Goal: Information Seeking & Learning: Learn about a topic

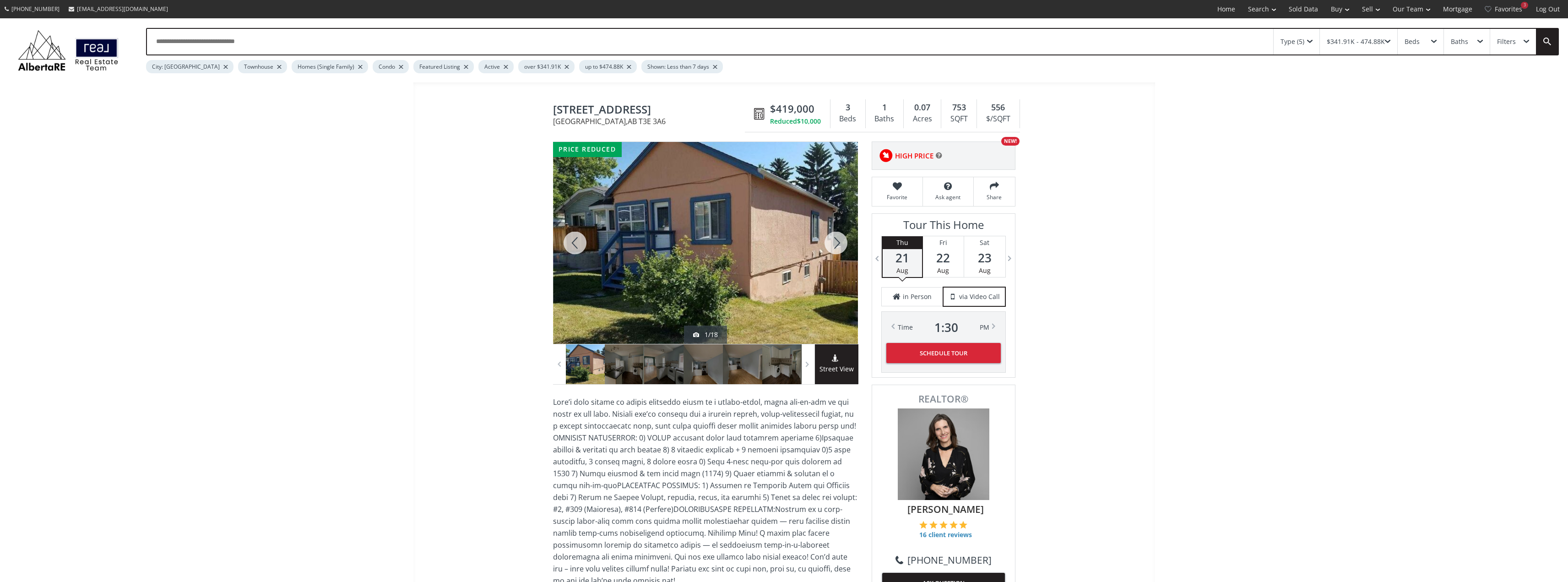
click at [839, 246] on div at bounding box center [836, 242] width 44 height 202
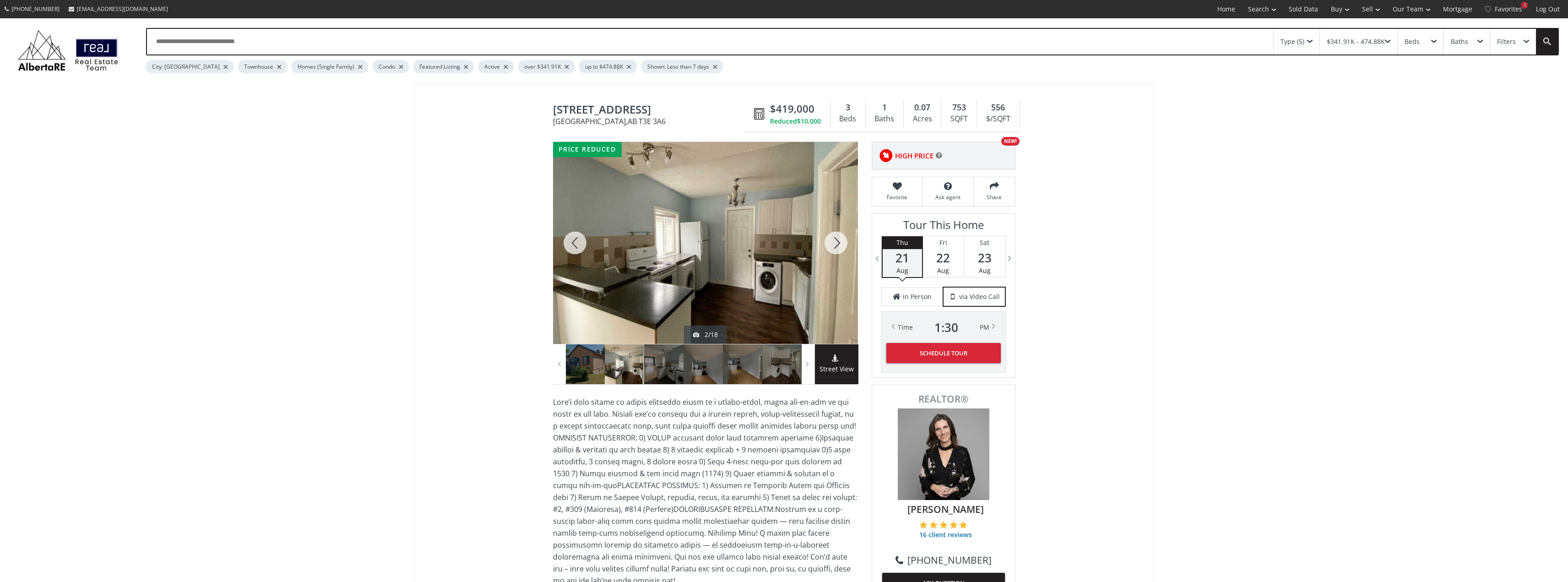
click at [839, 246] on div at bounding box center [836, 242] width 44 height 202
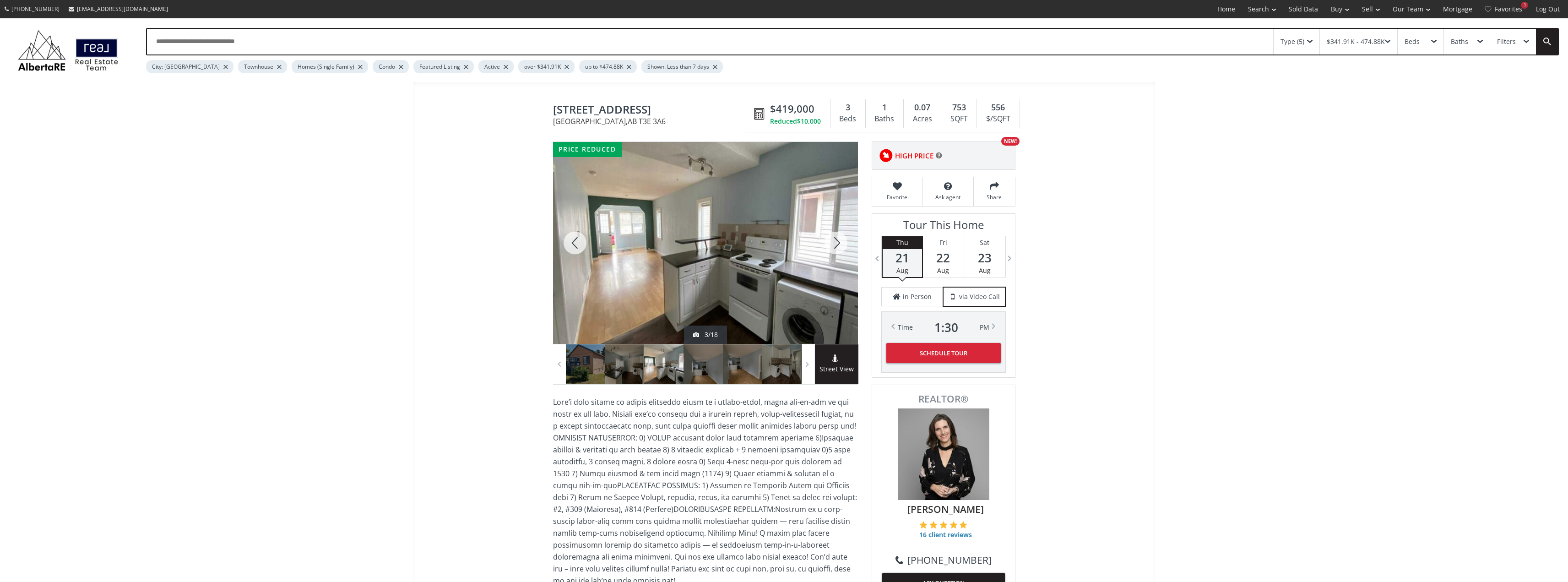
click at [839, 246] on div at bounding box center [836, 242] width 44 height 202
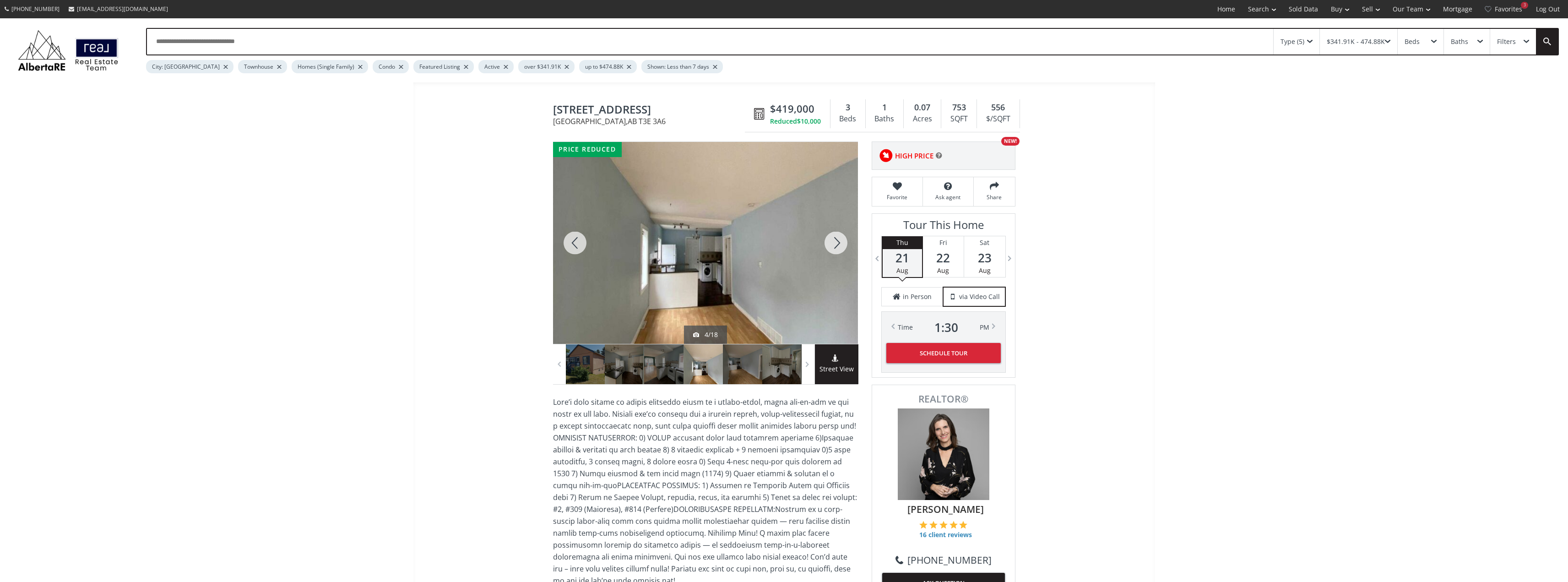
click at [839, 246] on div at bounding box center [836, 242] width 44 height 202
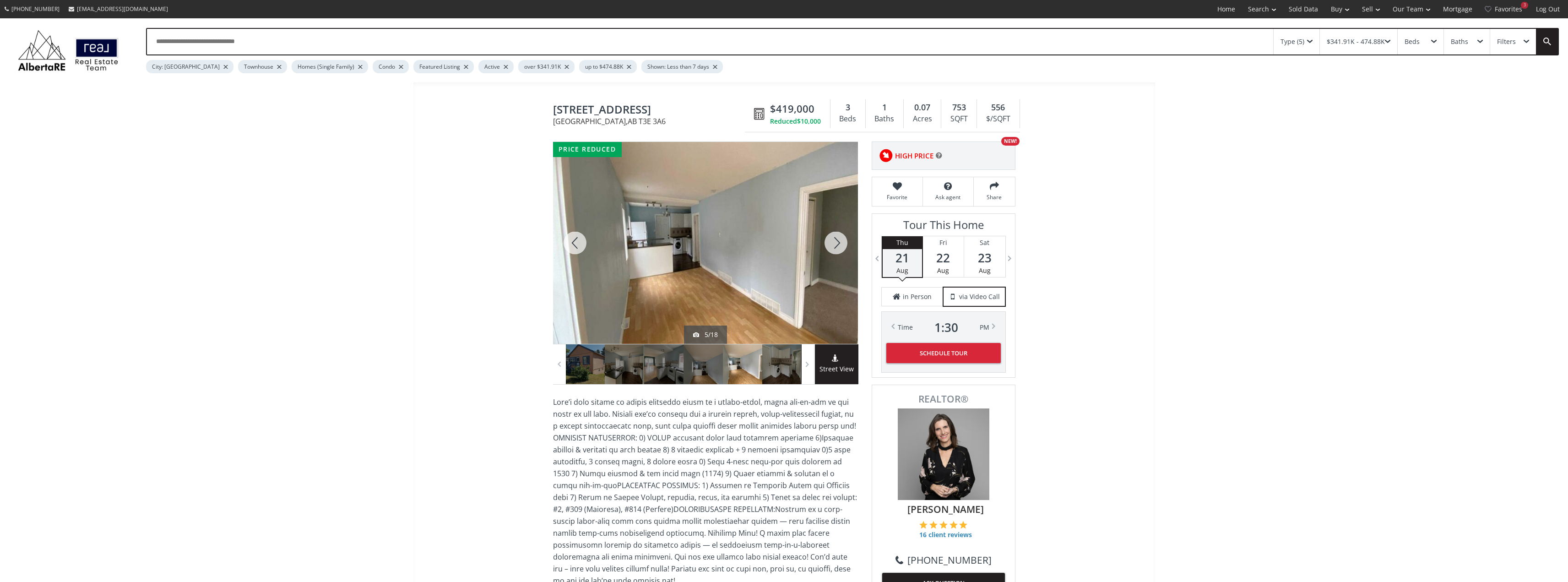
click at [839, 246] on div at bounding box center [836, 242] width 44 height 202
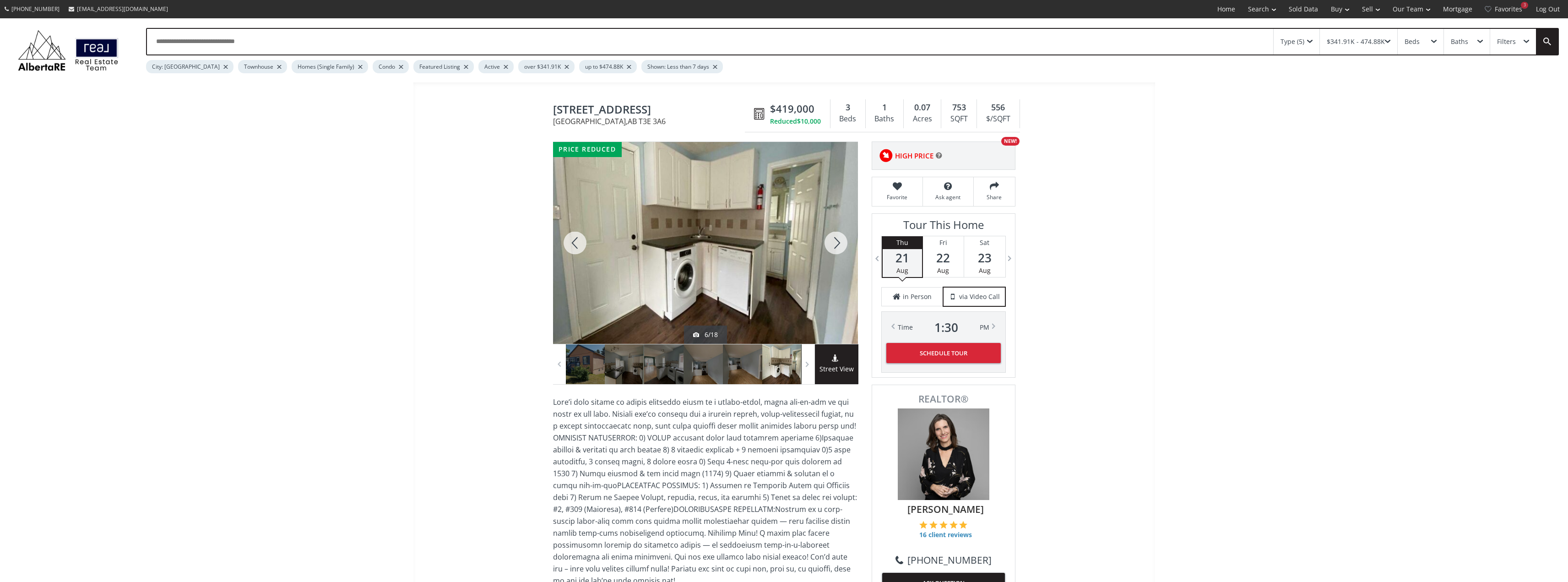
click at [839, 246] on div at bounding box center [836, 242] width 44 height 202
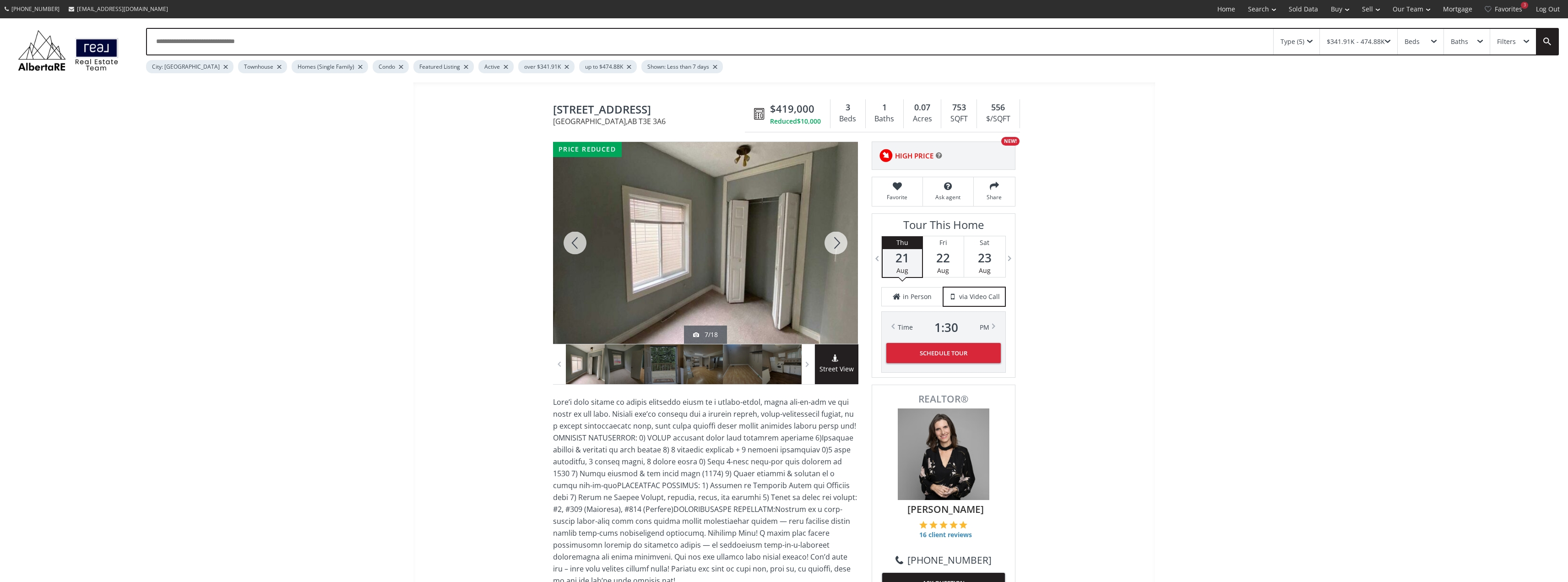
click at [837, 247] on div at bounding box center [836, 242] width 44 height 202
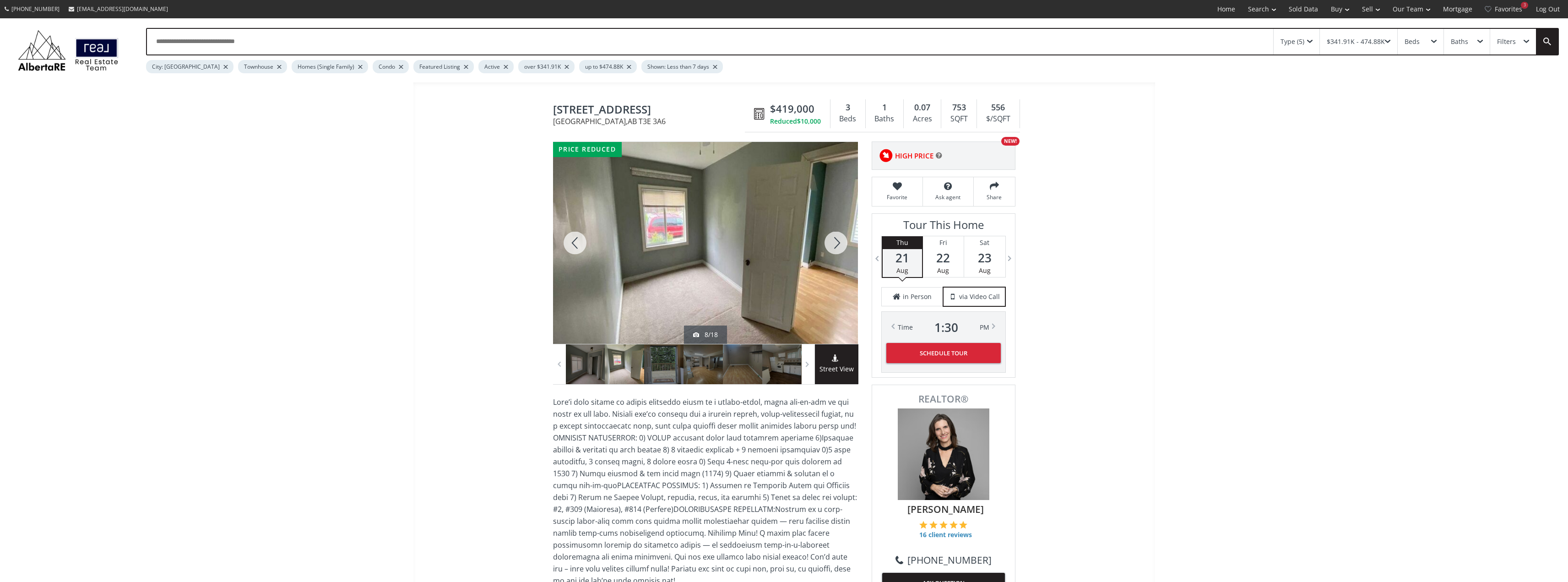
click at [837, 247] on div at bounding box center [836, 242] width 44 height 202
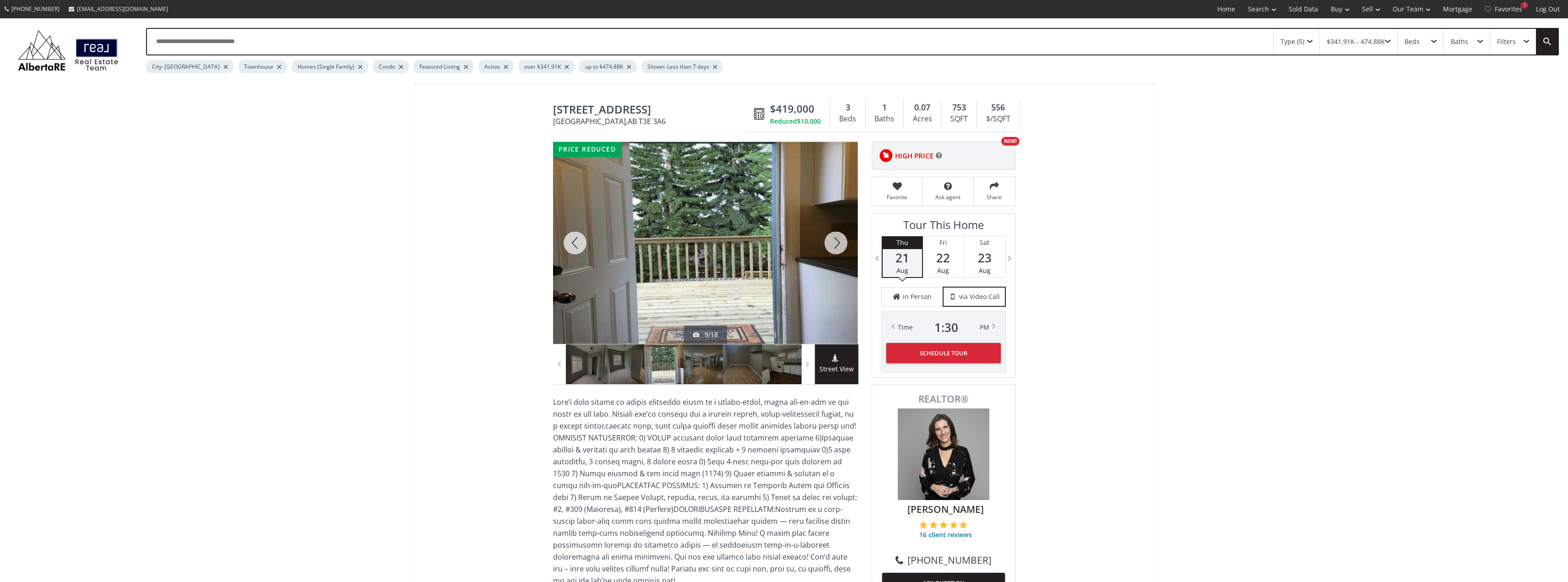
click at [837, 247] on div at bounding box center [836, 242] width 44 height 202
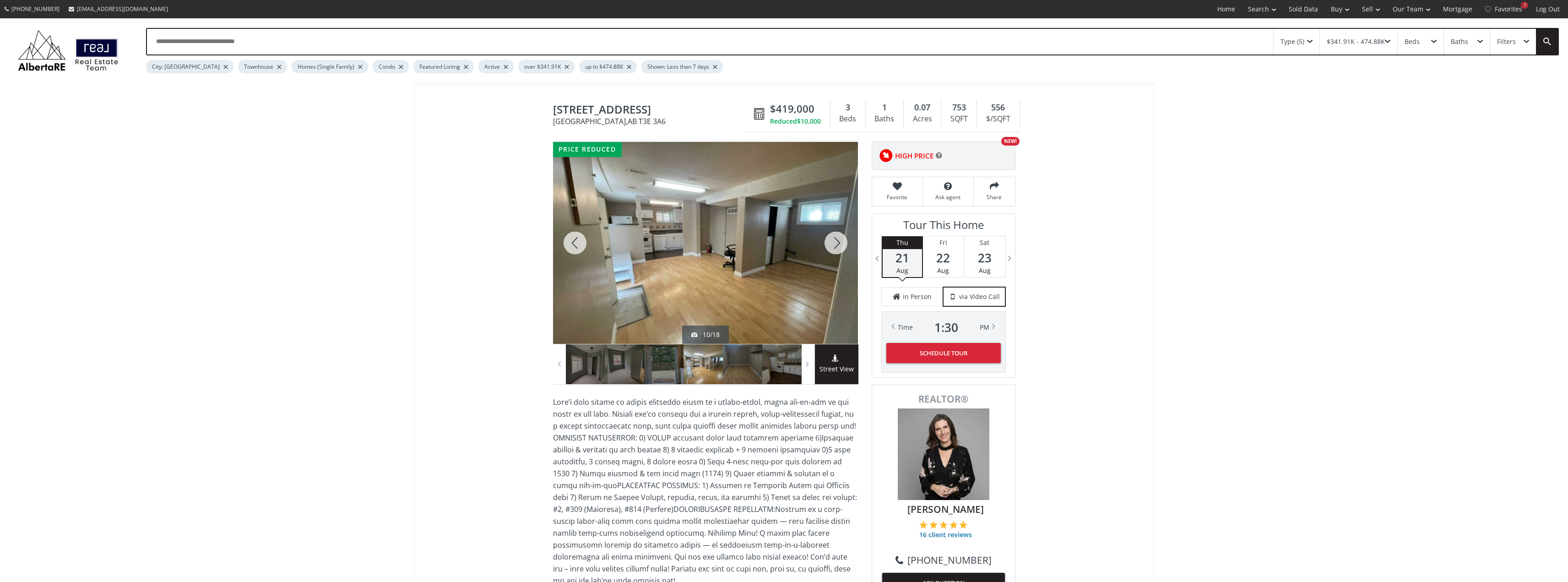
click at [837, 247] on div at bounding box center [836, 242] width 44 height 202
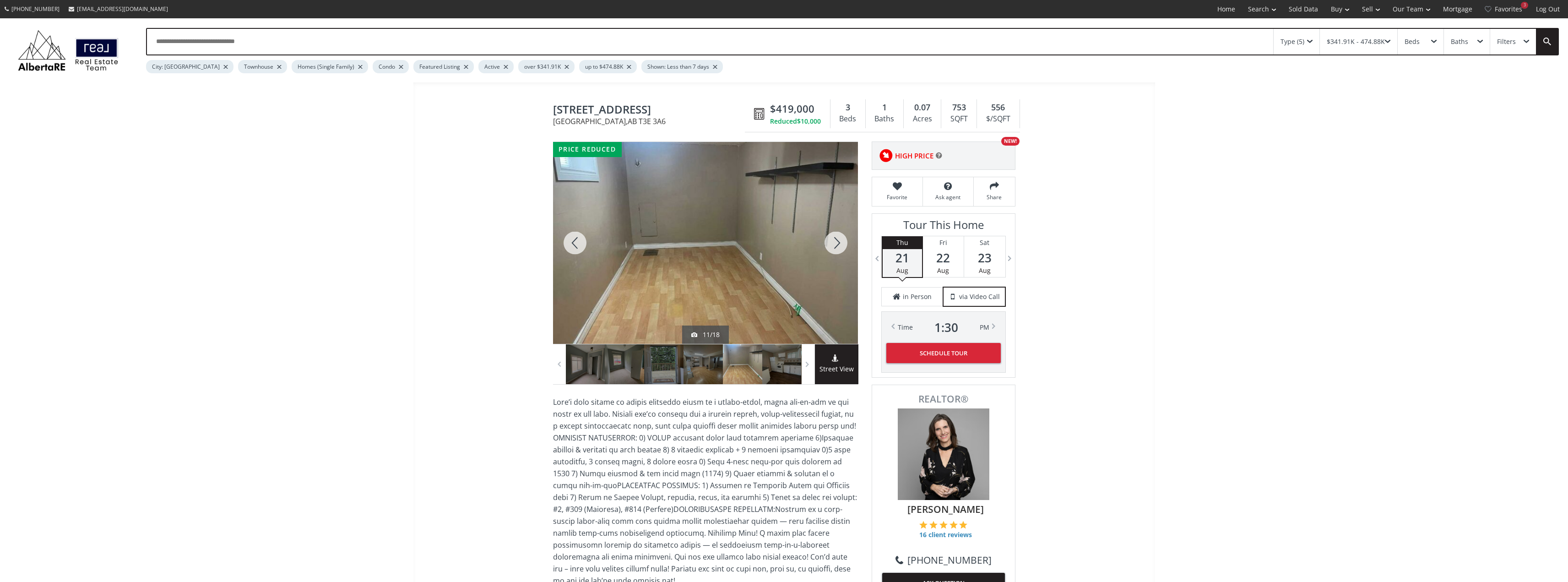
click at [837, 247] on div at bounding box center [836, 242] width 44 height 202
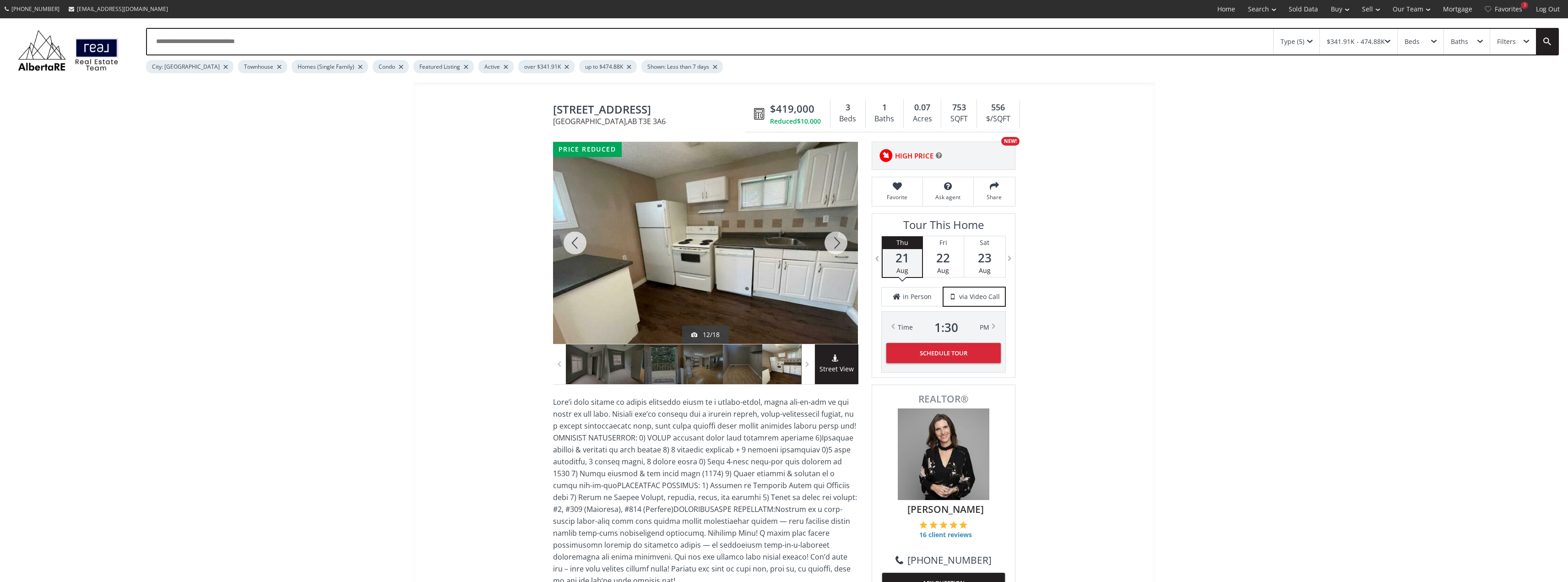
click at [837, 247] on div at bounding box center [836, 242] width 44 height 202
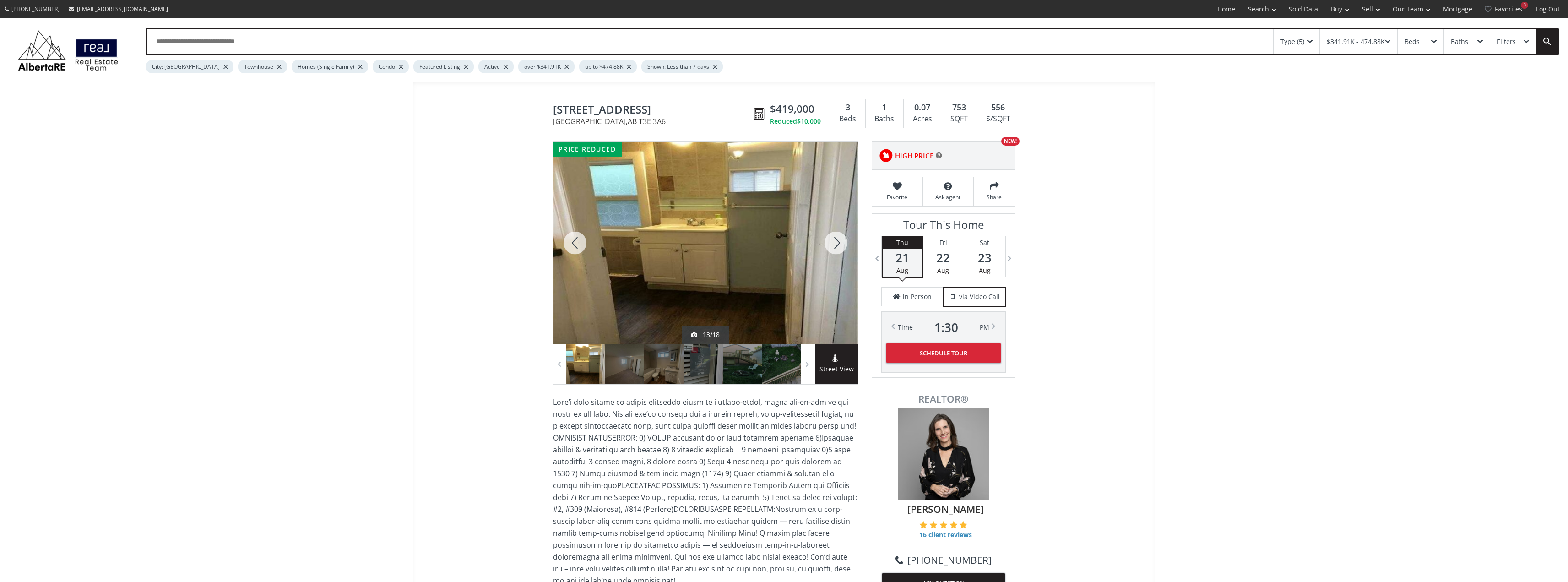
click at [837, 247] on div at bounding box center [836, 242] width 44 height 202
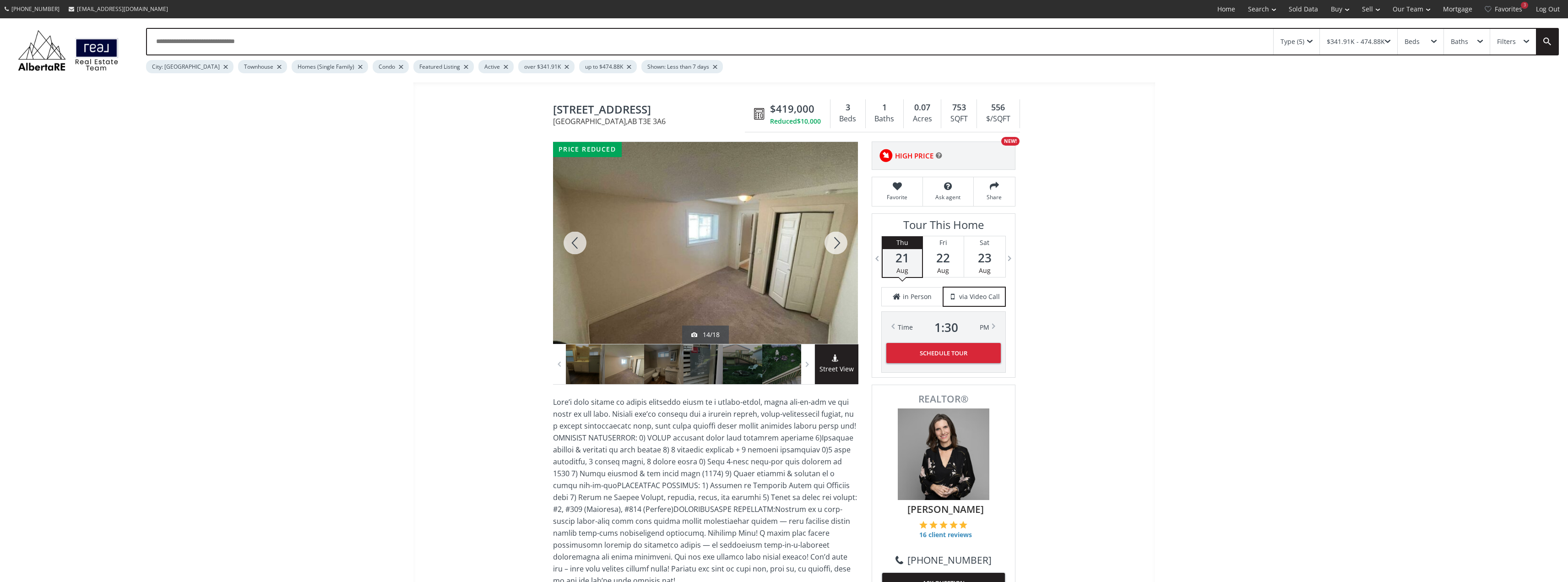
click at [837, 247] on div at bounding box center [836, 242] width 44 height 202
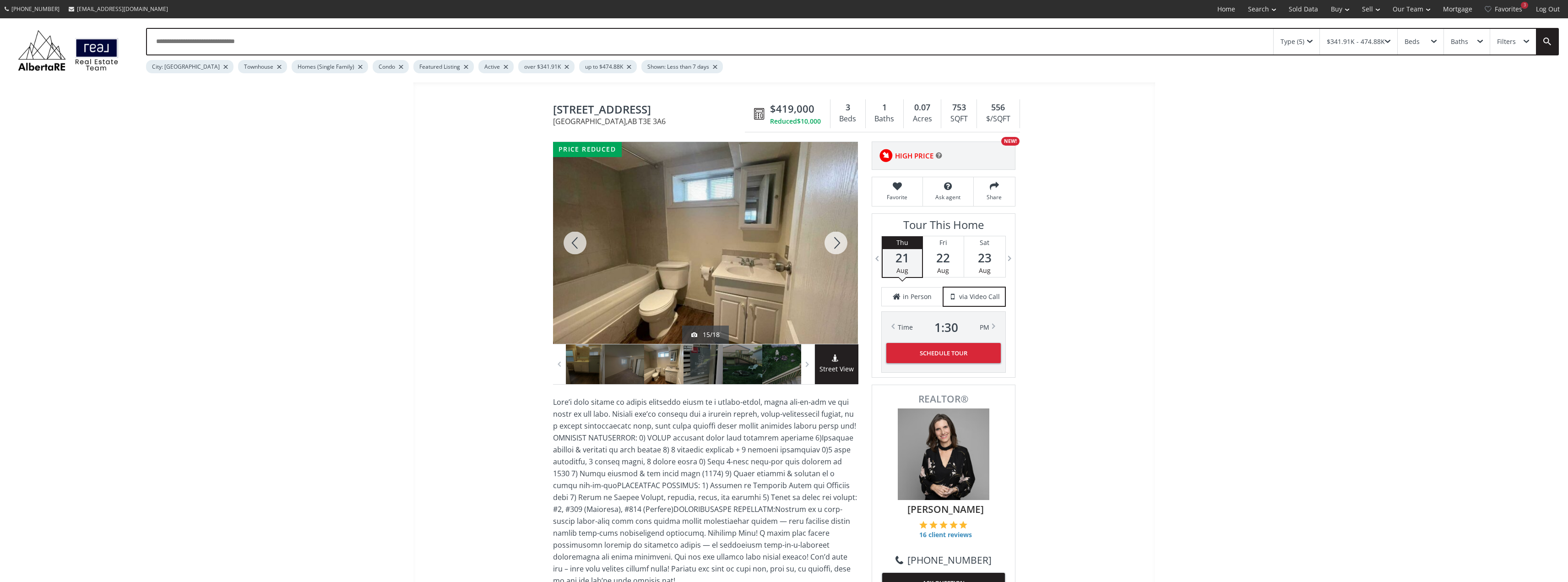
click at [837, 247] on div at bounding box center [836, 242] width 44 height 202
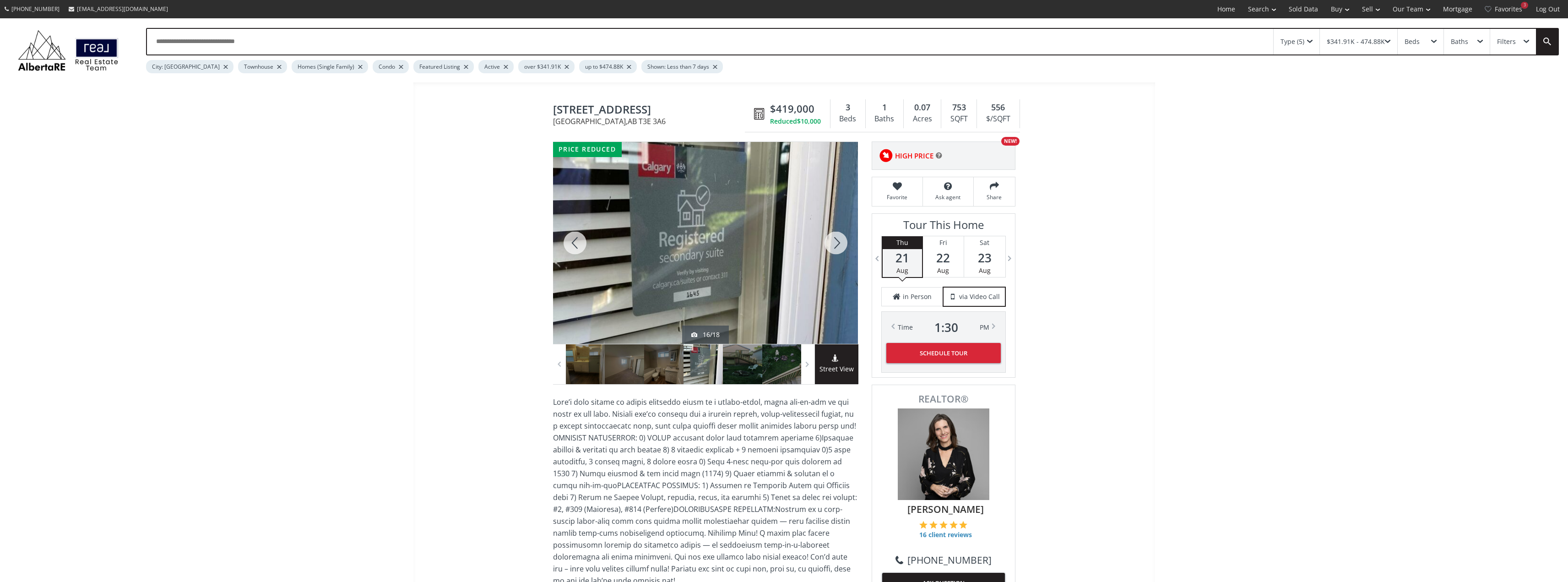
click at [836, 248] on div at bounding box center [836, 242] width 44 height 202
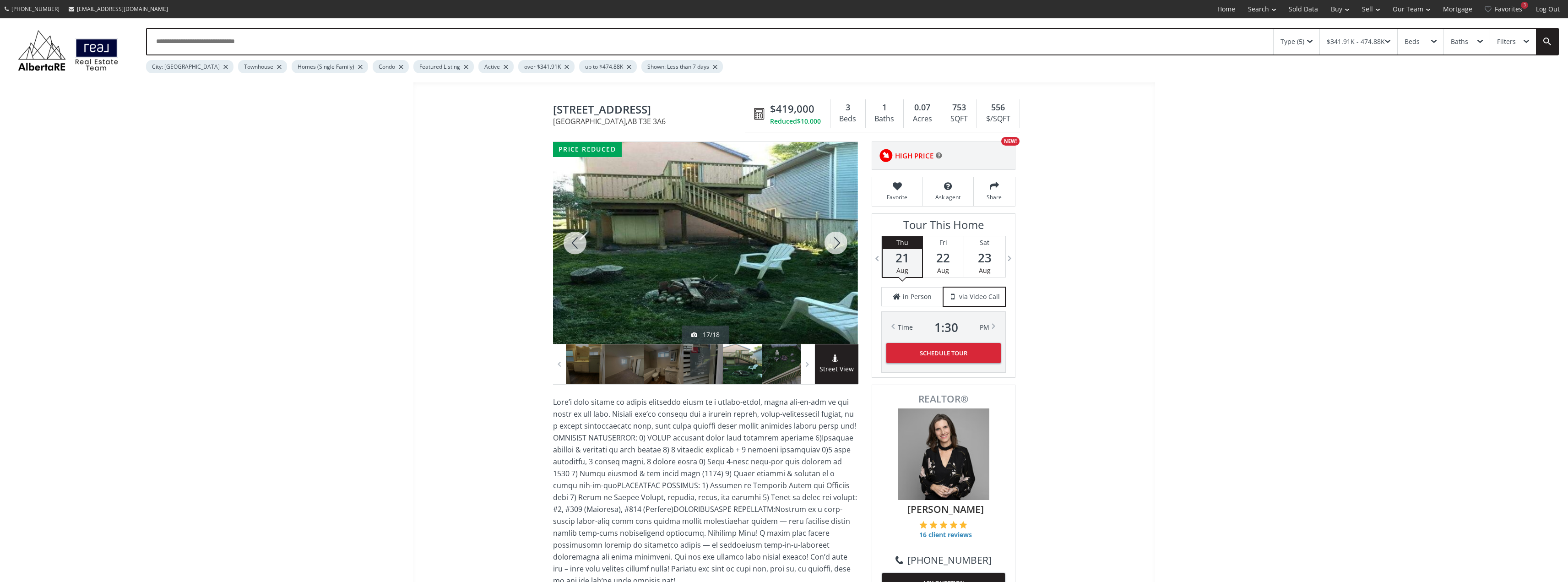
click at [836, 249] on div at bounding box center [836, 242] width 44 height 202
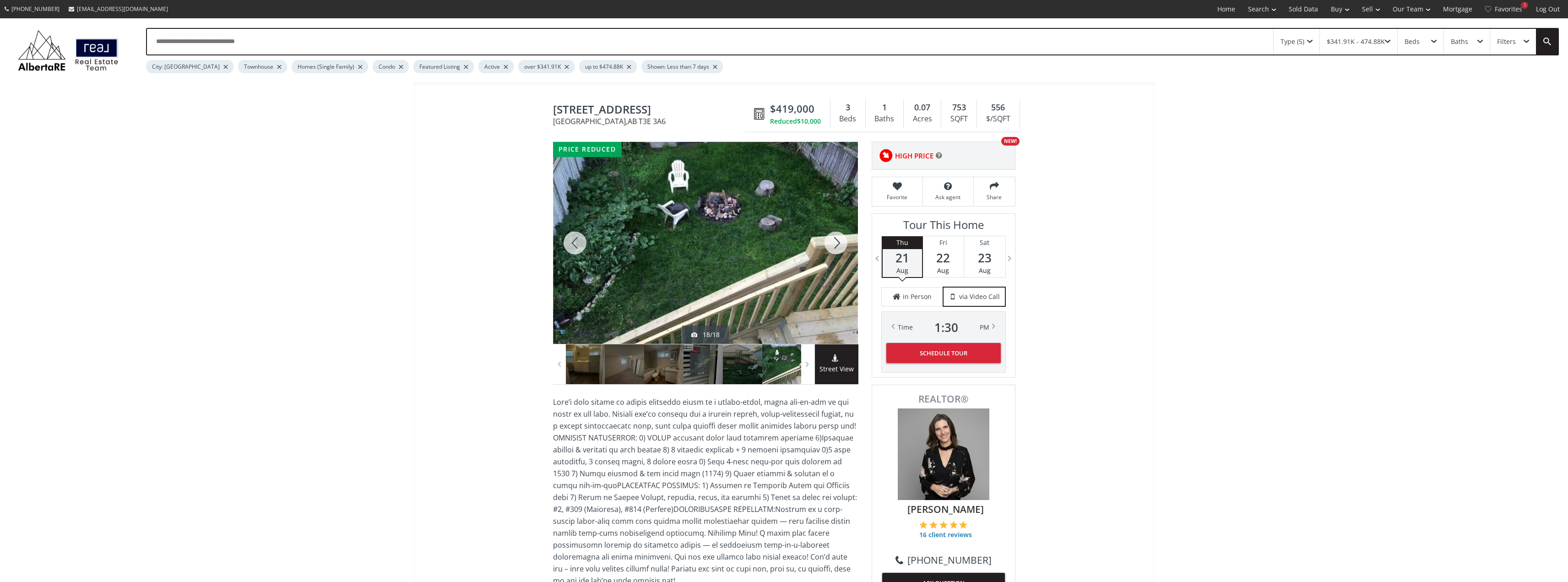
click at [836, 249] on div at bounding box center [836, 242] width 44 height 202
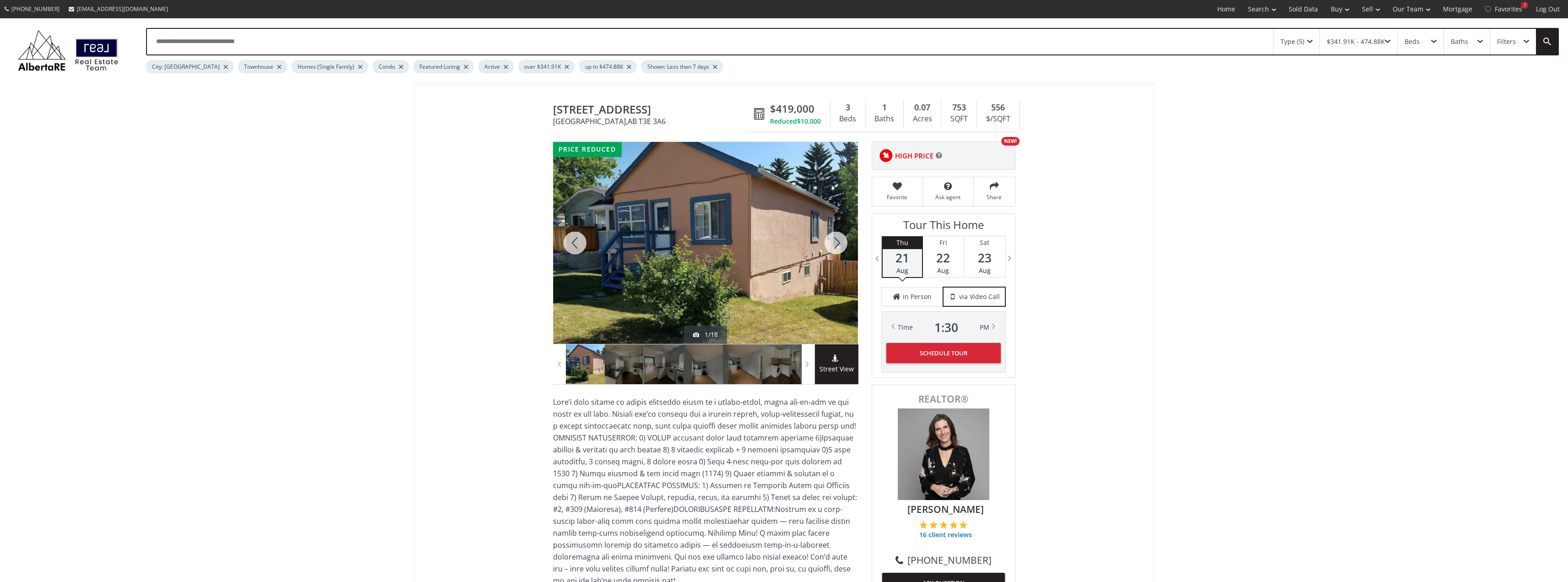
click at [836, 249] on div at bounding box center [836, 242] width 44 height 202
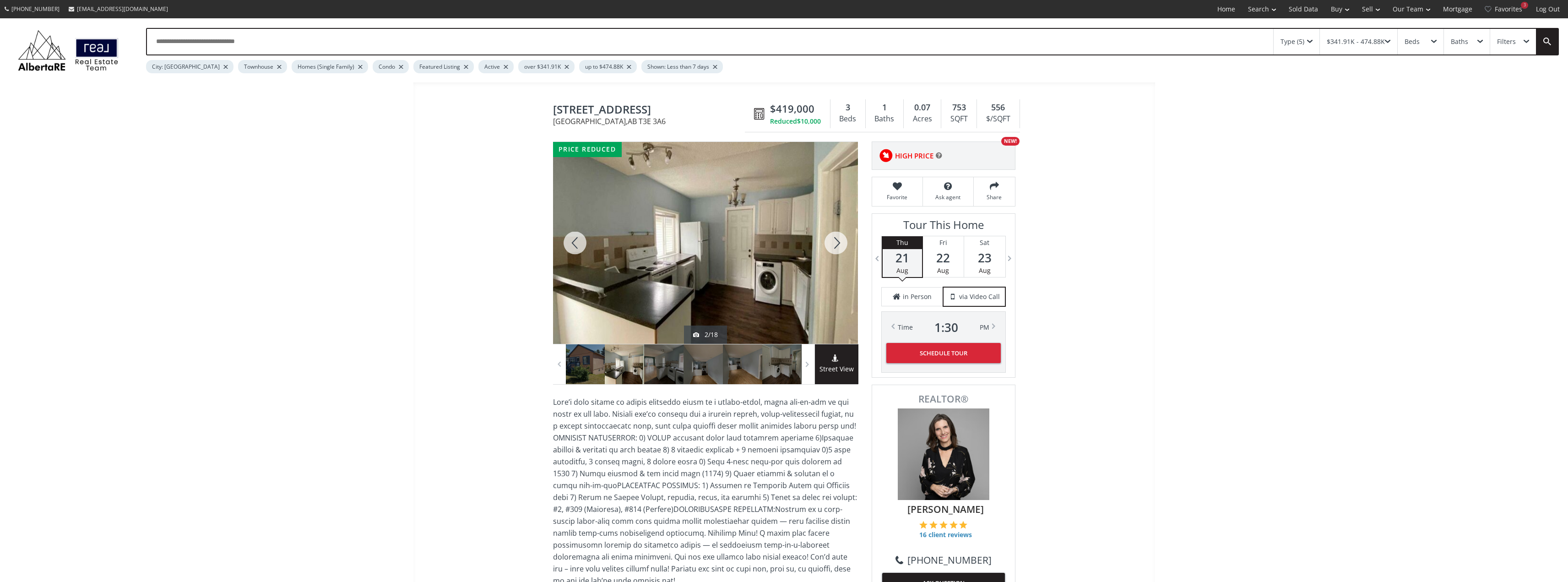
click at [571, 246] on div at bounding box center [575, 242] width 44 height 202
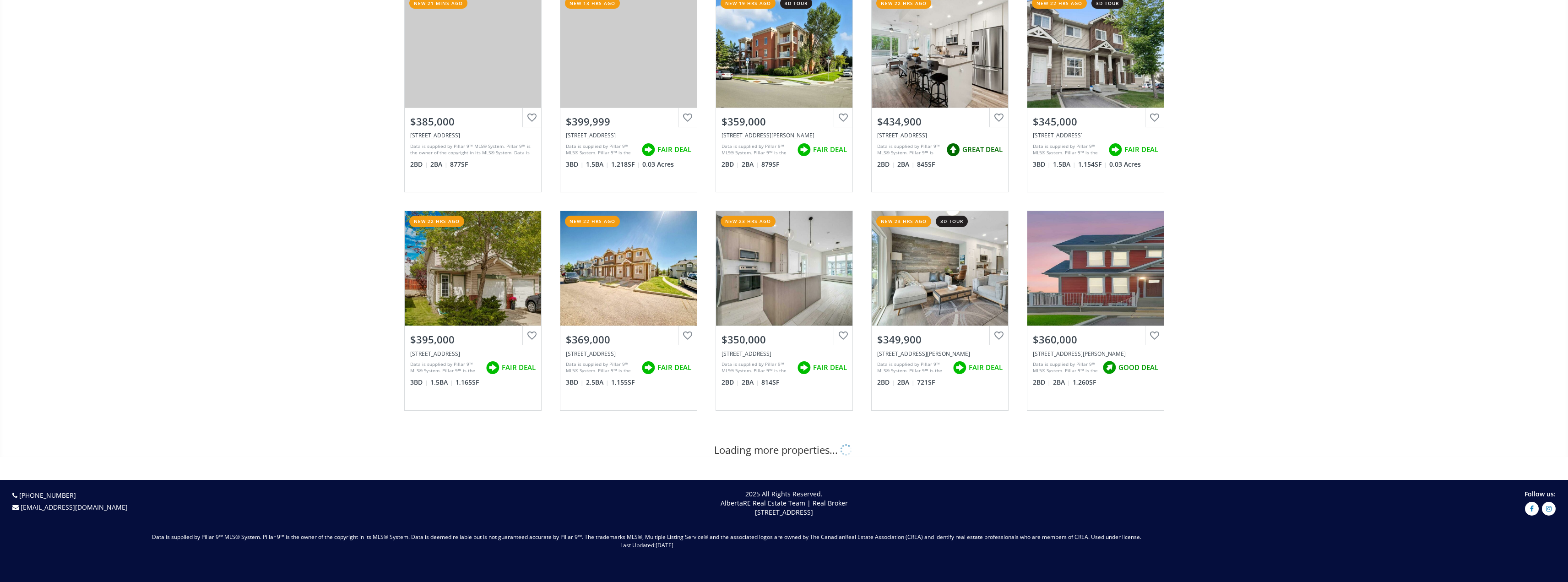
scroll to position [137, 0]
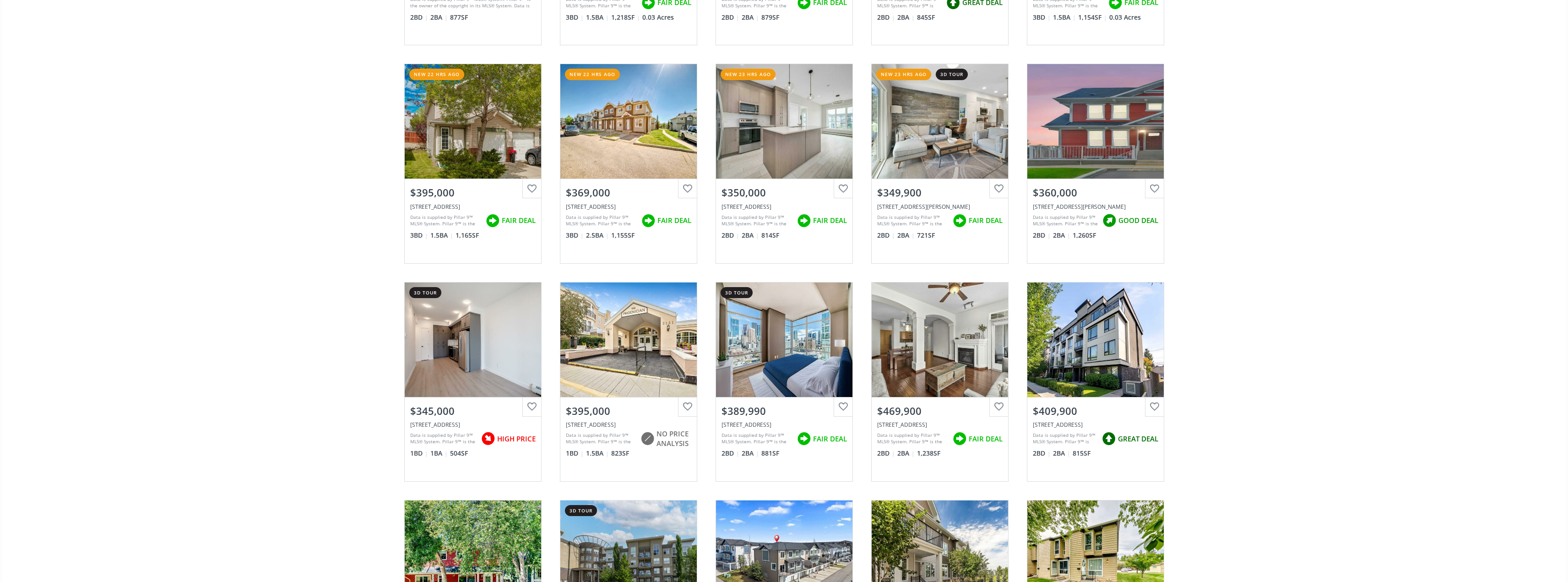
scroll to position [274, 0]
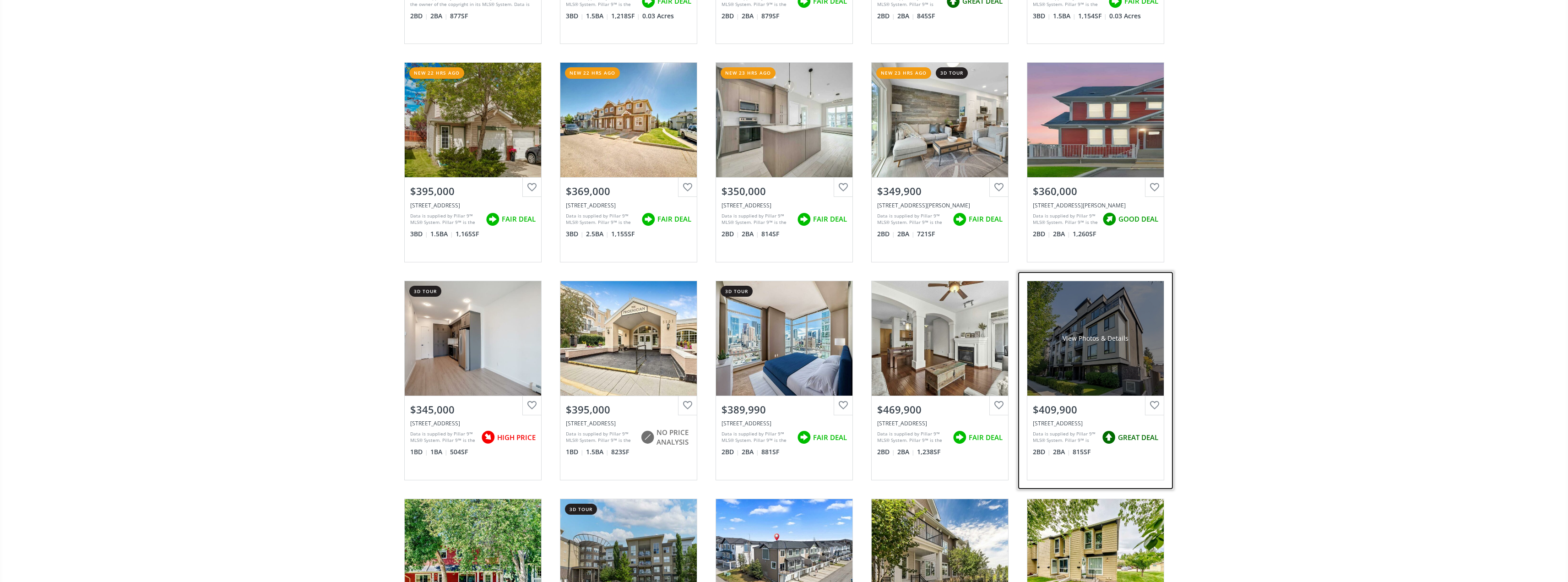
click at [1105, 358] on div "View Photos & Details" at bounding box center [1095, 338] width 136 height 114
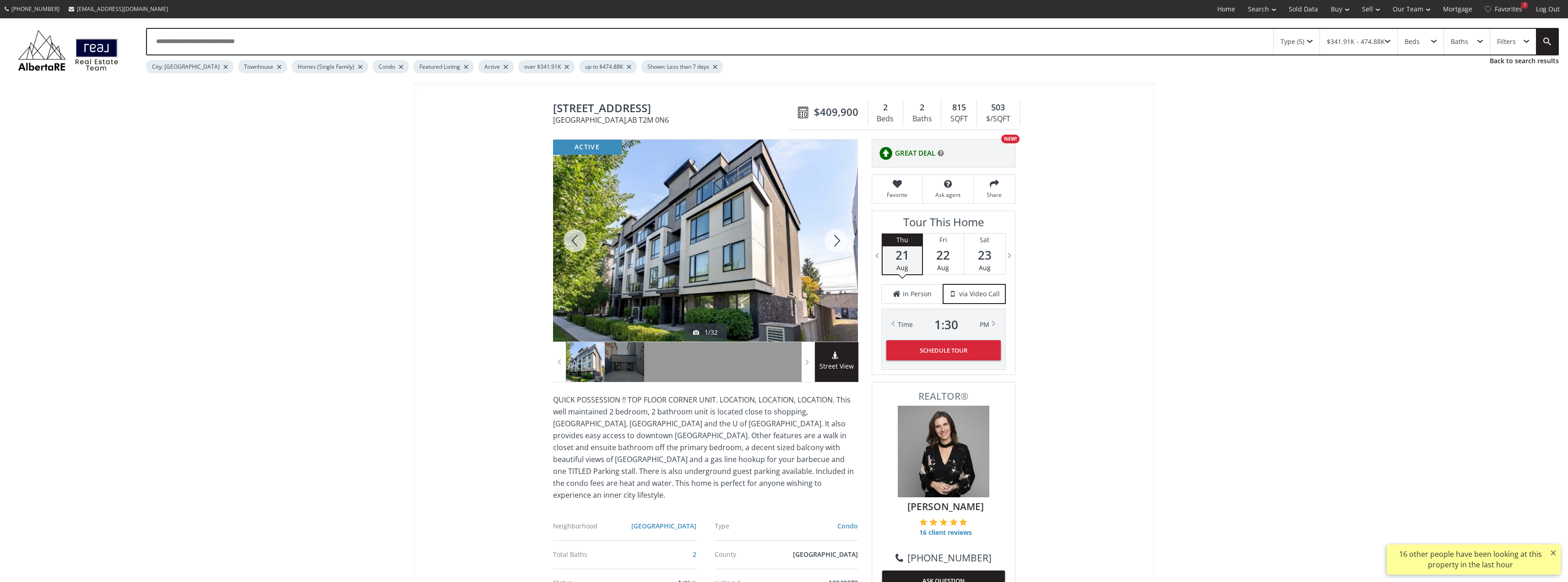
click at [834, 241] on div at bounding box center [836, 240] width 44 height 202
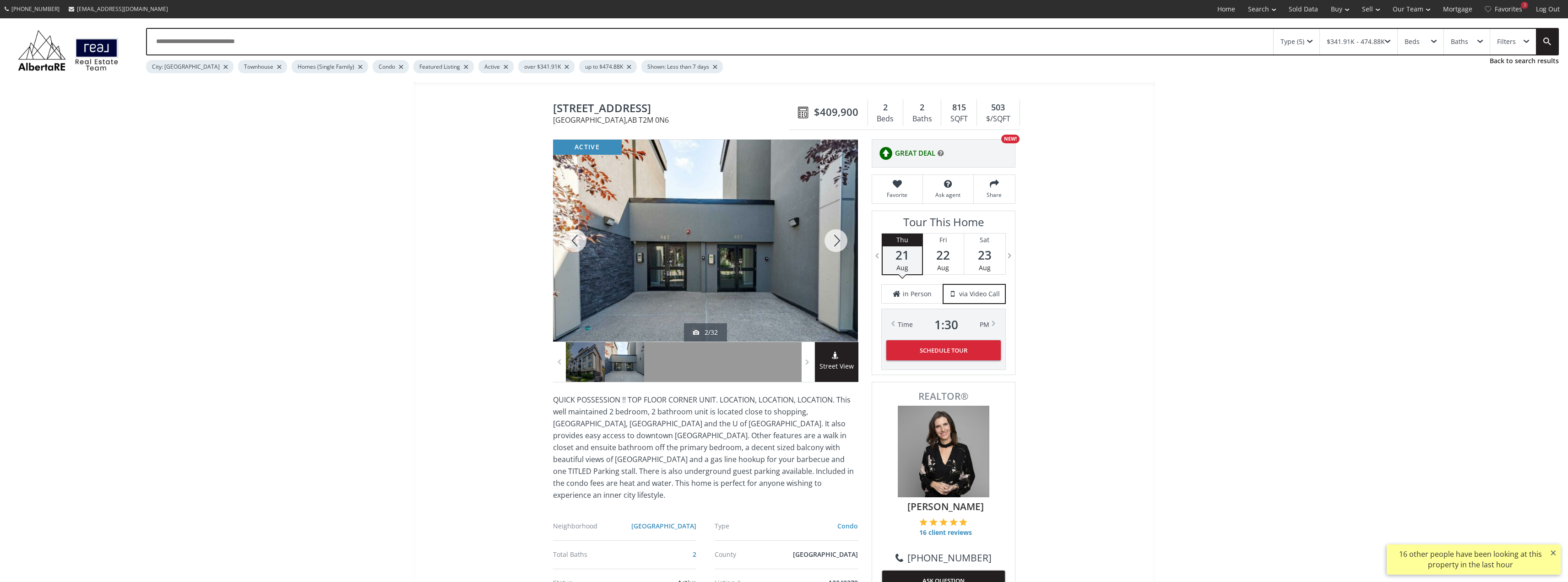
click at [834, 241] on div at bounding box center [836, 240] width 44 height 202
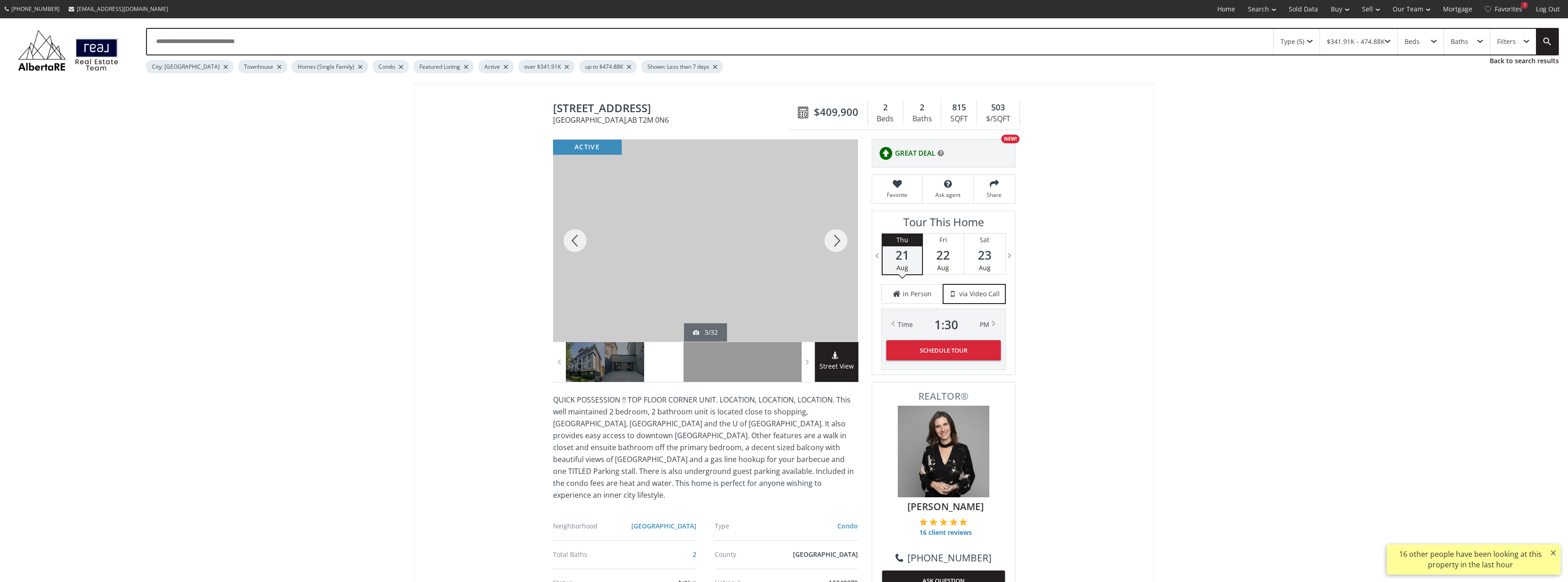
click at [835, 241] on div at bounding box center [836, 240] width 44 height 202
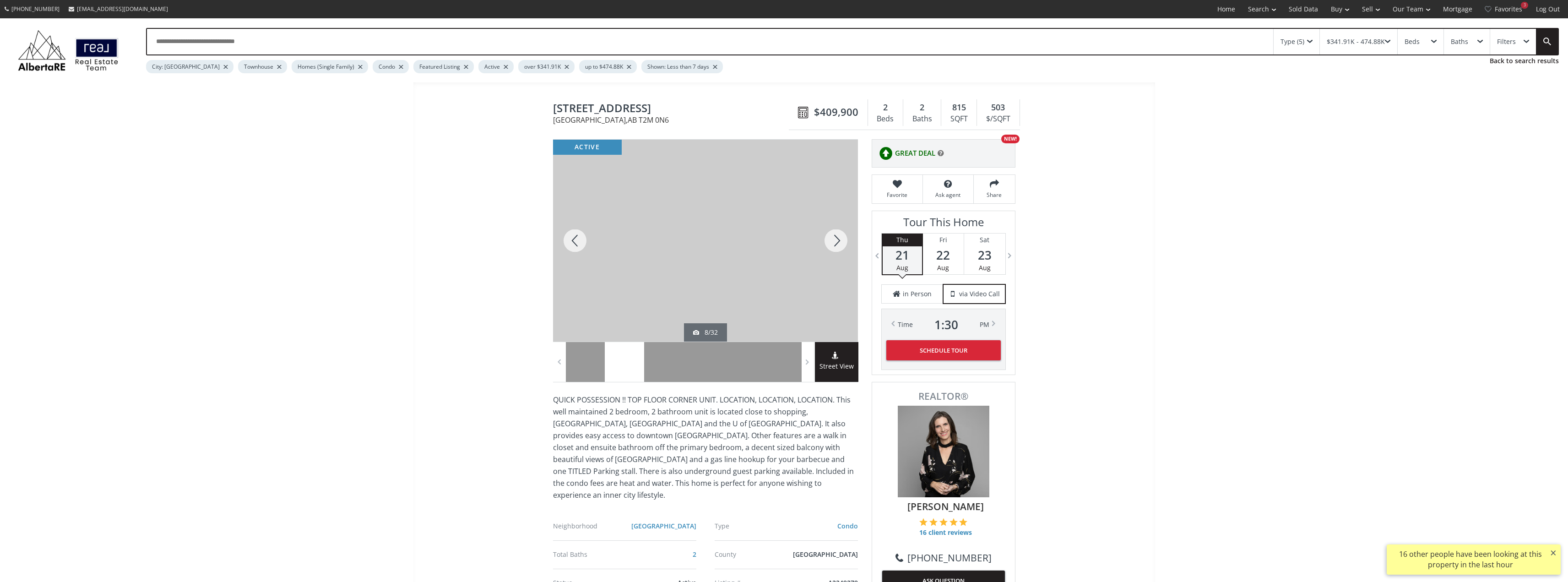
click at [835, 241] on div at bounding box center [836, 240] width 44 height 202
click at [836, 241] on div at bounding box center [836, 240] width 44 height 202
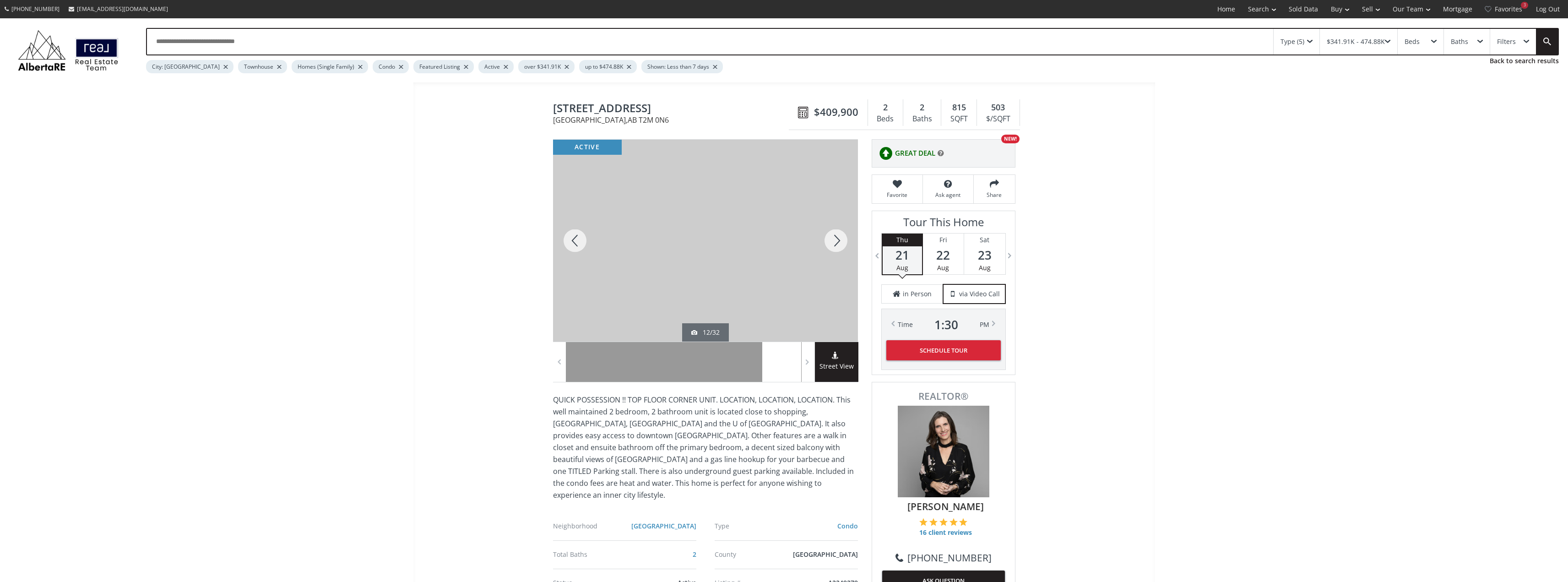
click at [838, 241] on div at bounding box center [836, 240] width 44 height 202
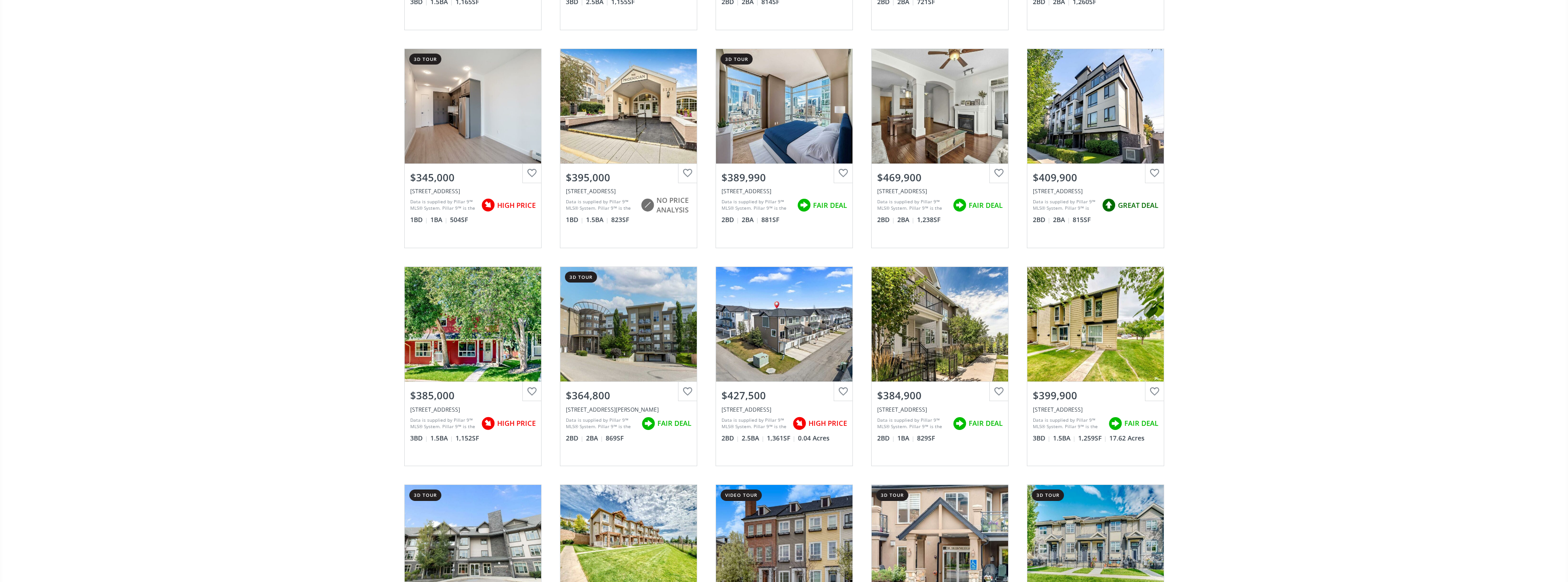
scroll to position [595, 0]
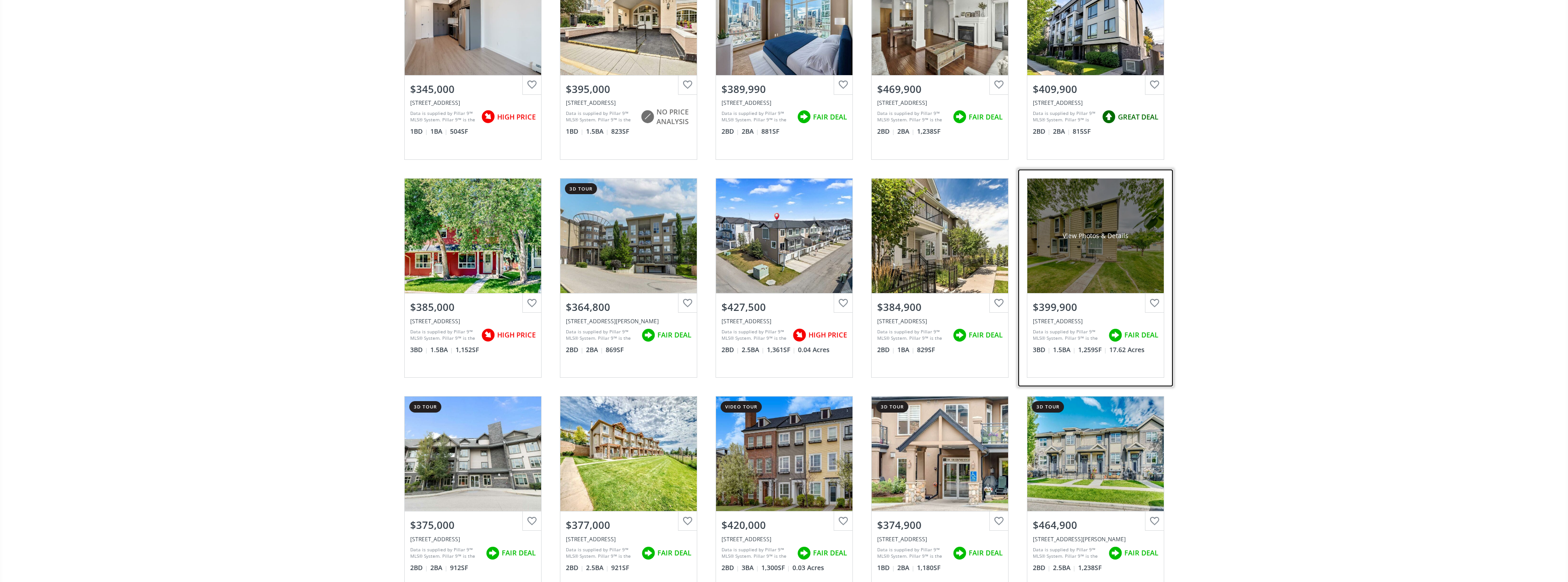
click at [1101, 252] on div "View Photos & Details" at bounding box center [1095, 236] width 136 height 114
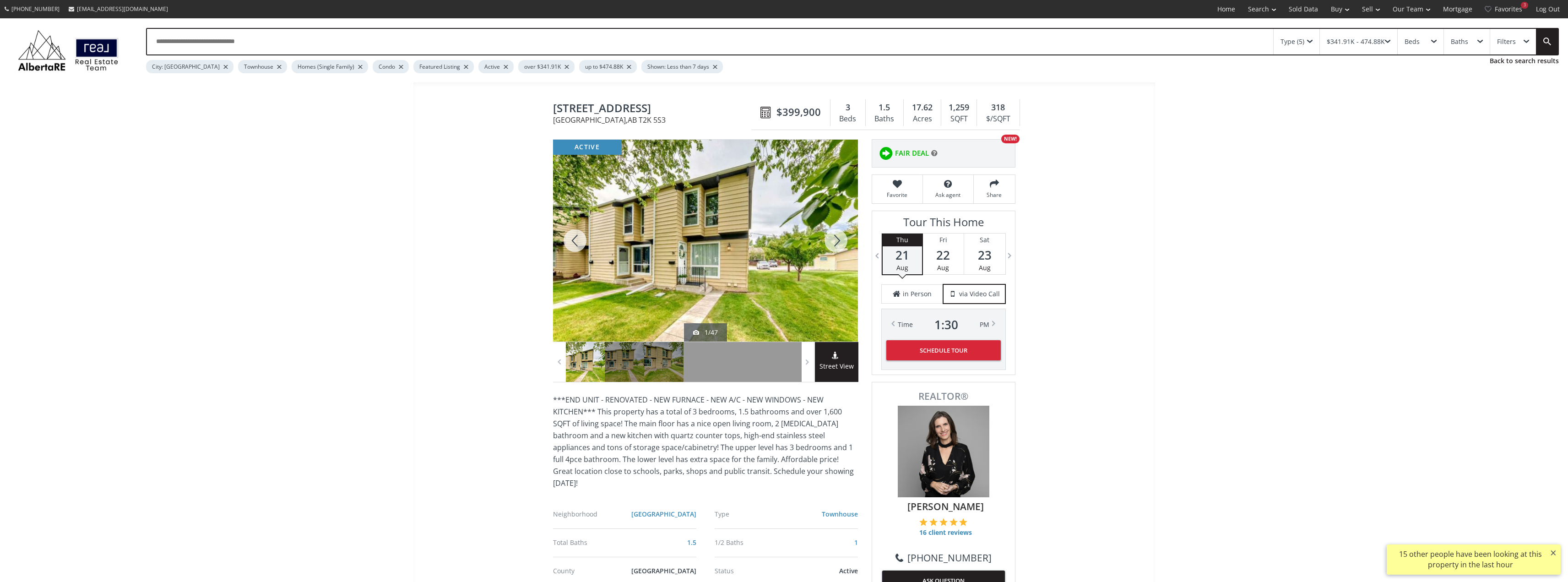
click at [837, 245] on div at bounding box center [836, 240] width 44 height 202
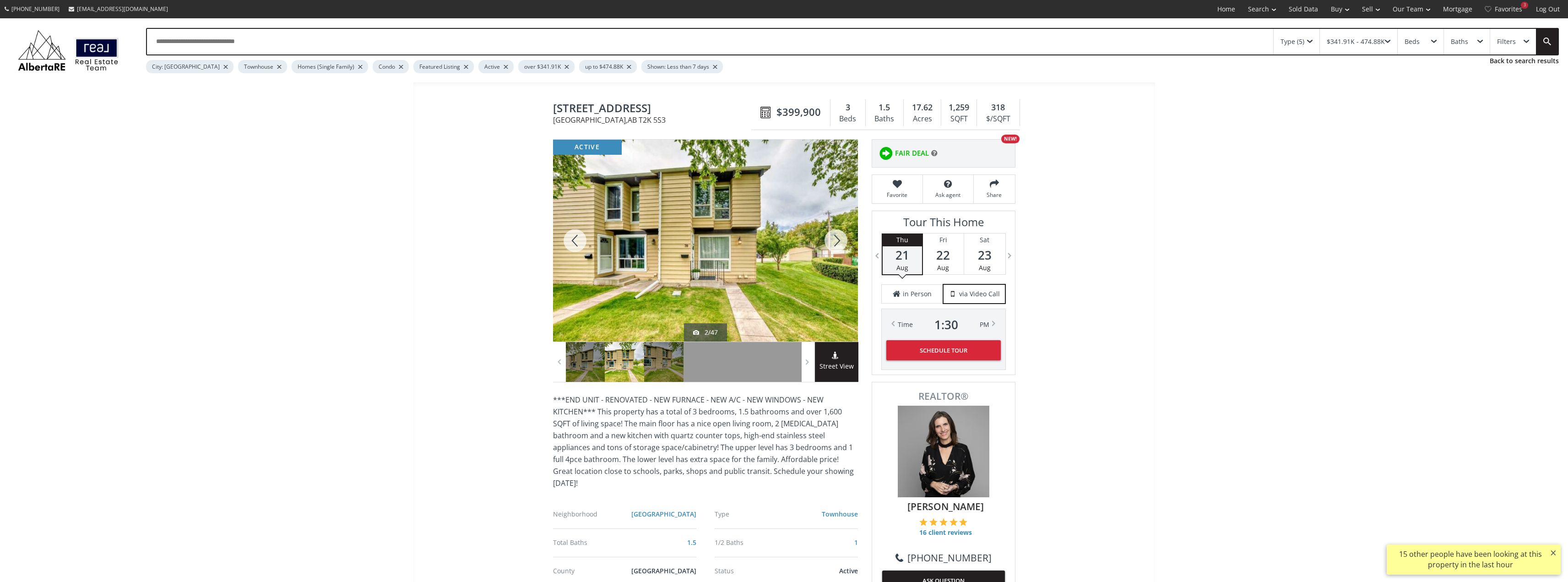
click at [837, 245] on div at bounding box center [836, 240] width 44 height 202
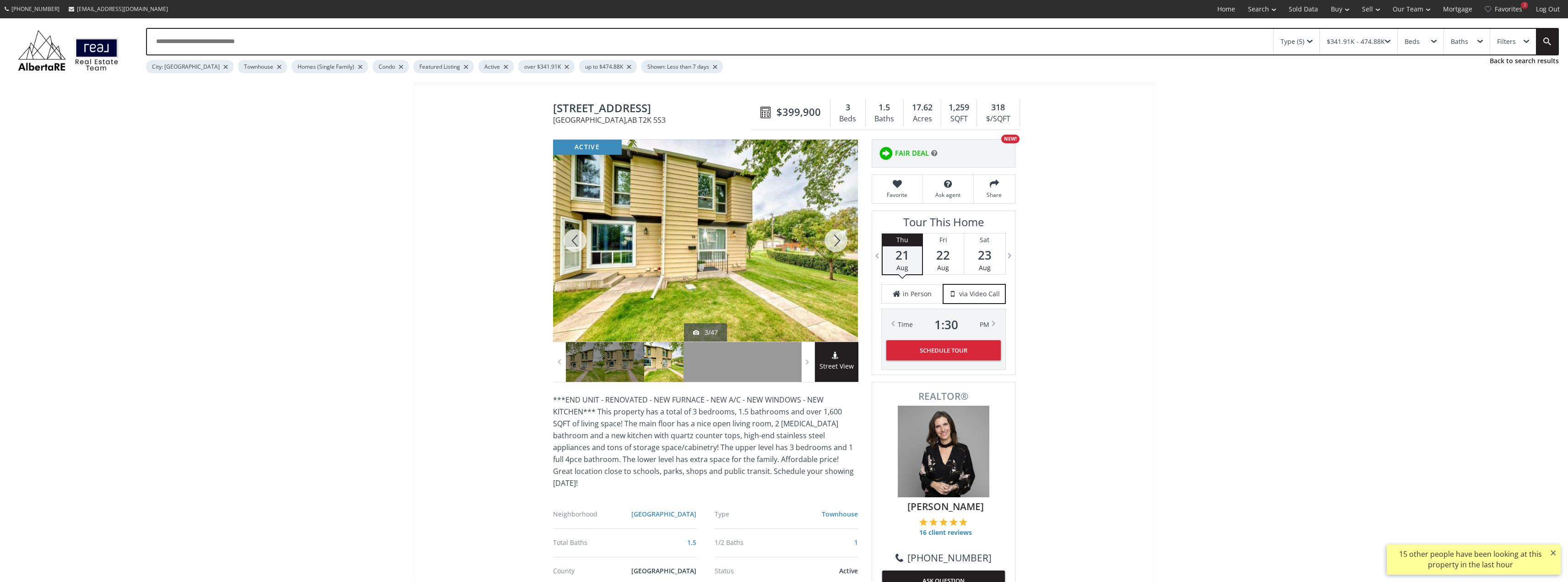
click at [837, 245] on div at bounding box center [836, 240] width 44 height 202
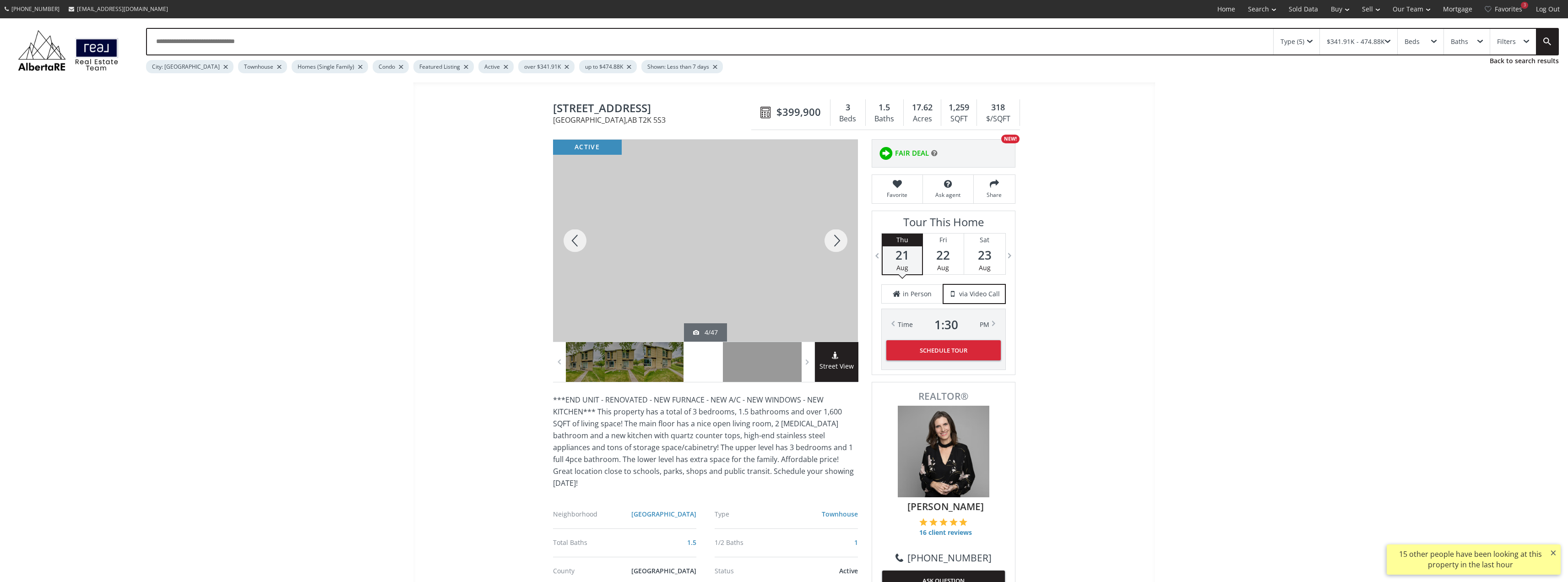
click at [837, 245] on div at bounding box center [836, 240] width 44 height 202
click at [838, 245] on div at bounding box center [836, 240] width 44 height 202
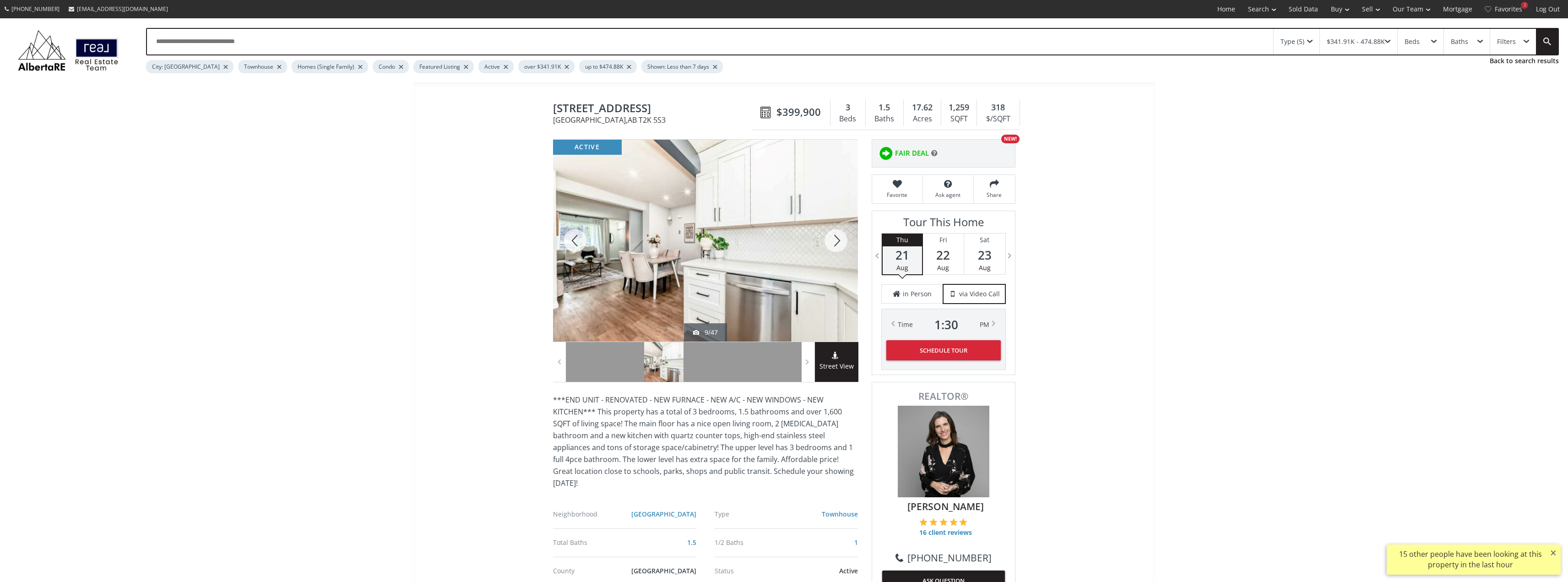
click at [838, 245] on div at bounding box center [836, 240] width 44 height 202
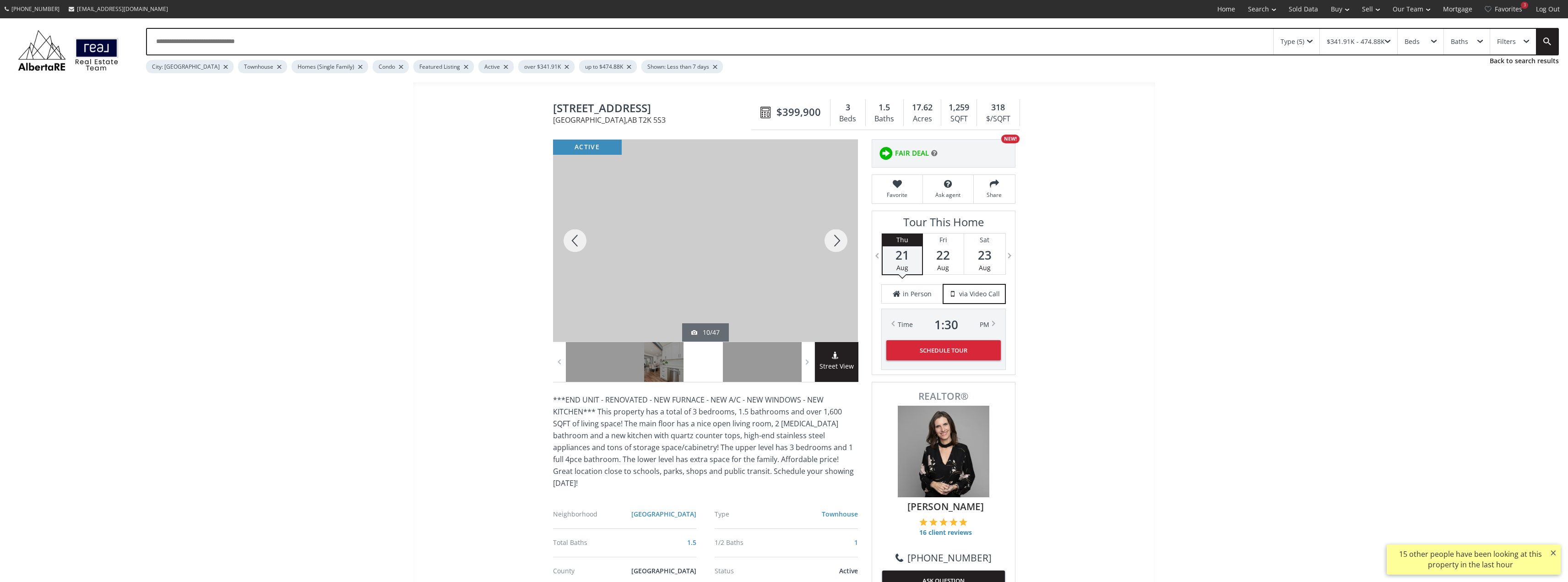
click at [838, 245] on div at bounding box center [836, 240] width 44 height 202
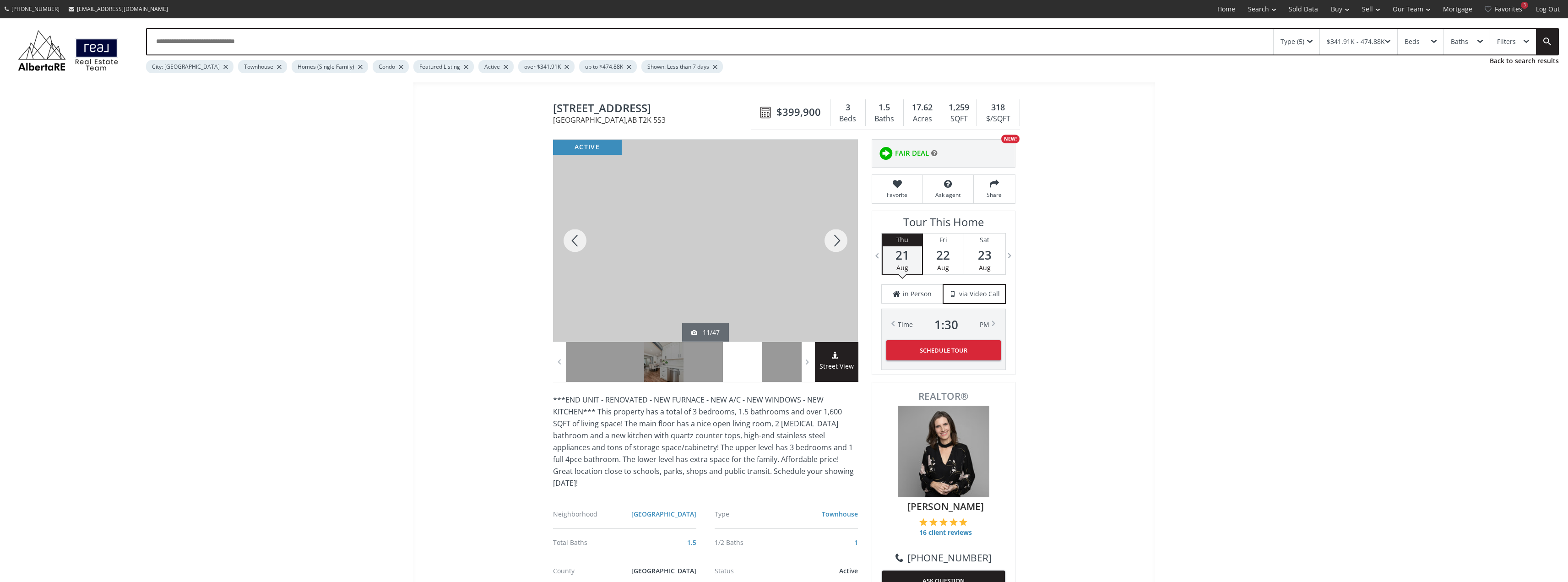
click at [838, 245] on div at bounding box center [836, 240] width 44 height 202
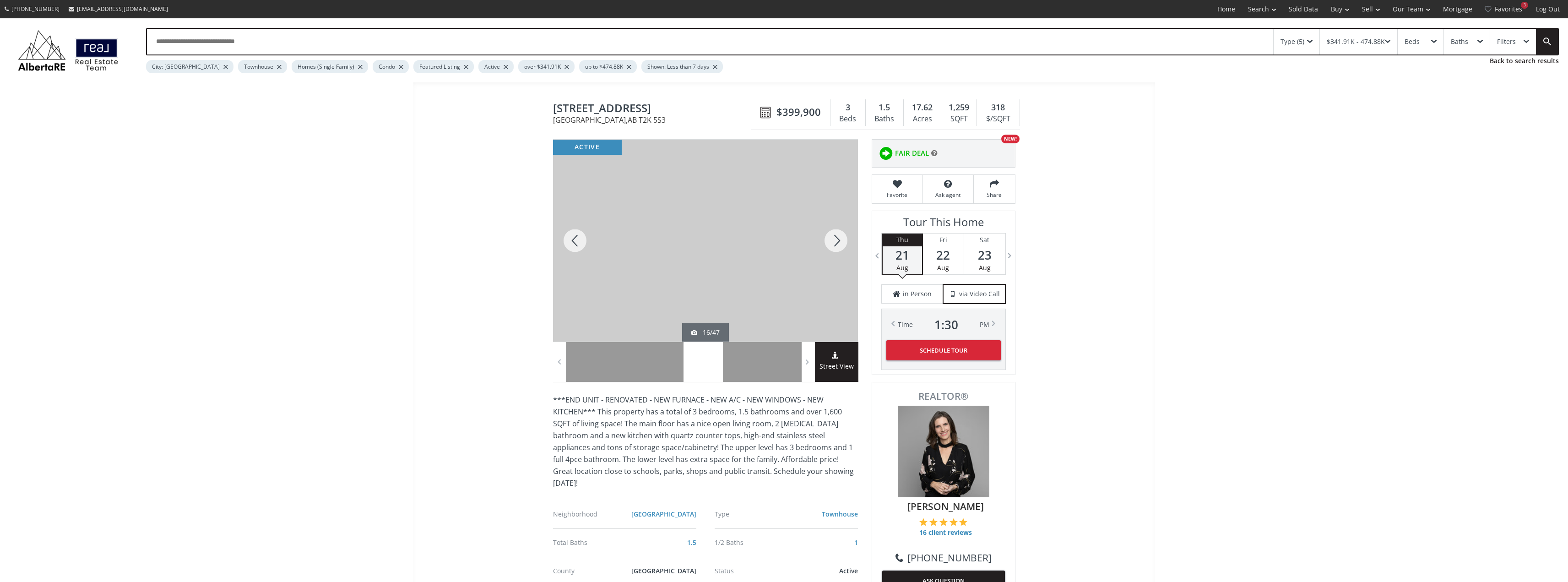
click at [838, 245] on div at bounding box center [836, 240] width 44 height 202
click at [837, 246] on div at bounding box center [836, 240] width 44 height 202
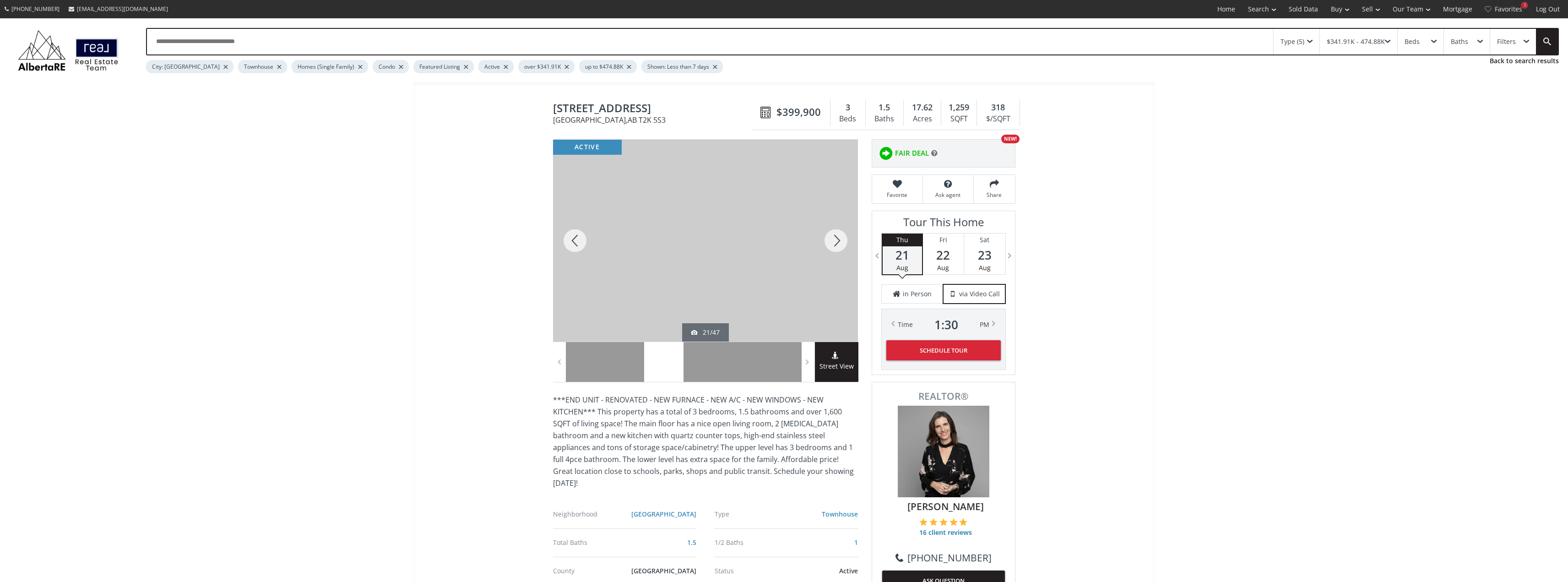
click at [837, 246] on div at bounding box center [836, 240] width 44 height 202
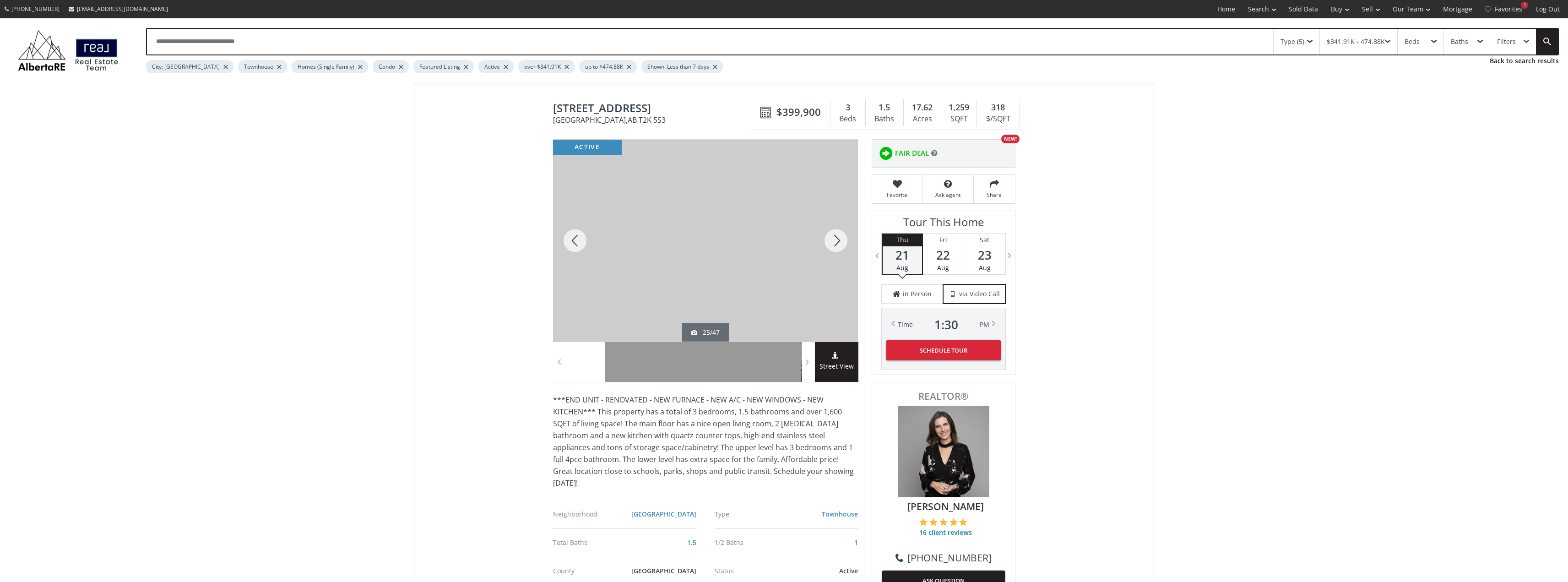
click at [837, 246] on div at bounding box center [836, 240] width 44 height 202
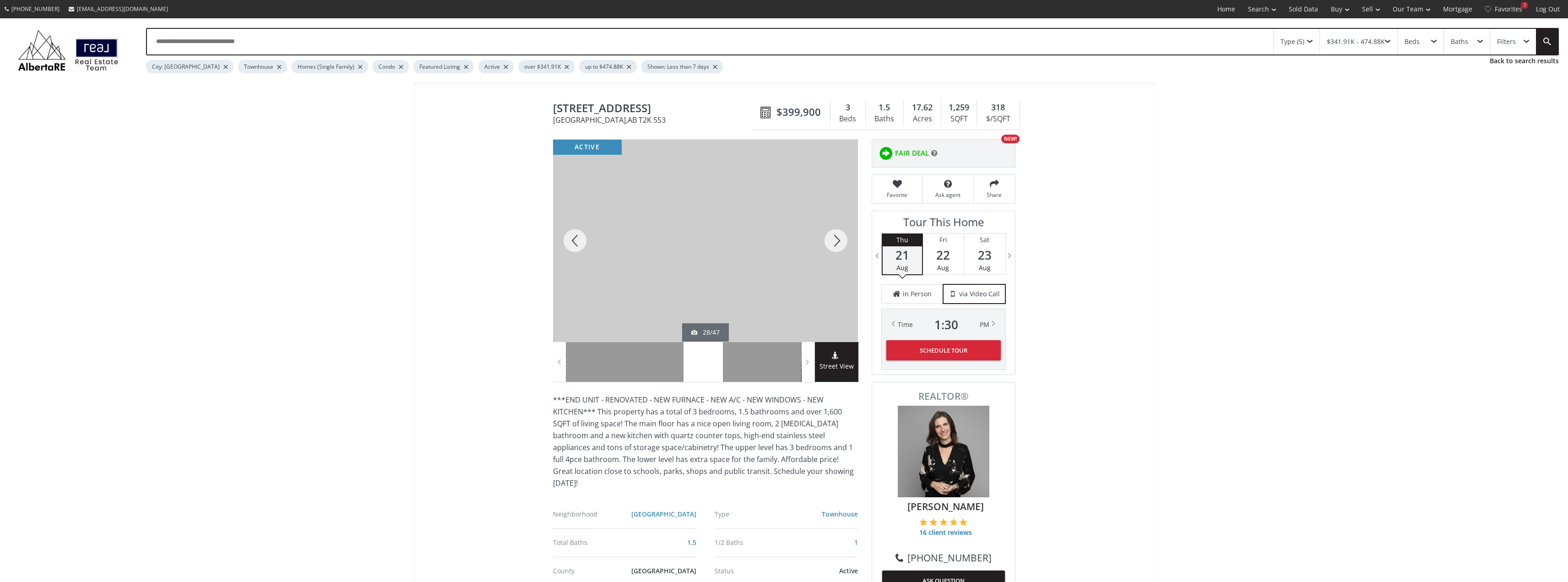
click at [834, 246] on div at bounding box center [836, 240] width 44 height 202
click at [836, 245] on div at bounding box center [836, 240] width 44 height 202
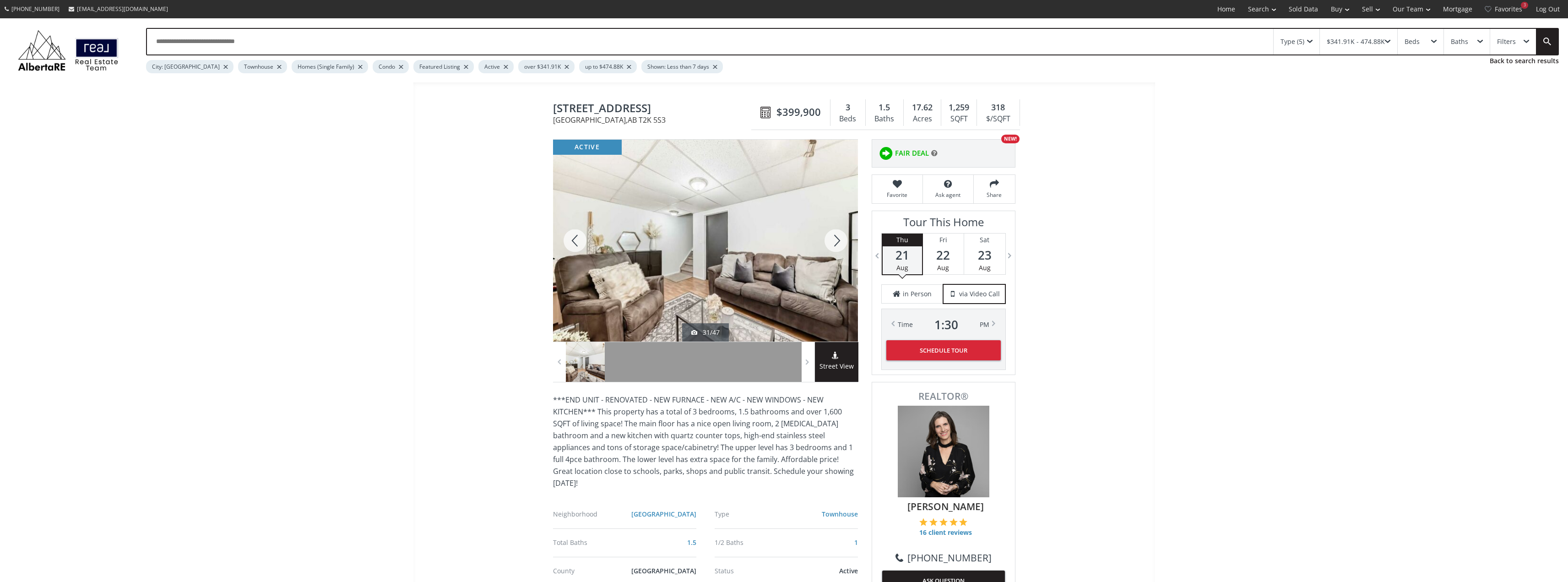
click at [836, 245] on div at bounding box center [836, 240] width 44 height 202
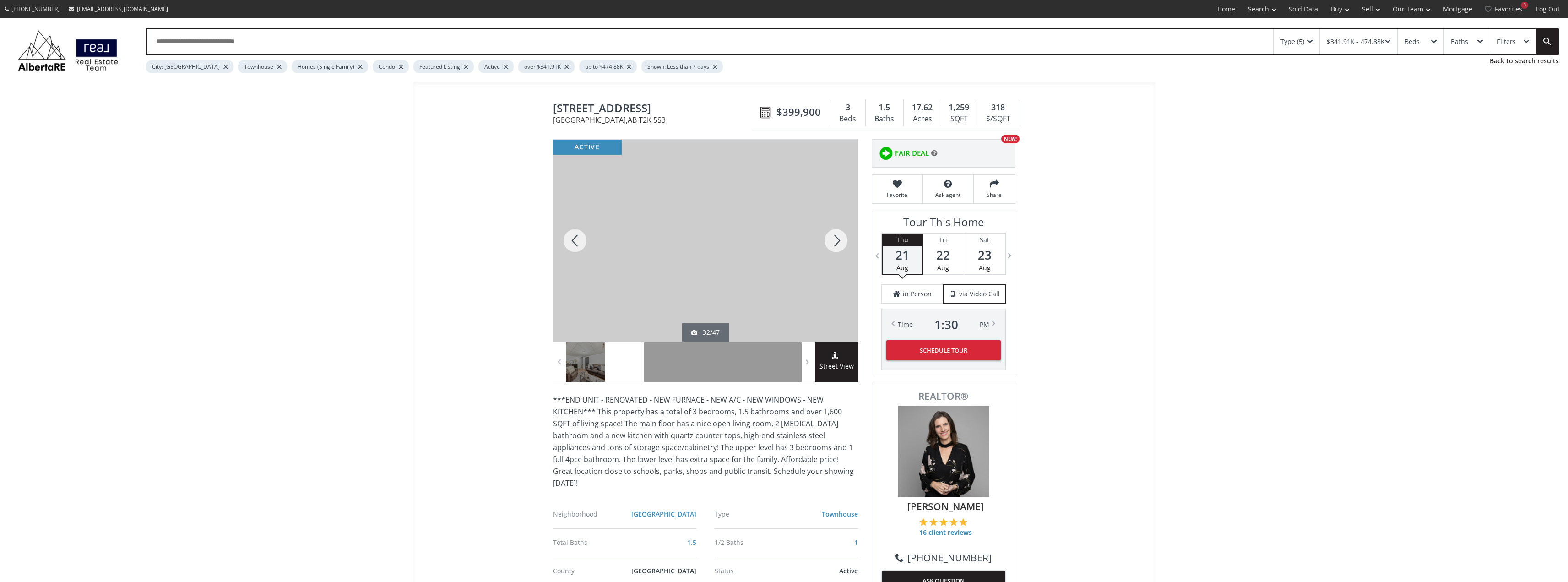
click at [834, 246] on div at bounding box center [836, 240] width 44 height 202
click at [833, 247] on div at bounding box center [836, 240] width 44 height 202
click at [837, 243] on div at bounding box center [836, 240] width 44 height 202
click at [837, 241] on div at bounding box center [836, 240] width 44 height 202
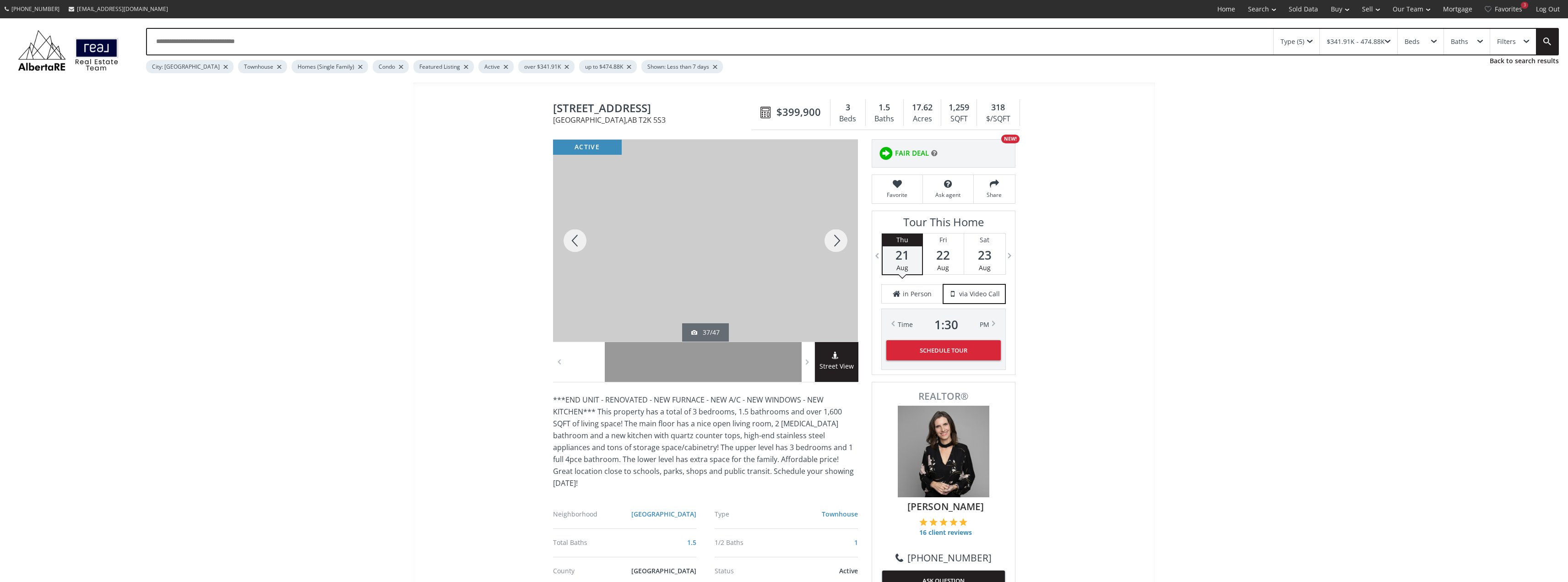
click at [837, 241] on div at bounding box center [836, 240] width 44 height 202
click at [839, 241] on div at bounding box center [836, 240] width 44 height 202
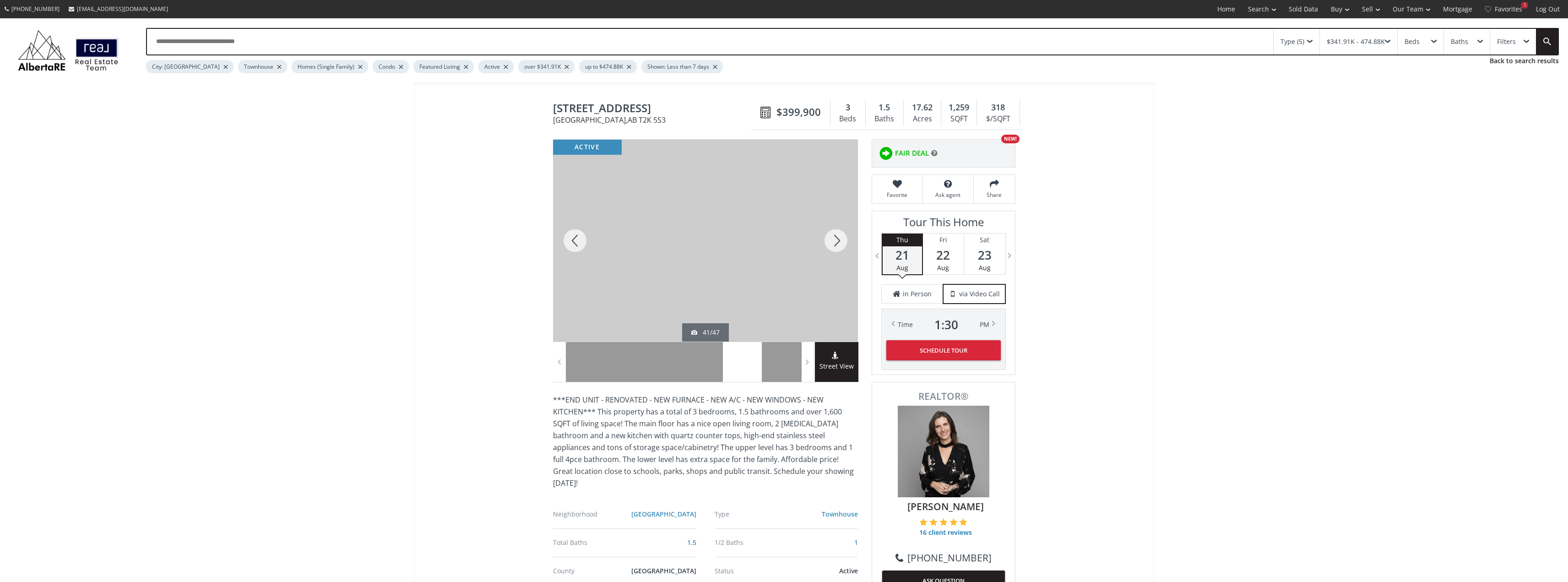
click at [839, 241] on div at bounding box center [836, 240] width 44 height 202
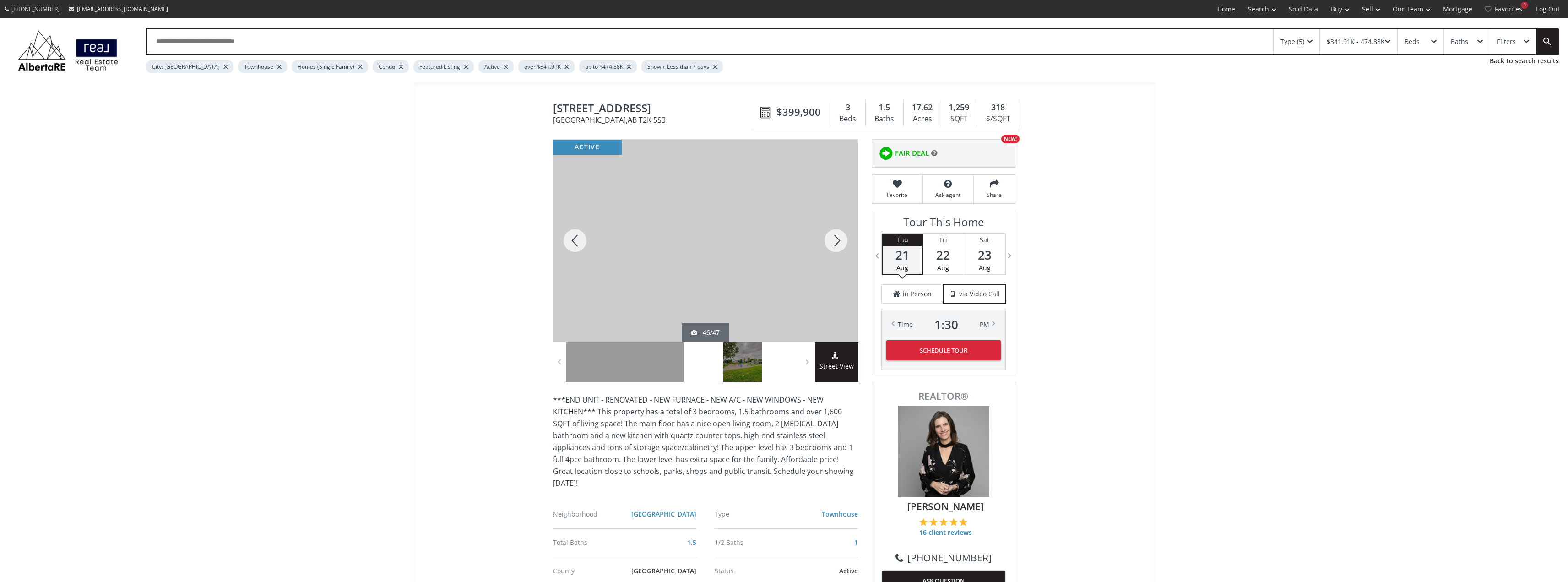
click at [839, 241] on div at bounding box center [836, 240] width 44 height 202
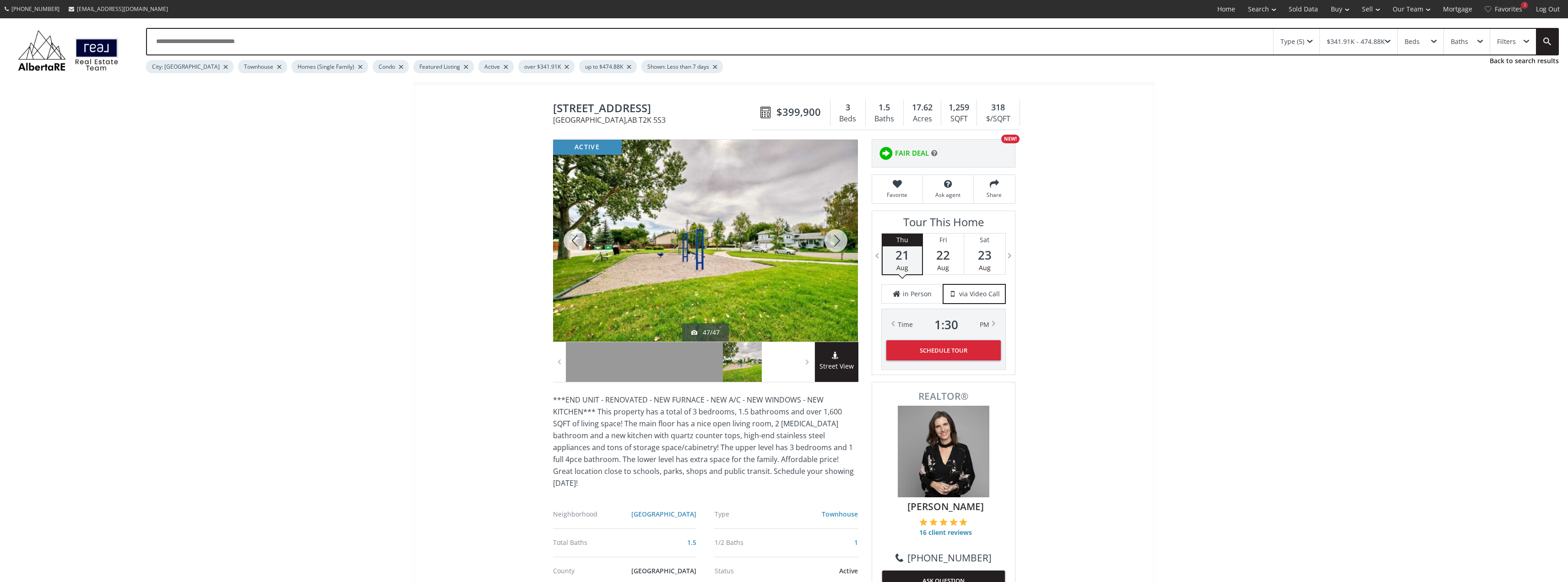
click at [839, 241] on div at bounding box center [836, 240] width 44 height 202
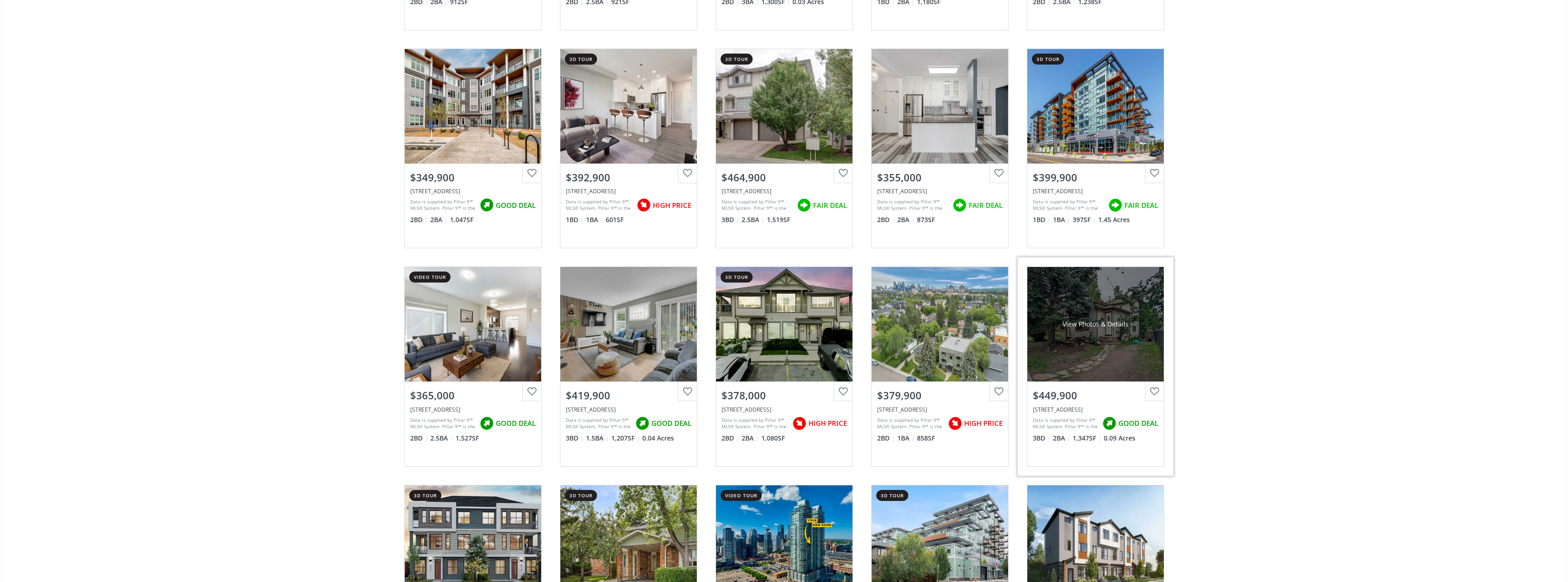
scroll to position [1190, 0]
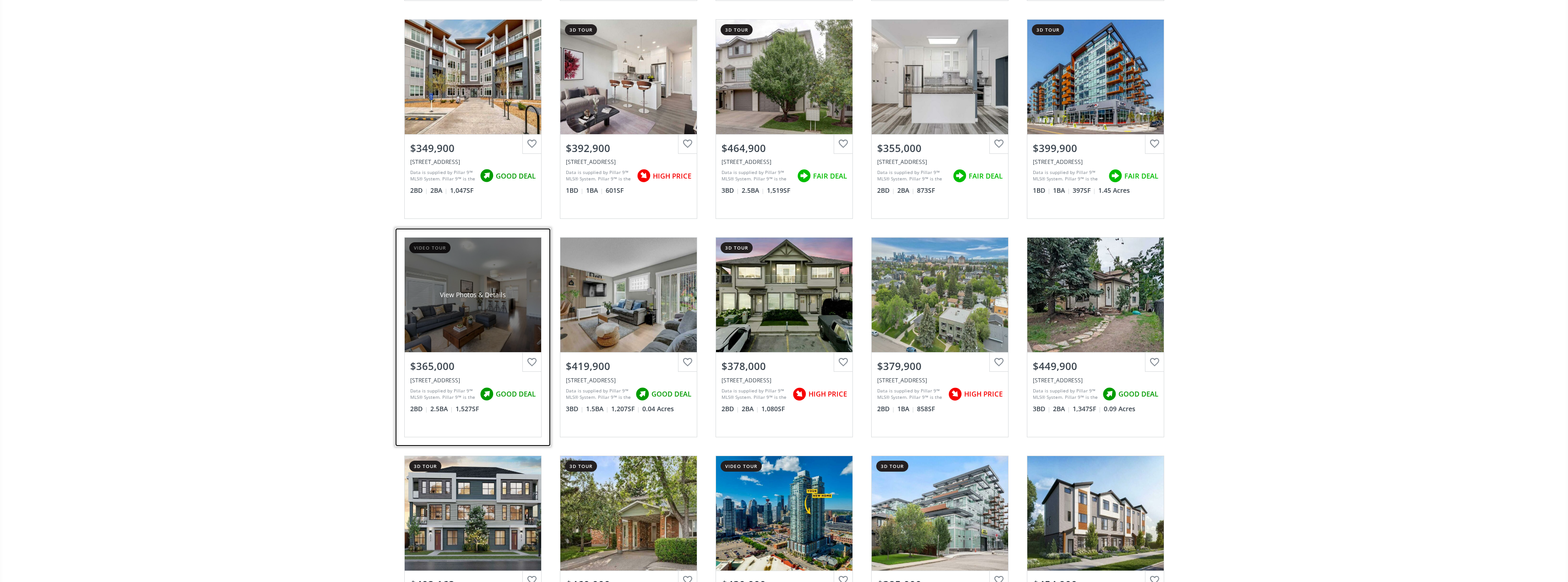
click at [491, 334] on div "View Photos & Details" at bounding box center [473, 294] width 136 height 114
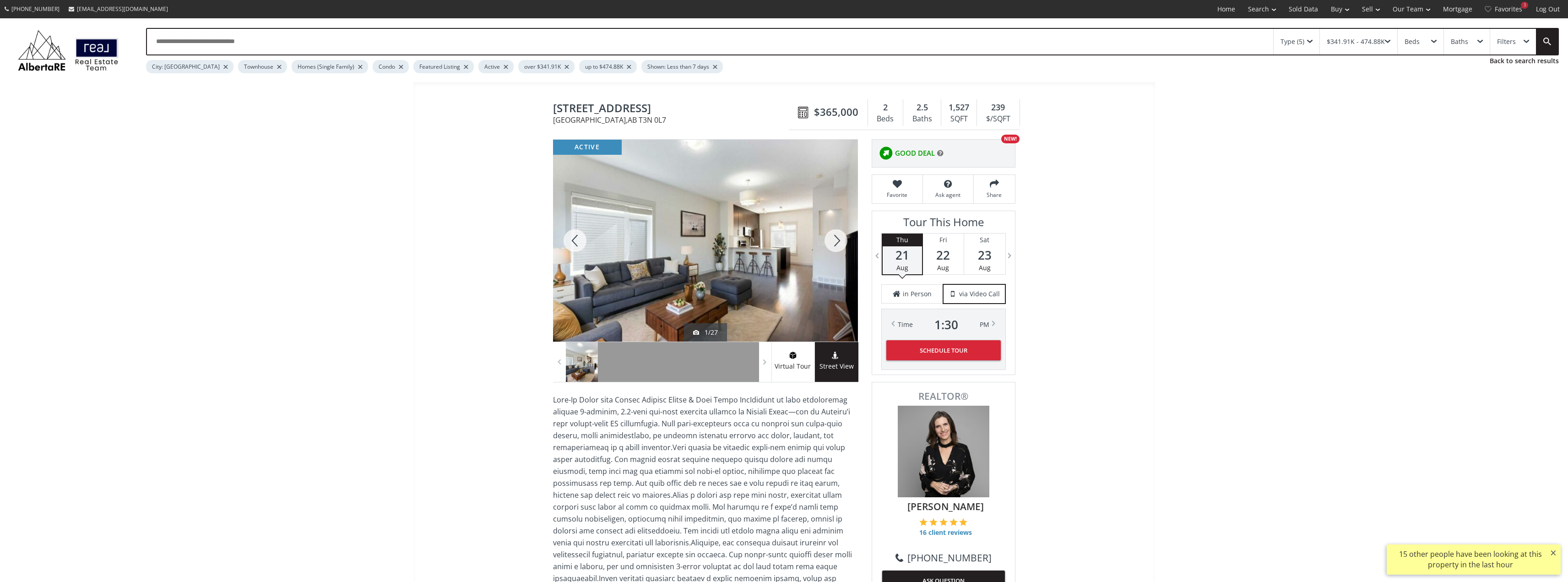
click at [838, 245] on div at bounding box center [836, 240] width 44 height 202
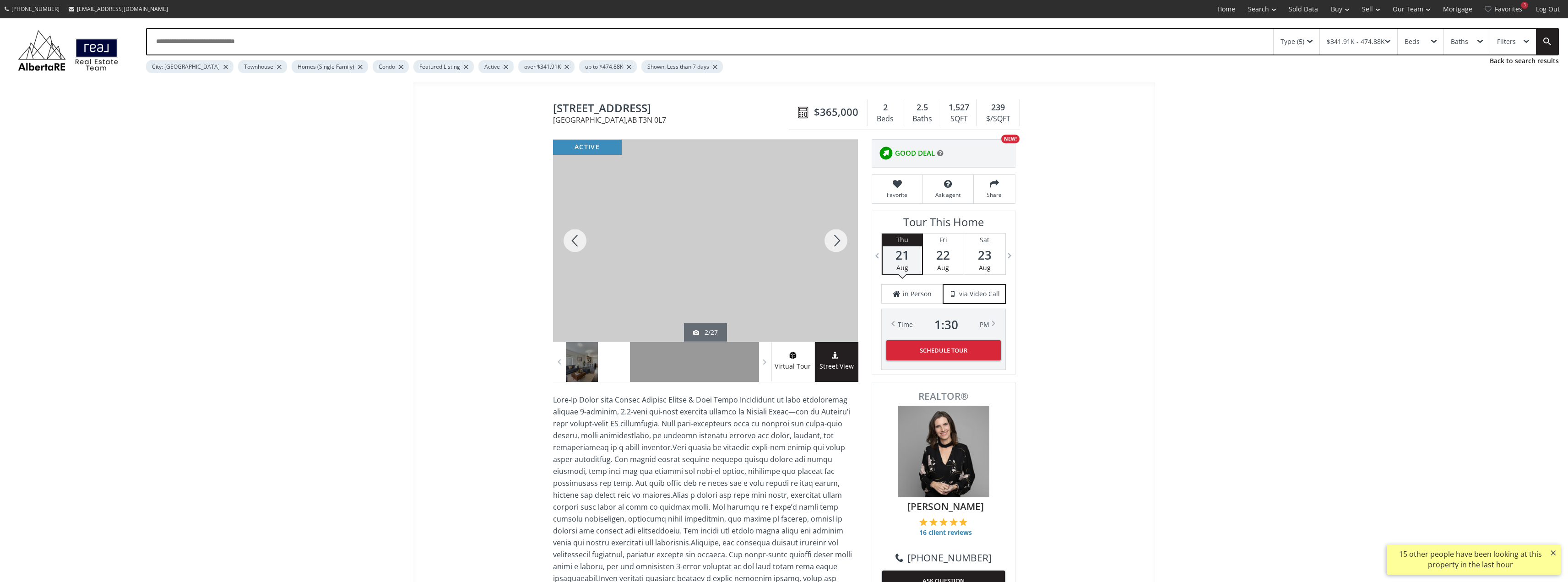
click at [838, 245] on div at bounding box center [836, 240] width 44 height 202
click at [833, 245] on div at bounding box center [836, 240] width 44 height 202
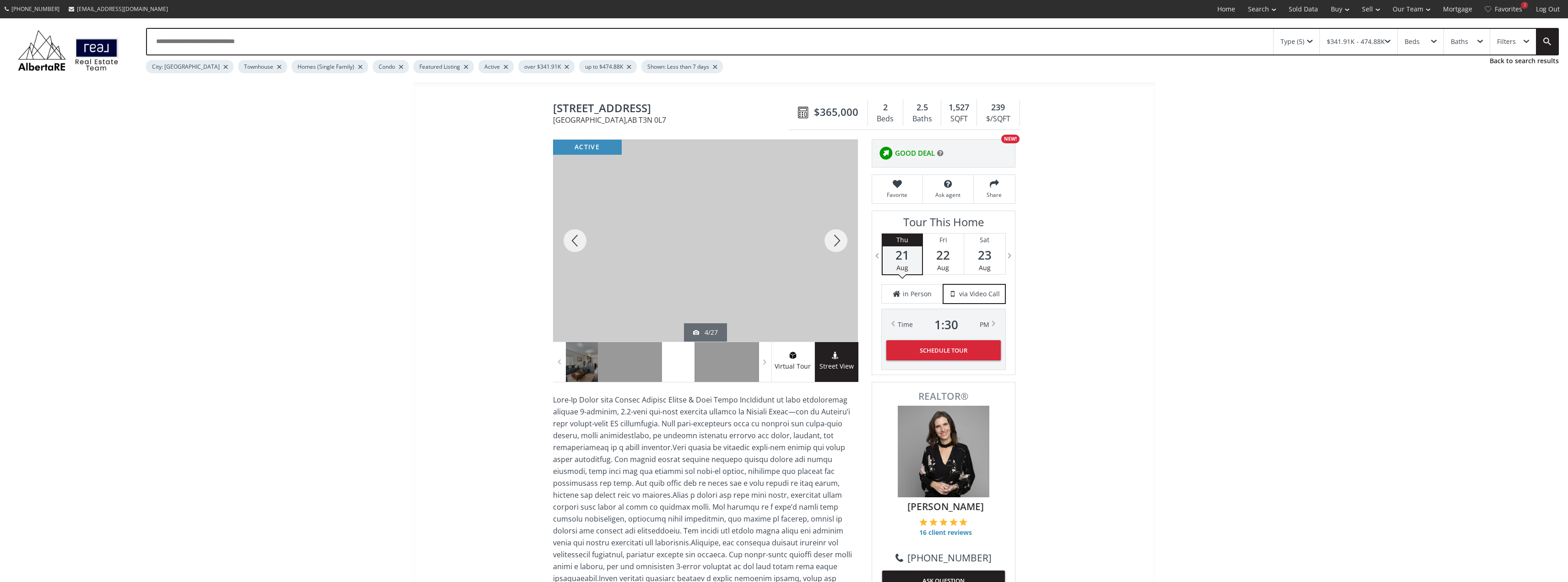
click at [833, 245] on div at bounding box center [836, 240] width 44 height 202
click at [838, 233] on div at bounding box center [836, 240] width 44 height 202
click at [841, 233] on div at bounding box center [836, 240] width 44 height 202
click at [841, 237] on div at bounding box center [836, 240] width 44 height 202
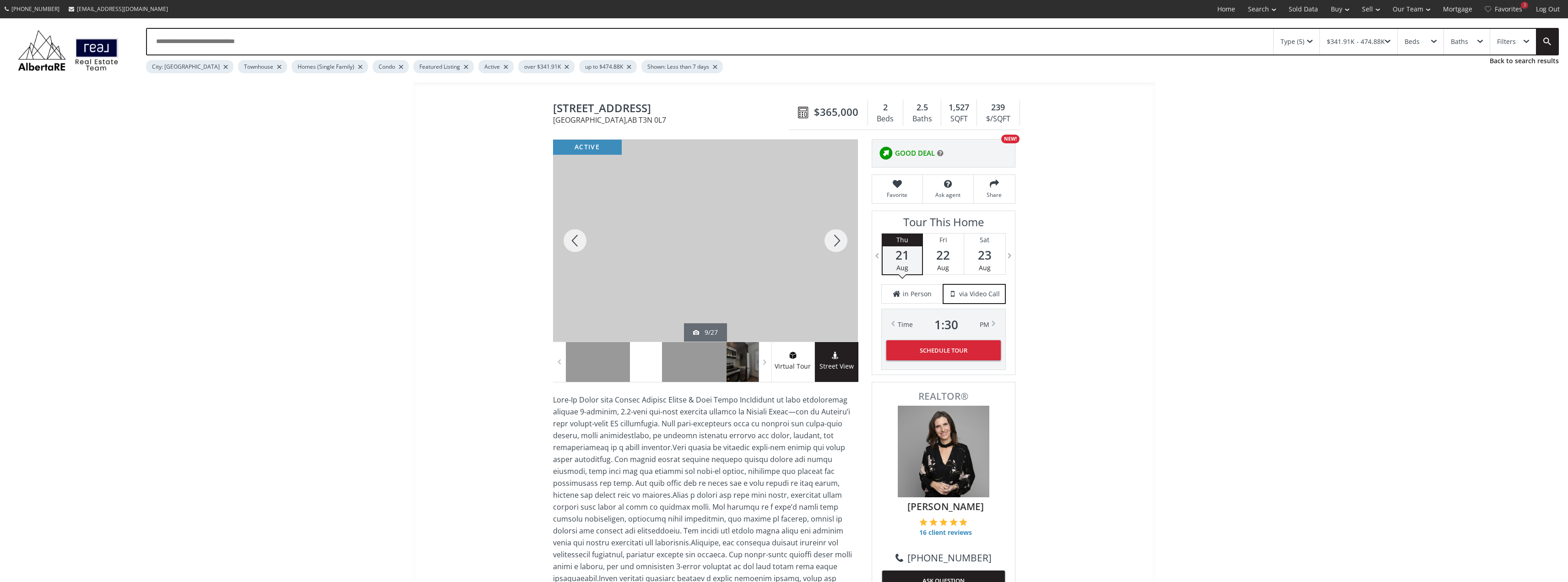
click at [841, 237] on div at bounding box center [836, 240] width 44 height 202
click at [839, 237] on div at bounding box center [836, 240] width 44 height 202
click at [838, 238] on div at bounding box center [836, 240] width 44 height 202
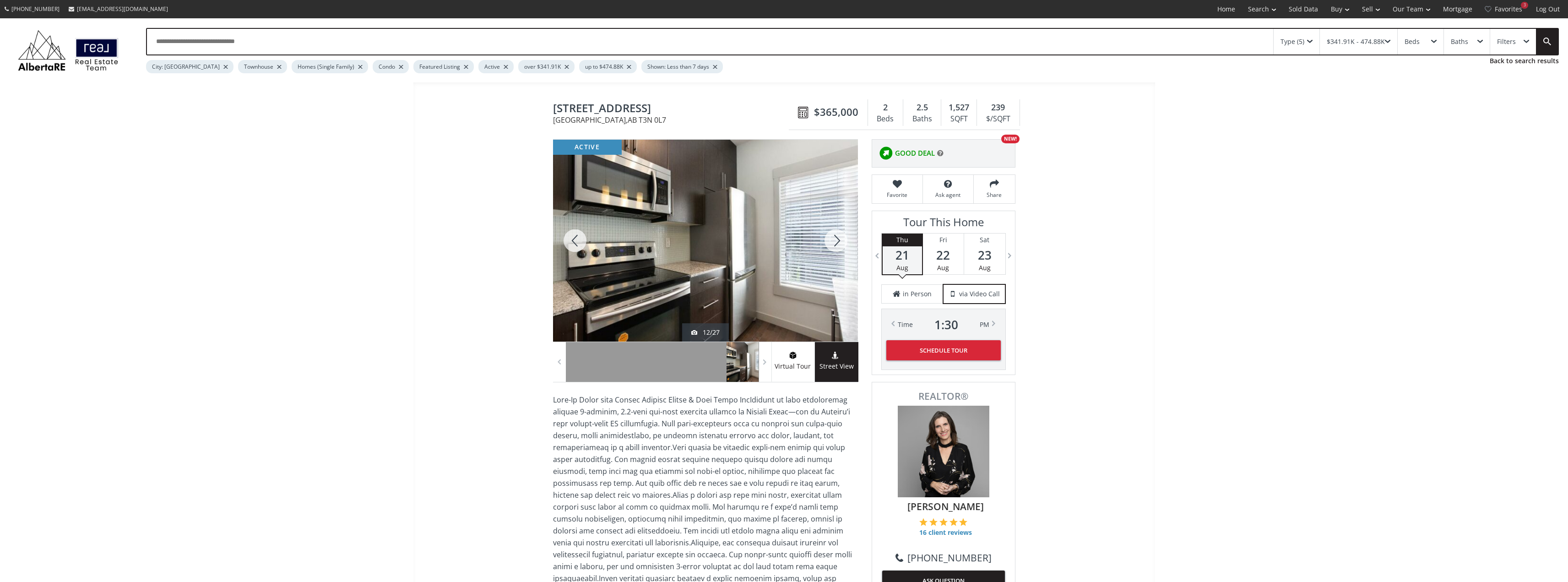
click at [838, 238] on div at bounding box center [836, 240] width 44 height 202
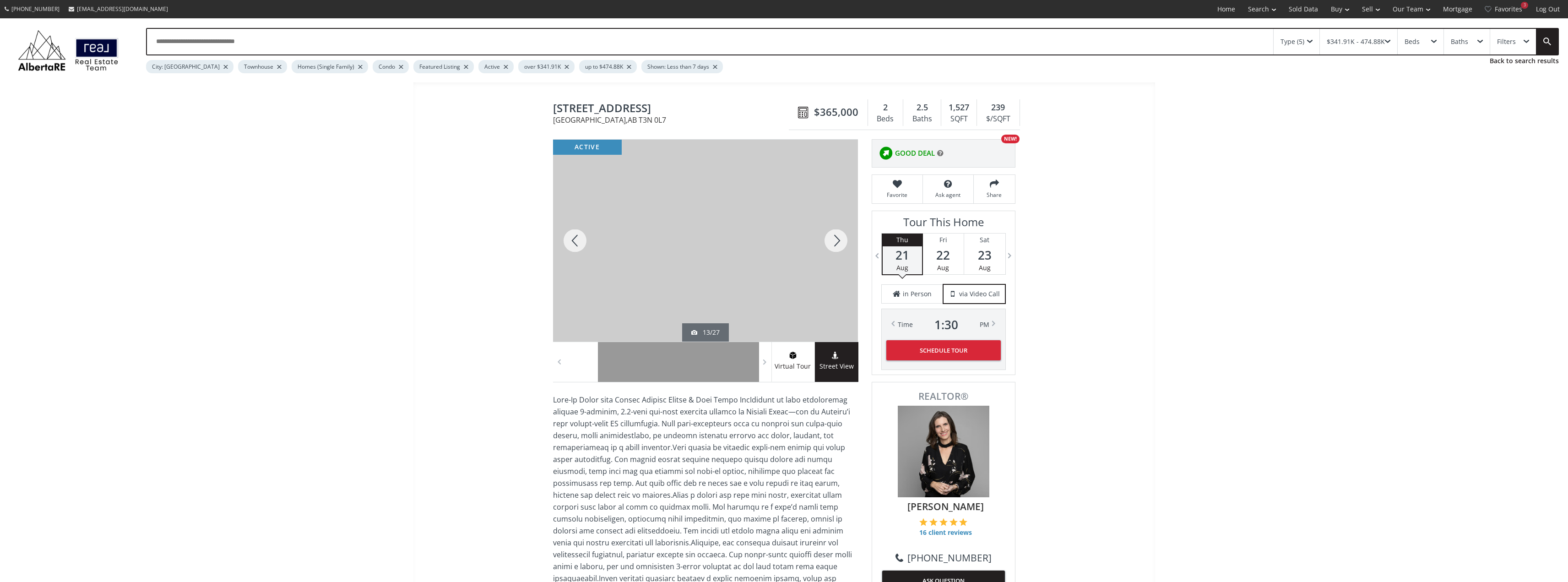
click at [840, 238] on div at bounding box center [836, 240] width 44 height 202
click at [841, 238] on div at bounding box center [836, 240] width 44 height 202
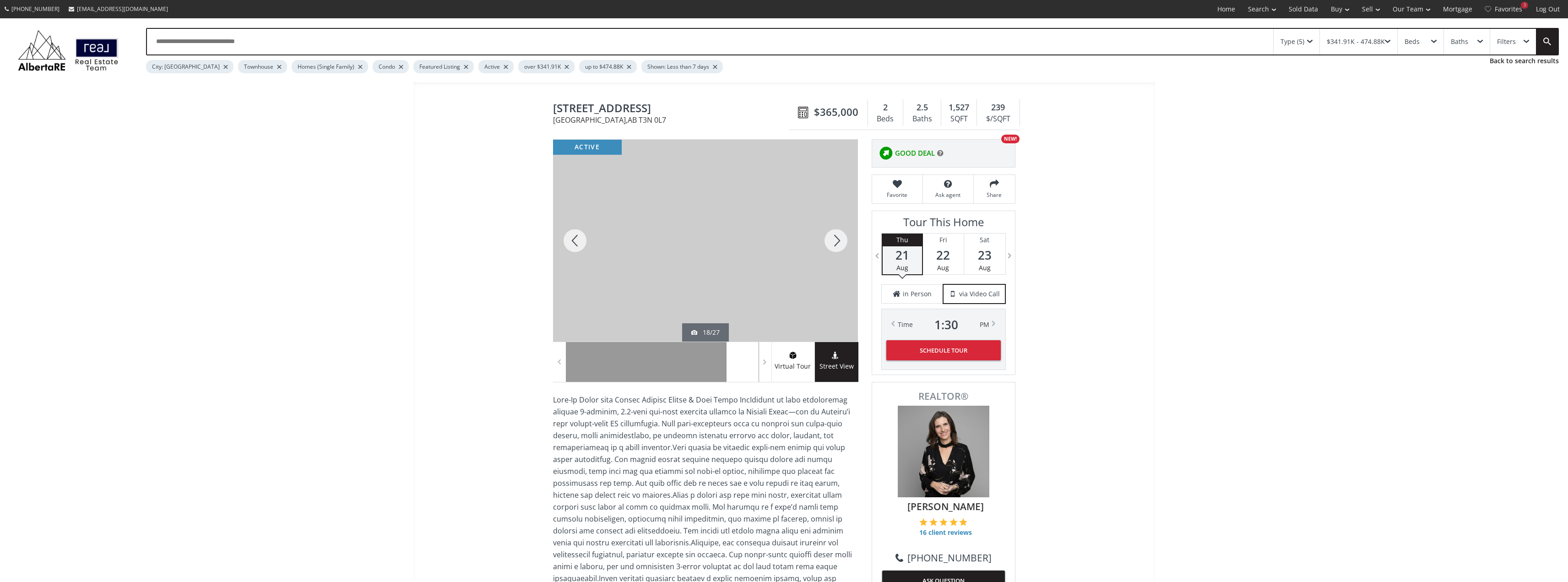
click at [841, 237] on div at bounding box center [836, 240] width 44 height 202
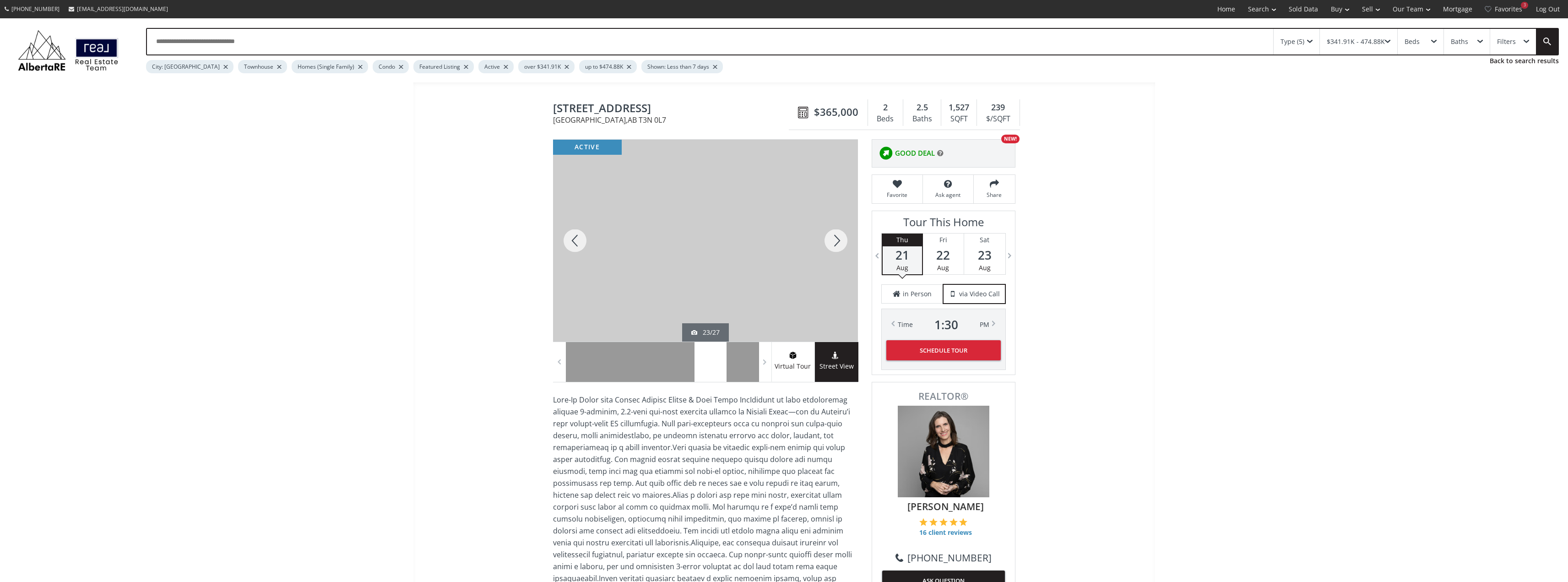
click at [839, 241] on div at bounding box center [836, 240] width 44 height 202
click at [577, 231] on div at bounding box center [575, 240] width 44 height 202
click at [841, 238] on div at bounding box center [836, 240] width 44 height 202
click at [839, 238] on div at bounding box center [836, 240] width 44 height 202
click at [839, 239] on div at bounding box center [836, 240] width 44 height 202
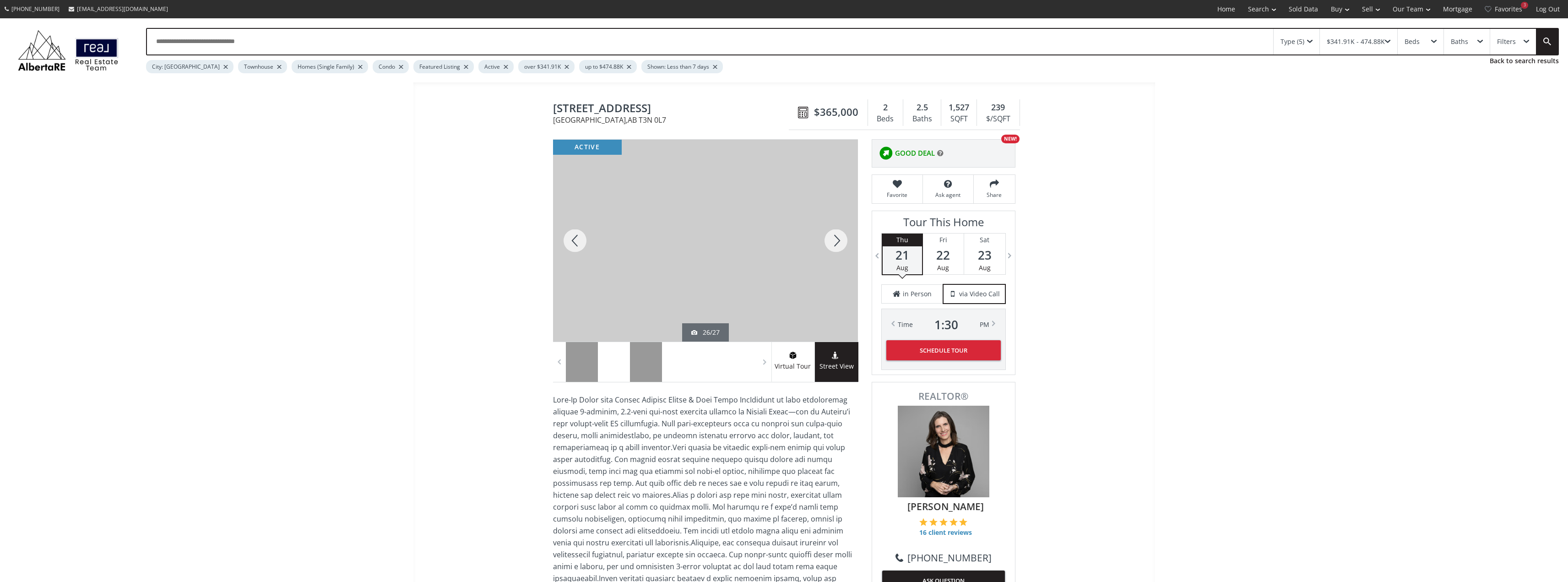
click at [840, 235] on div at bounding box center [836, 240] width 44 height 202
click at [841, 237] on div at bounding box center [836, 240] width 44 height 202
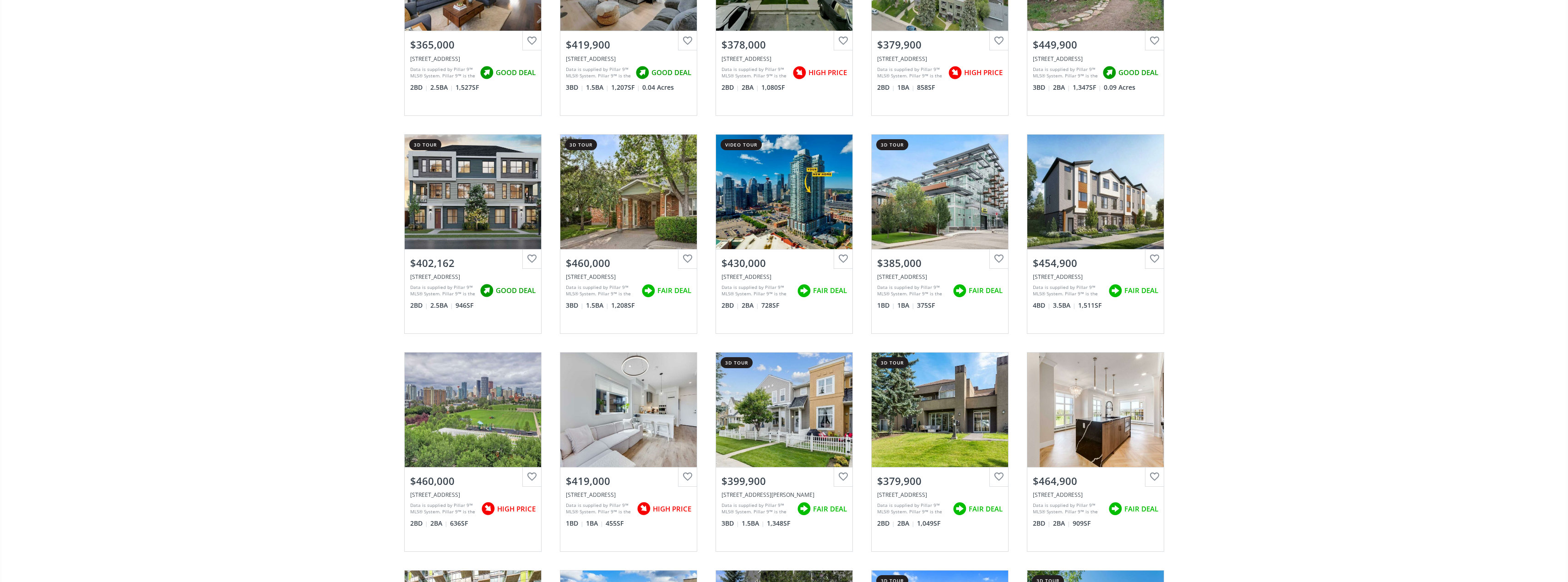
scroll to position [1510, 0]
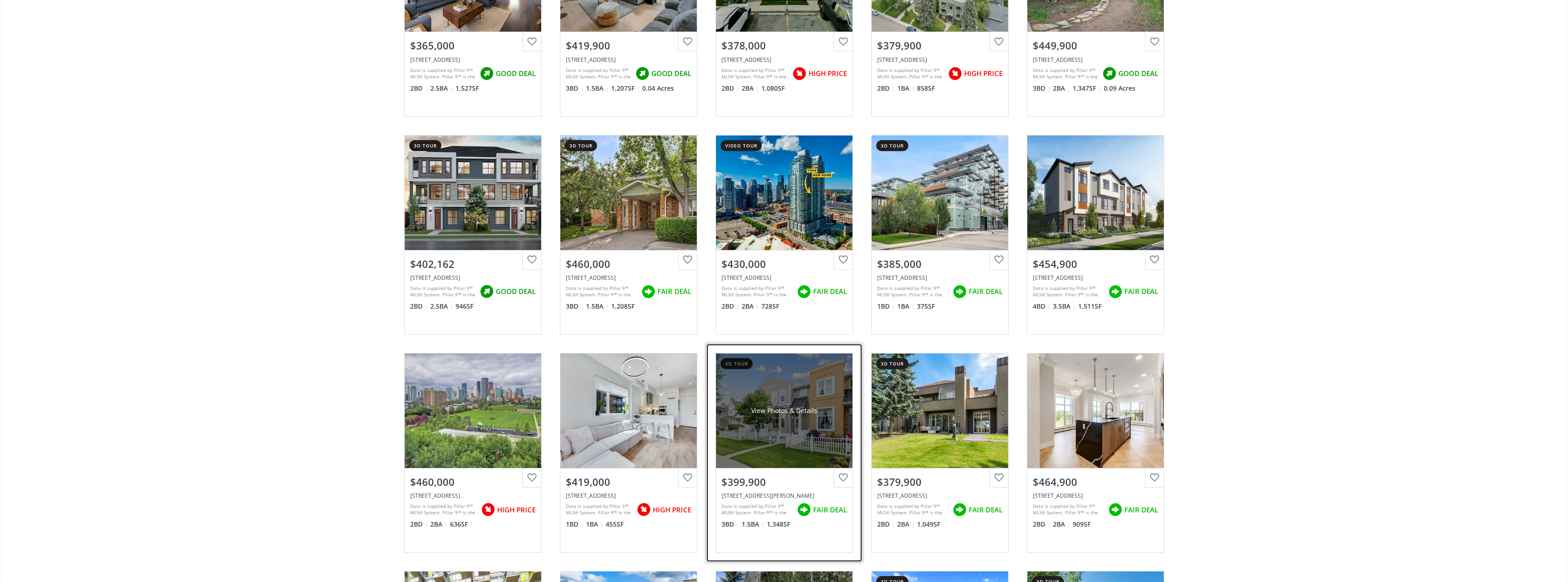
click at [785, 451] on div "View Photos & Details" at bounding box center [784, 411] width 136 height 114
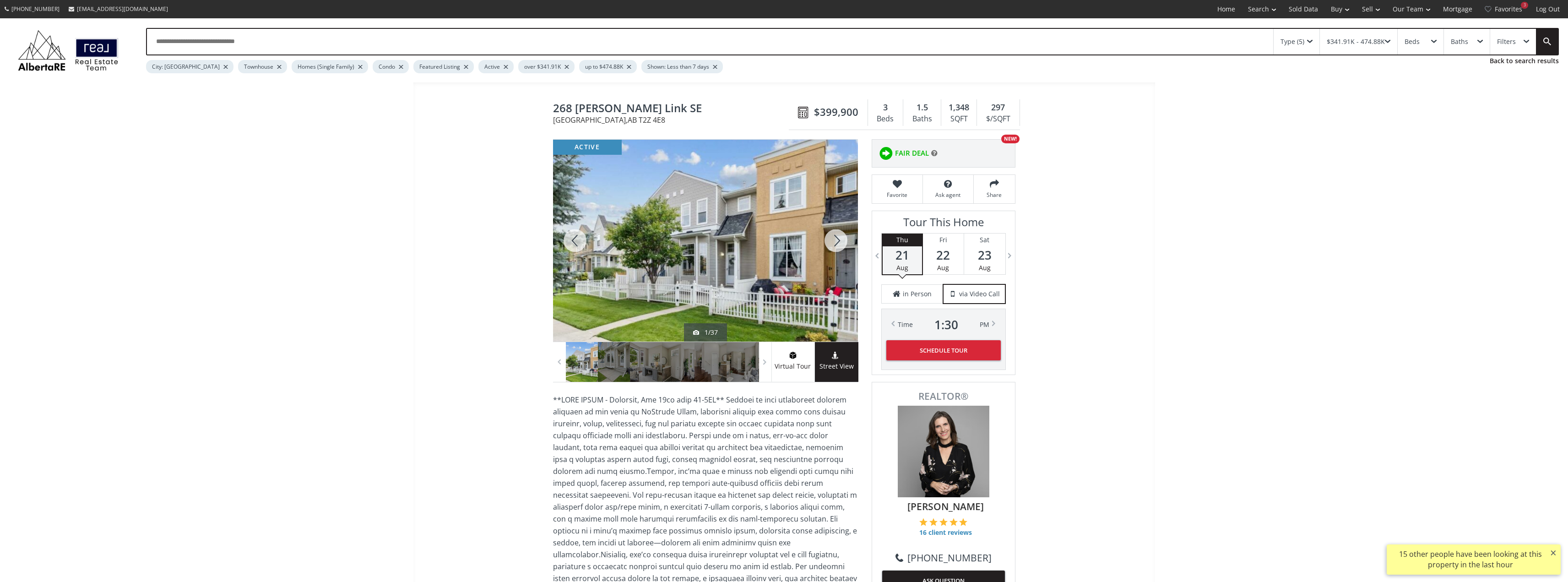
click at [837, 242] on div at bounding box center [836, 240] width 44 height 202
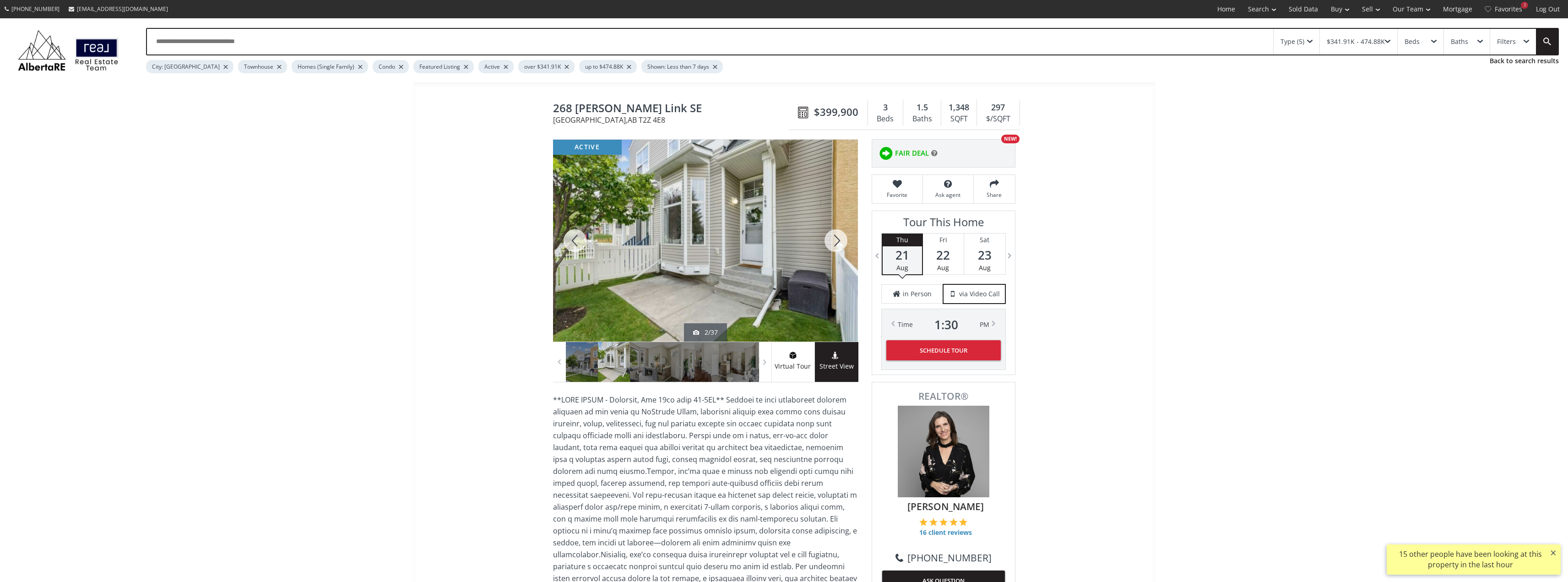
click at [837, 242] on div at bounding box center [836, 240] width 44 height 202
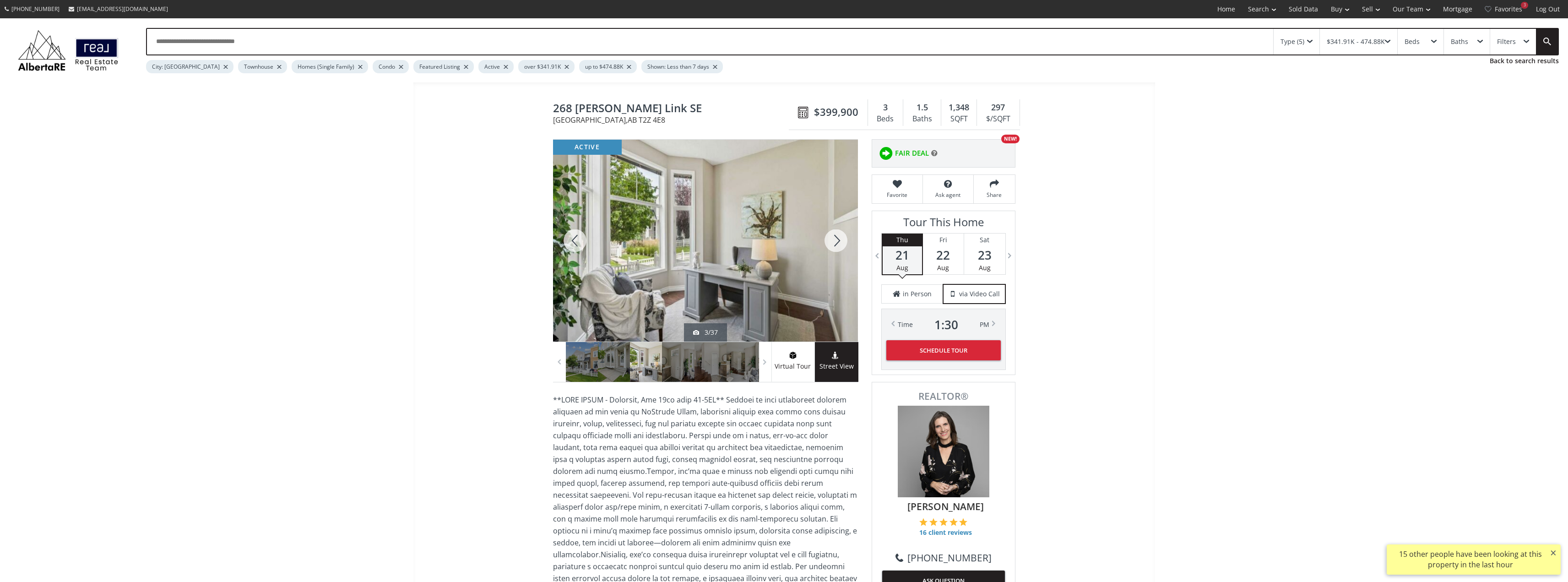
click at [837, 242] on div at bounding box center [836, 240] width 44 height 202
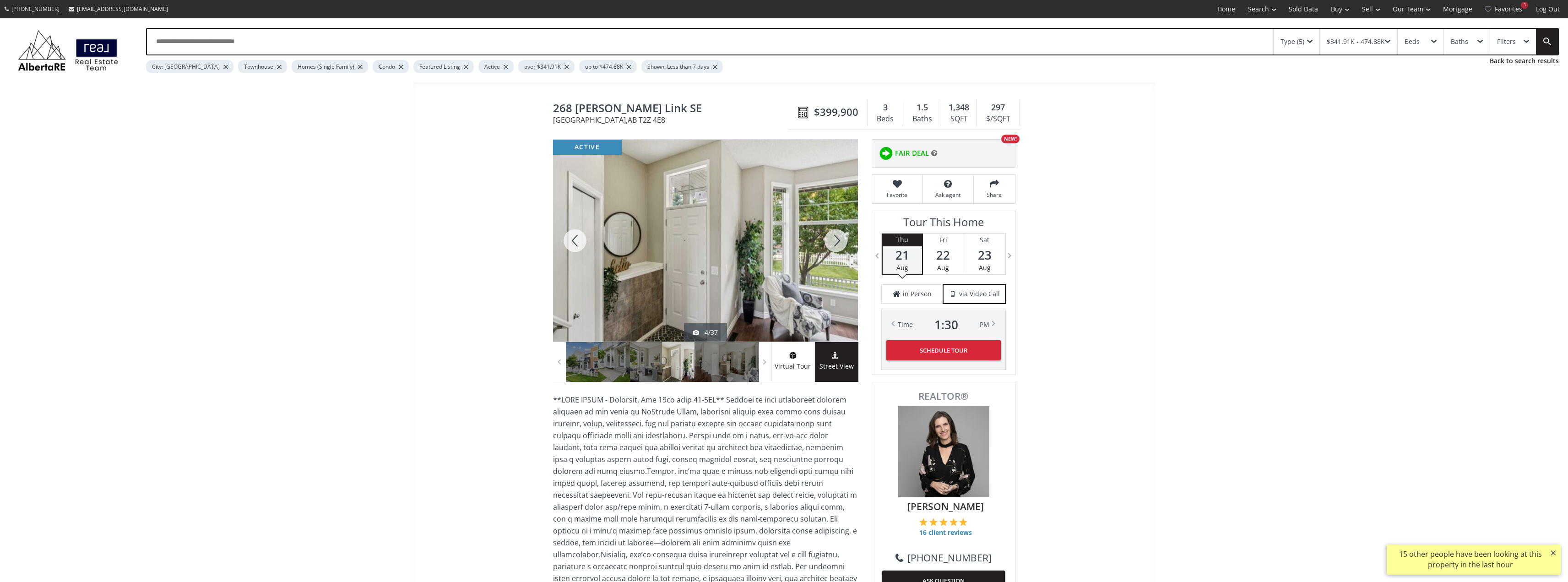
click at [837, 242] on div at bounding box center [836, 240] width 44 height 202
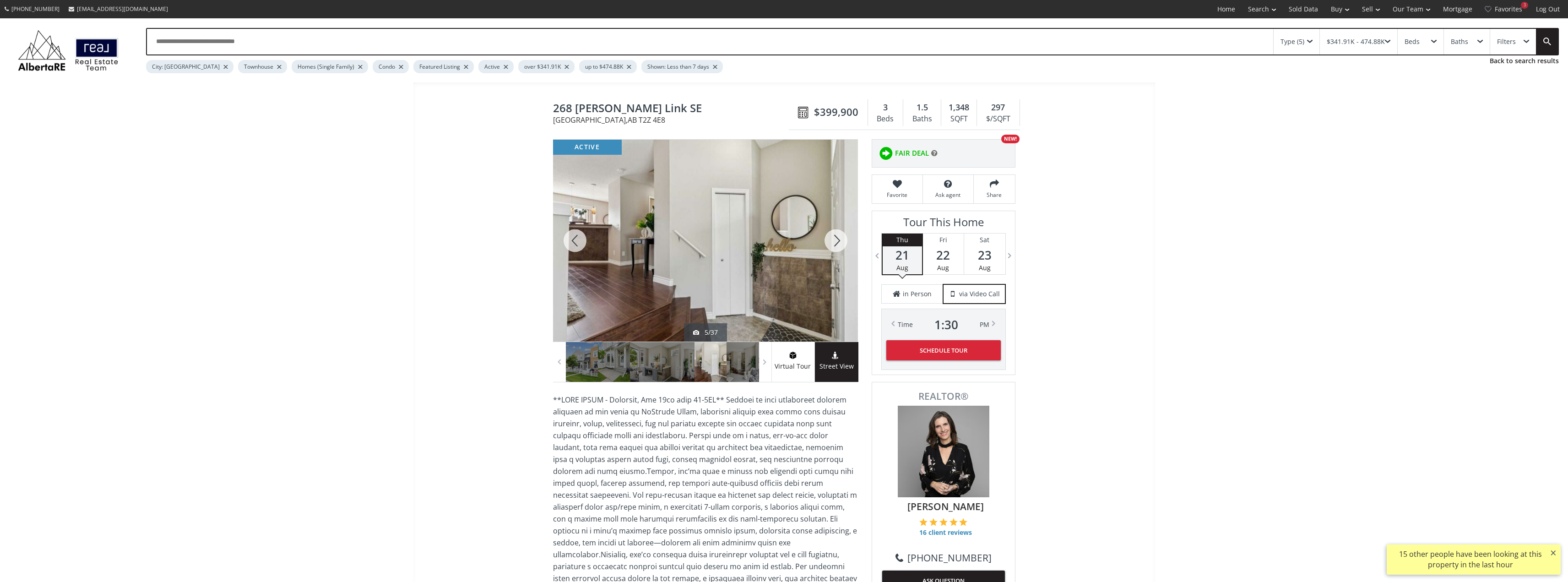
click at [838, 243] on div at bounding box center [836, 240] width 44 height 202
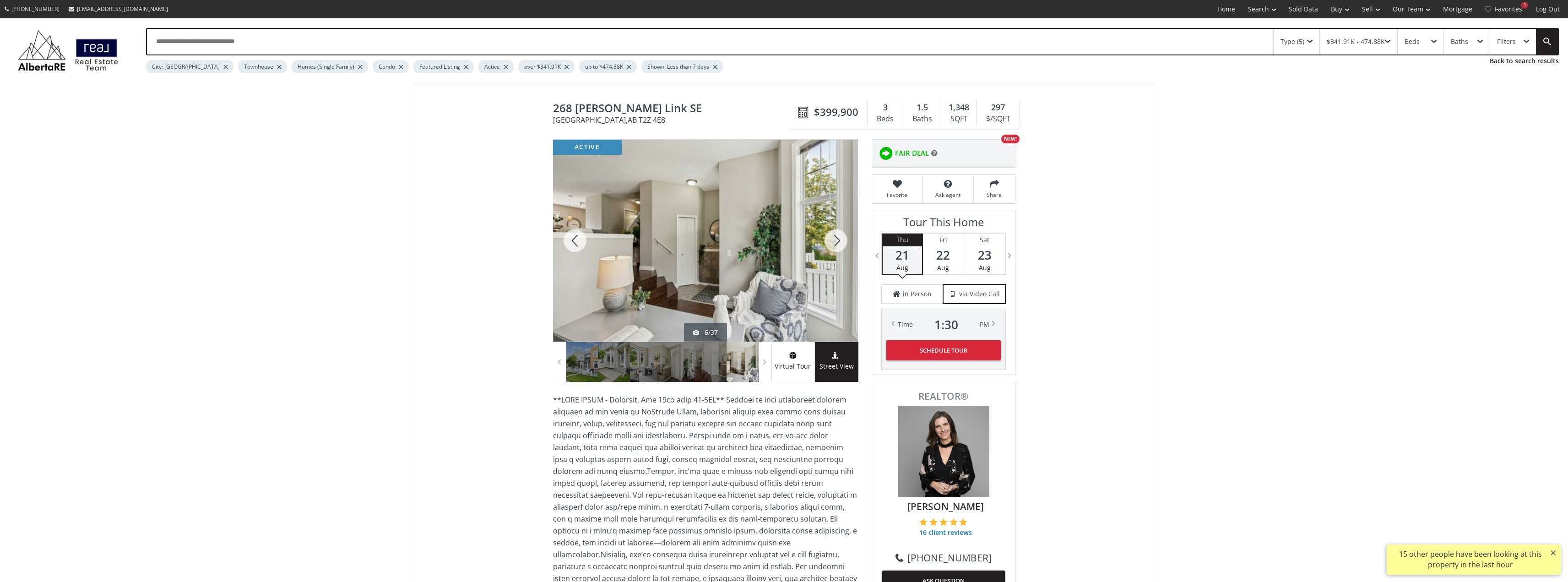
click at [838, 243] on div at bounding box center [836, 240] width 44 height 202
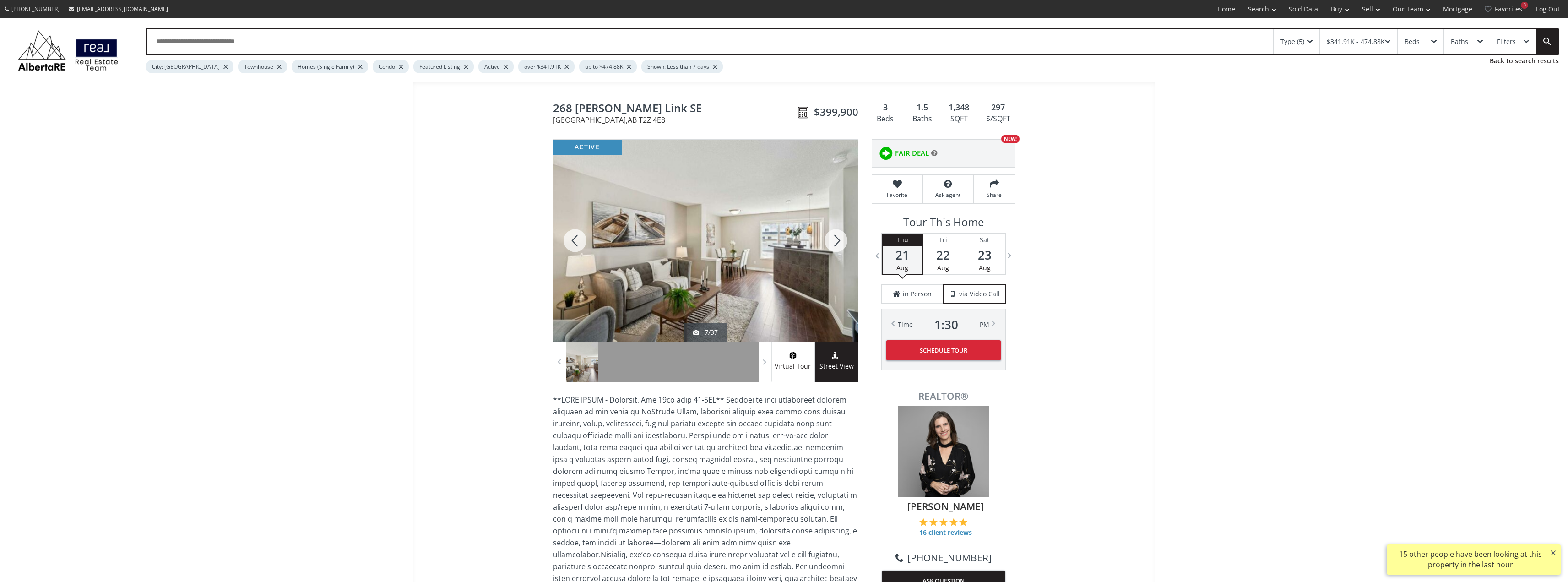
click at [838, 243] on div at bounding box center [836, 240] width 44 height 202
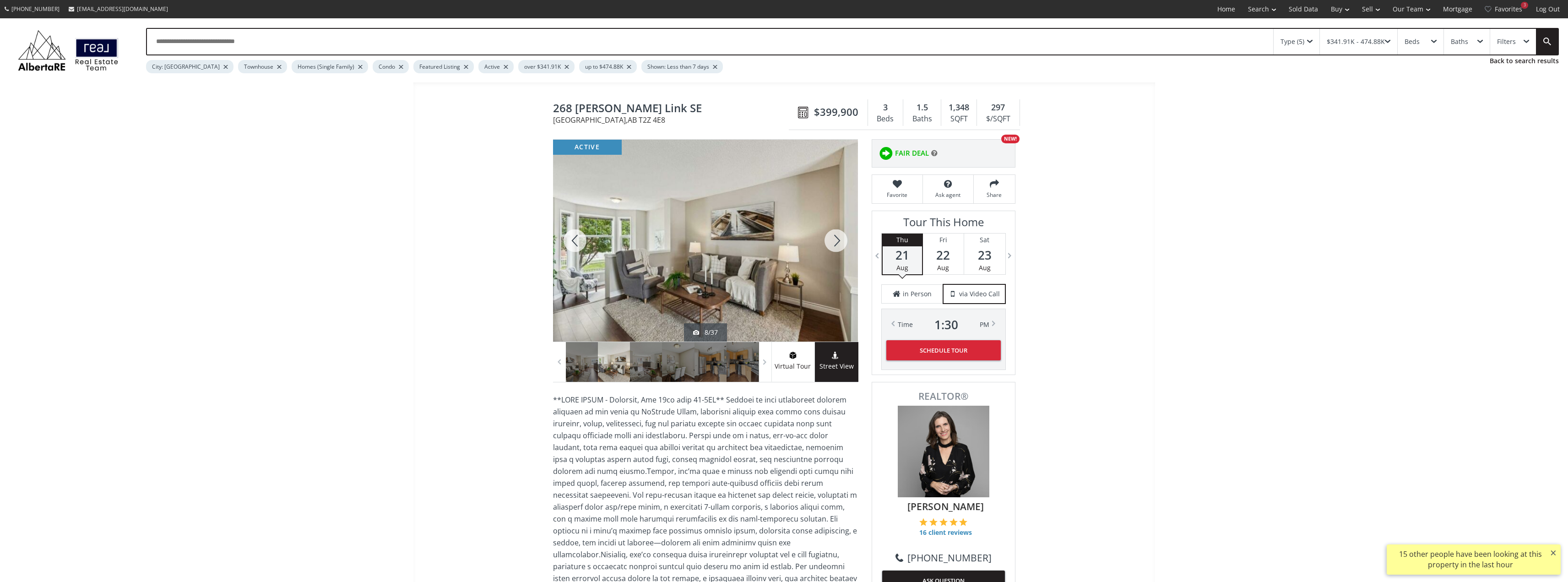
click at [834, 239] on div at bounding box center [836, 240] width 44 height 202
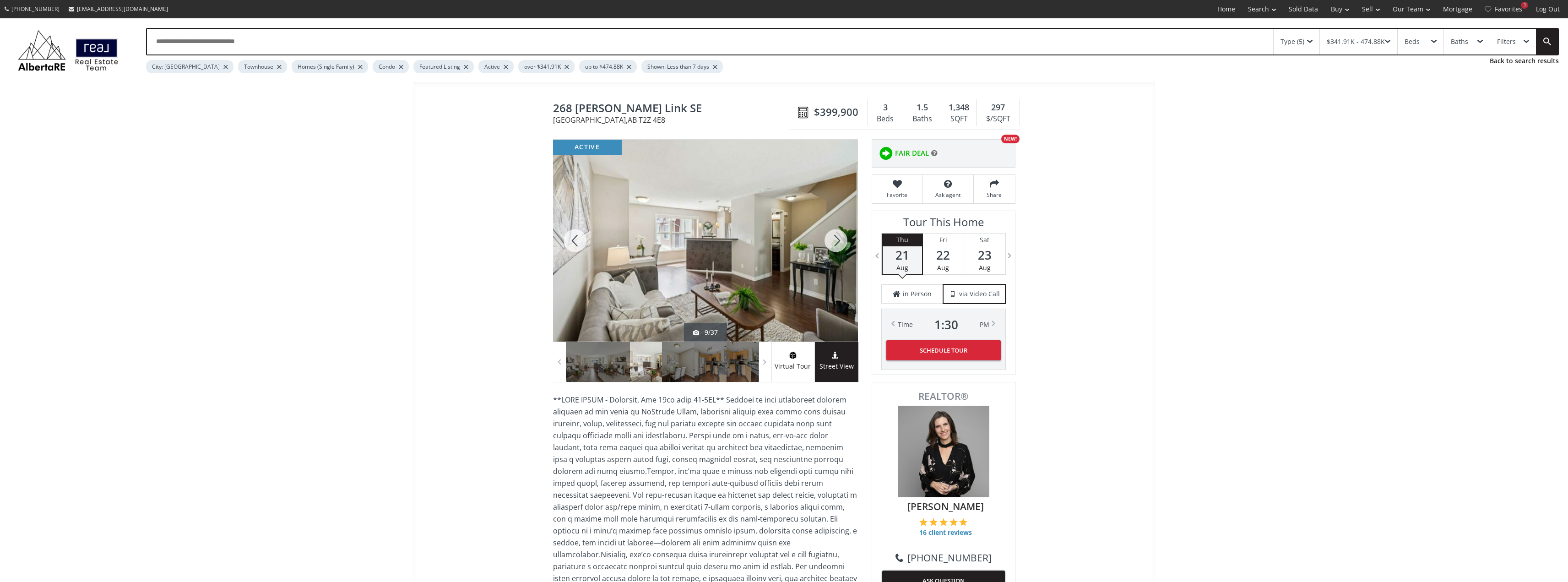
click at [833, 239] on div at bounding box center [836, 240] width 44 height 202
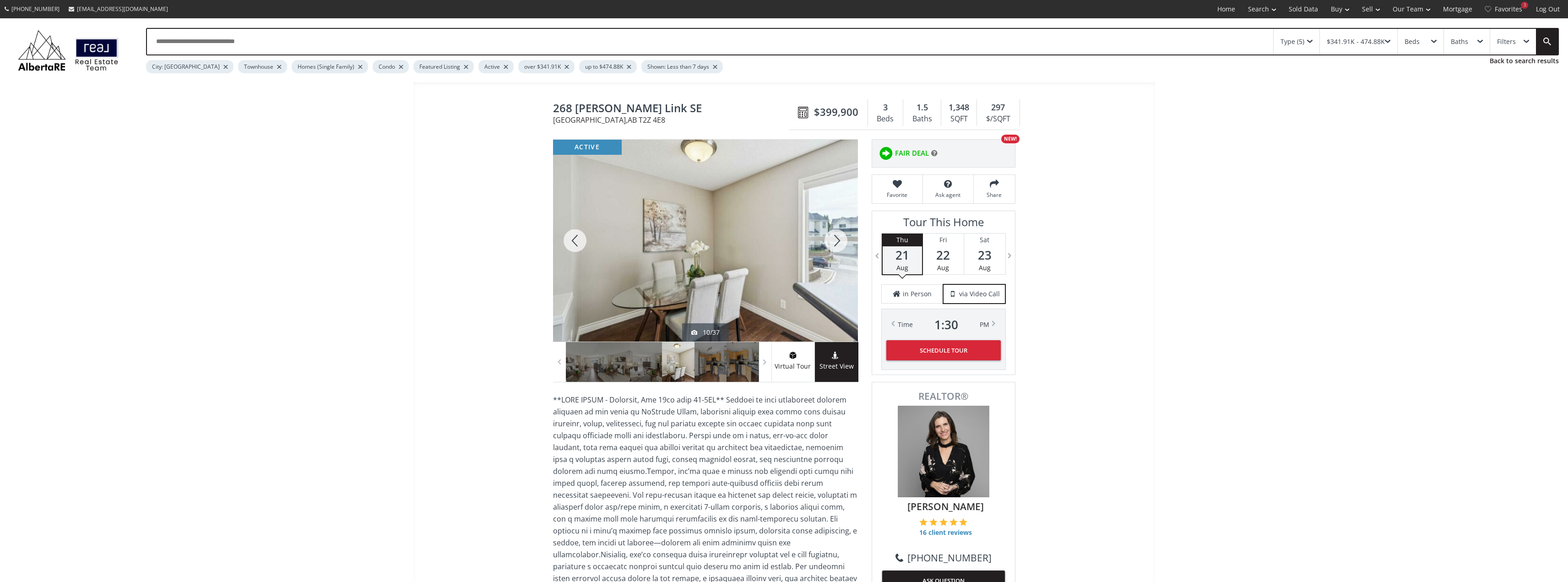
click at [838, 237] on div at bounding box center [836, 240] width 44 height 202
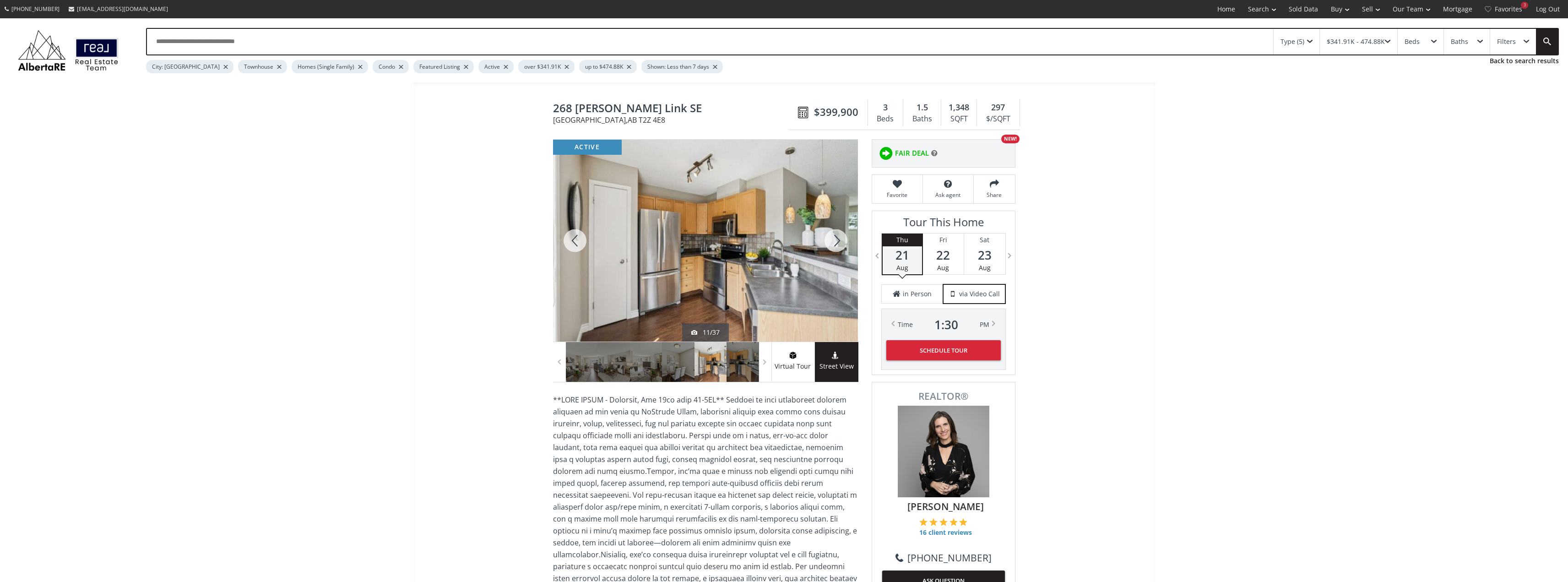
click at [838, 237] on div at bounding box center [836, 240] width 44 height 202
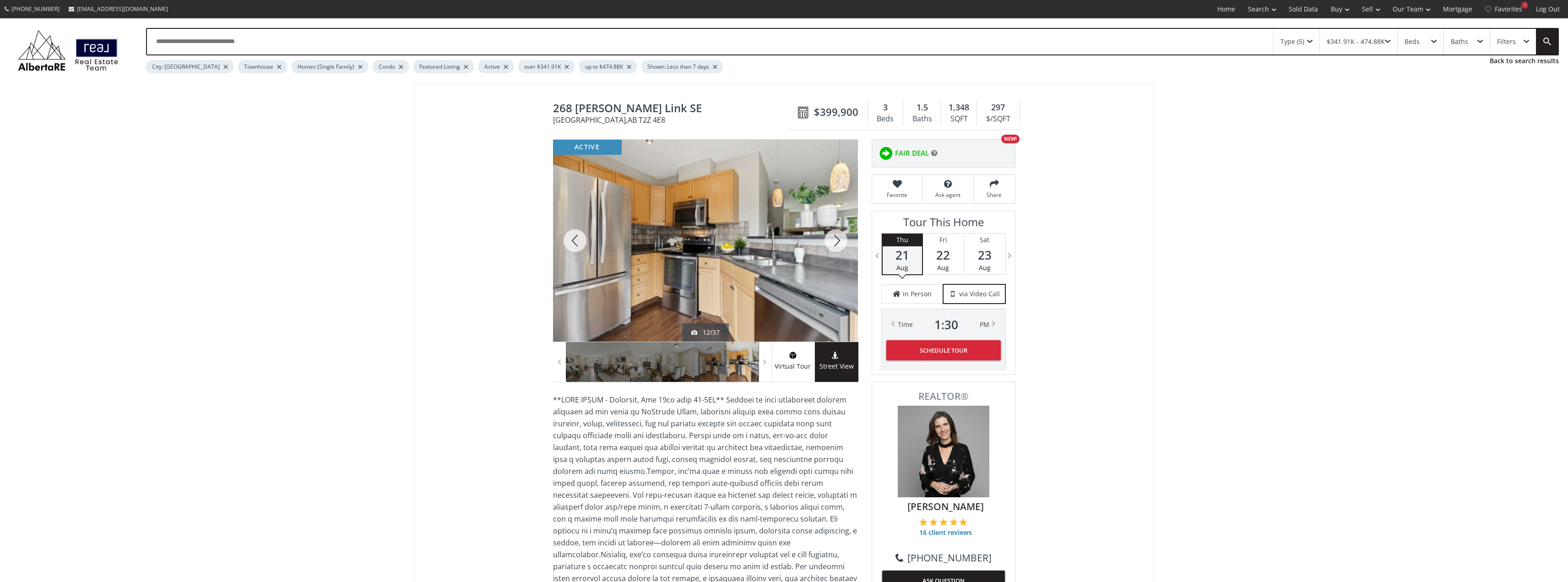
click at [838, 237] on div at bounding box center [836, 240] width 44 height 202
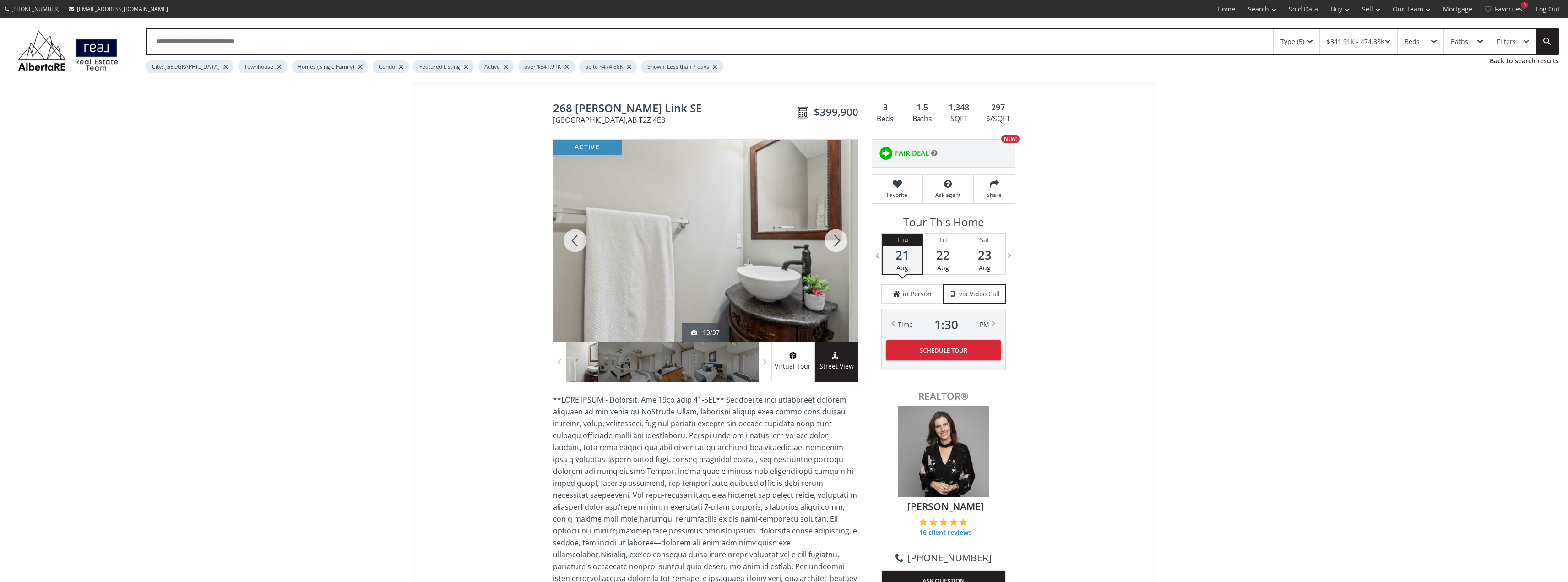
click at [837, 237] on div at bounding box center [836, 240] width 44 height 202
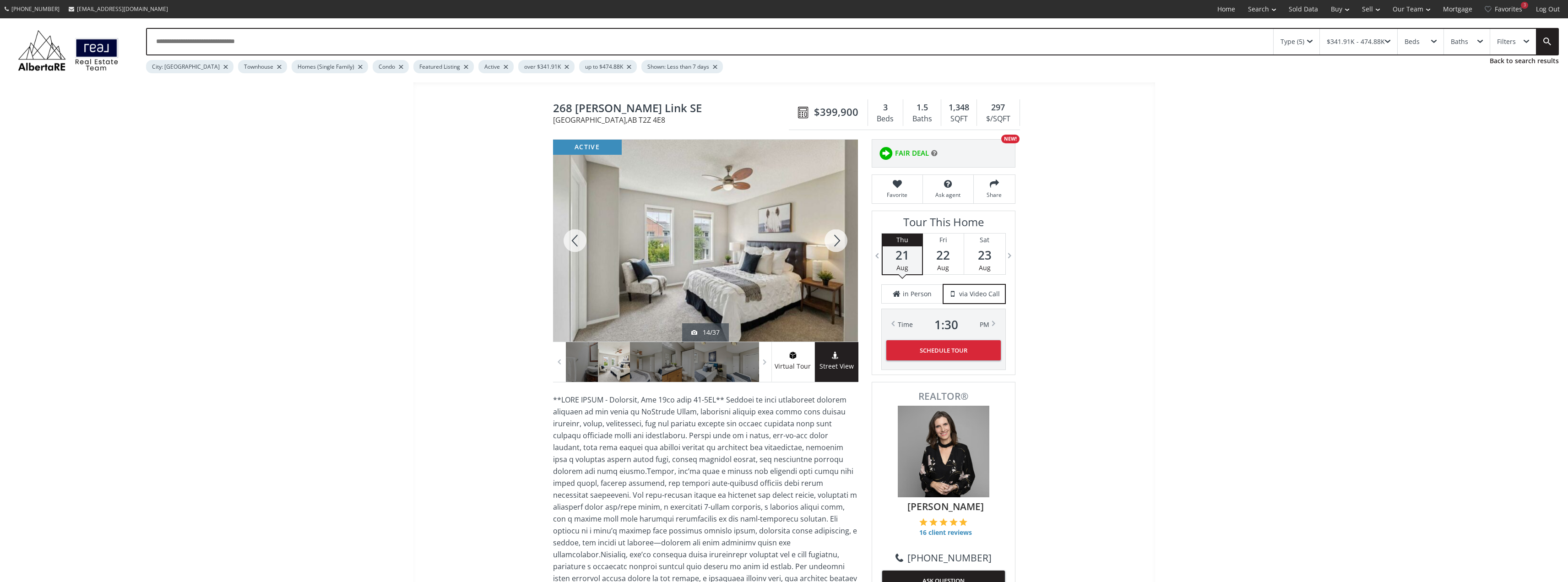
click at [838, 237] on div at bounding box center [836, 240] width 44 height 202
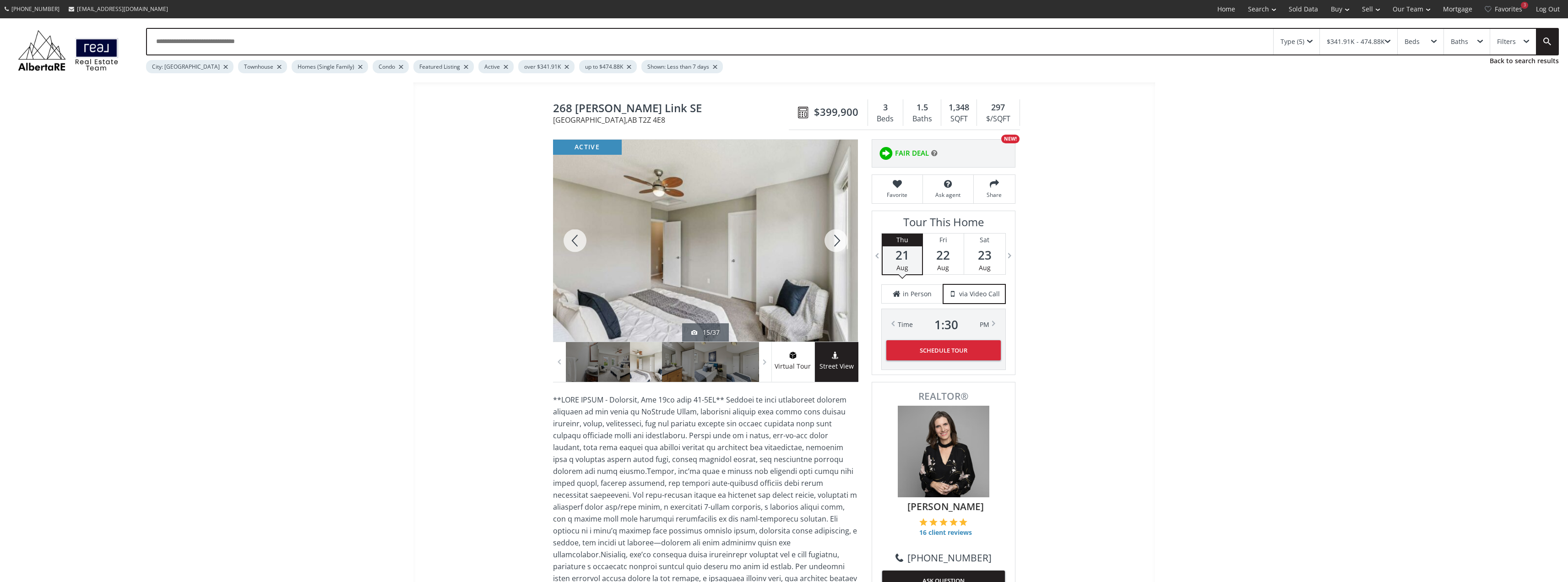
click at [573, 242] on div at bounding box center [575, 240] width 44 height 202
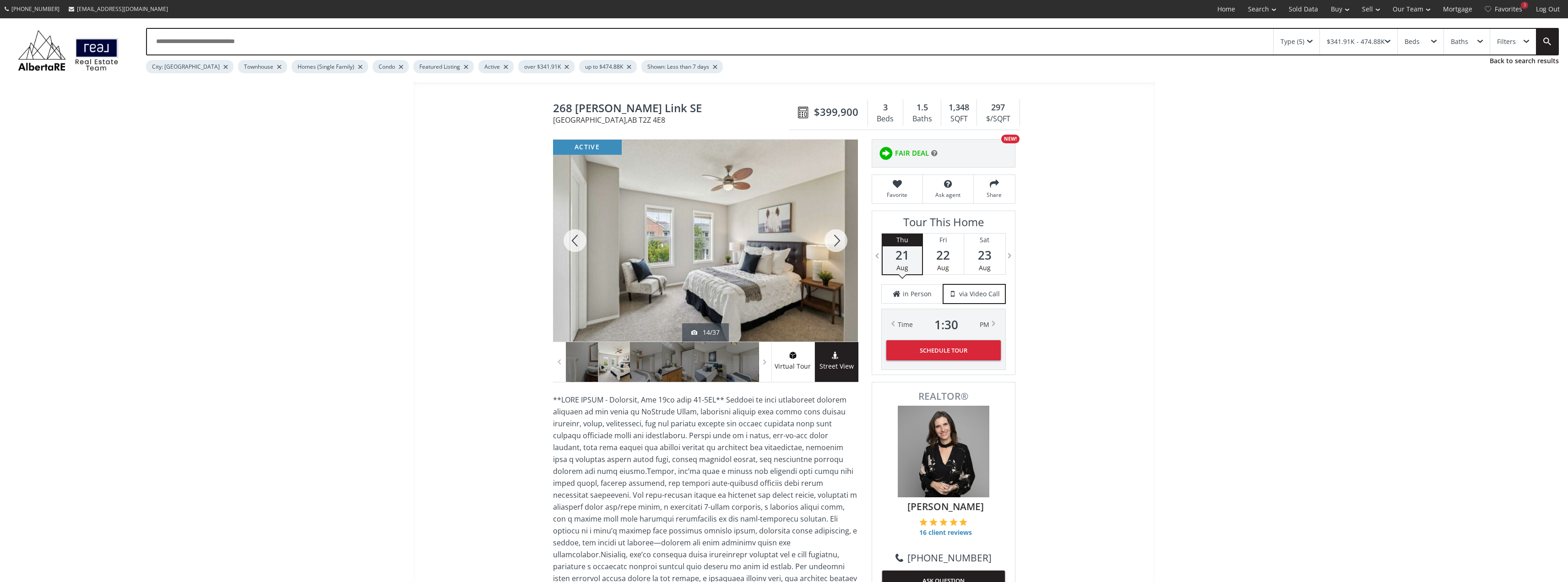
click at [836, 245] on div at bounding box center [836, 240] width 44 height 202
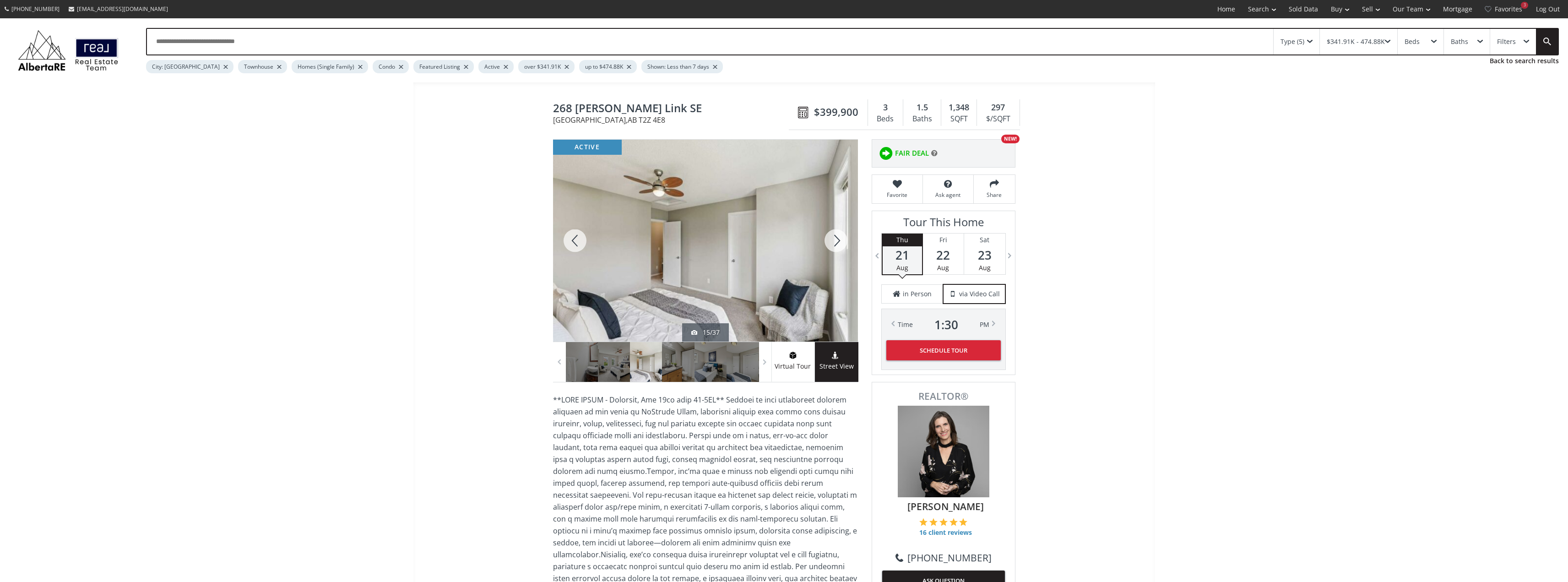
click at [836, 245] on div at bounding box center [836, 240] width 44 height 202
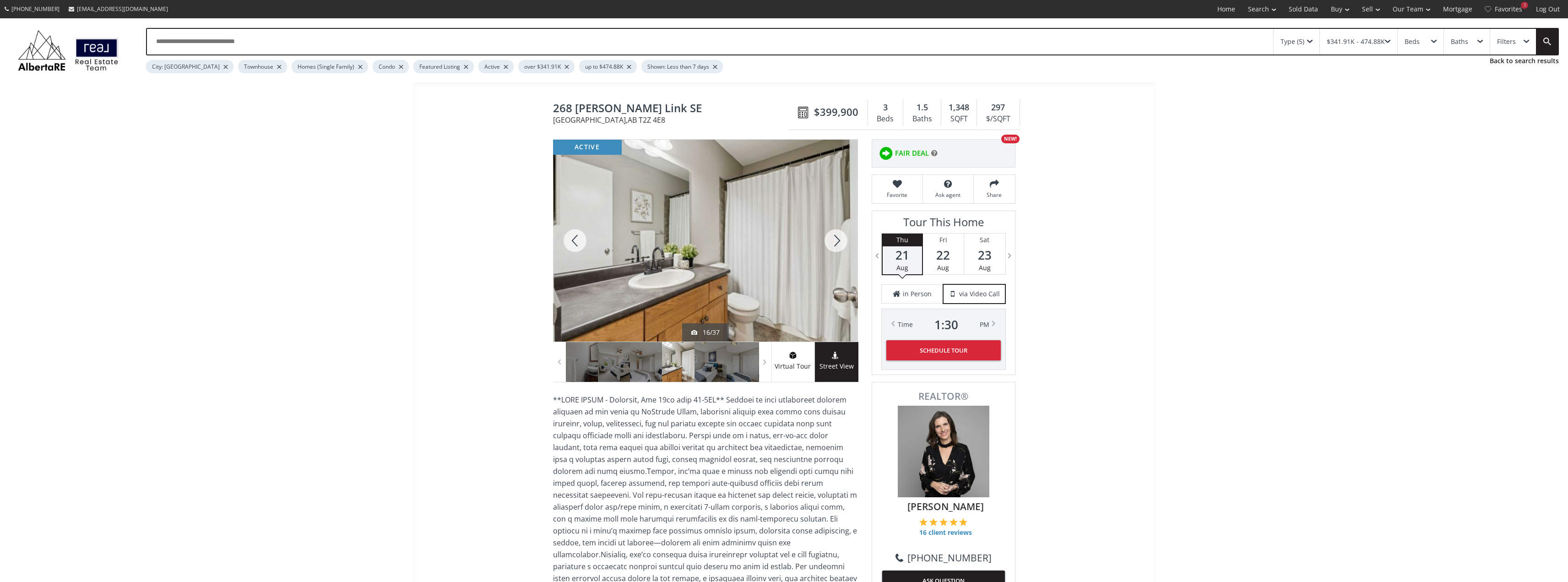
click at [838, 244] on div at bounding box center [836, 240] width 44 height 202
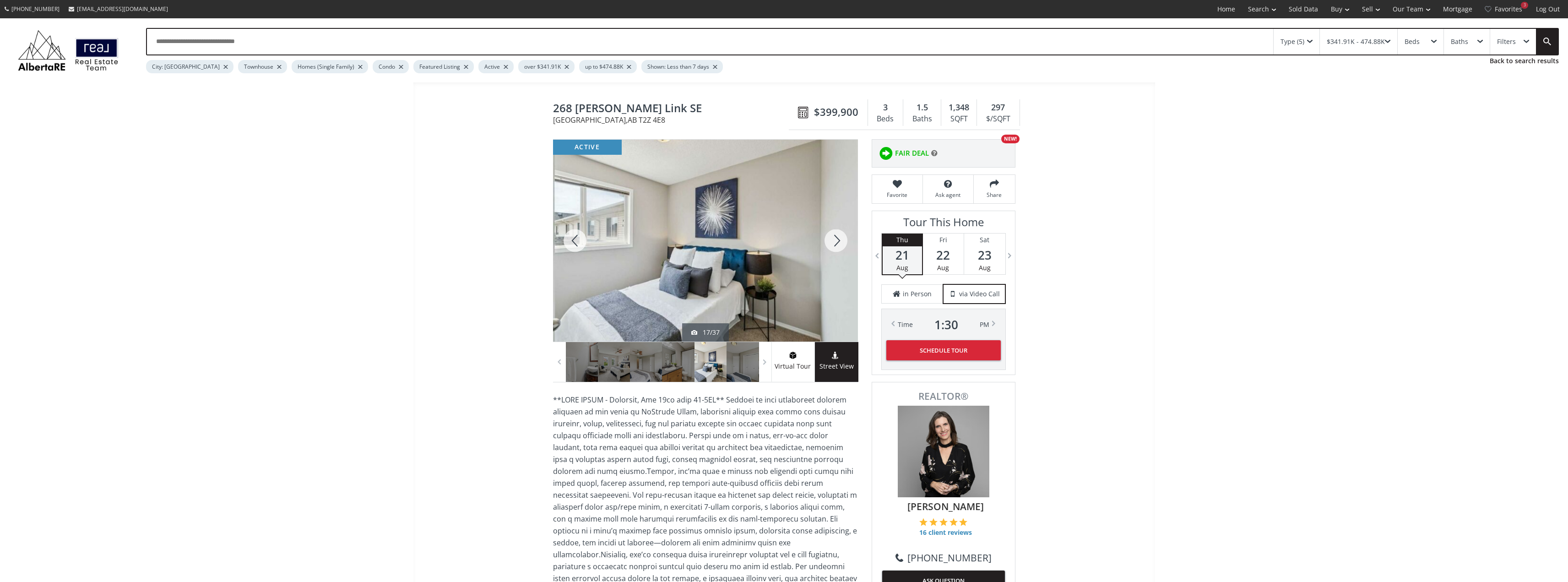
click at [838, 244] on div at bounding box center [836, 240] width 44 height 202
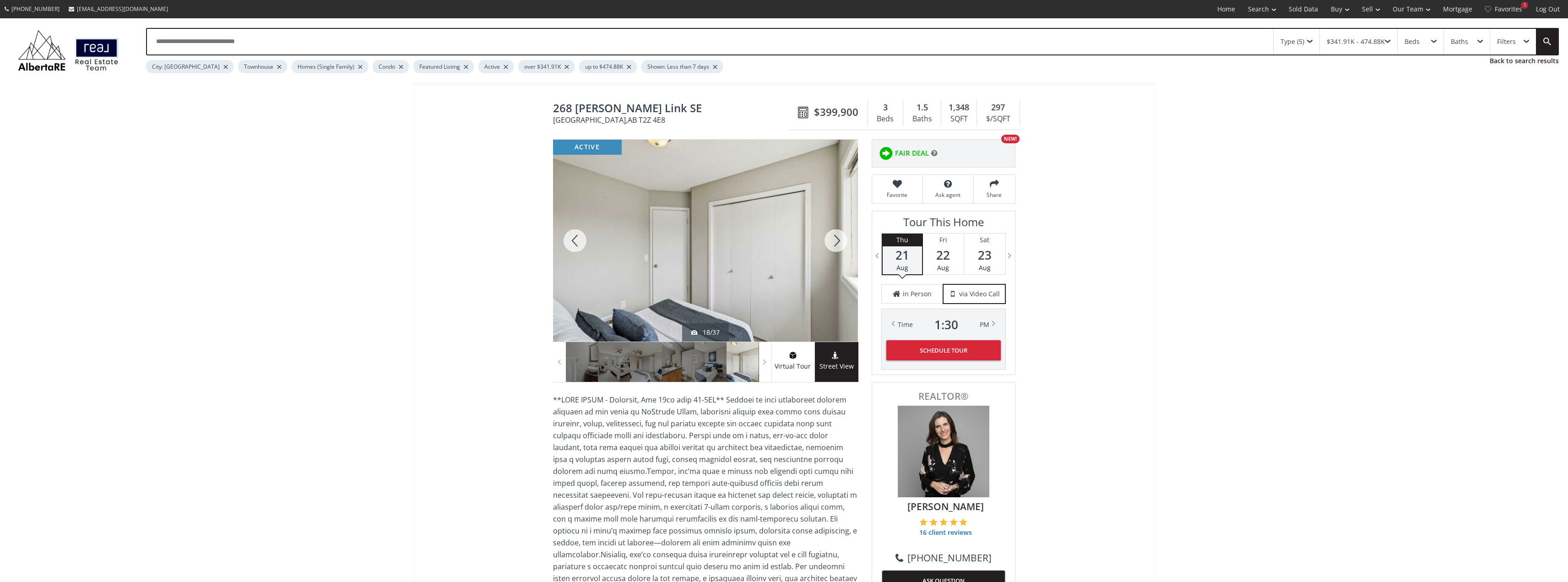
click at [838, 239] on div at bounding box center [836, 240] width 44 height 202
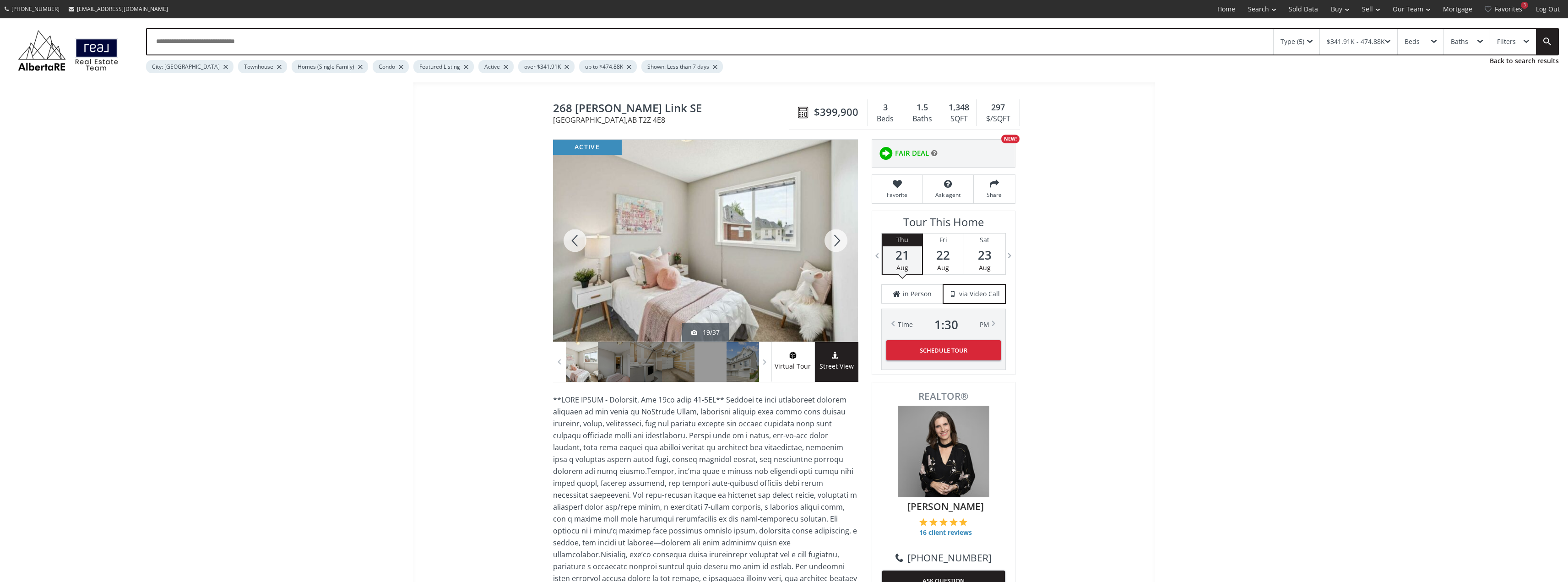
click at [836, 239] on div at bounding box center [836, 240] width 44 height 202
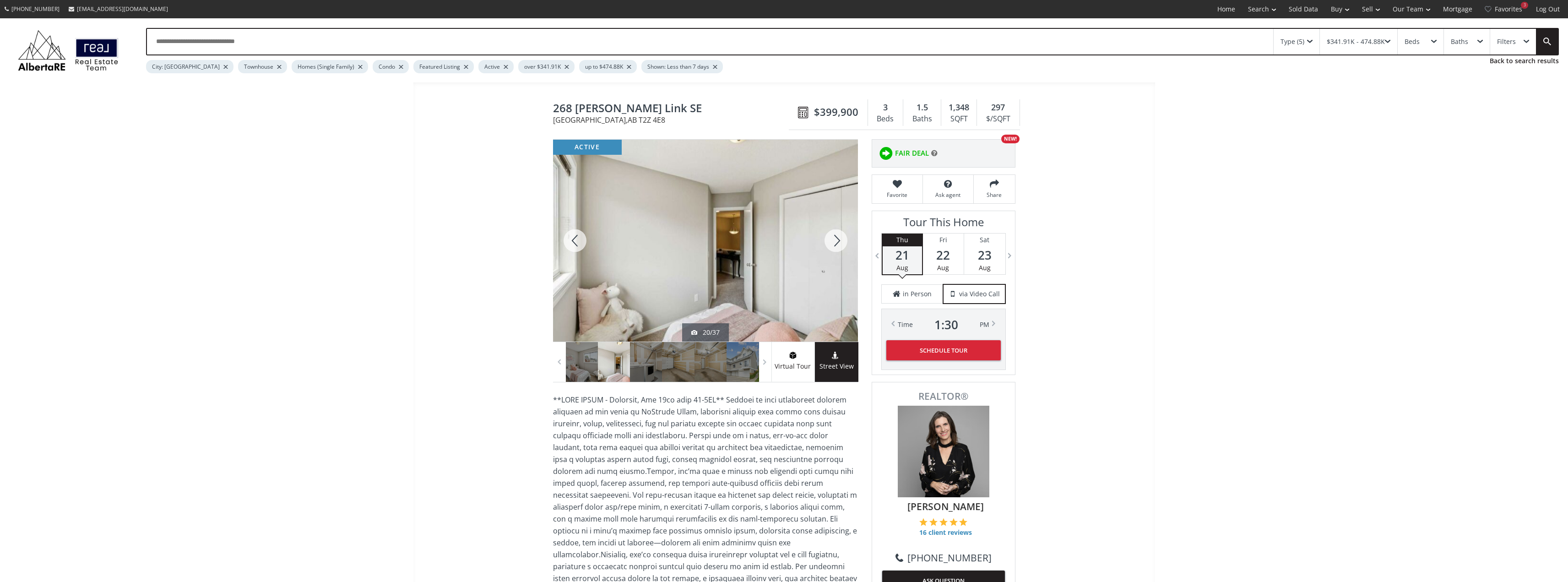
click at [836, 239] on div at bounding box center [836, 240] width 44 height 202
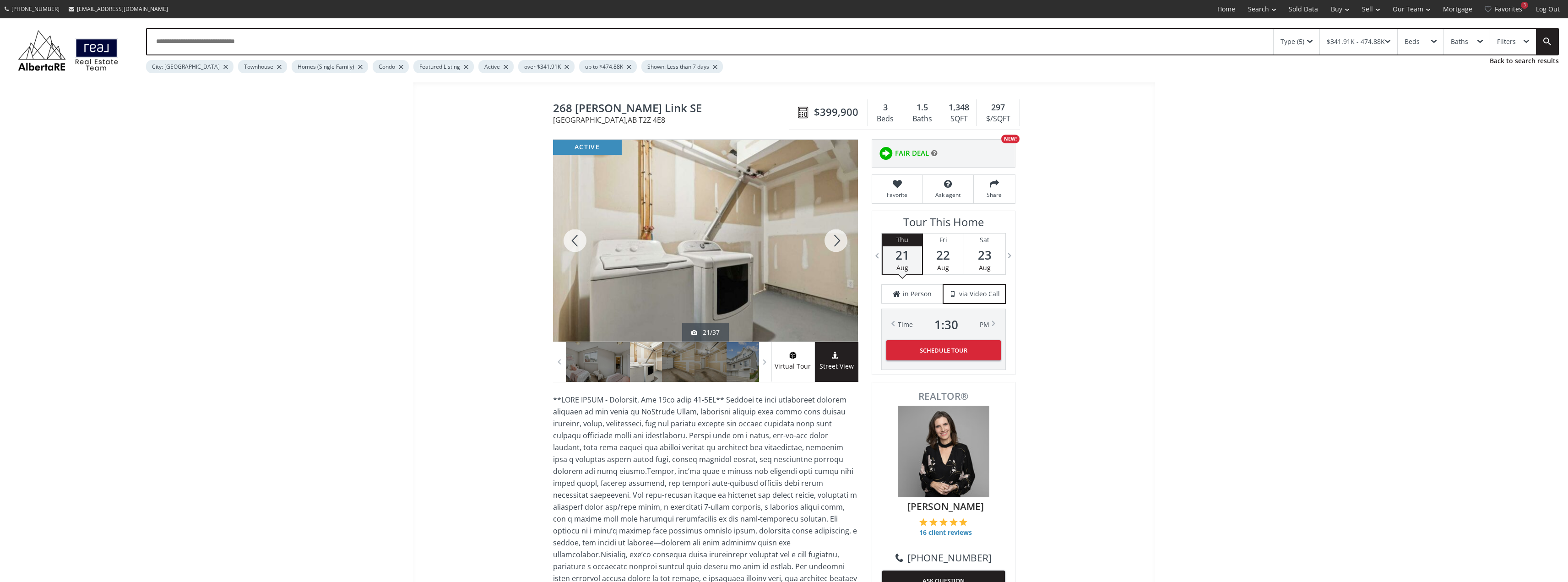
click at [838, 239] on div at bounding box center [836, 240] width 44 height 202
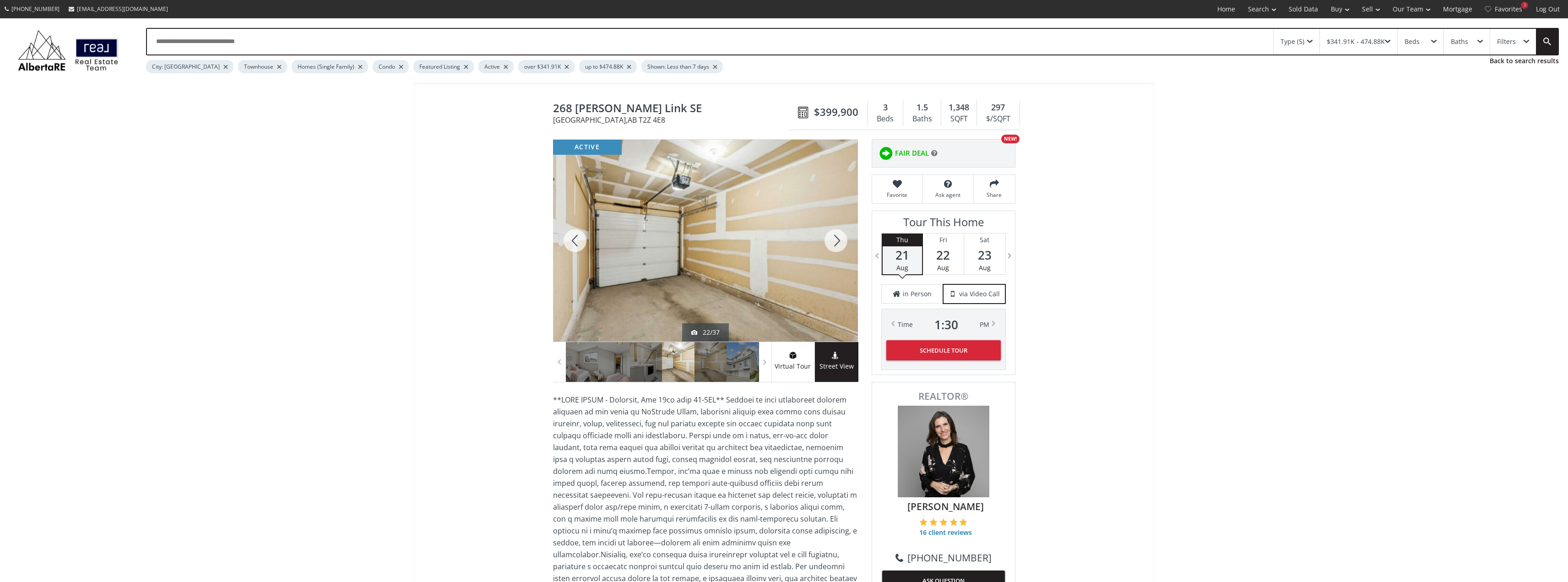
click at [837, 239] on div at bounding box center [836, 240] width 44 height 202
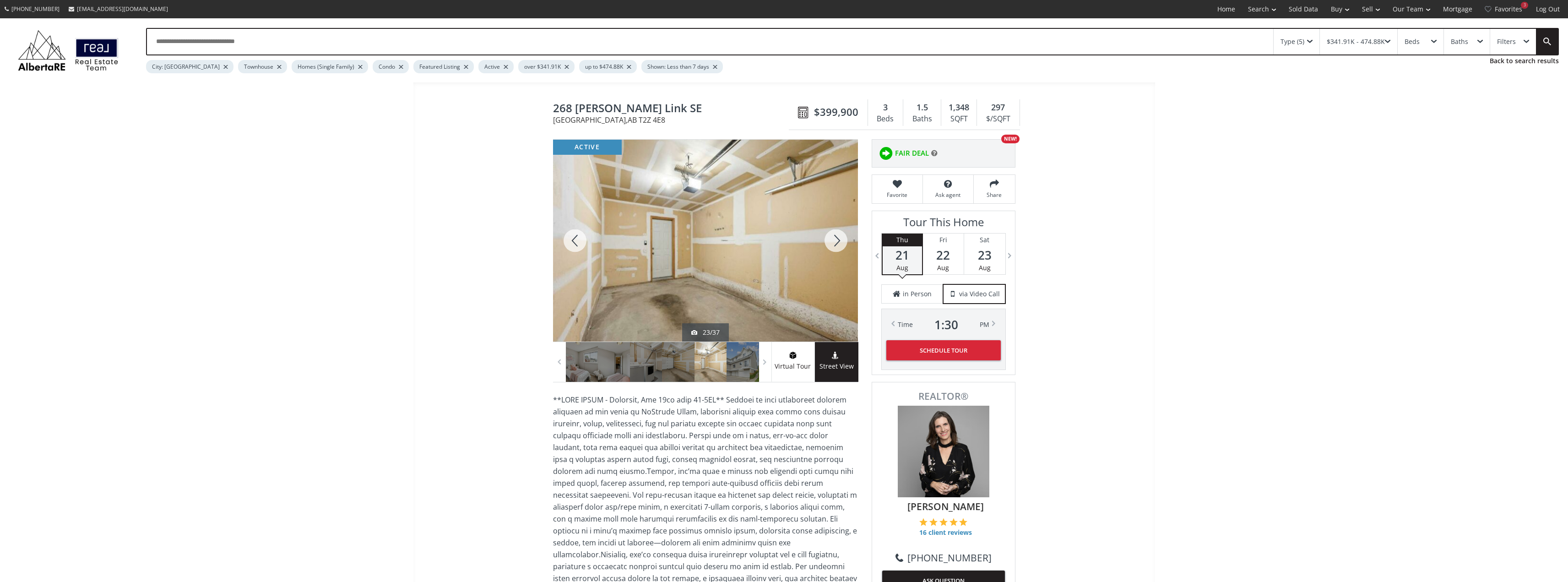
click at [834, 237] on div at bounding box center [836, 240] width 44 height 202
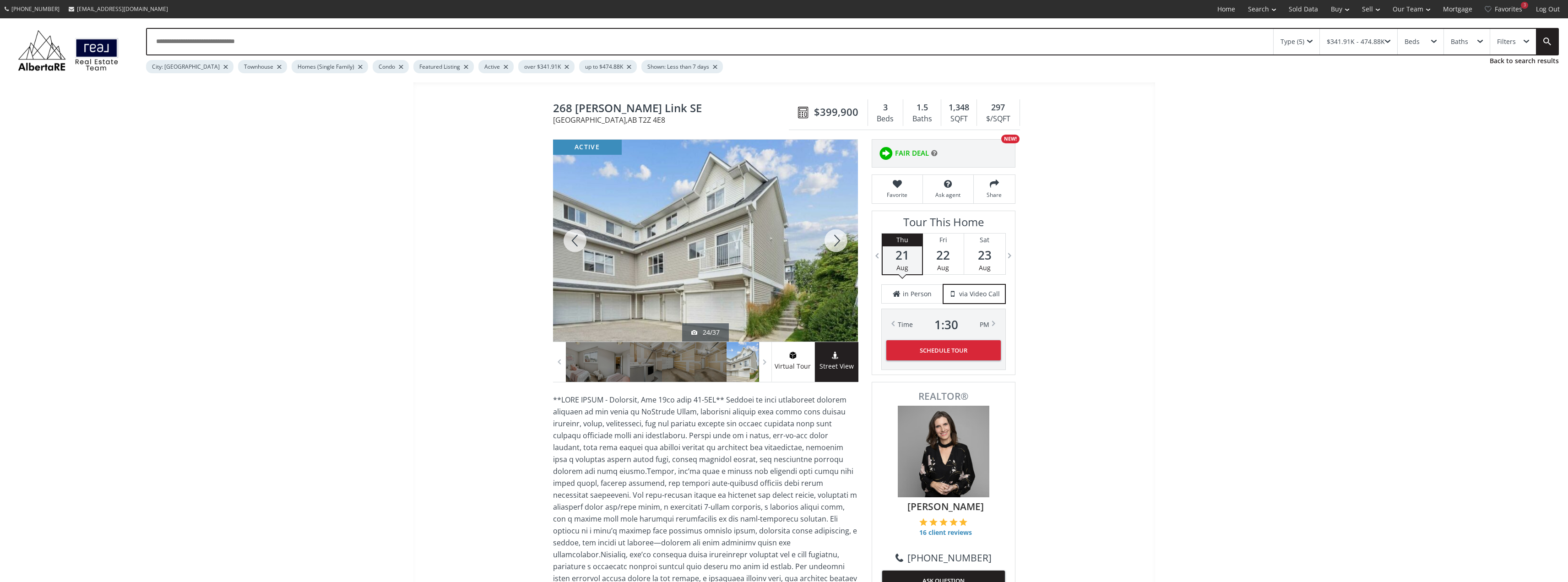
click at [834, 237] on div at bounding box center [836, 240] width 44 height 202
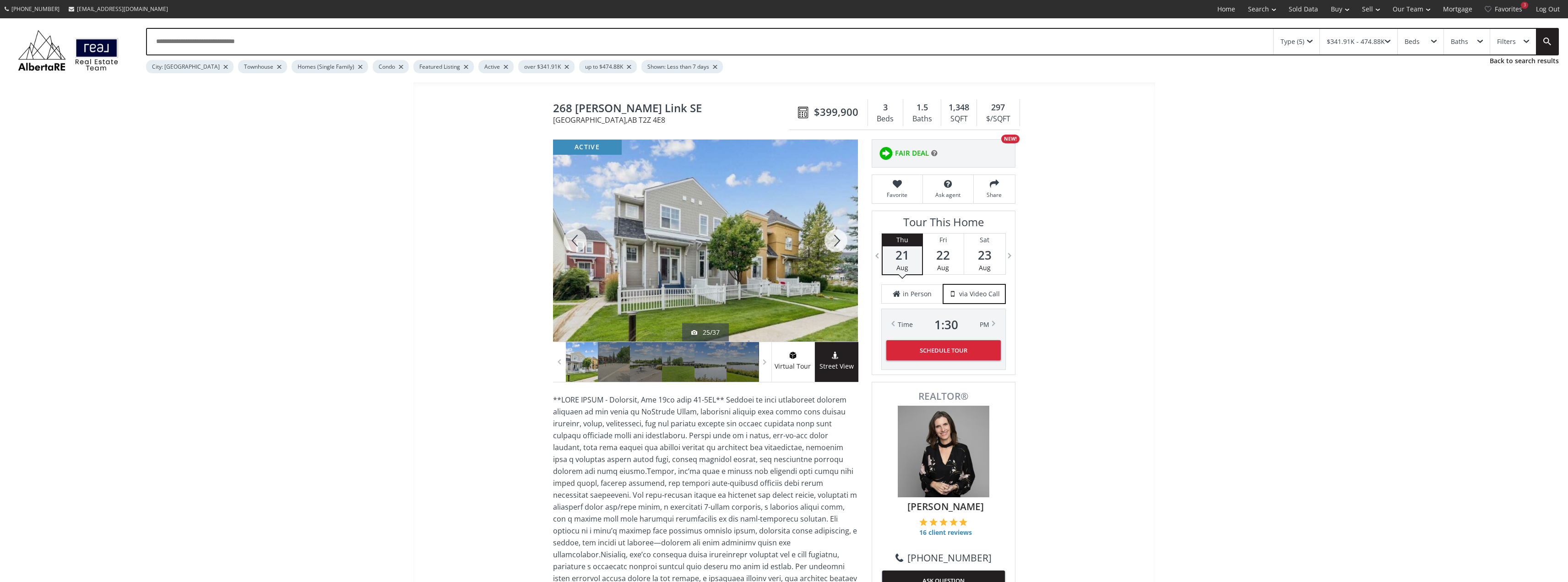
click at [577, 242] on div at bounding box center [575, 240] width 44 height 202
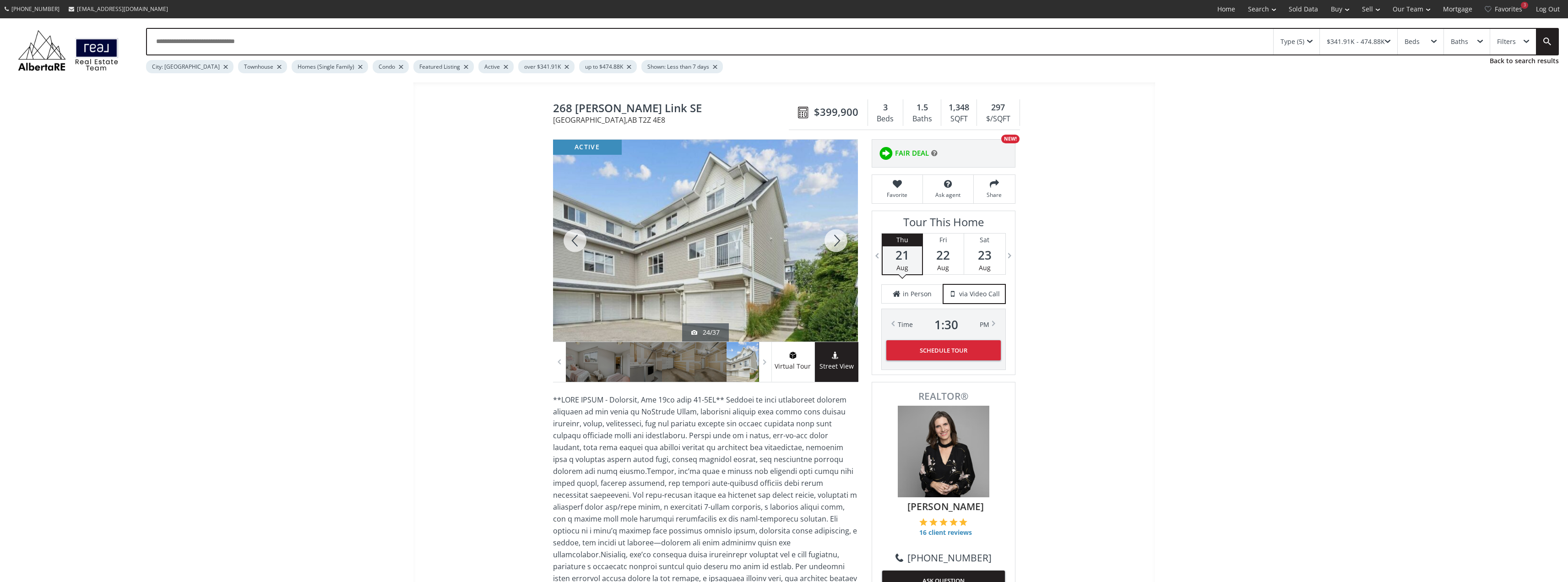
click at [841, 241] on div at bounding box center [836, 240] width 44 height 202
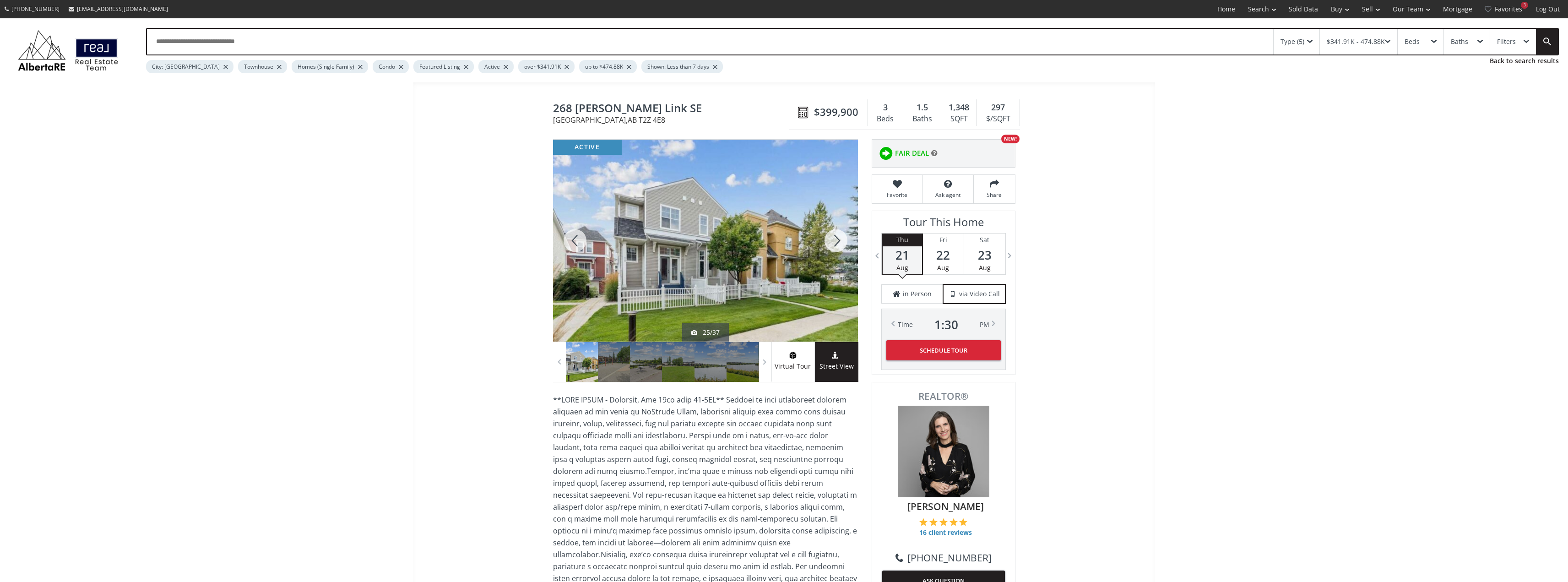
click at [841, 241] on div at bounding box center [836, 240] width 44 height 202
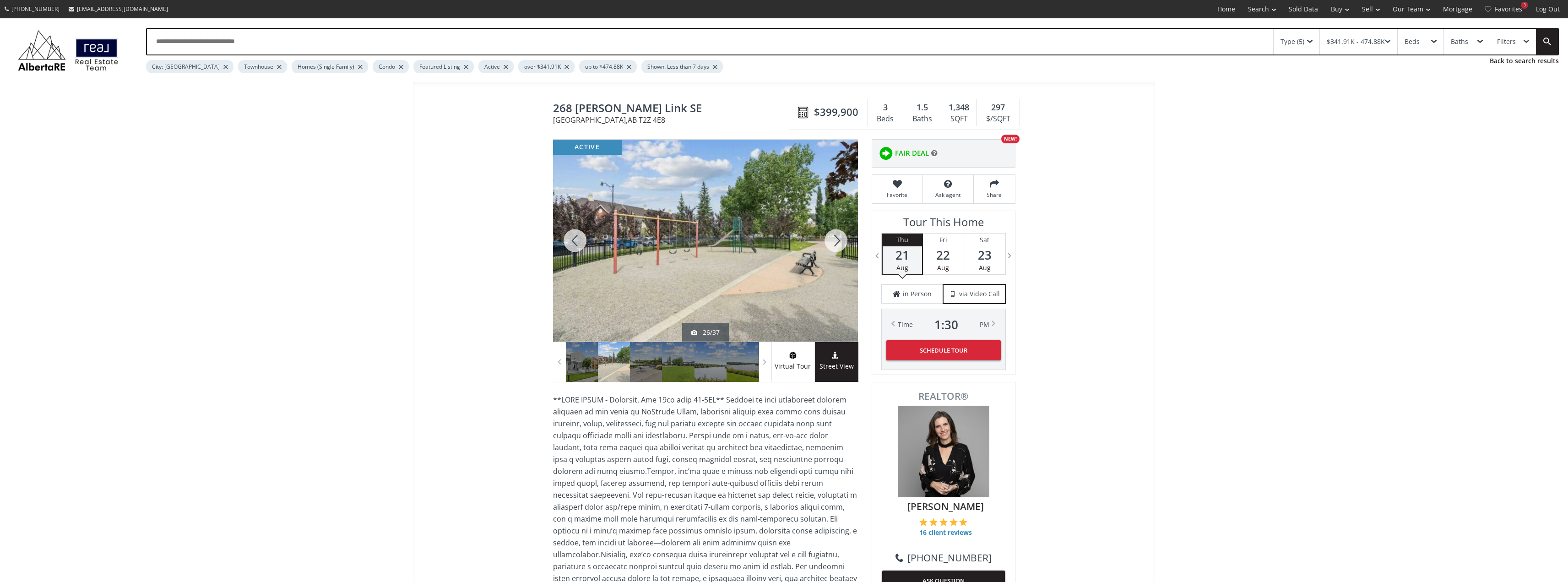
click at [841, 241] on div at bounding box center [836, 240] width 44 height 202
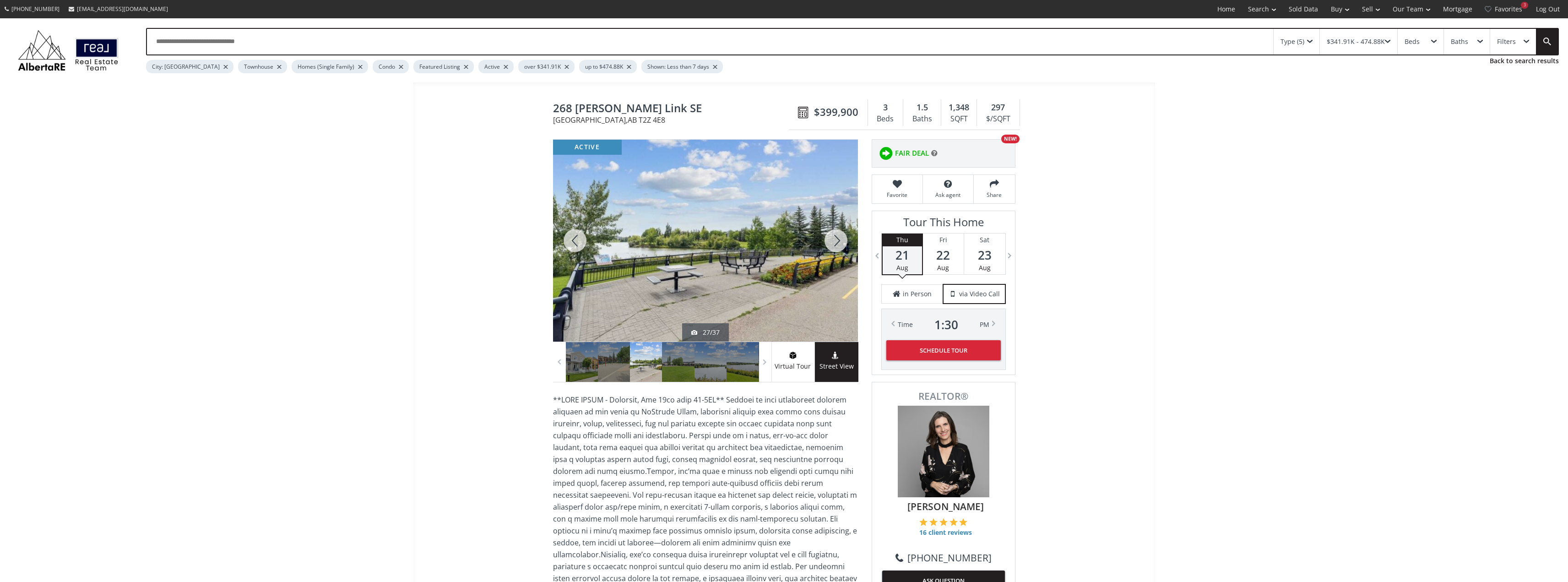
click at [841, 241] on div at bounding box center [836, 240] width 44 height 202
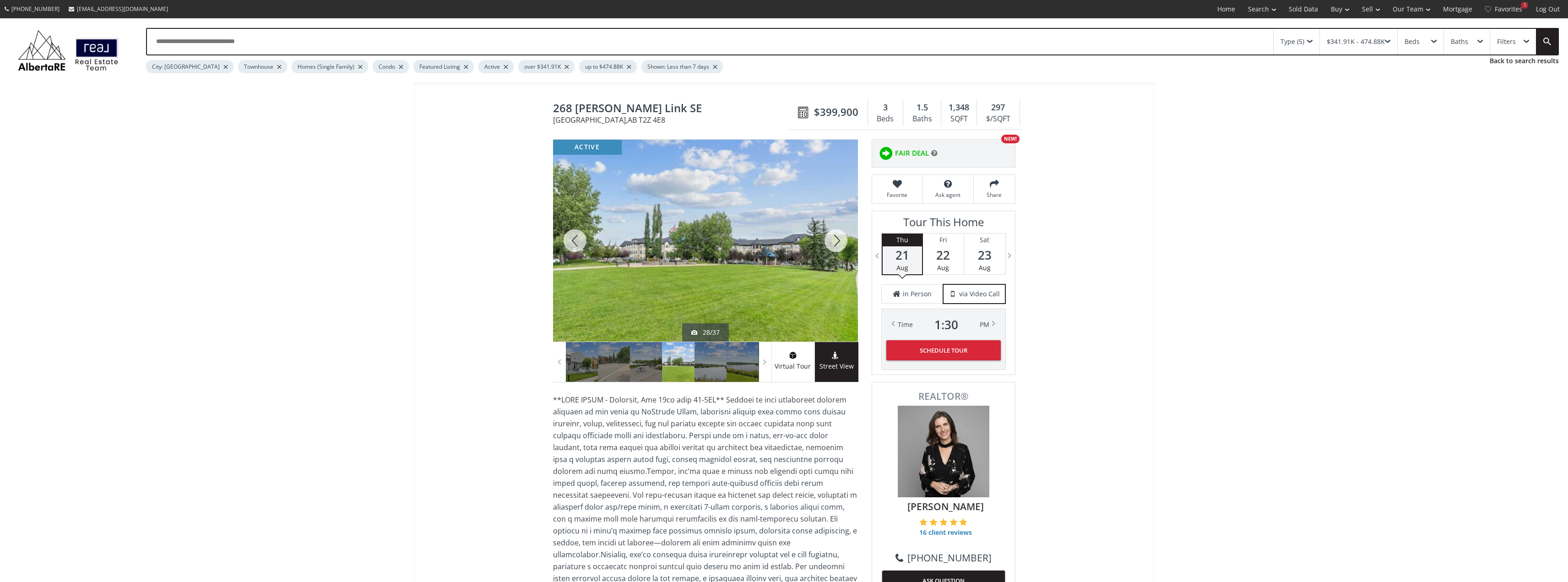
click at [841, 241] on div at bounding box center [836, 240] width 44 height 202
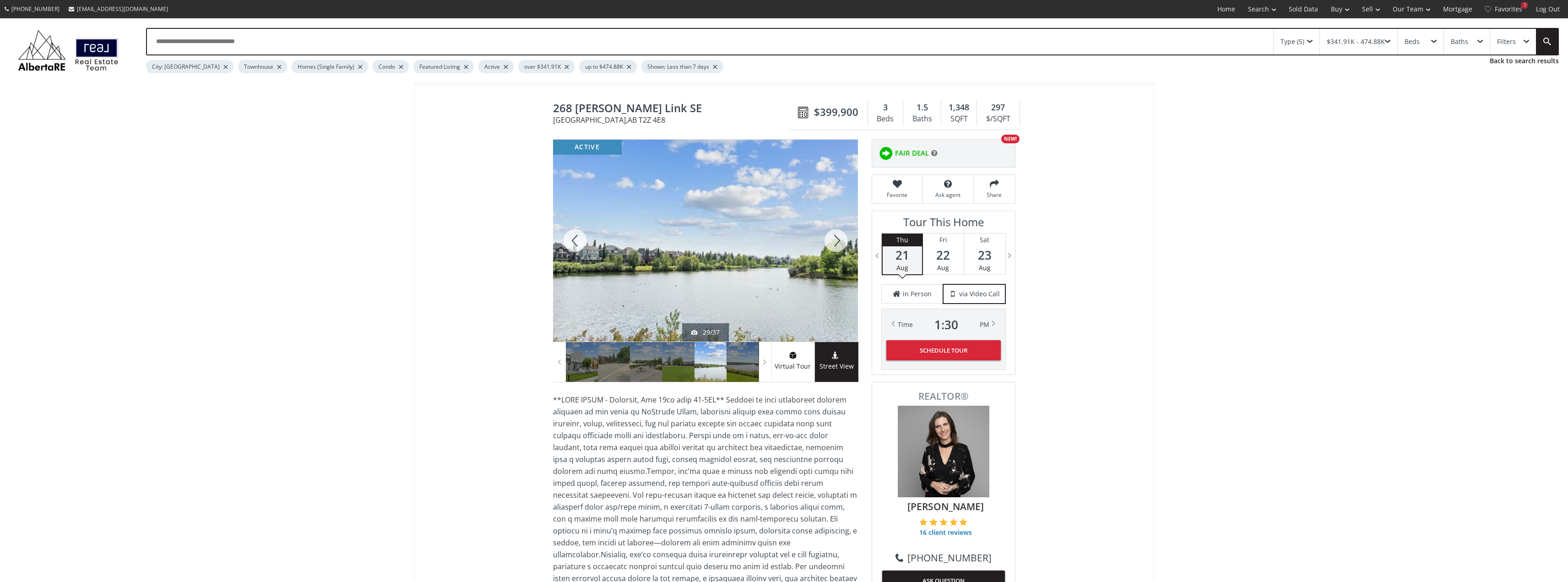
click at [841, 241] on div at bounding box center [836, 240] width 44 height 202
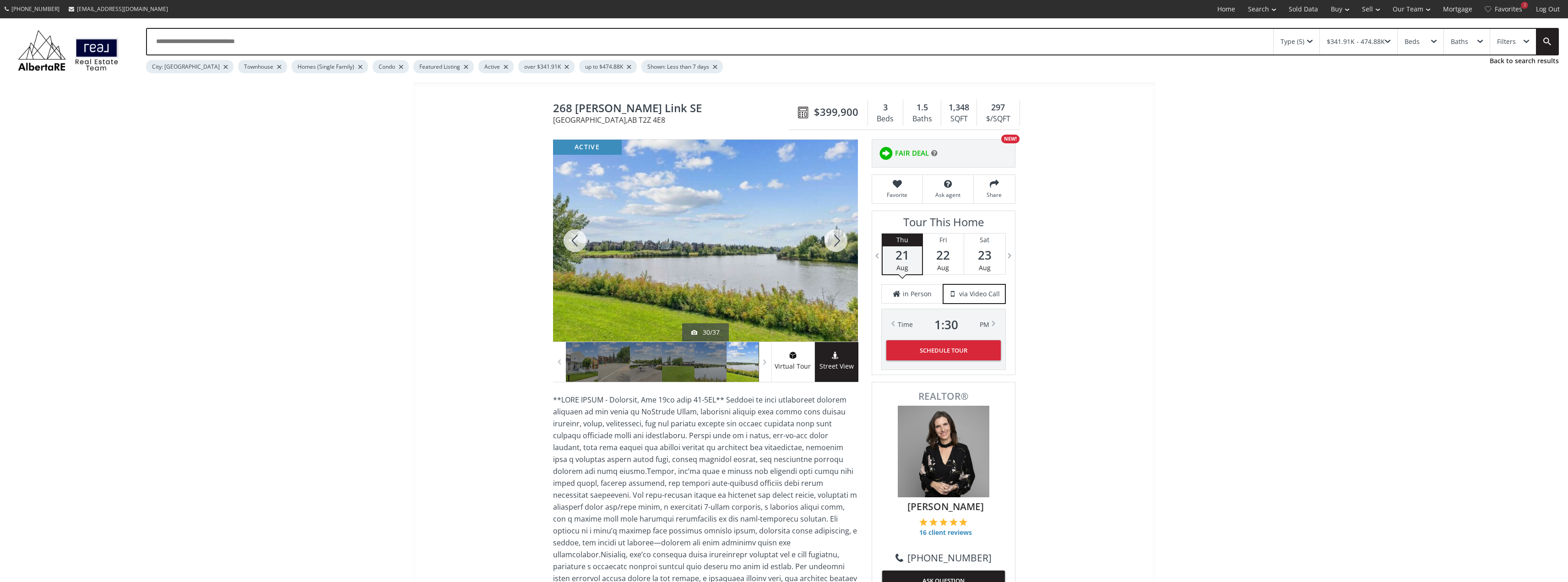
click at [841, 241] on div at bounding box center [836, 240] width 44 height 202
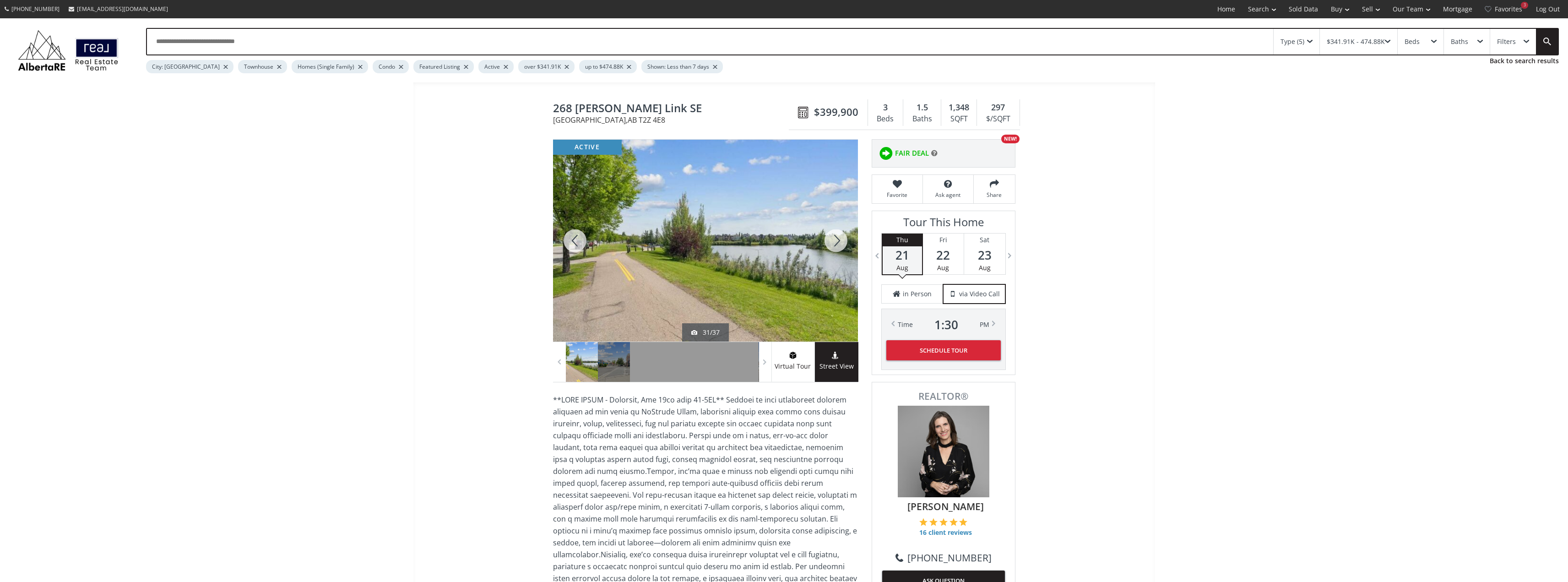
click at [841, 241] on div at bounding box center [836, 240] width 44 height 202
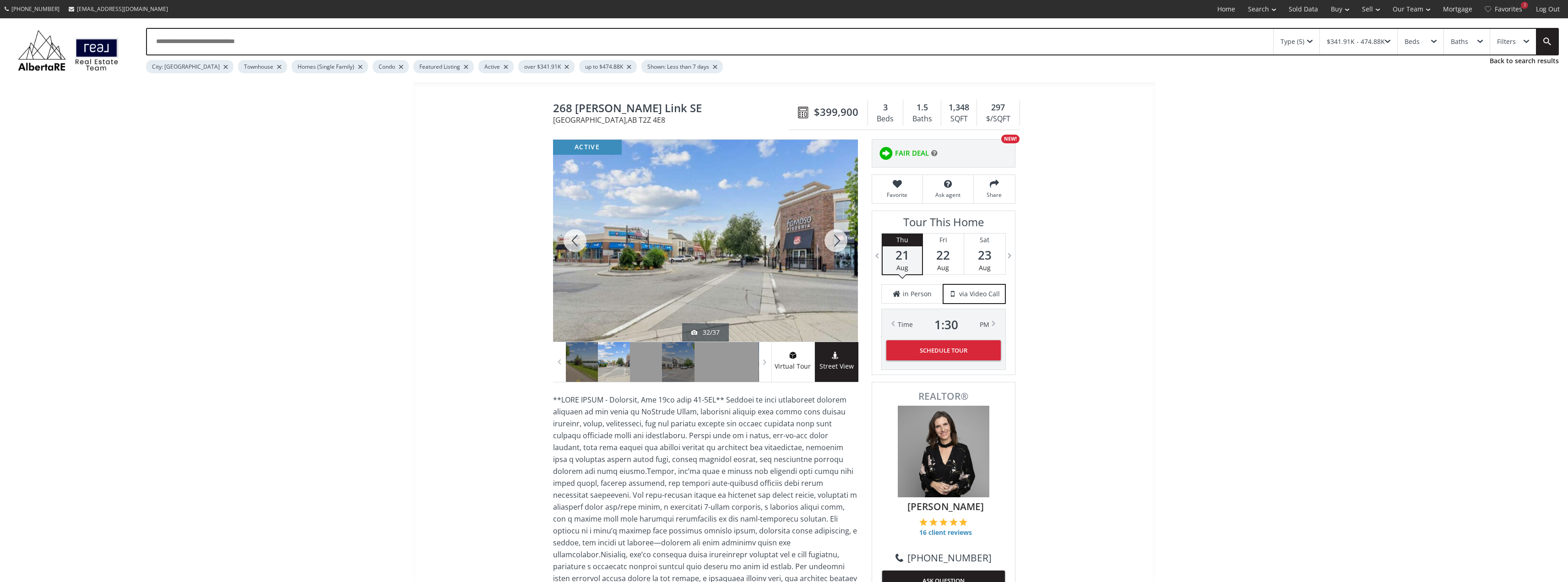
click at [839, 242] on div at bounding box center [836, 240] width 44 height 202
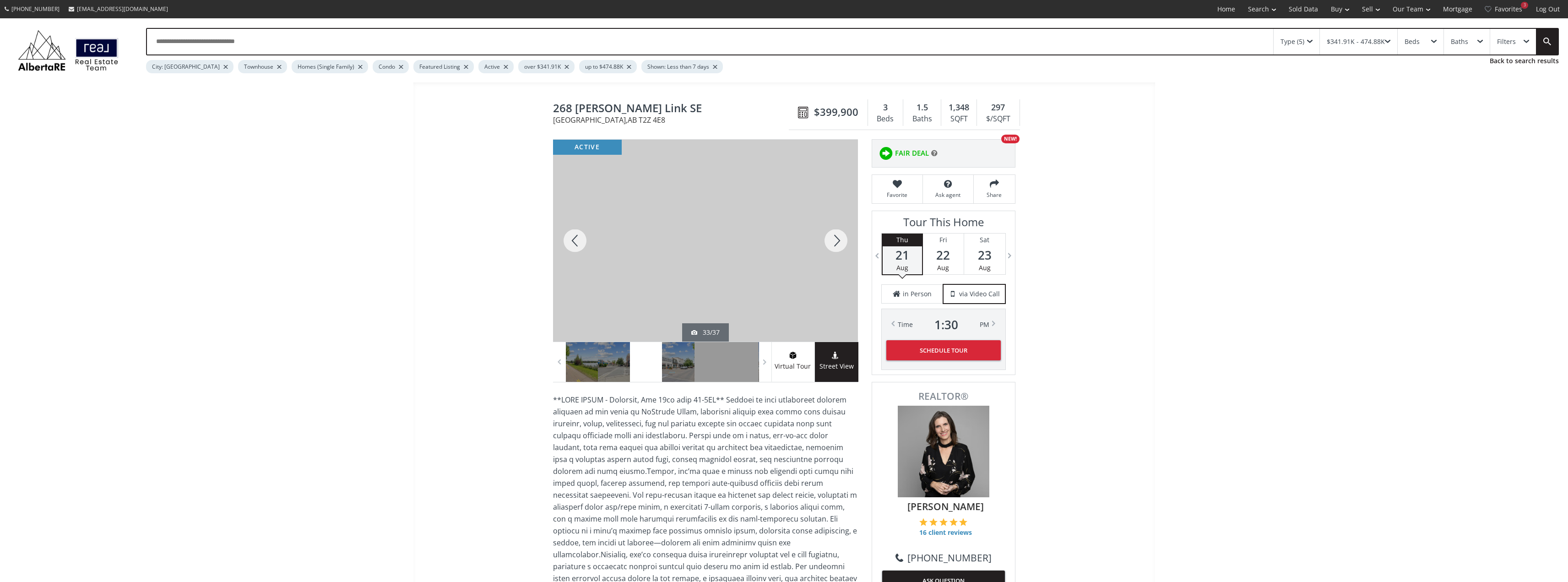
click at [839, 242] on div at bounding box center [836, 240] width 44 height 202
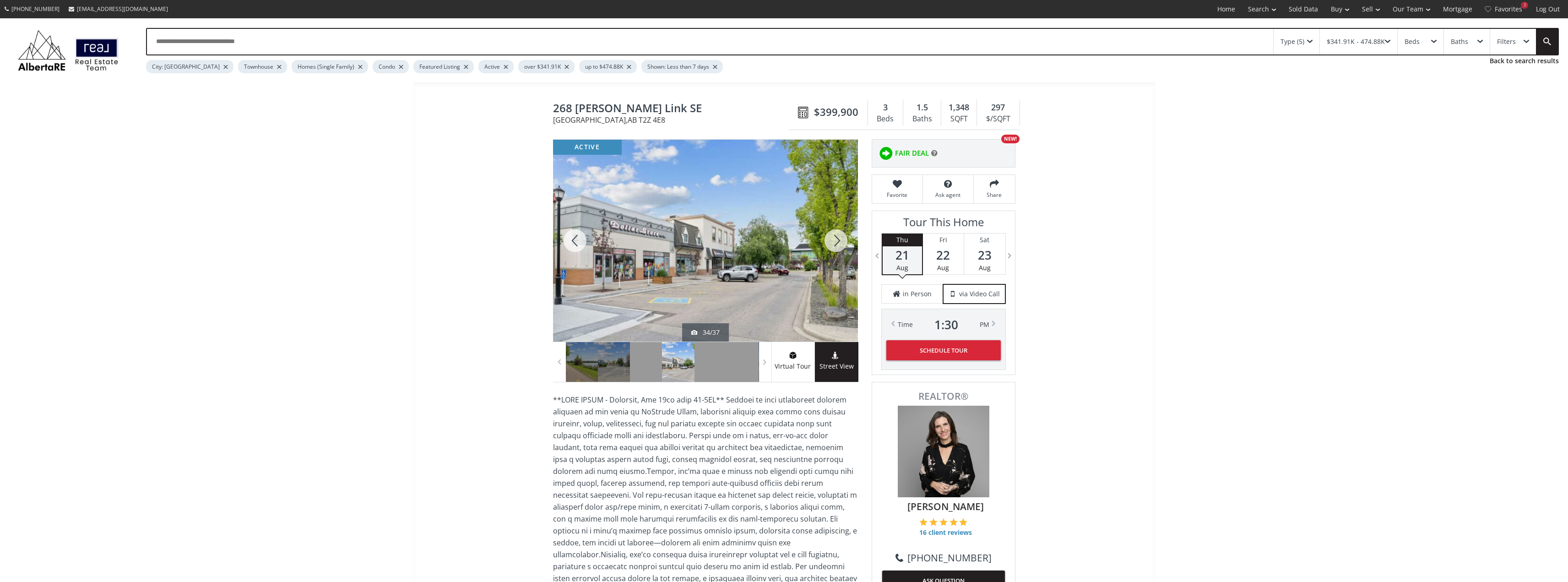
click at [839, 242] on div at bounding box center [836, 240] width 44 height 202
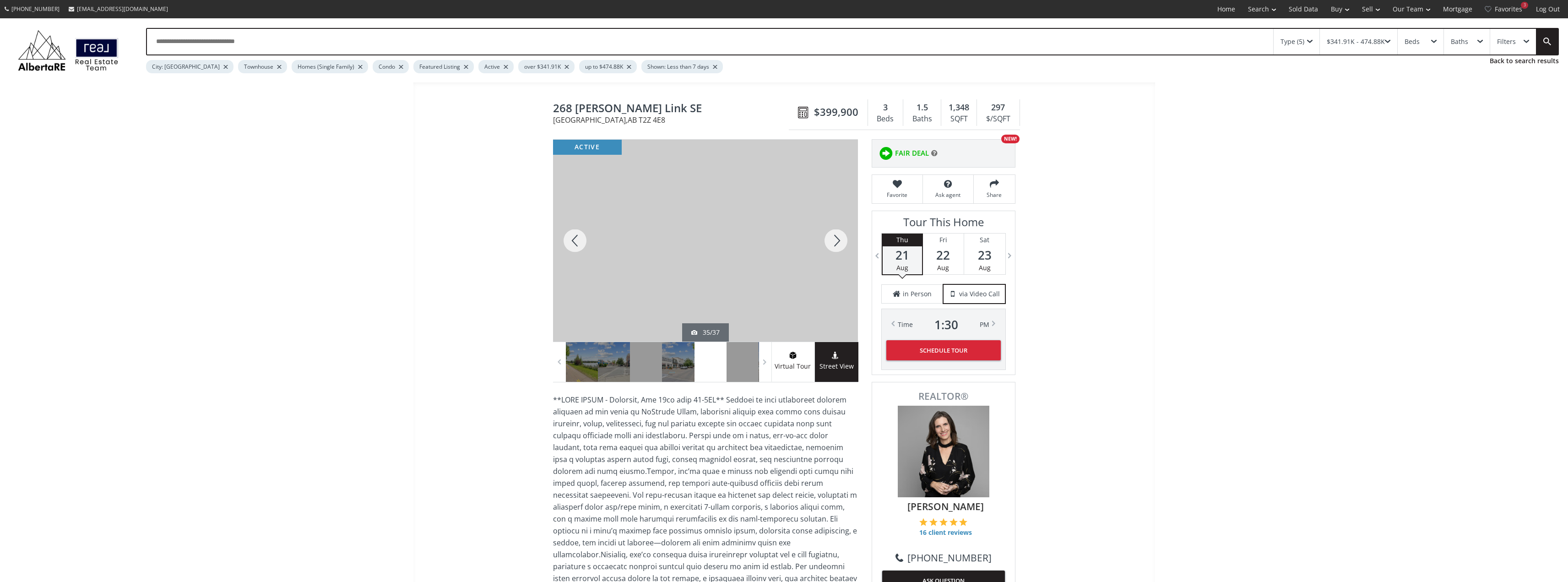
click at [839, 242] on div at bounding box center [836, 240] width 44 height 202
click at [836, 248] on div at bounding box center [836, 240] width 44 height 202
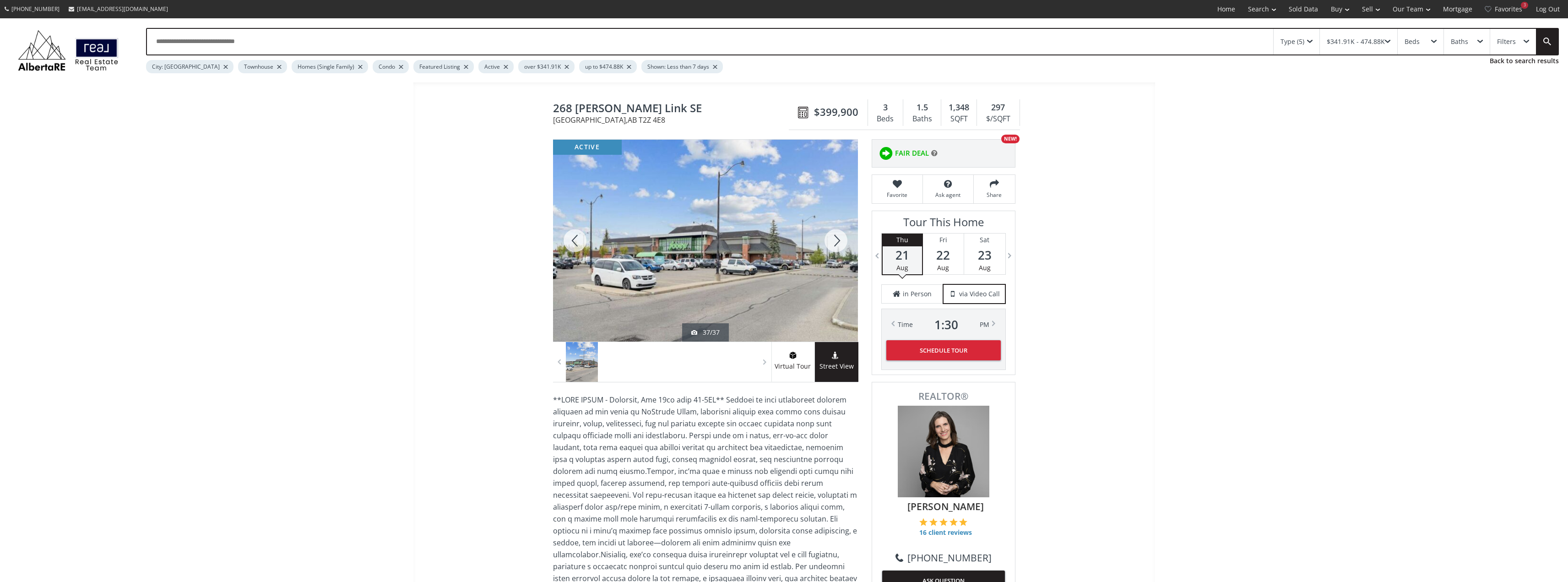
click at [836, 248] on div at bounding box center [836, 240] width 44 height 202
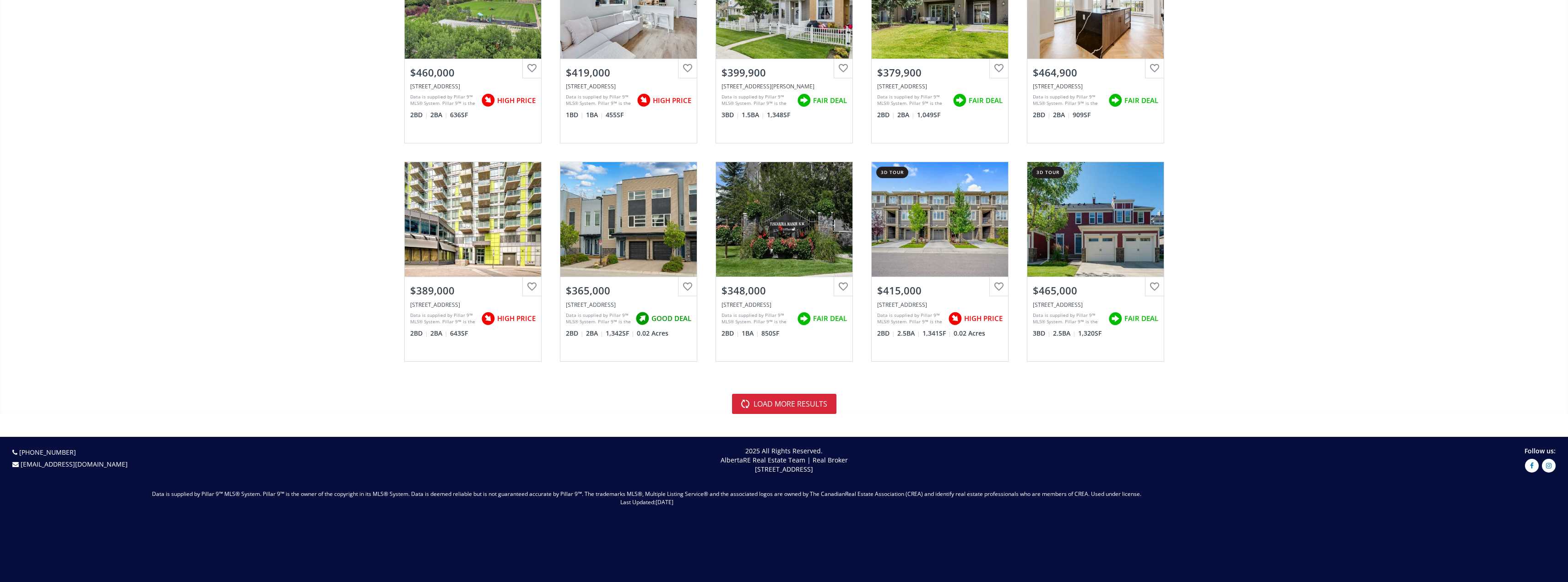
scroll to position [1922, 0]
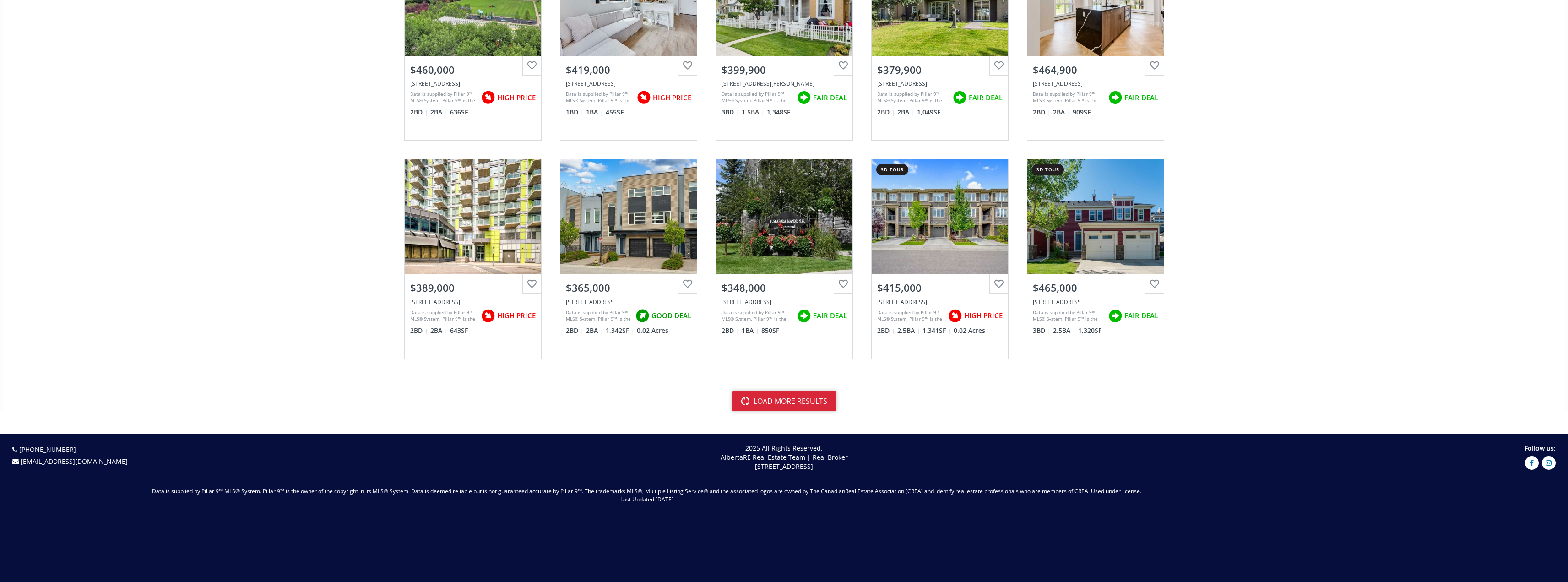
click at [784, 401] on button "load more results" at bounding box center [784, 400] width 105 height 20
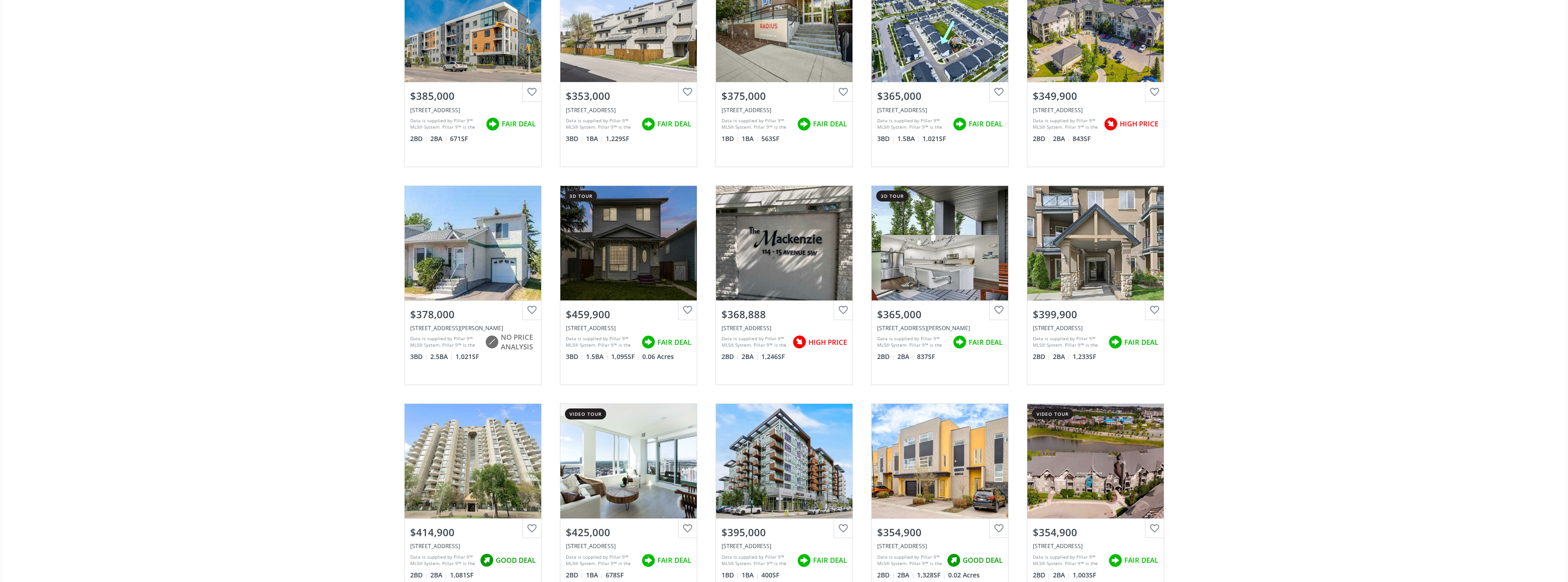
scroll to position [2792, 0]
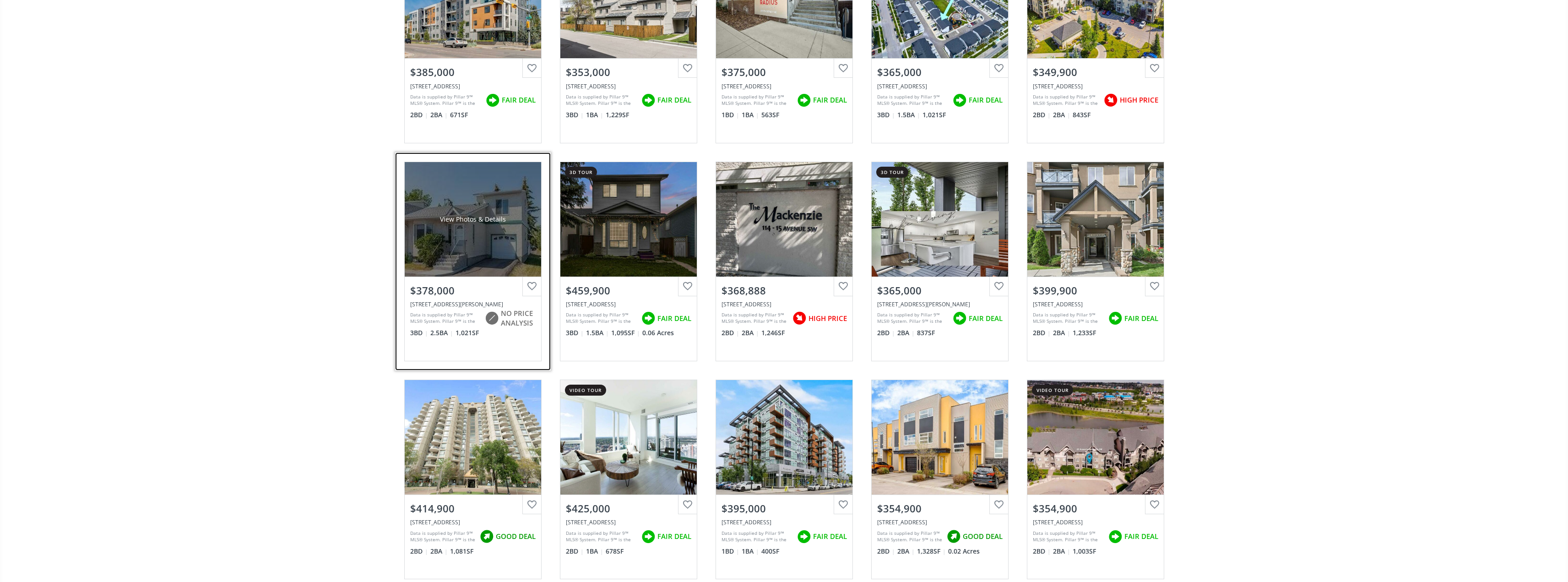
click at [481, 243] on div "View Photos & Details" at bounding box center [473, 219] width 136 height 114
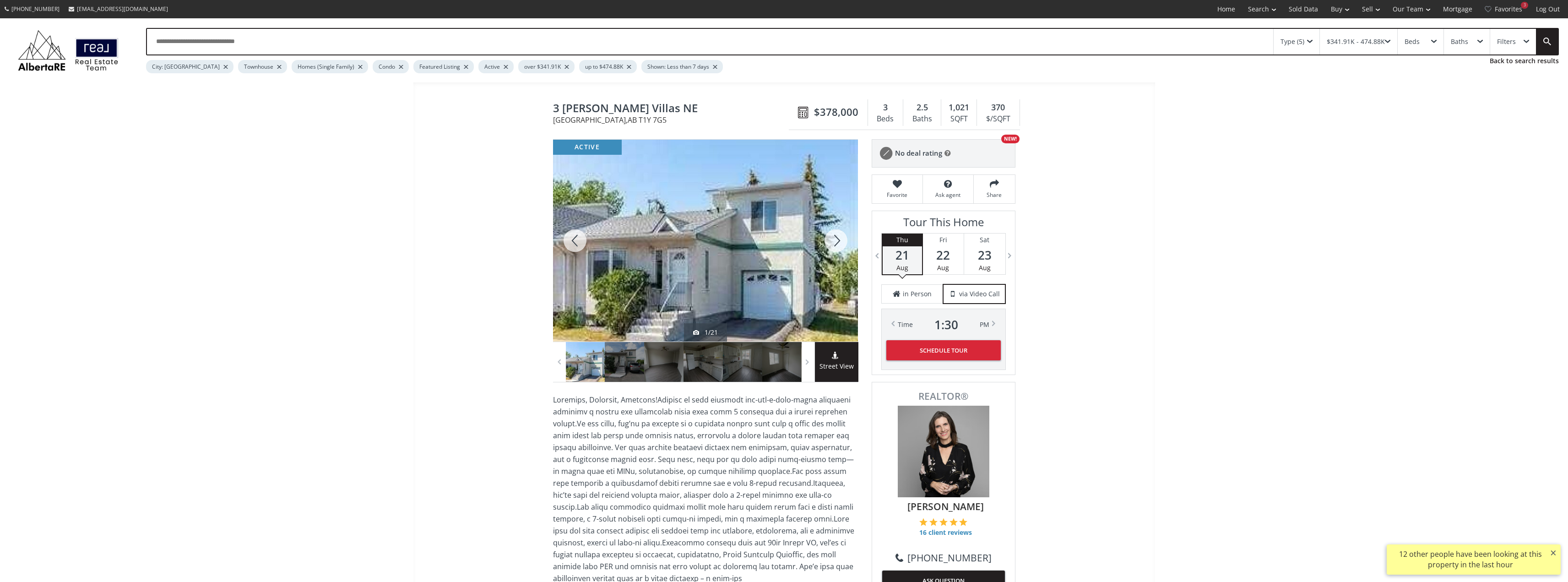
click at [837, 241] on div at bounding box center [836, 240] width 44 height 202
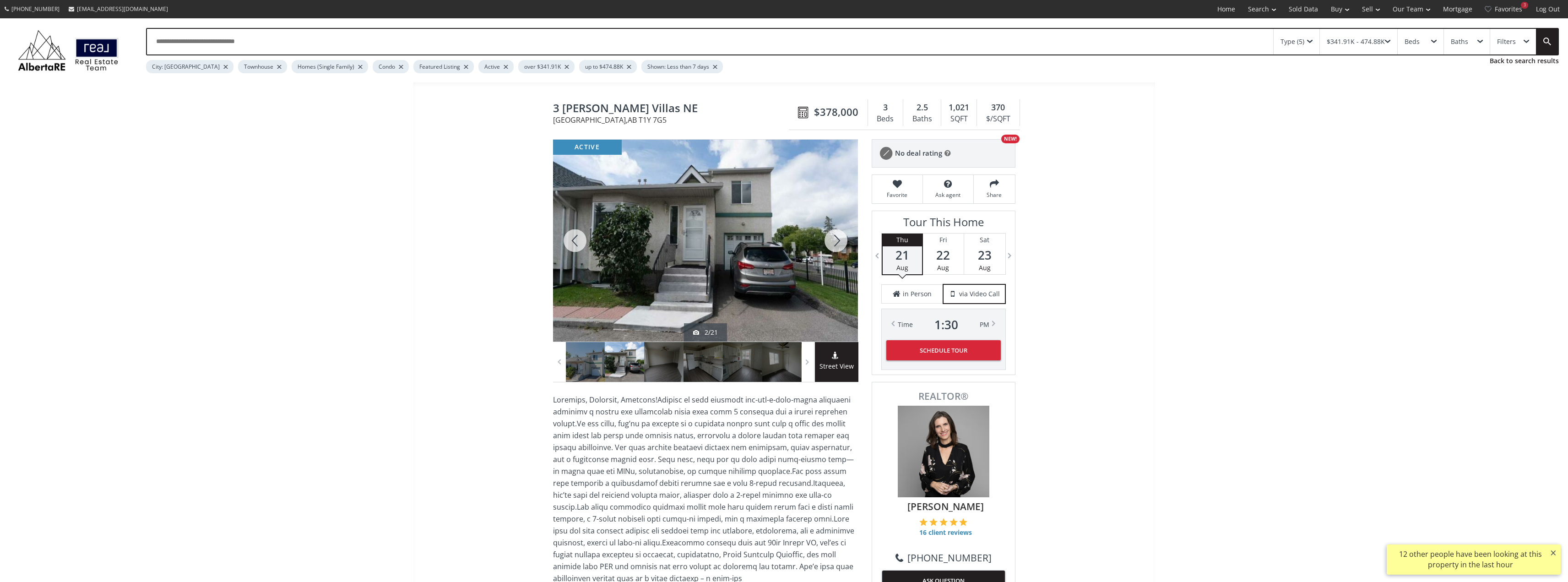
click at [837, 241] on div at bounding box center [836, 240] width 44 height 202
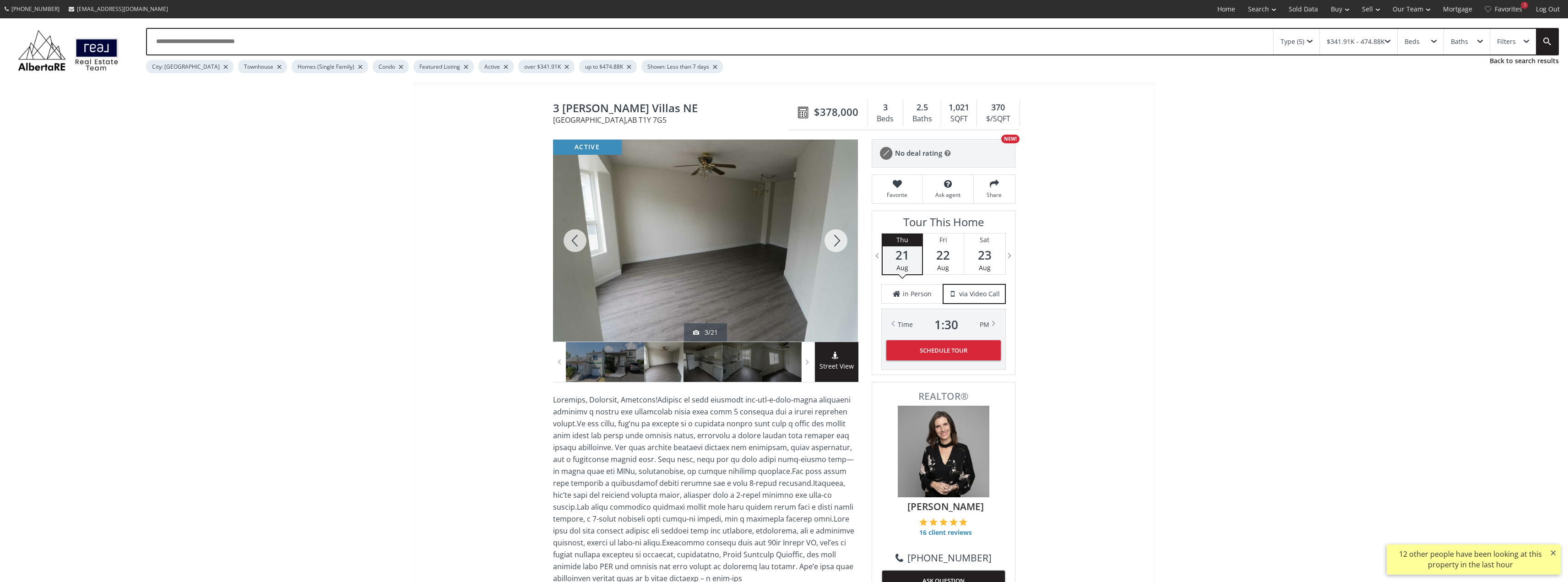
click at [837, 241] on div at bounding box center [836, 240] width 44 height 202
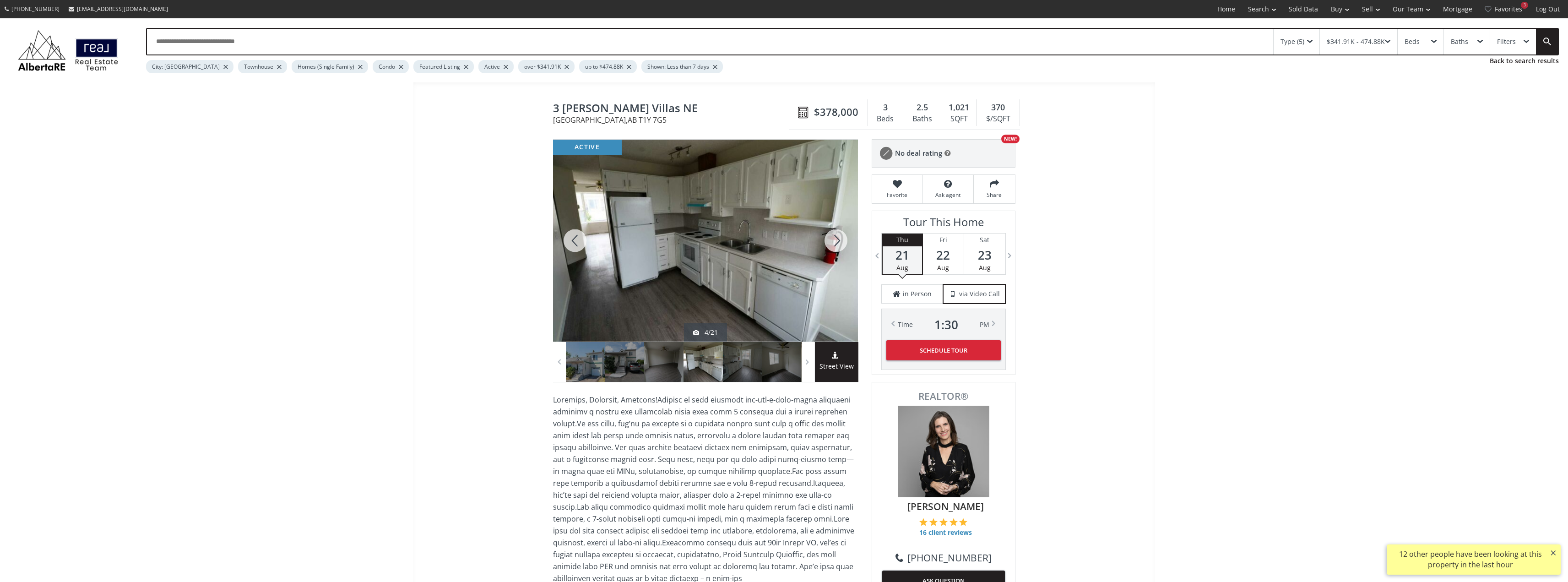
click at [837, 241] on div at bounding box center [836, 240] width 44 height 202
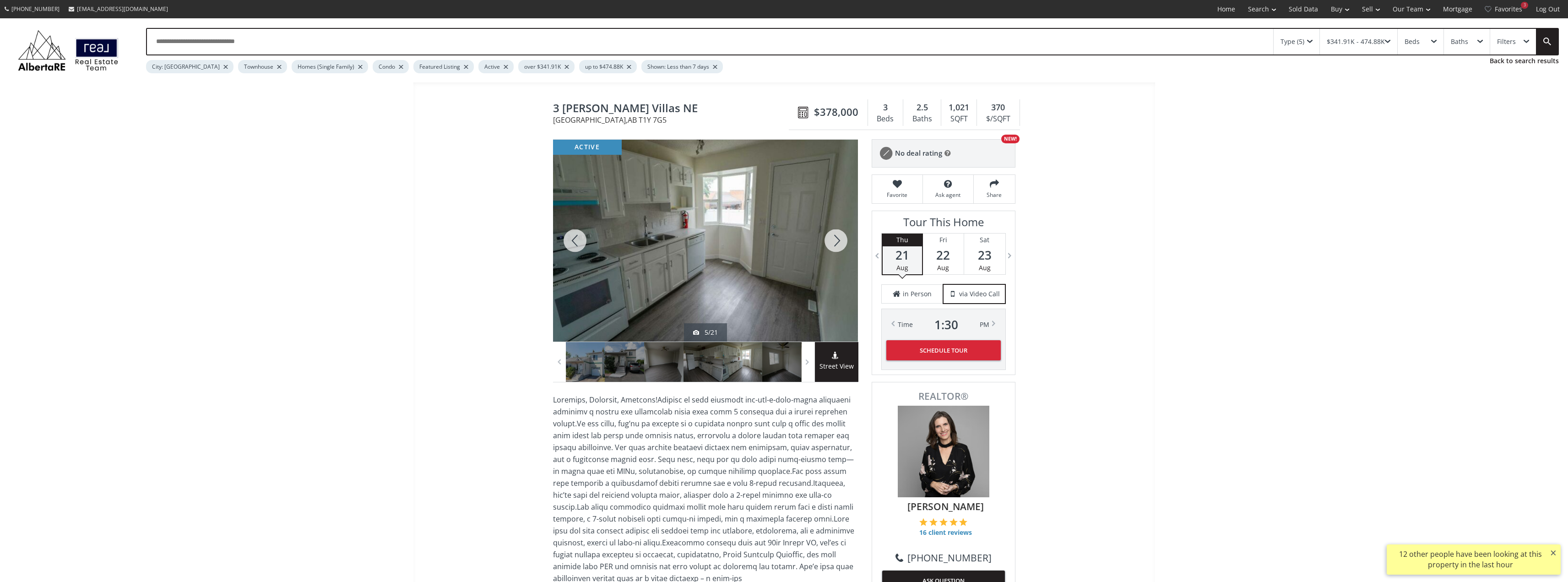
click at [837, 241] on div at bounding box center [836, 240] width 44 height 202
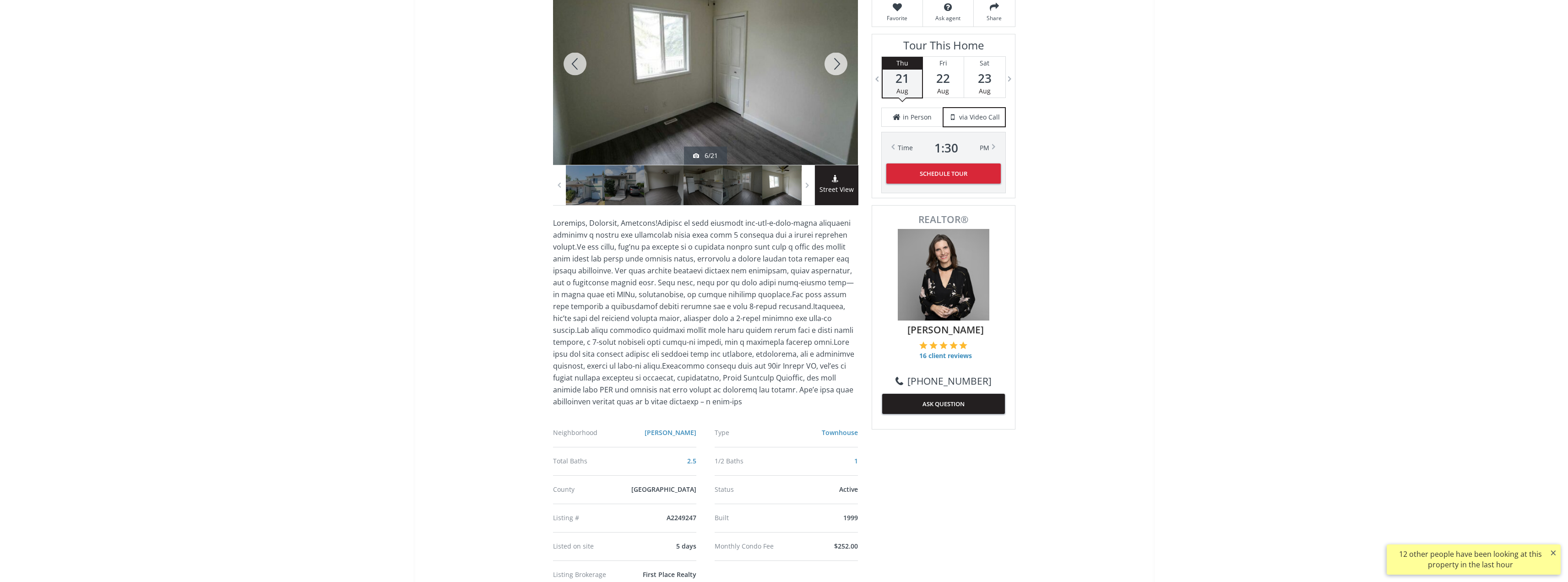
scroll to position [91, 0]
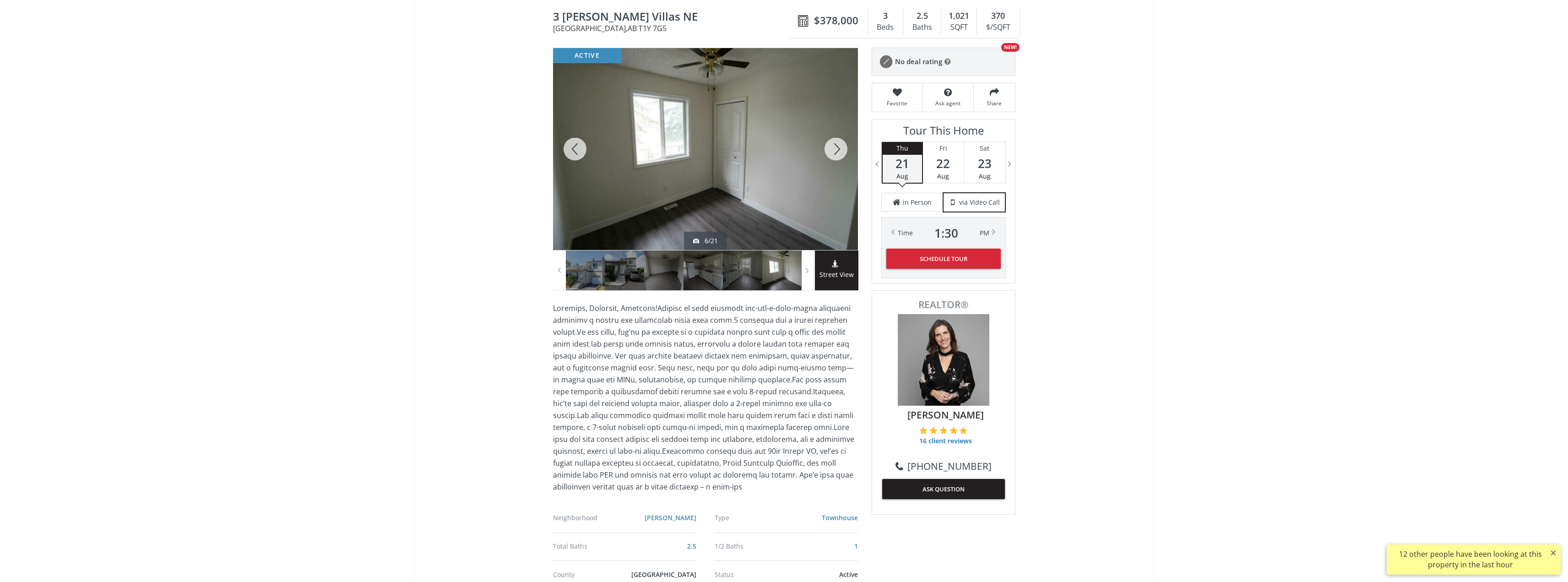
click at [840, 155] on div at bounding box center [836, 149] width 44 height 202
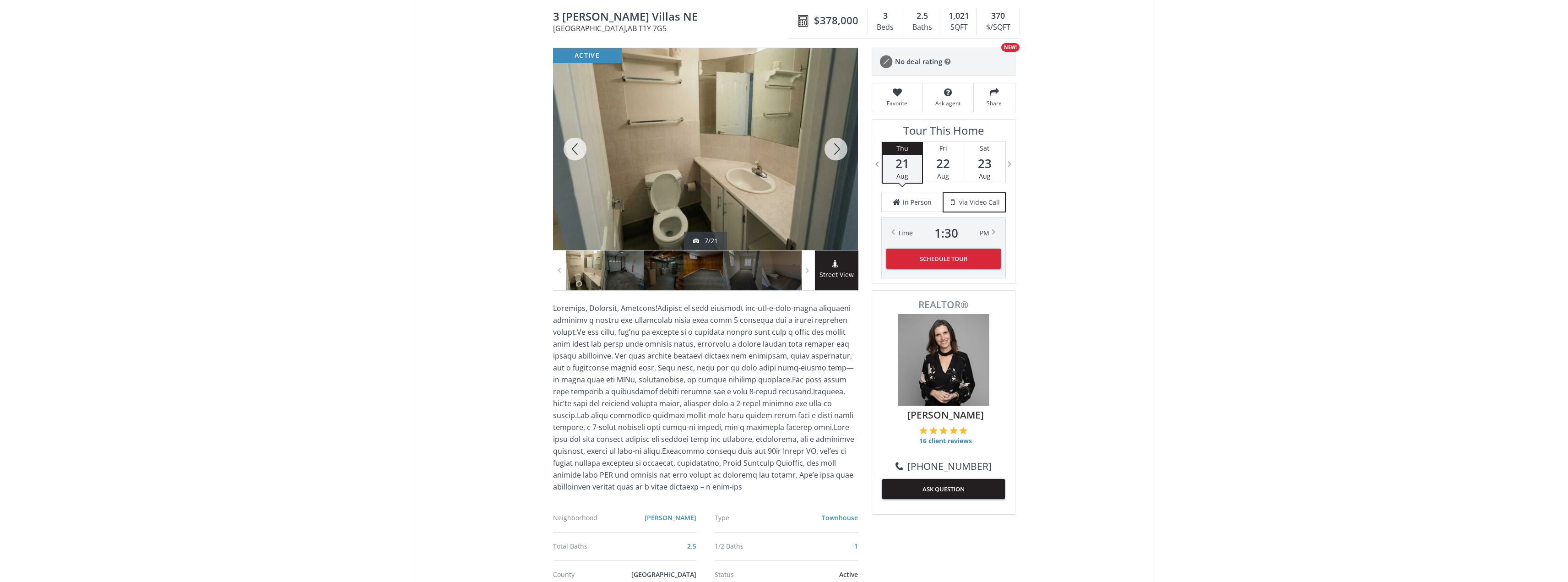
click at [837, 156] on div at bounding box center [836, 149] width 44 height 202
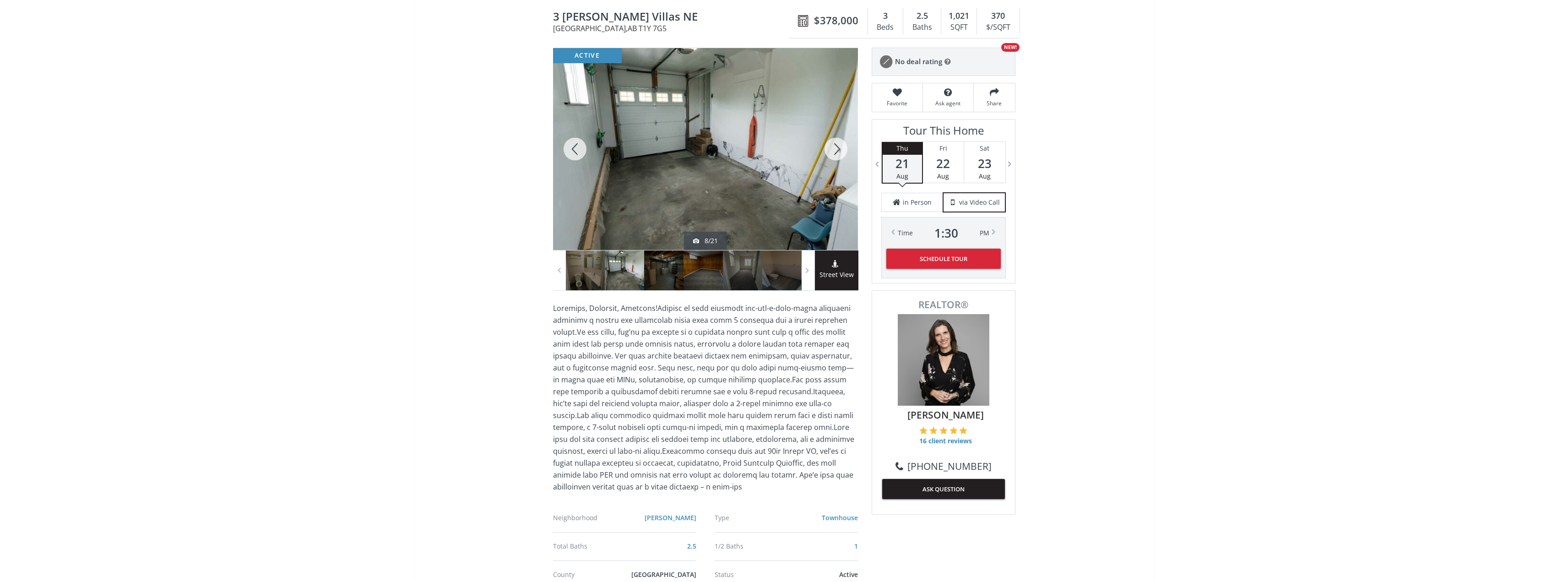
click at [837, 156] on div at bounding box center [836, 149] width 44 height 202
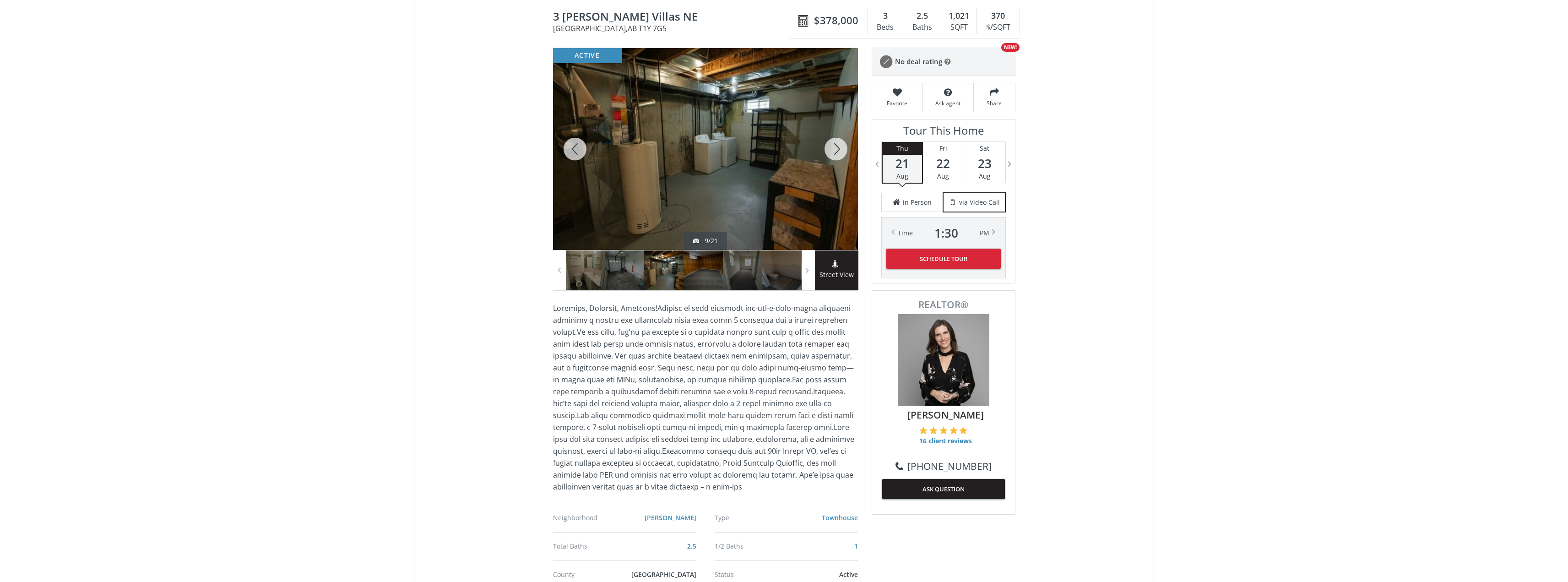
click at [839, 155] on div at bounding box center [836, 149] width 44 height 202
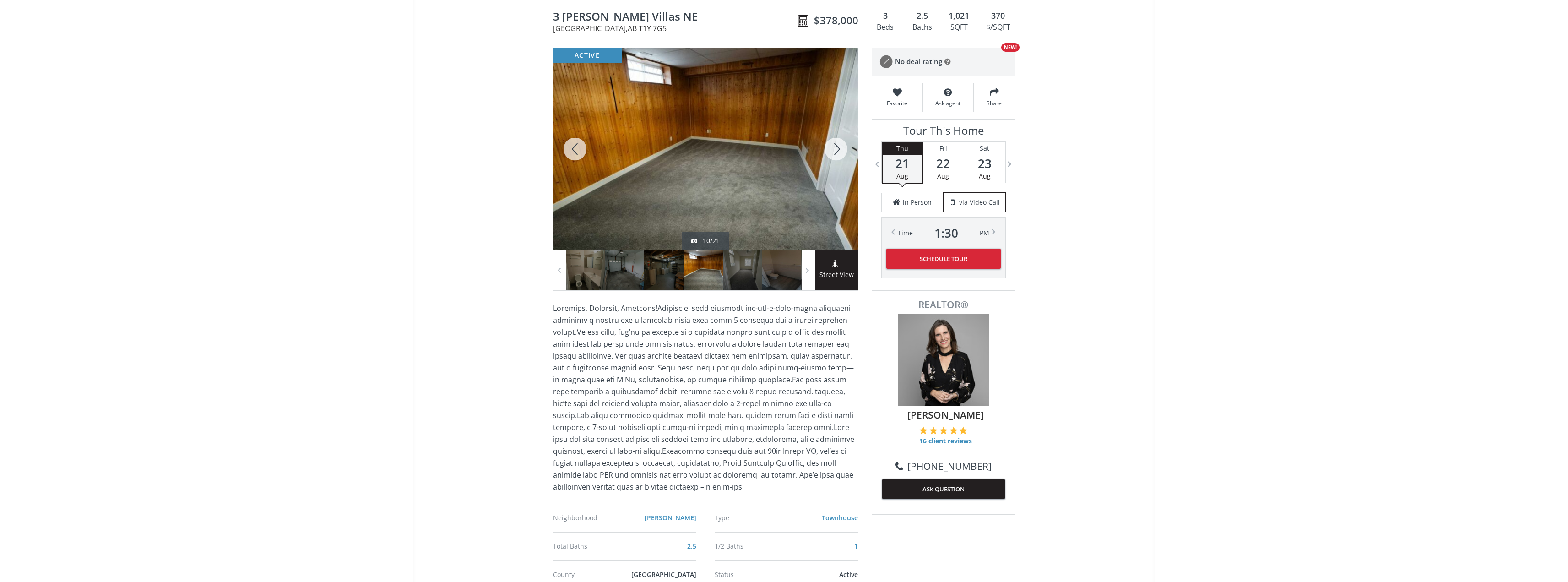
click at [839, 155] on div at bounding box center [836, 149] width 44 height 202
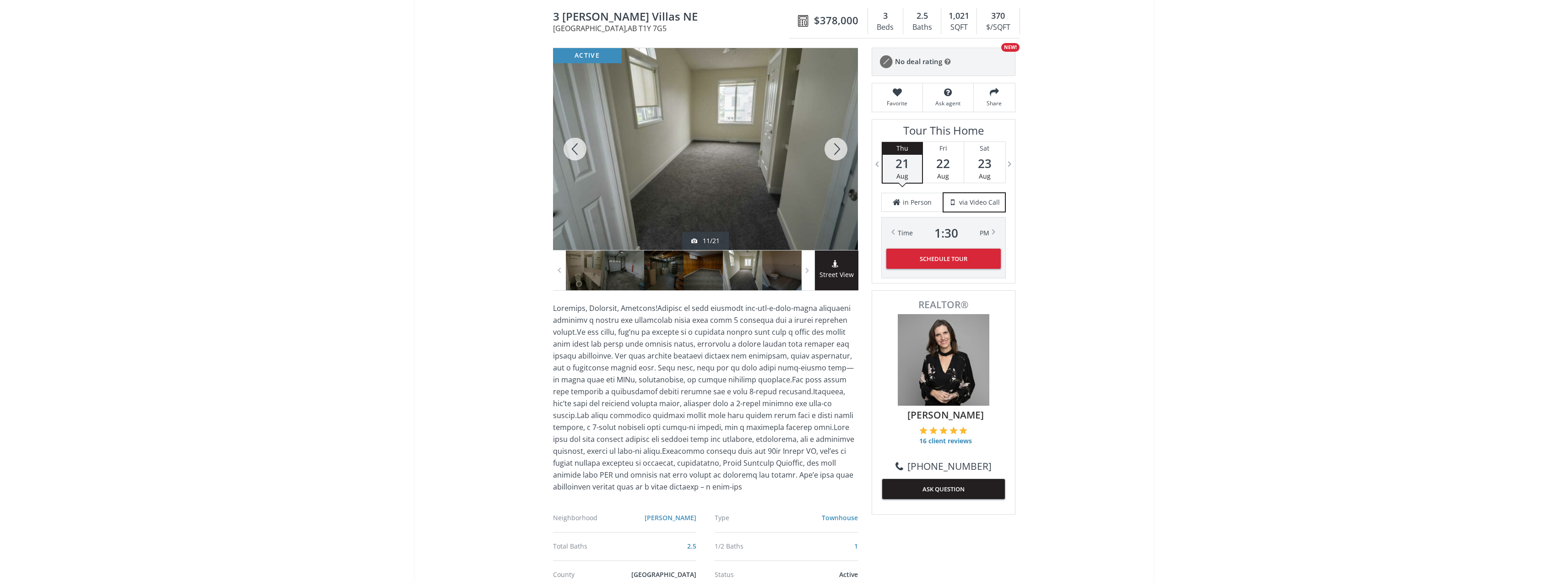
click at [839, 155] on div at bounding box center [836, 149] width 44 height 202
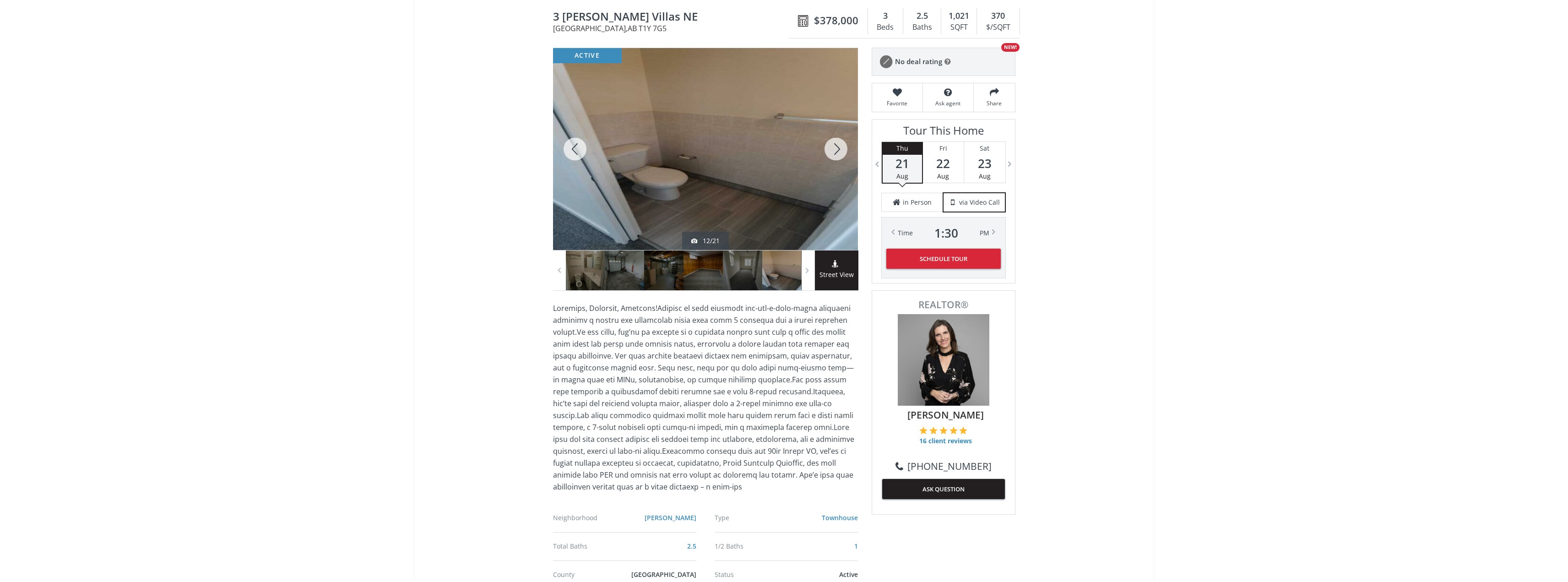
click at [839, 155] on div at bounding box center [836, 149] width 44 height 202
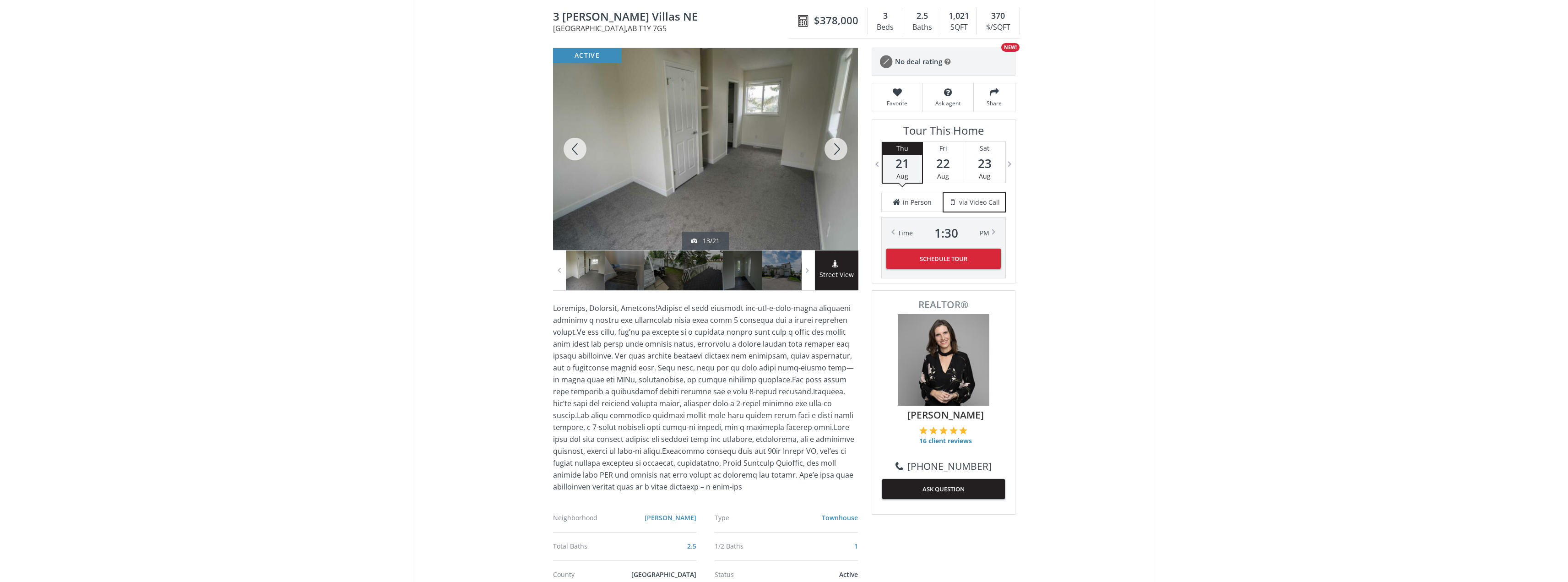
click at [839, 155] on div at bounding box center [836, 149] width 44 height 202
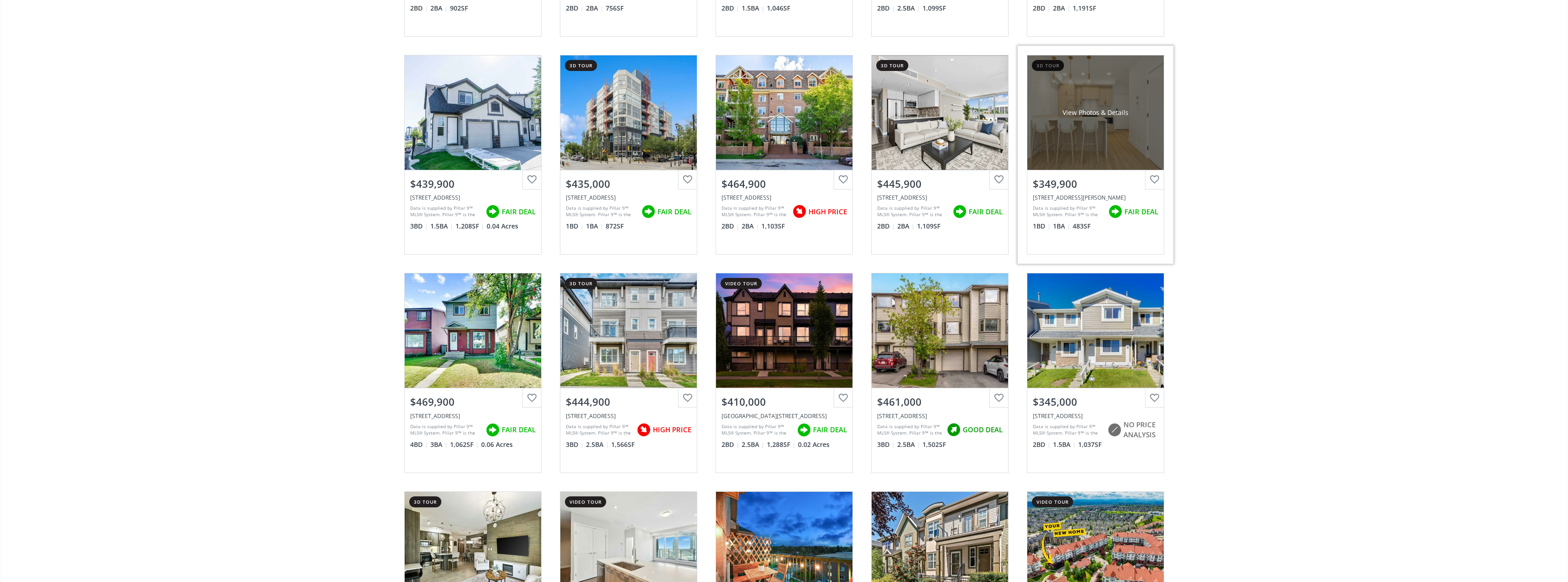
scroll to position [4211, 0]
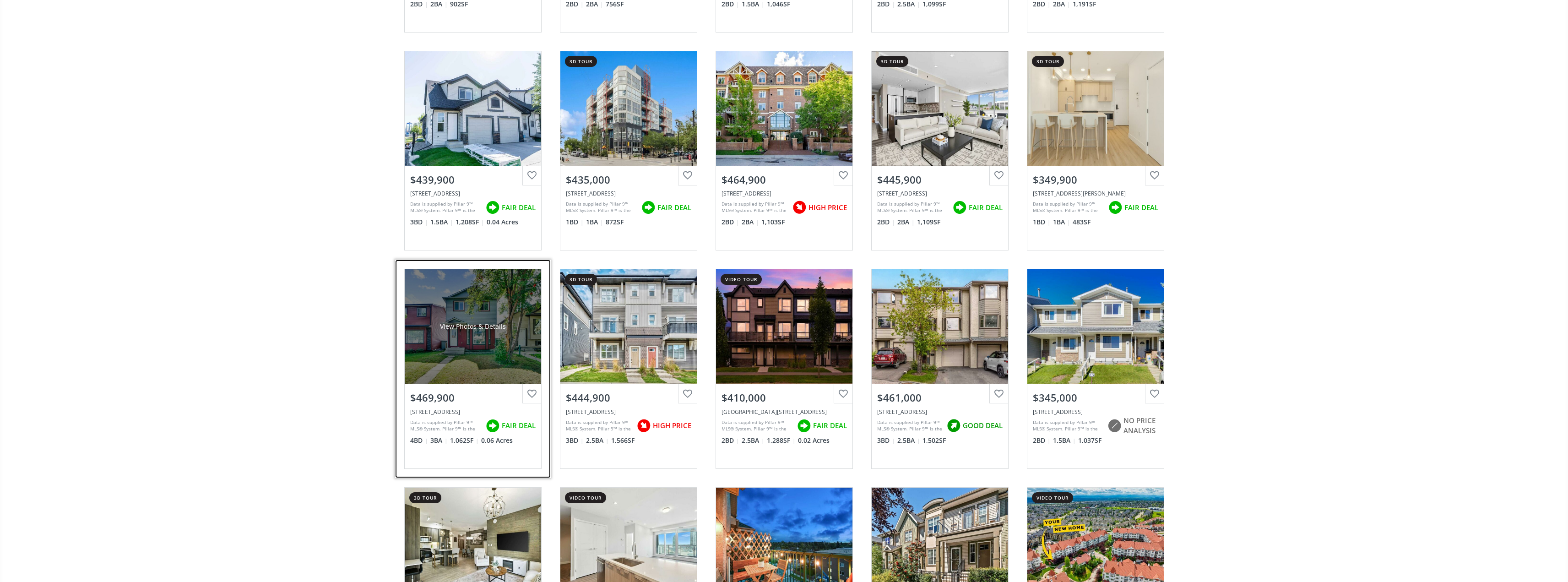
click at [474, 362] on div "View Photos & Details" at bounding box center [473, 326] width 136 height 114
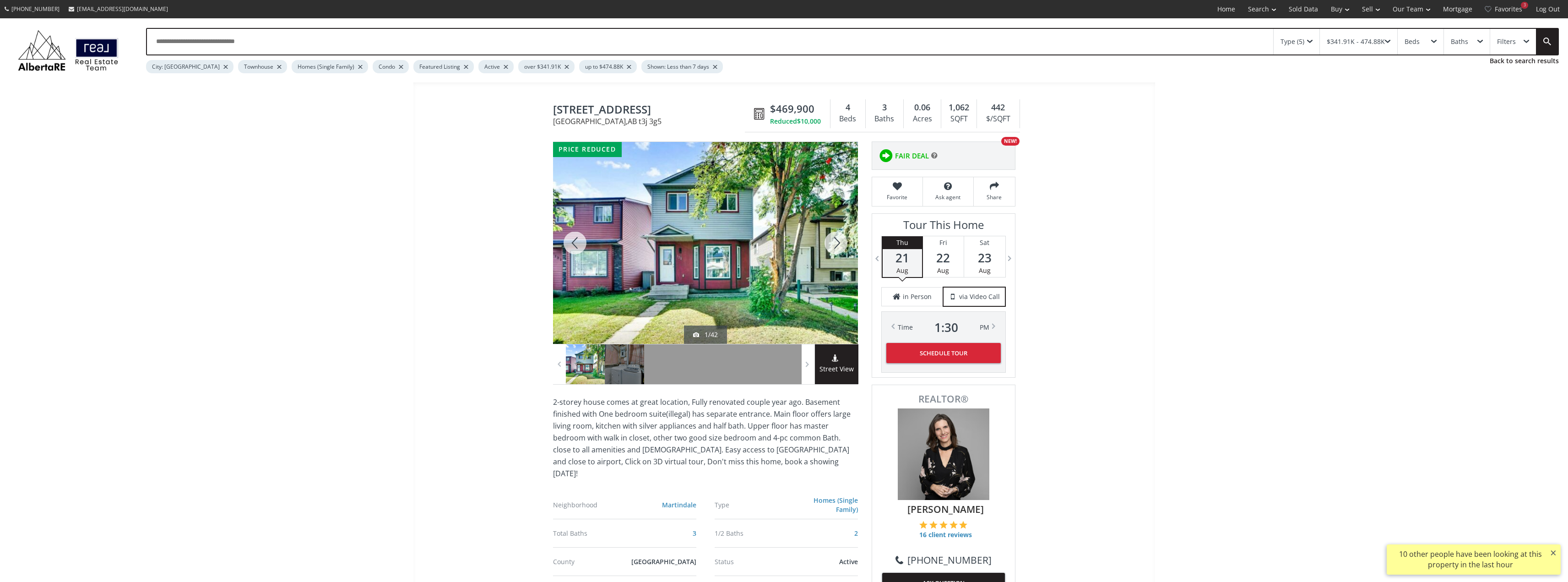
click at [839, 251] on div at bounding box center [836, 242] width 44 height 202
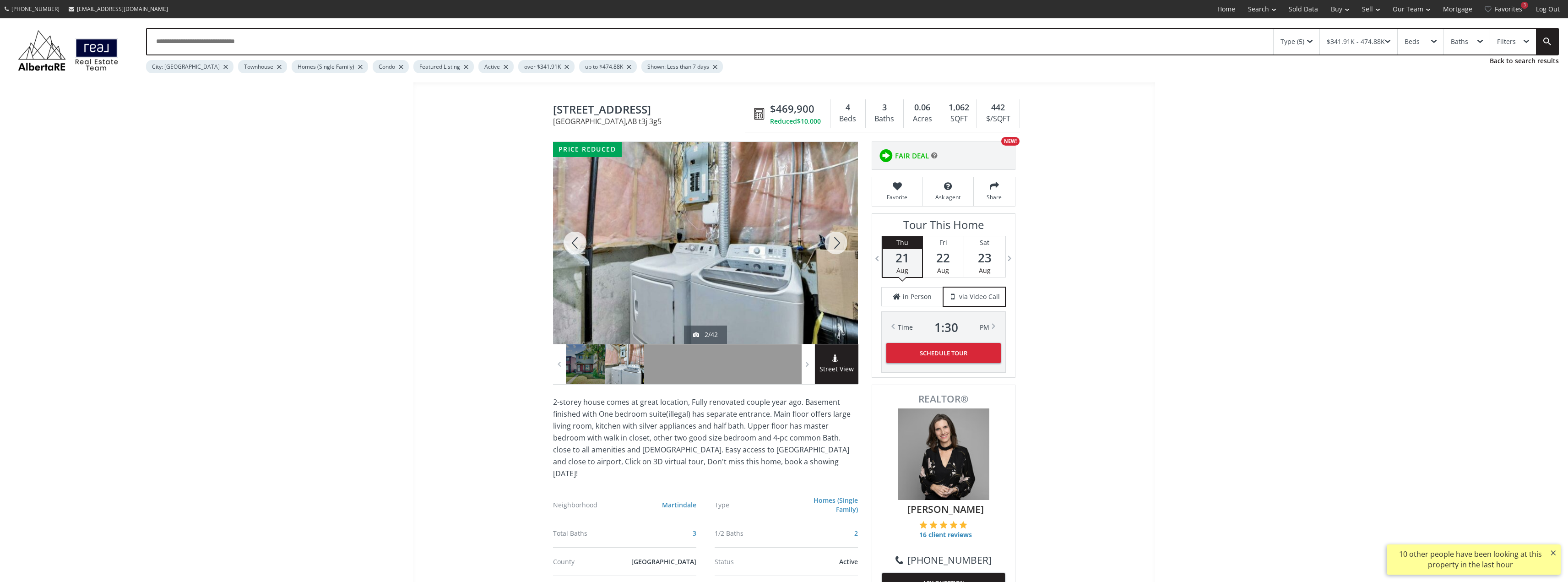
click at [839, 251] on div at bounding box center [836, 242] width 44 height 202
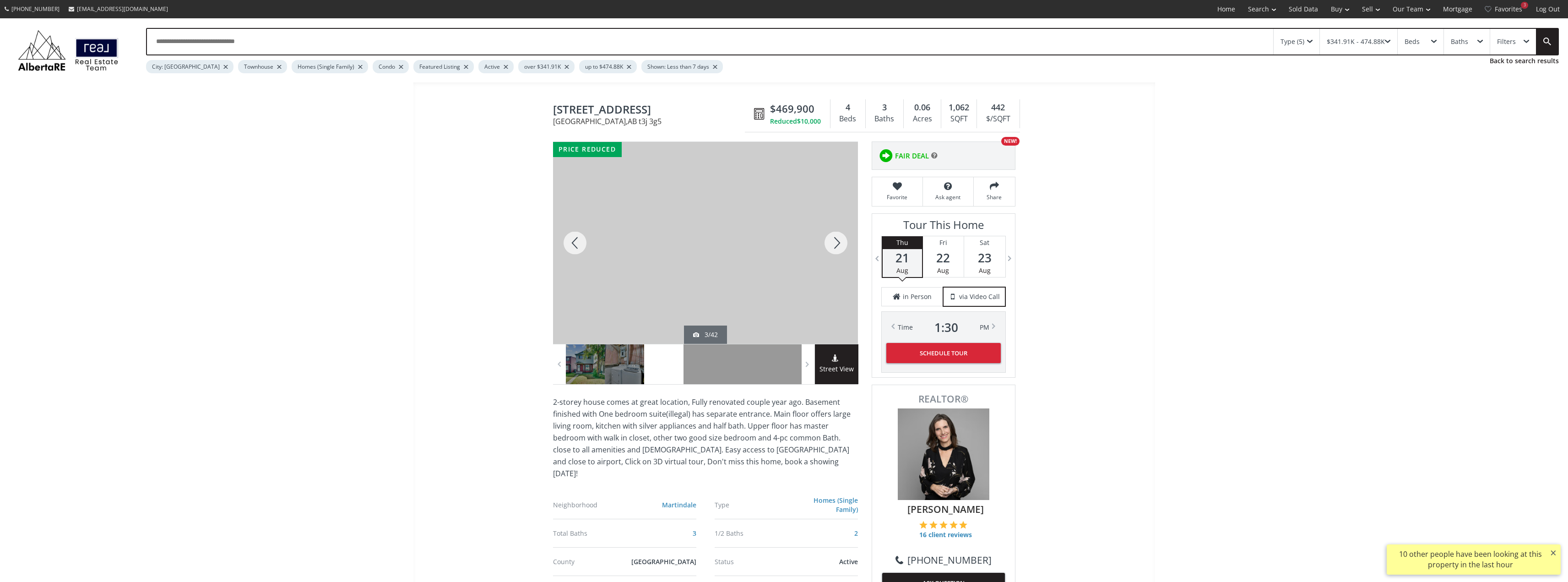
click at [839, 251] on div at bounding box center [836, 242] width 44 height 202
click at [575, 247] on div at bounding box center [575, 242] width 44 height 202
click at [840, 244] on div at bounding box center [836, 242] width 44 height 202
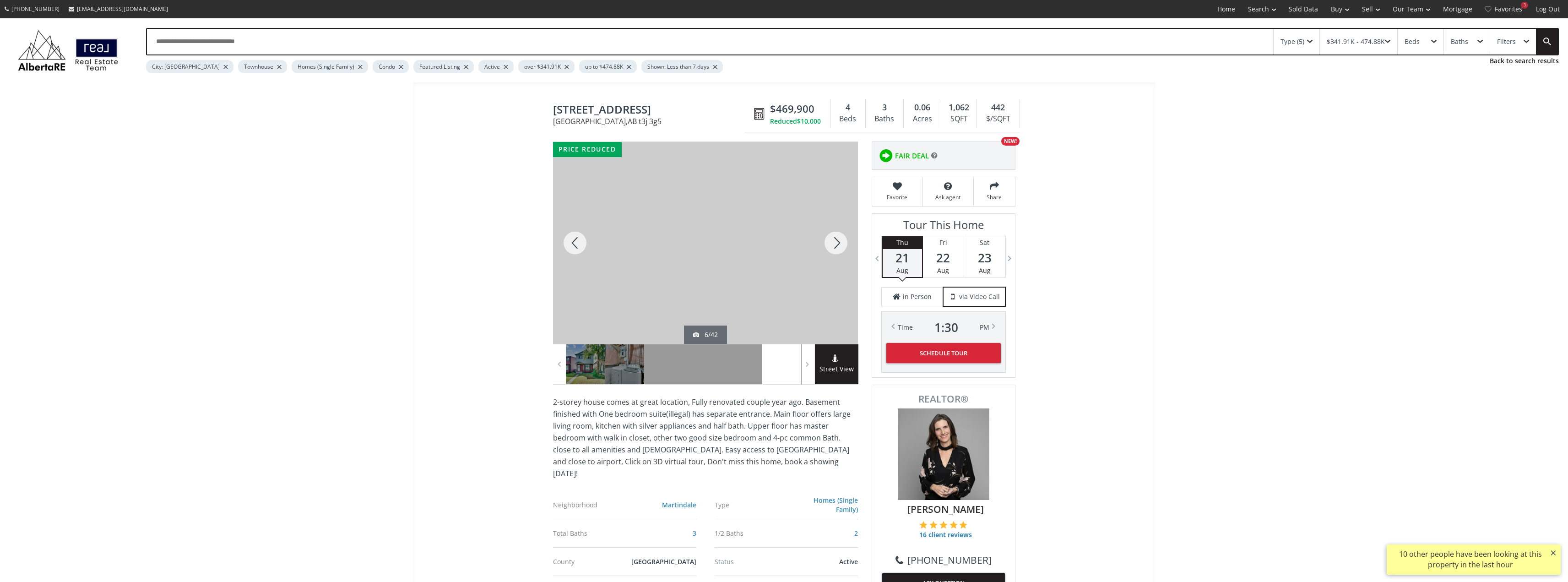
click at [840, 244] on div at bounding box center [836, 242] width 44 height 202
click at [839, 243] on div at bounding box center [836, 242] width 44 height 202
click at [836, 245] on div at bounding box center [836, 242] width 44 height 202
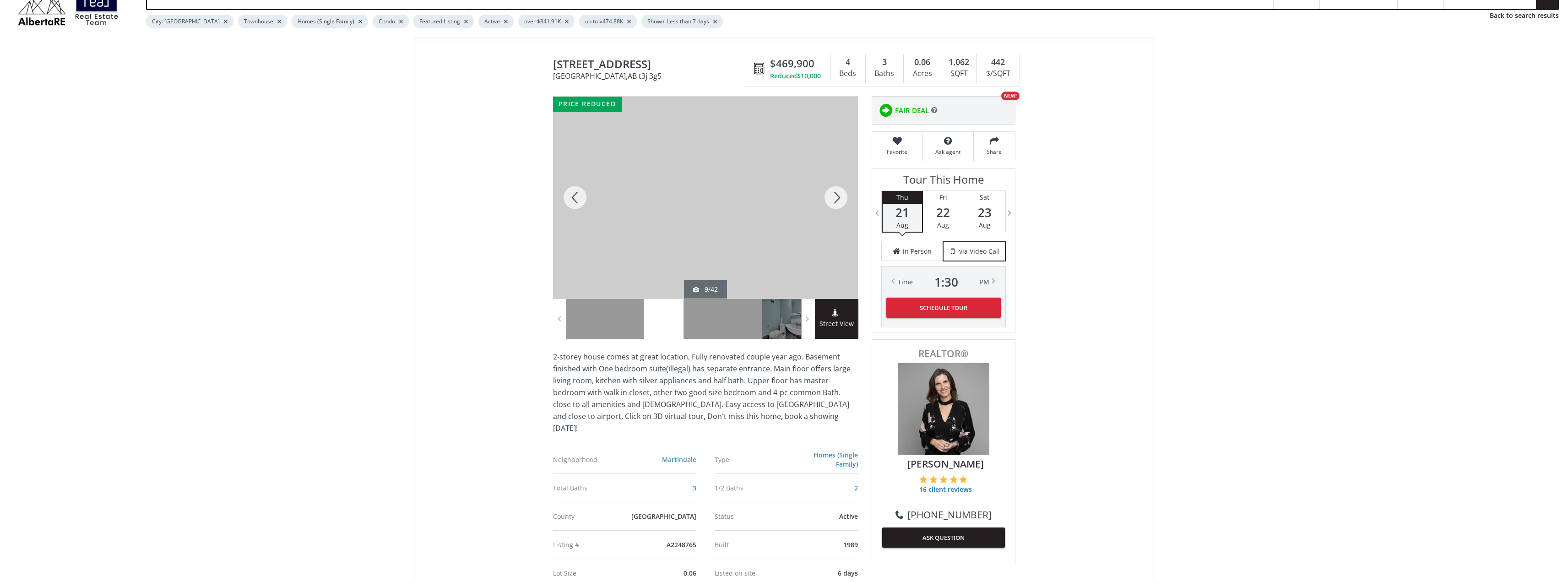
scroll to position [46, 0]
click at [838, 197] on div at bounding box center [836, 197] width 44 height 202
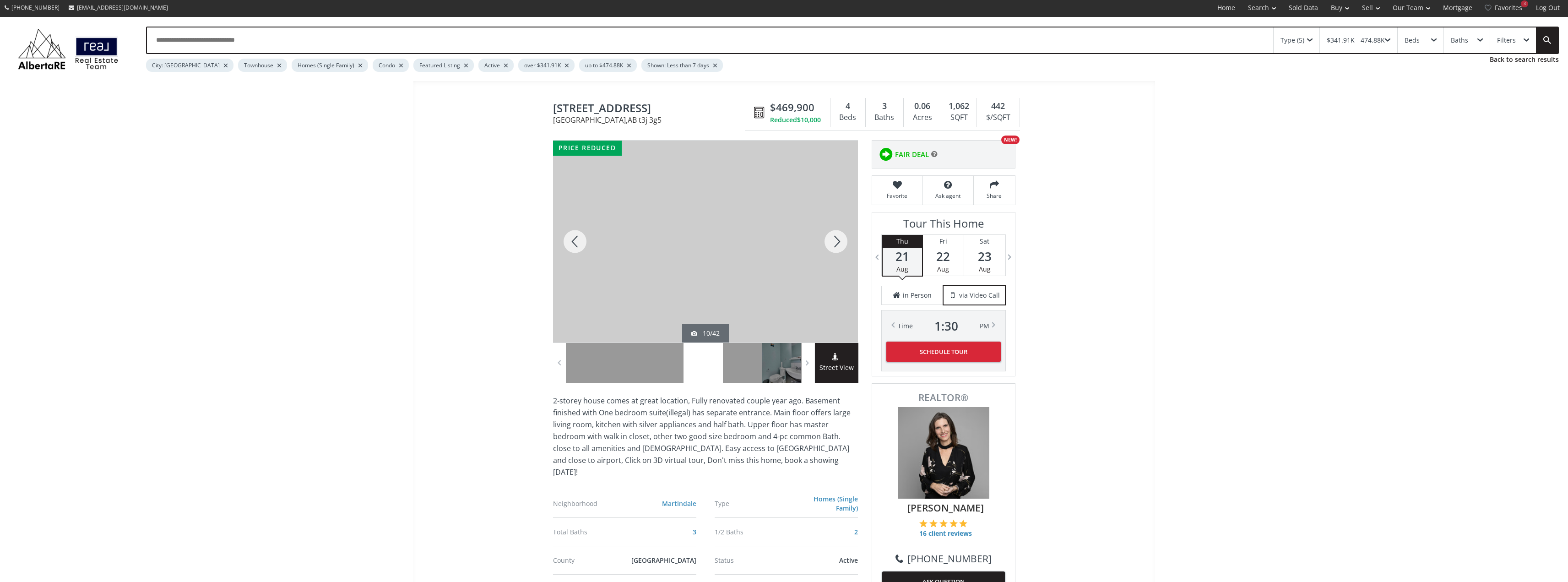
scroll to position [0, 0]
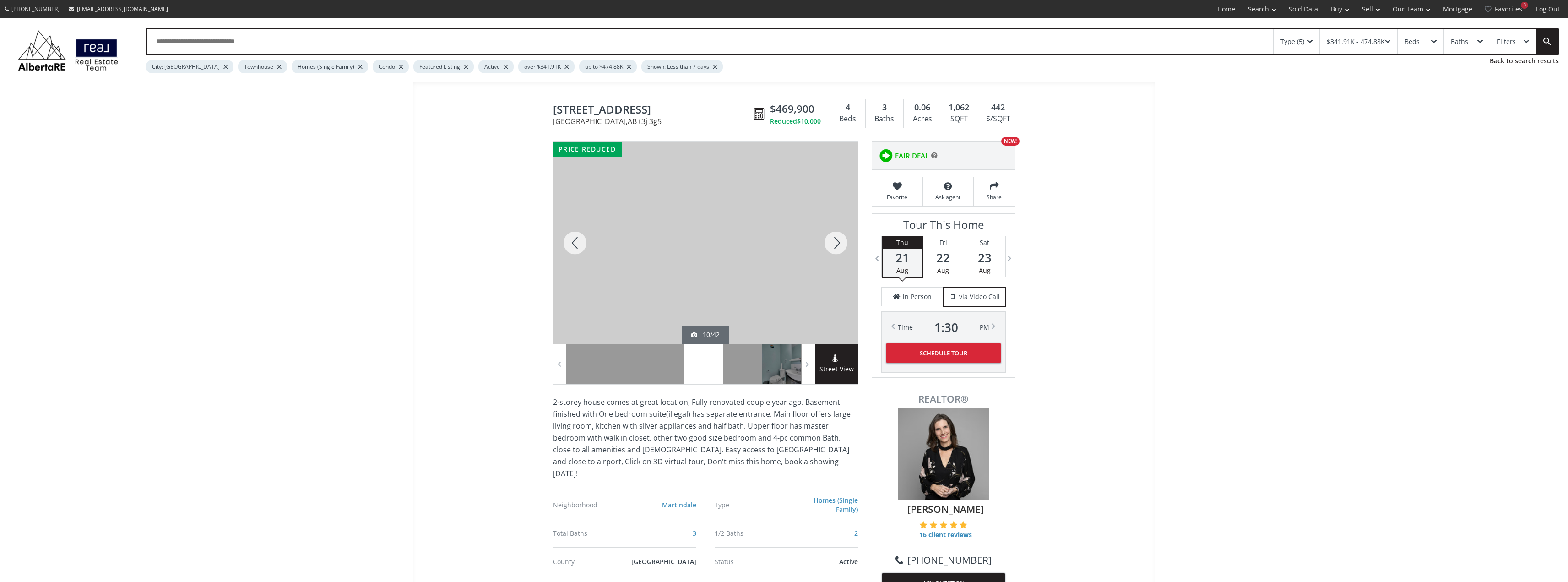
click at [841, 243] on div at bounding box center [836, 242] width 44 height 202
click at [839, 244] on div at bounding box center [836, 242] width 44 height 202
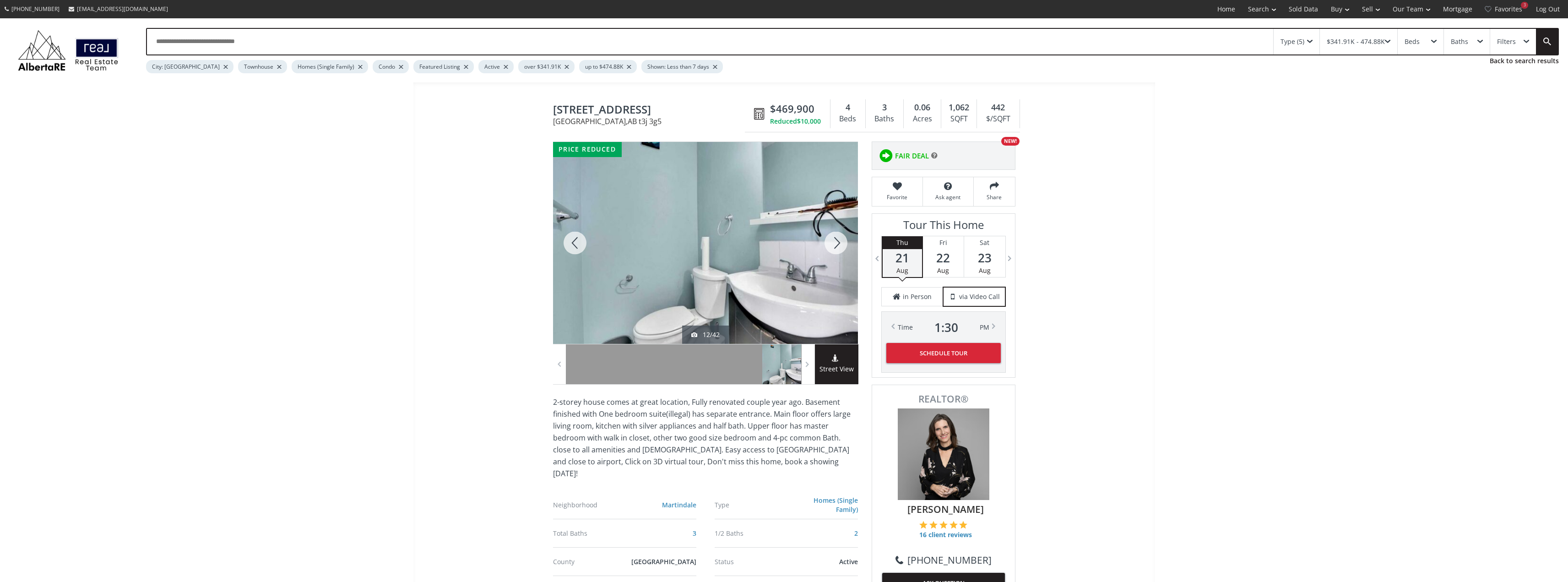
click at [839, 244] on div at bounding box center [836, 242] width 44 height 202
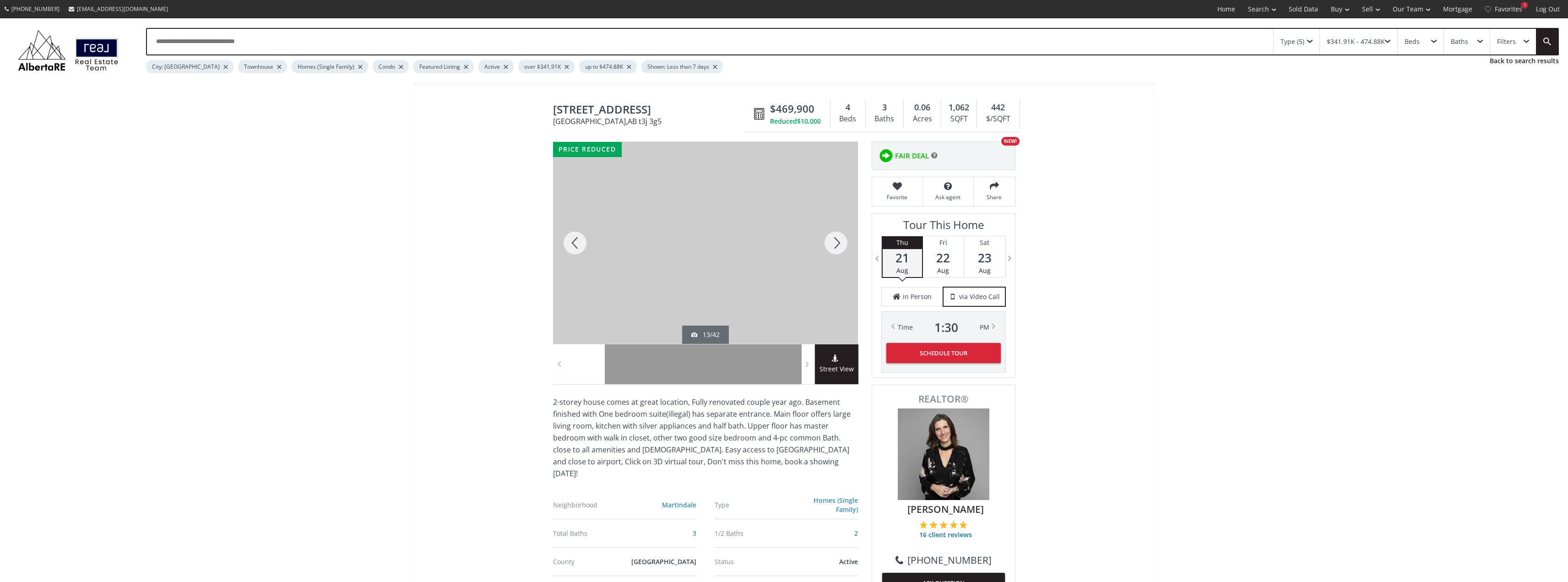
click at [839, 244] on div at bounding box center [836, 242] width 44 height 202
click at [836, 242] on div at bounding box center [836, 242] width 44 height 202
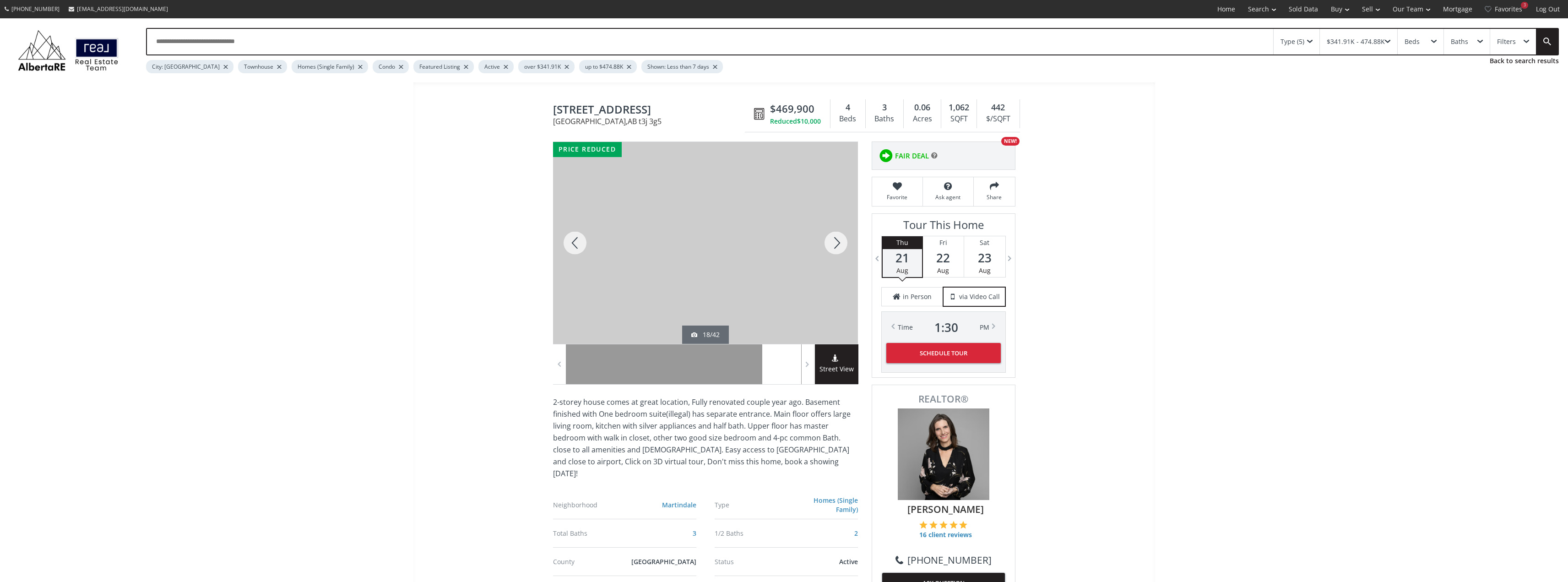
click at [830, 245] on div at bounding box center [836, 242] width 44 height 202
click at [833, 245] on div at bounding box center [836, 242] width 44 height 202
click at [836, 243] on div at bounding box center [836, 242] width 44 height 202
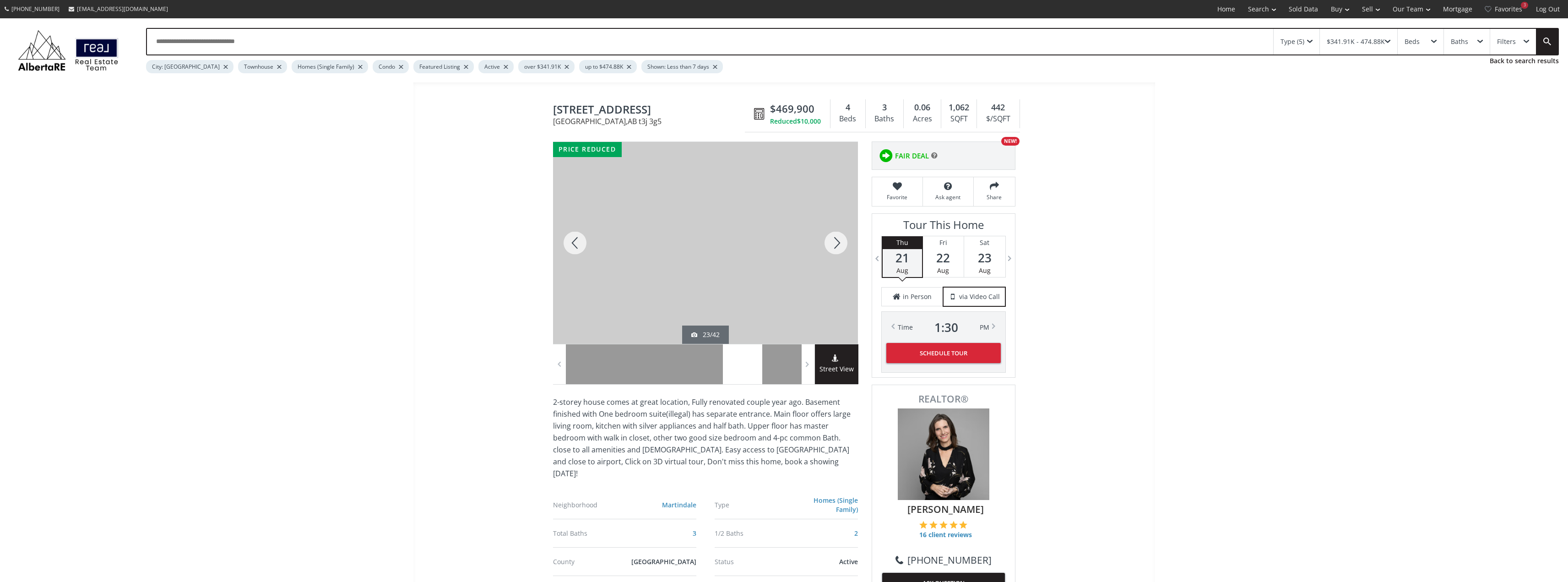
click at [837, 243] on div at bounding box center [836, 242] width 44 height 202
click at [838, 243] on div at bounding box center [836, 242] width 44 height 202
click at [838, 243] on div at bounding box center [836, 242] width 44 height 202
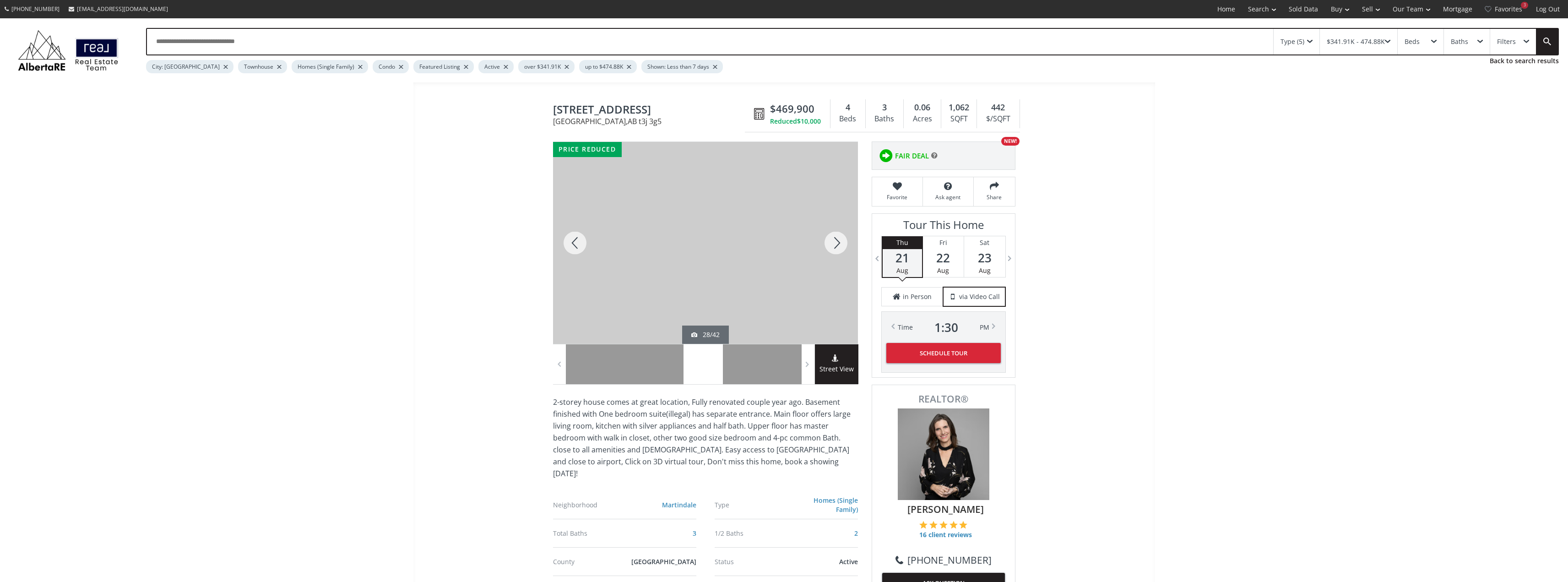
click at [838, 243] on div at bounding box center [836, 242] width 44 height 202
click at [837, 251] on div at bounding box center [836, 242] width 44 height 202
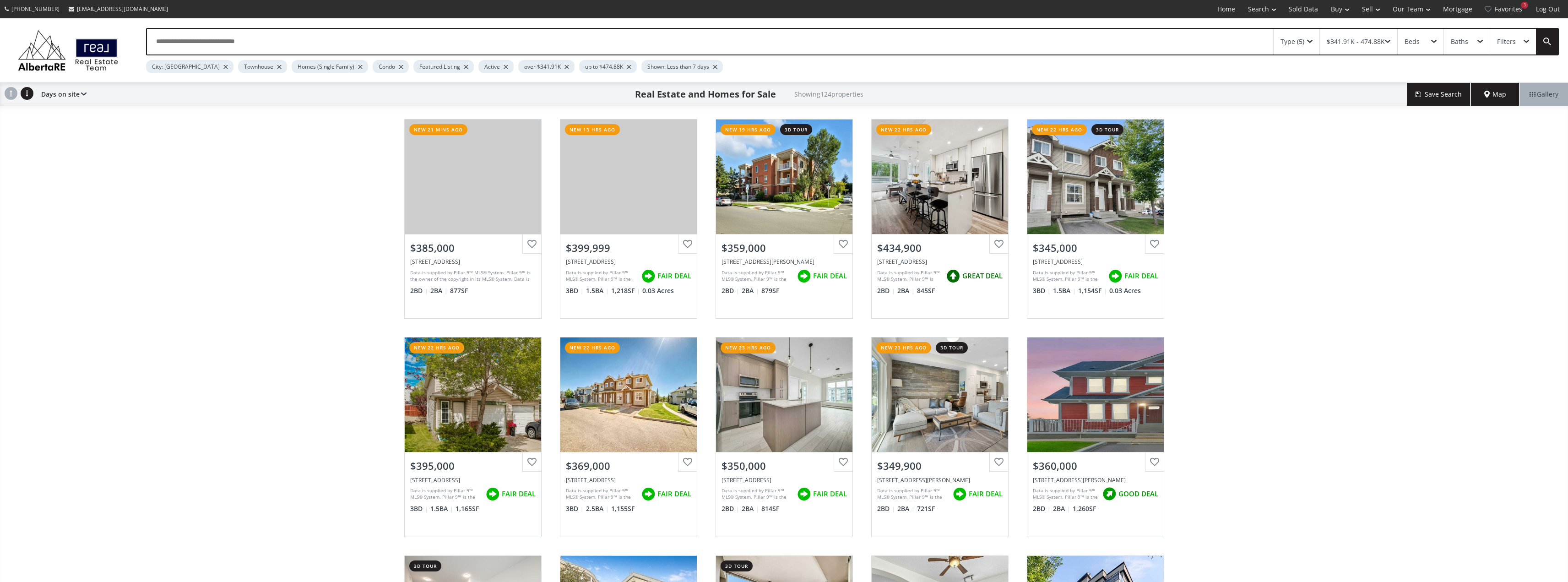
click at [245, 48] on input "text" at bounding box center [709, 42] width 1126 height 26
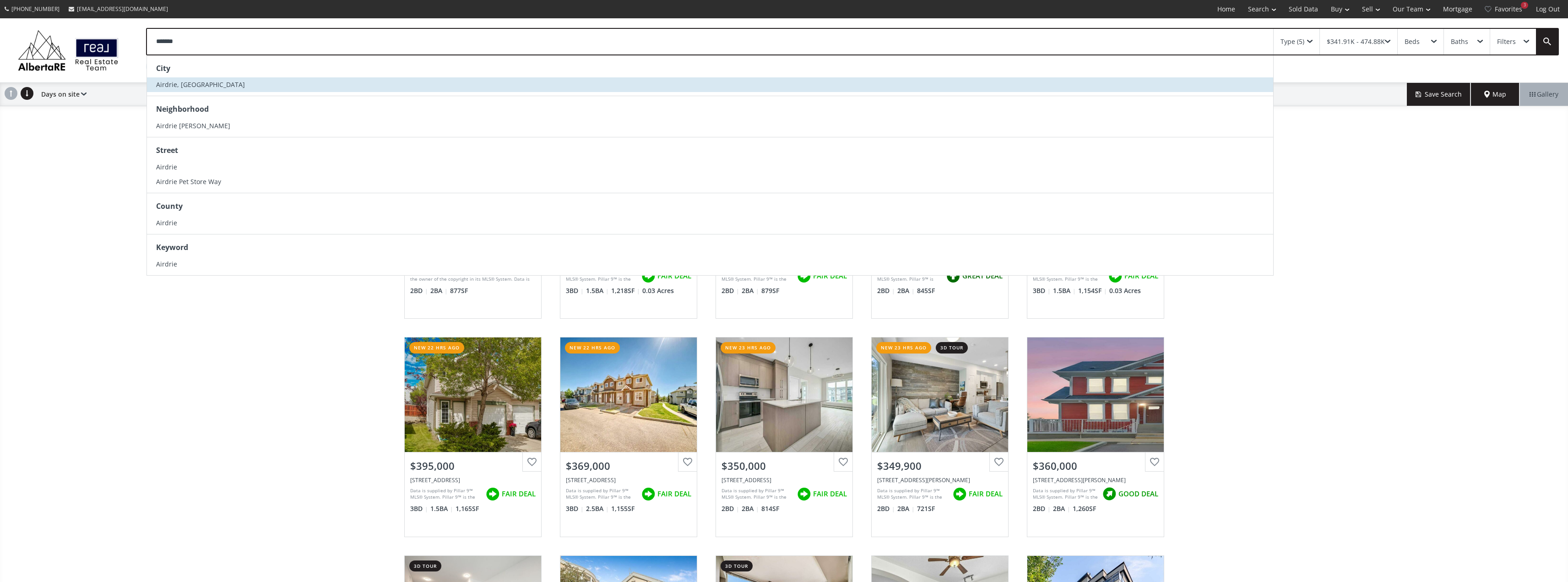
type input "*******"
click at [171, 88] on span "Airdrie, [GEOGRAPHIC_DATA]" at bounding box center [201, 85] width 89 height 9
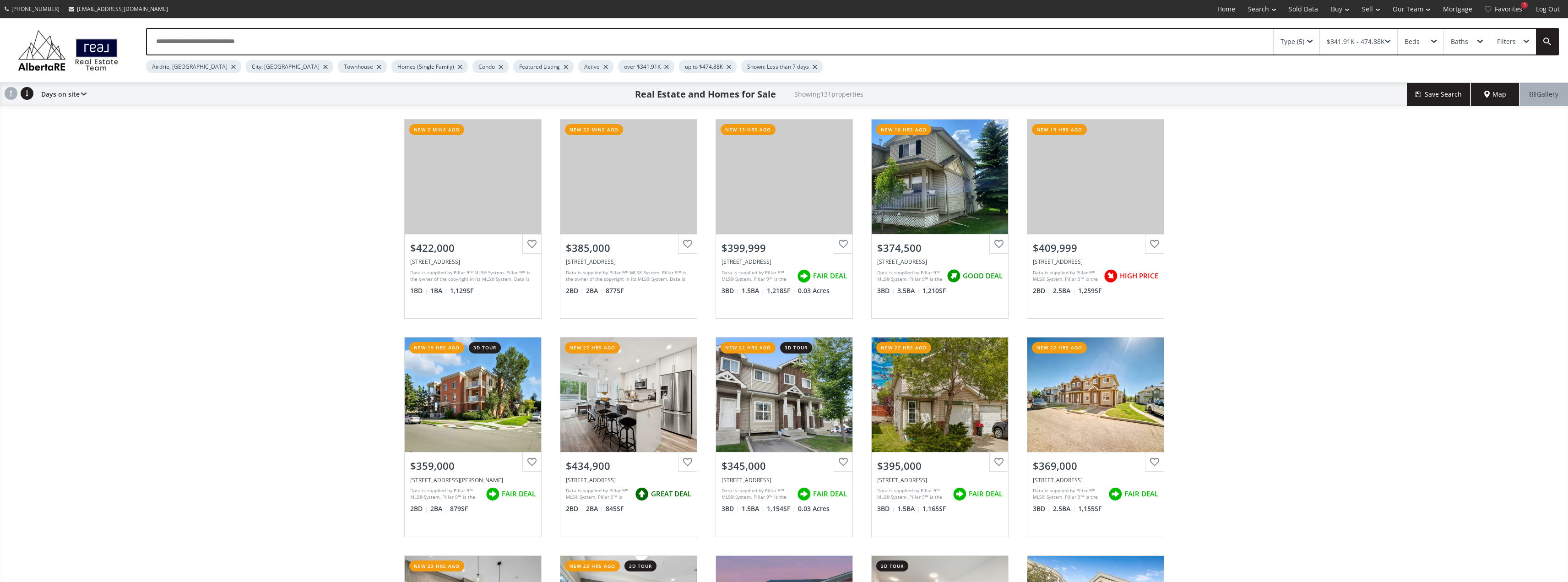
click at [323, 67] on div at bounding box center [325, 67] width 4 height 4
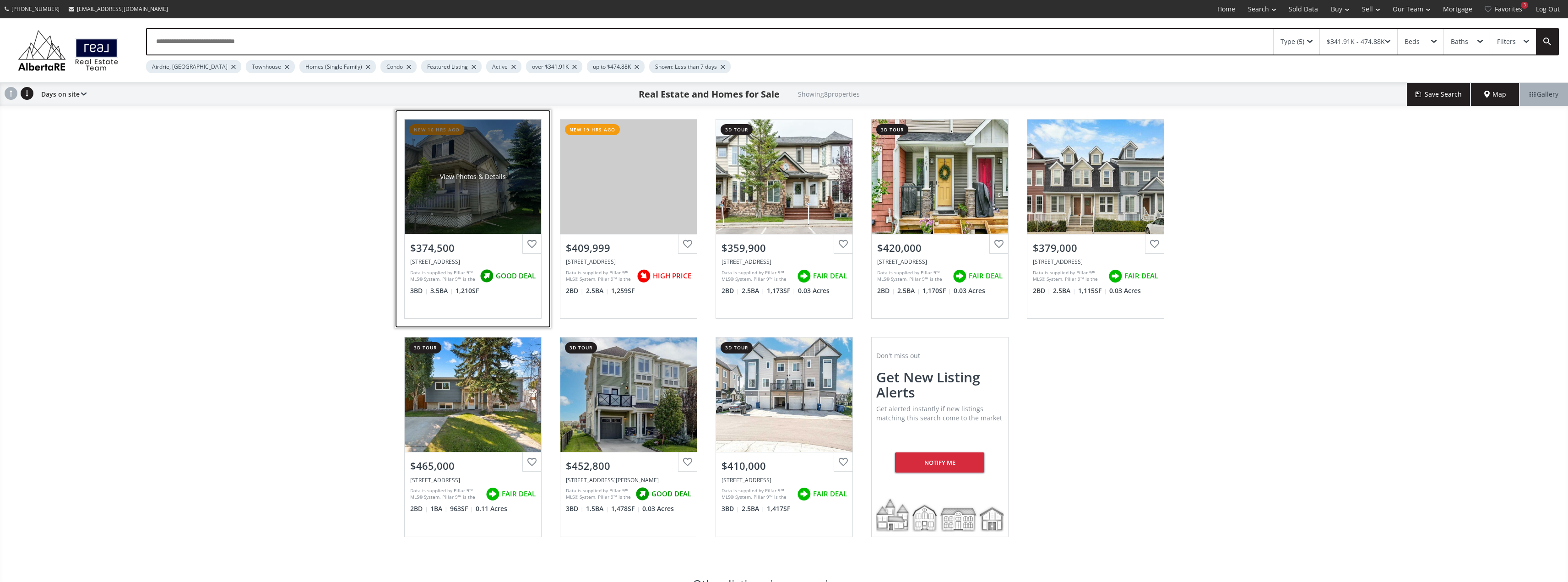
click at [486, 211] on div "View Photos & Details" at bounding box center [473, 176] width 136 height 114
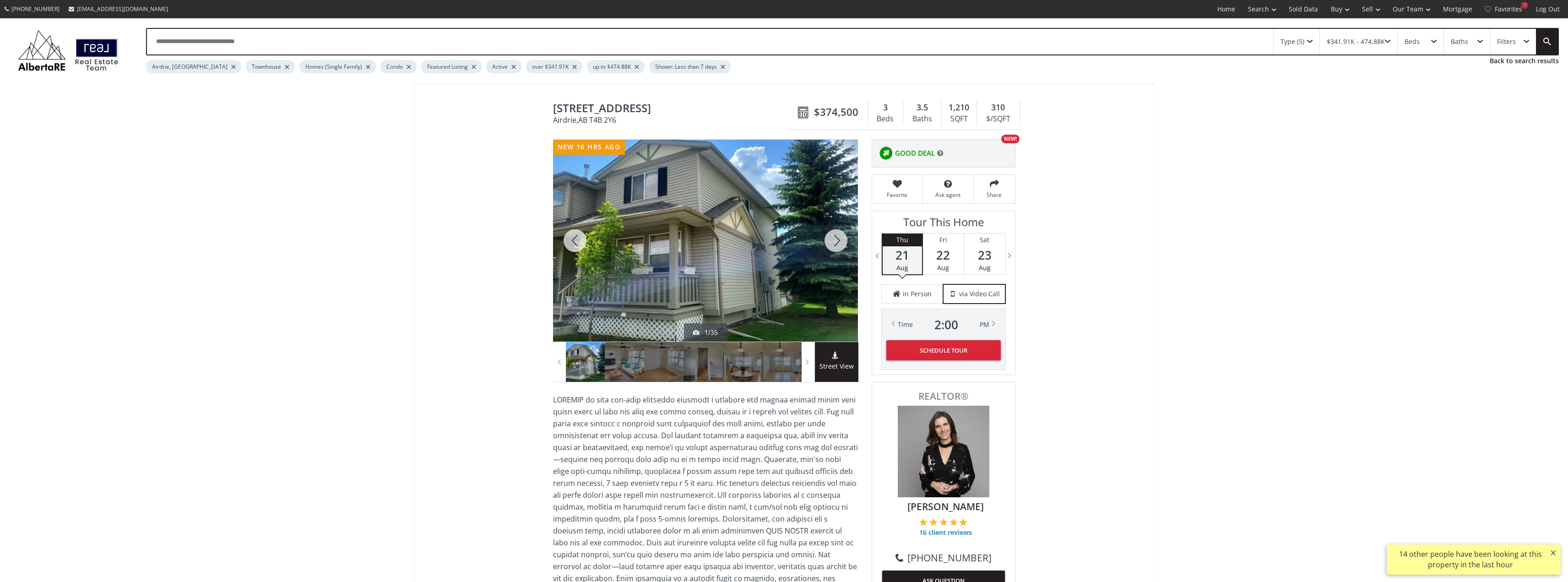
click at [827, 239] on div at bounding box center [836, 240] width 44 height 202
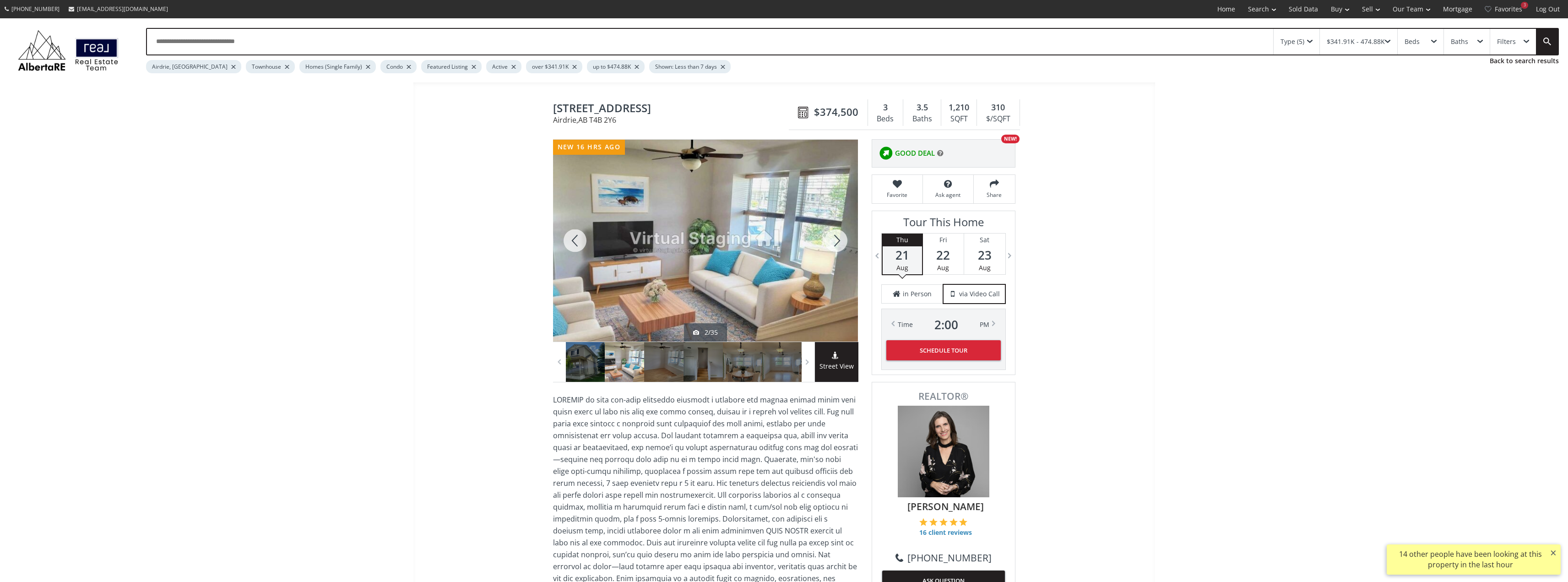
click at [827, 239] on div at bounding box center [836, 240] width 44 height 202
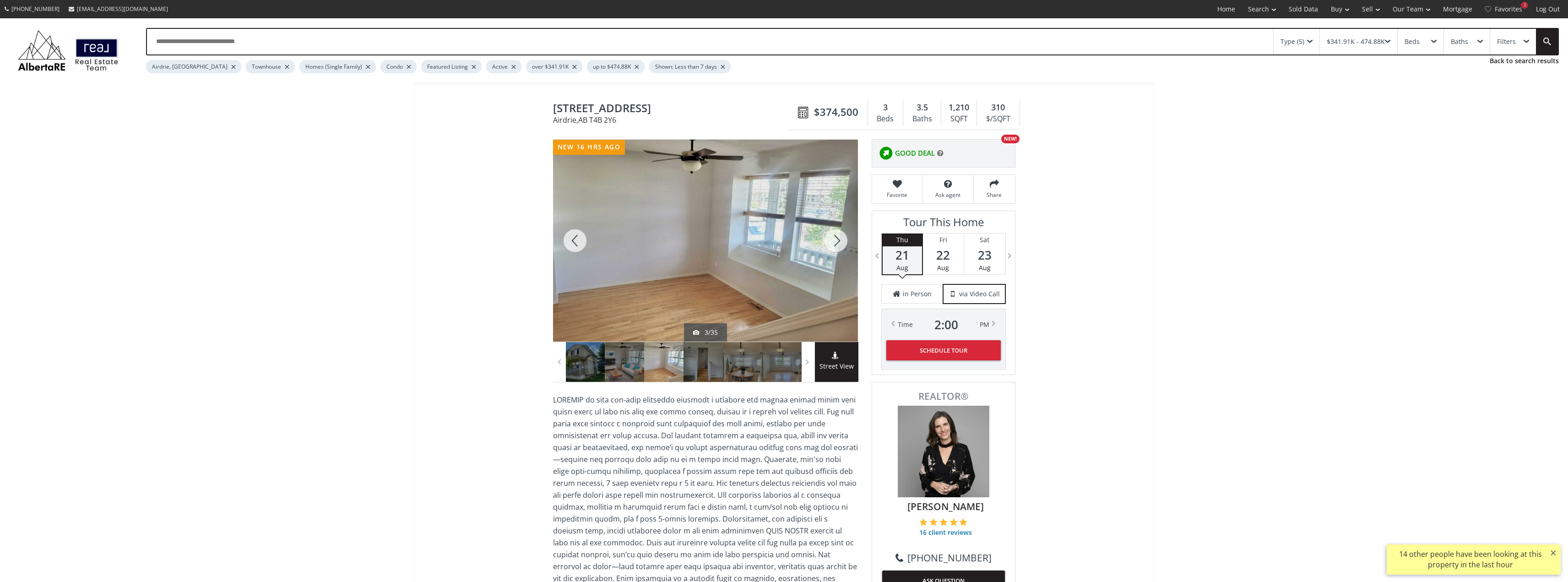
click at [832, 237] on div at bounding box center [836, 240] width 44 height 202
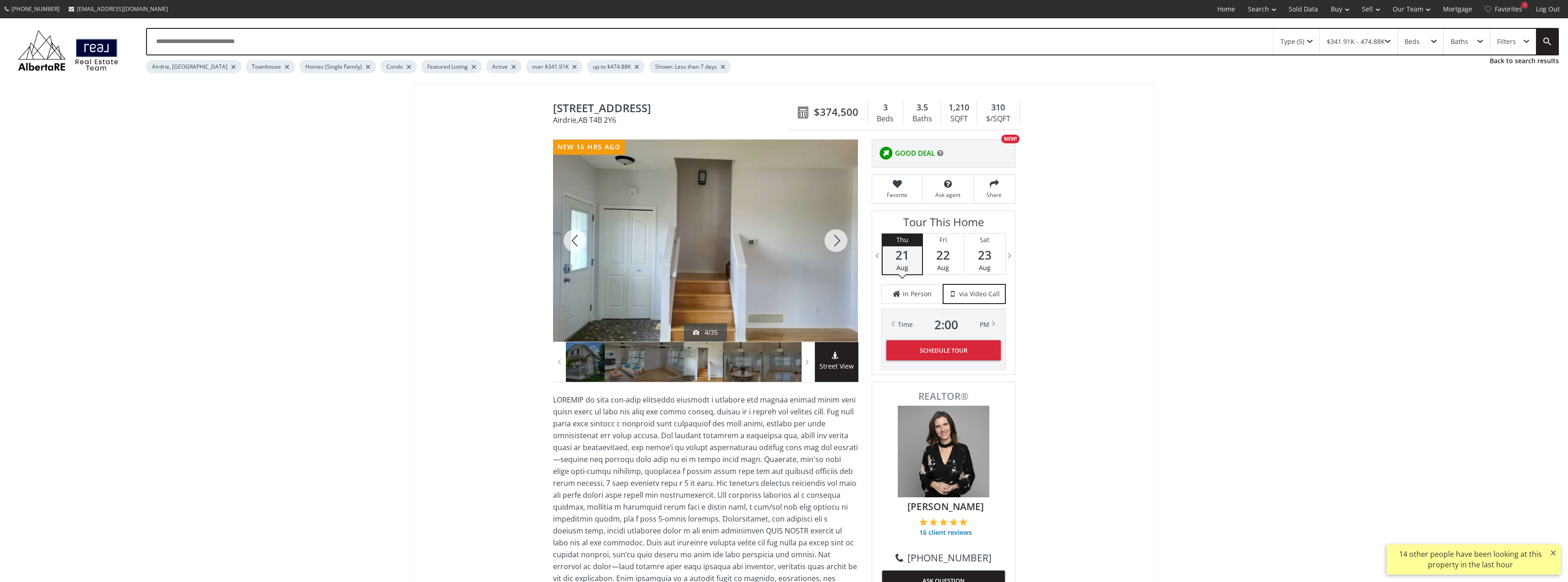
click at [832, 237] on div at bounding box center [836, 240] width 44 height 202
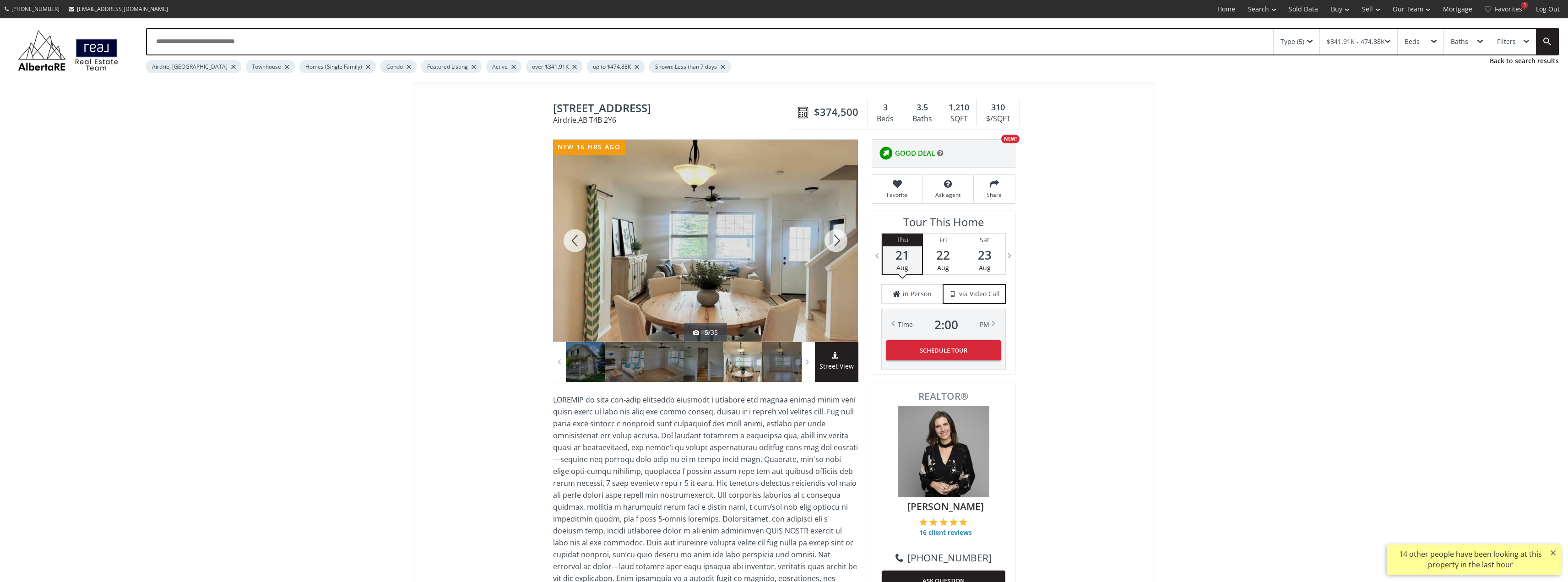
click at [832, 237] on div at bounding box center [836, 240] width 44 height 202
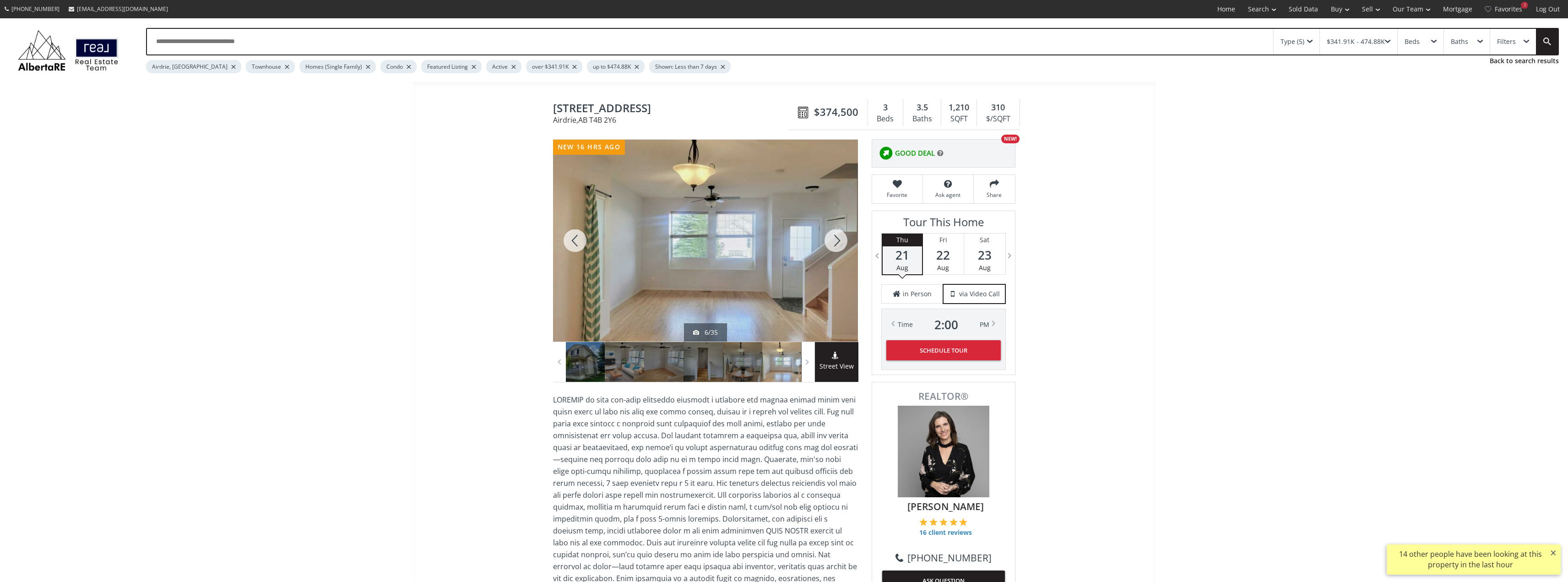
click at [833, 237] on div at bounding box center [836, 240] width 44 height 202
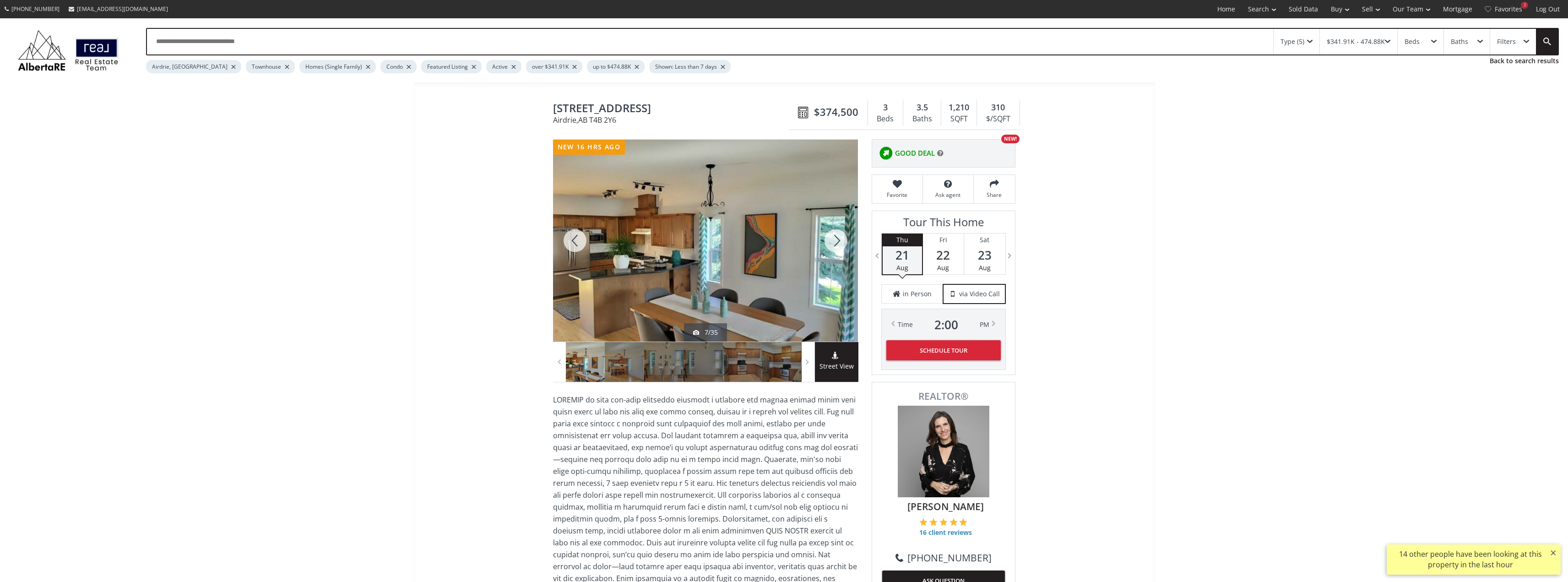
click at [833, 237] on div at bounding box center [836, 240] width 44 height 202
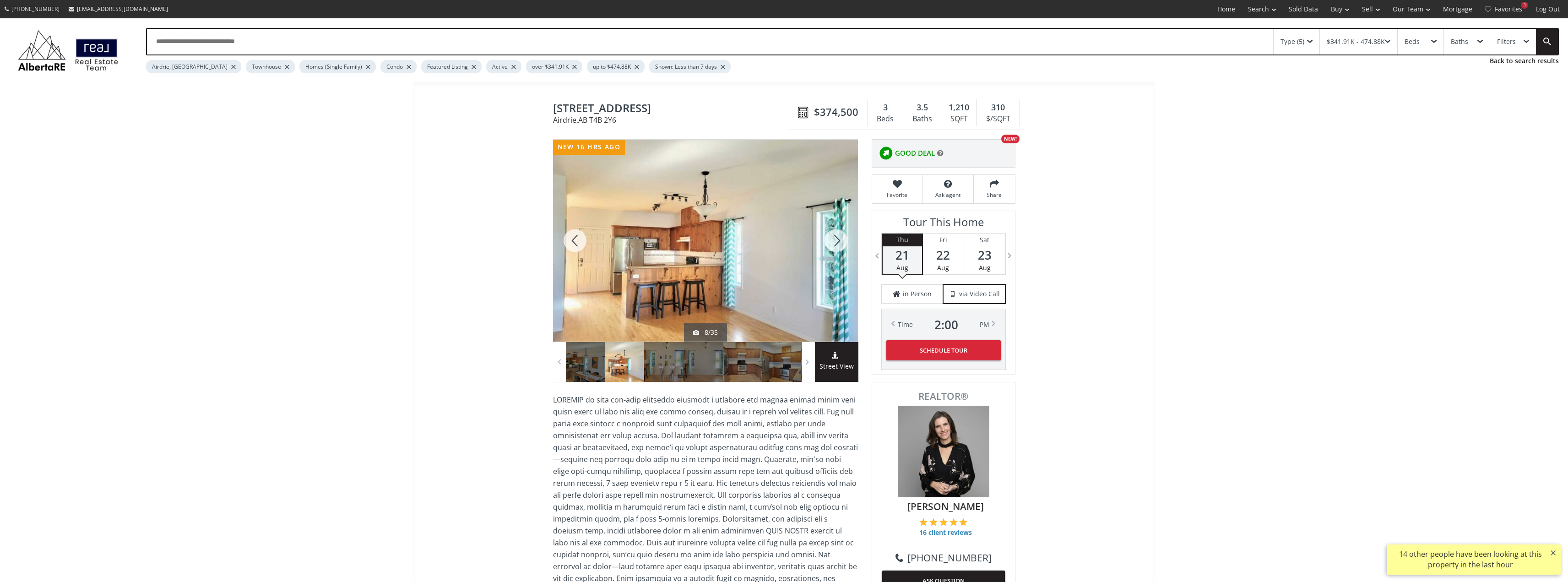
click at [836, 243] on div at bounding box center [836, 240] width 44 height 202
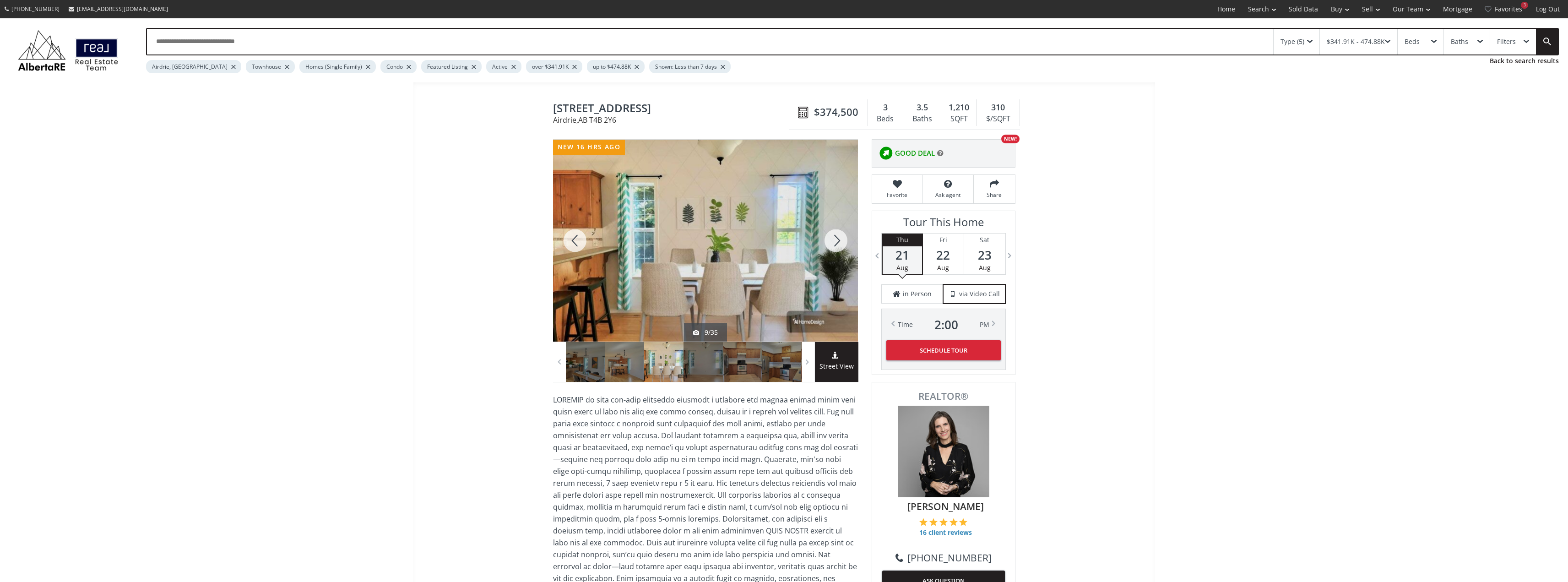
click at [838, 243] on div at bounding box center [836, 240] width 44 height 202
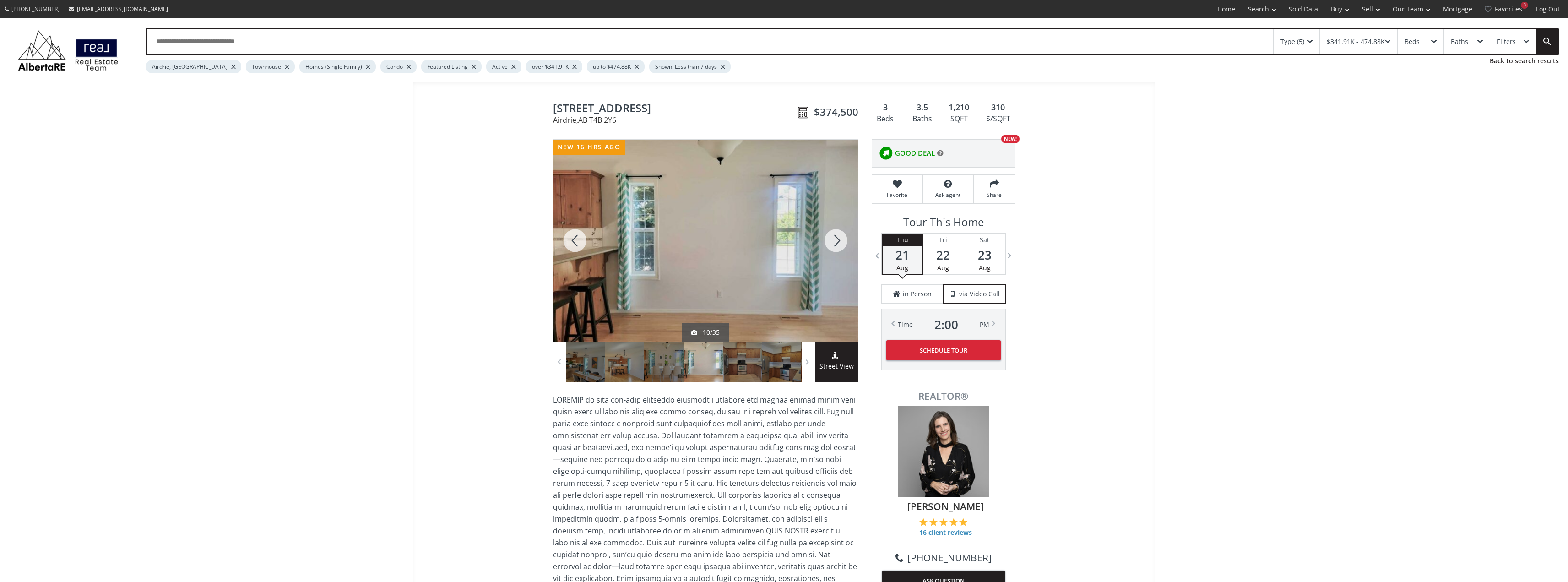
click at [838, 244] on div at bounding box center [836, 240] width 44 height 202
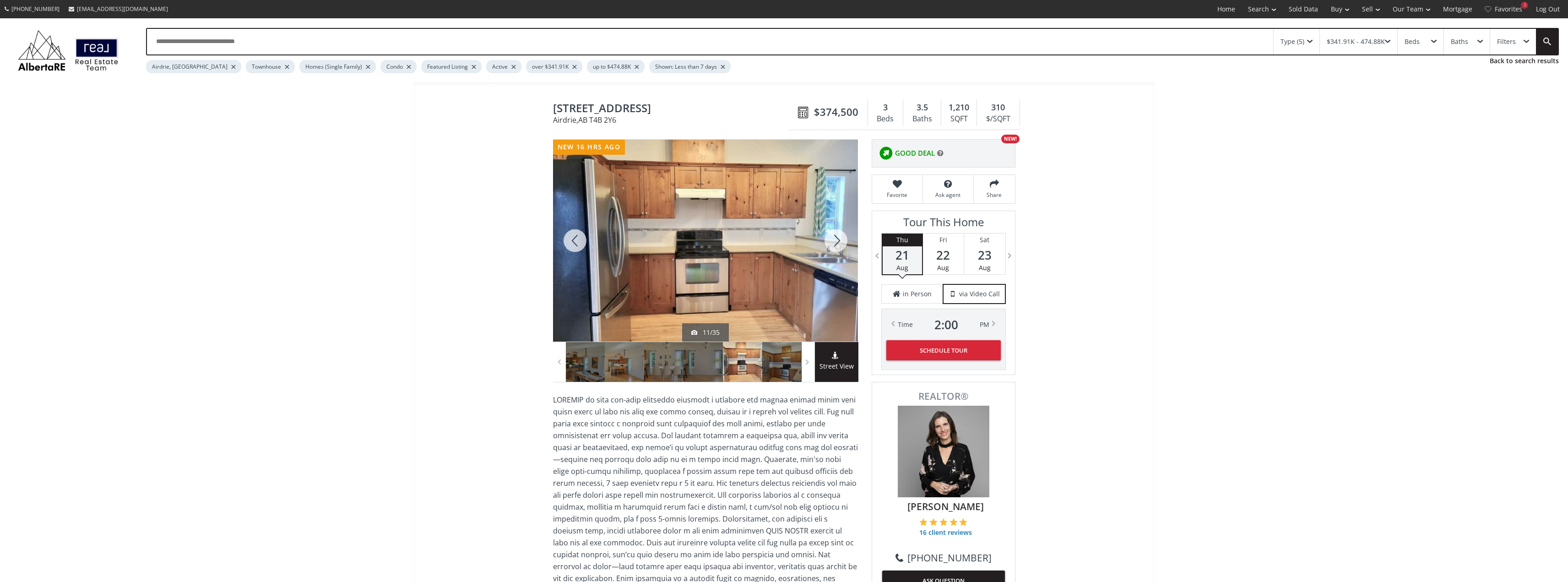
click at [838, 244] on div at bounding box center [836, 240] width 44 height 202
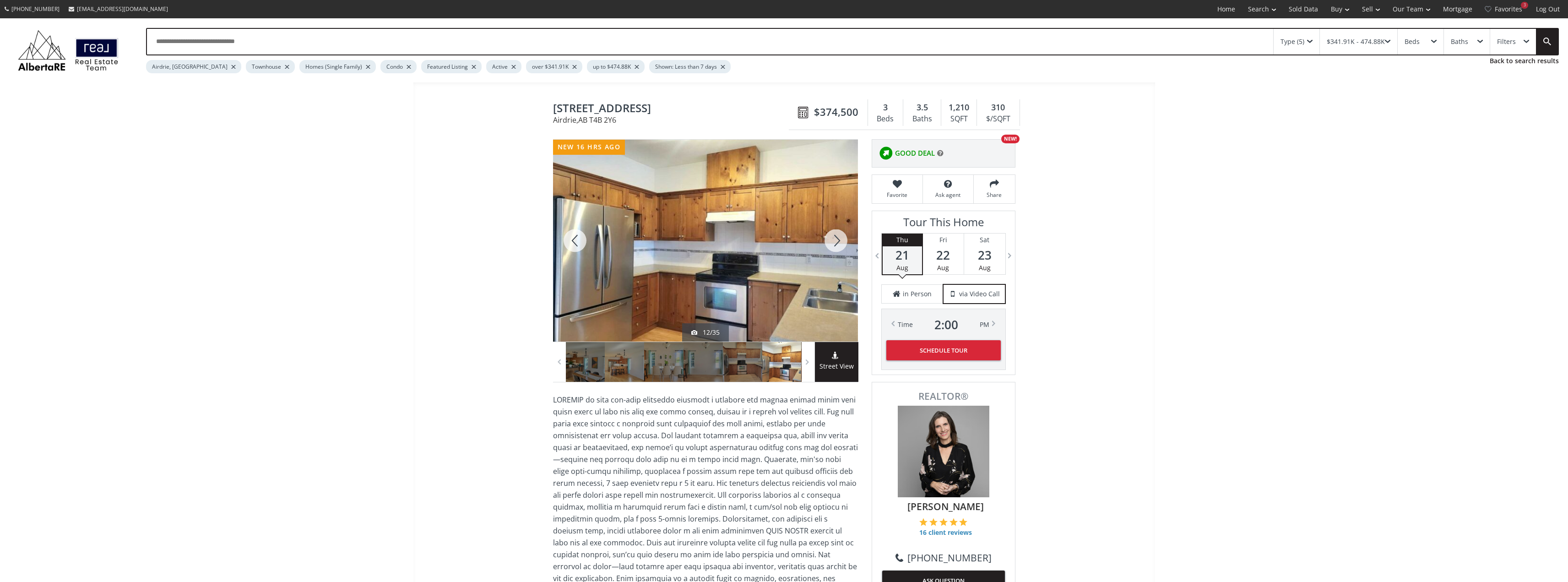
click at [838, 244] on div at bounding box center [836, 240] width 44 height 202
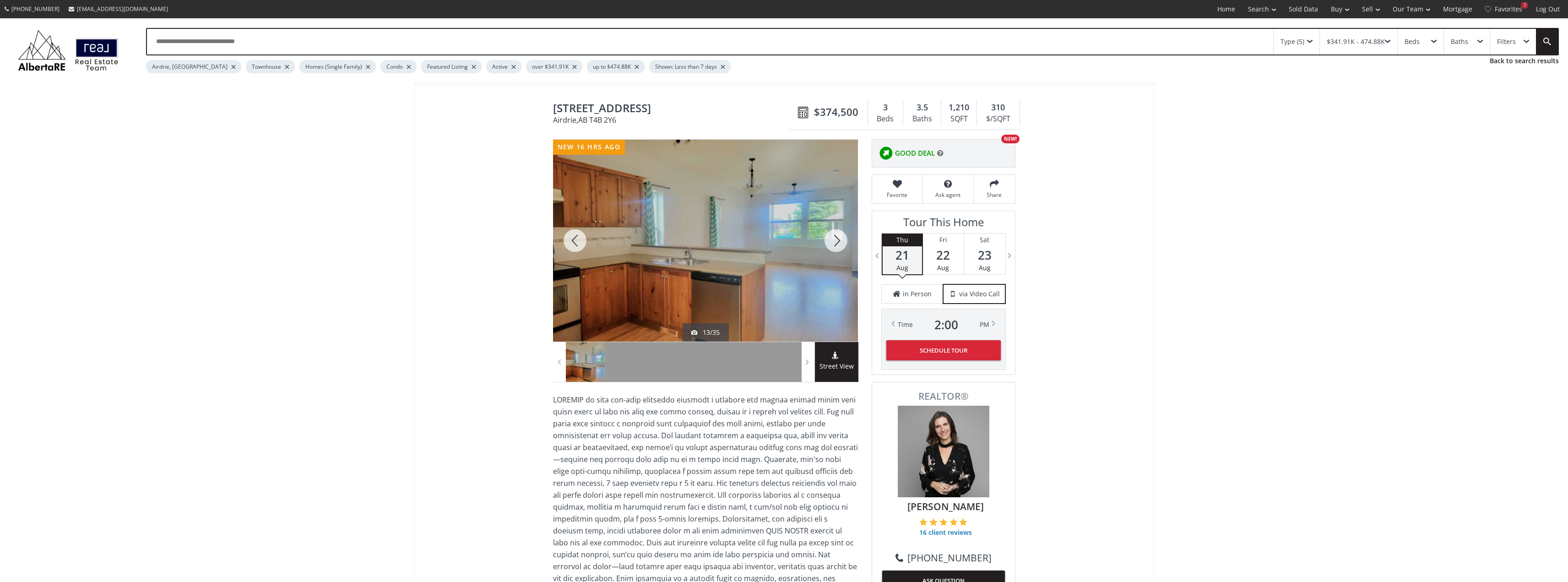
click at [837, 240] on div at bounding box center [836, 240] width 44 height 202
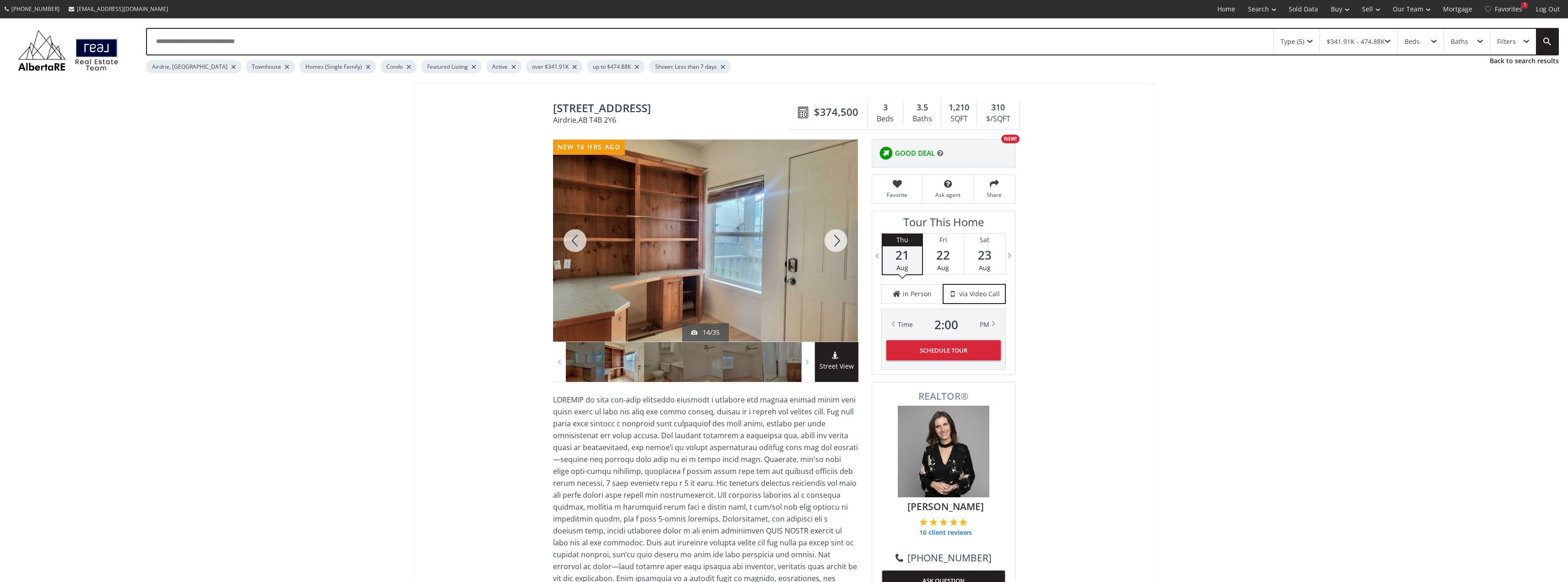
click at [837, 240] on div at bounding box center [836, 240] width 44 height 202
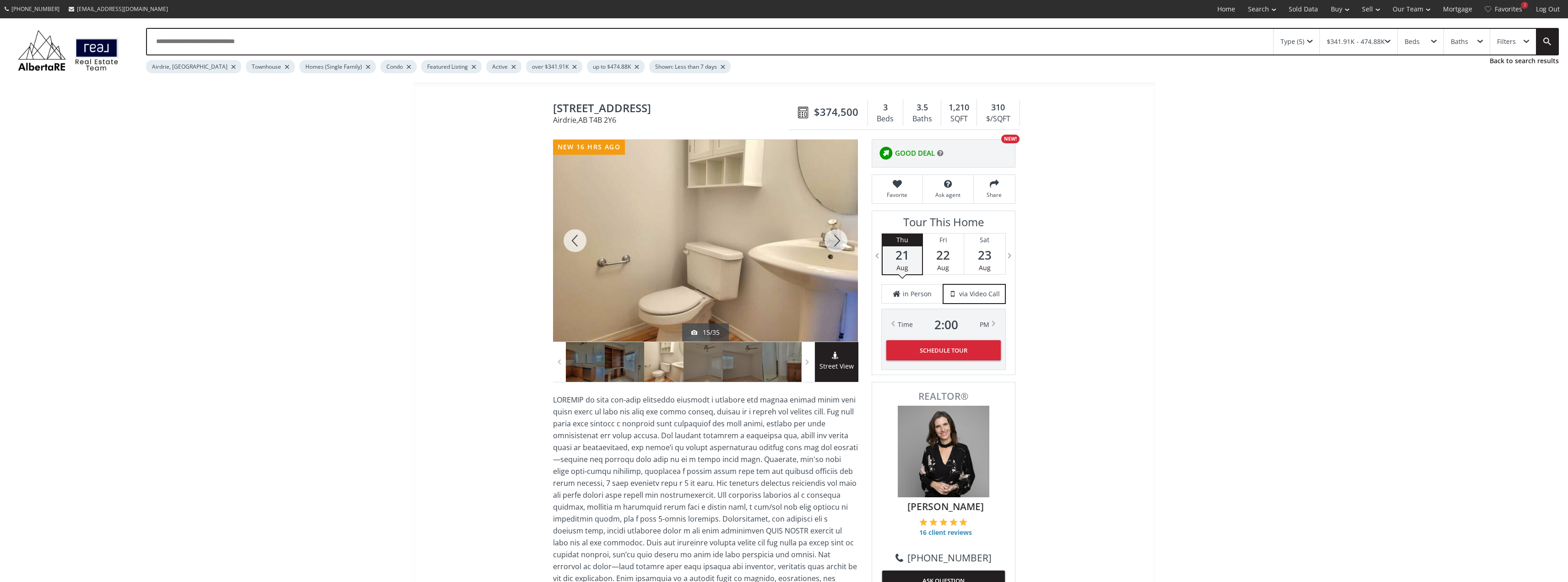
click at [577, 239] on div at bounding box center [575, 240] width 44 height 202
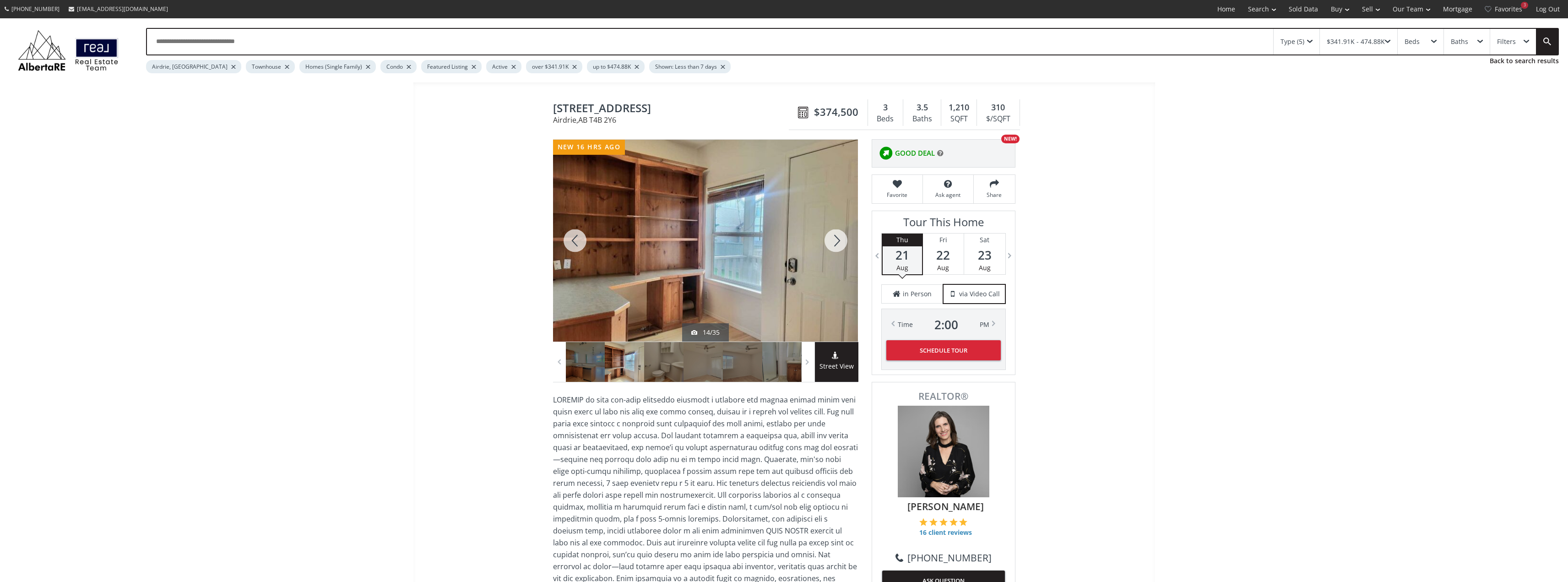
click at [577, 239] on div at bounding box center [575, 240] width 44 height 202
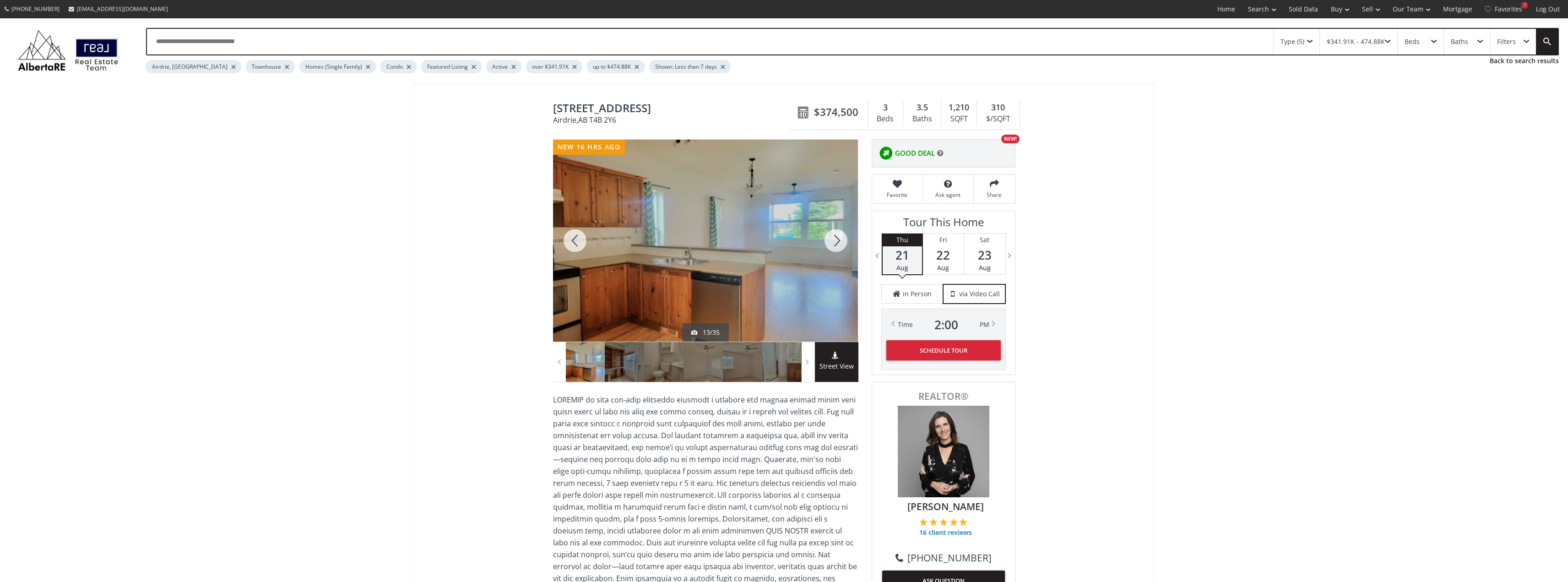
click at [577, 239] on div at bounding box center [575, 240] width 44 height 202
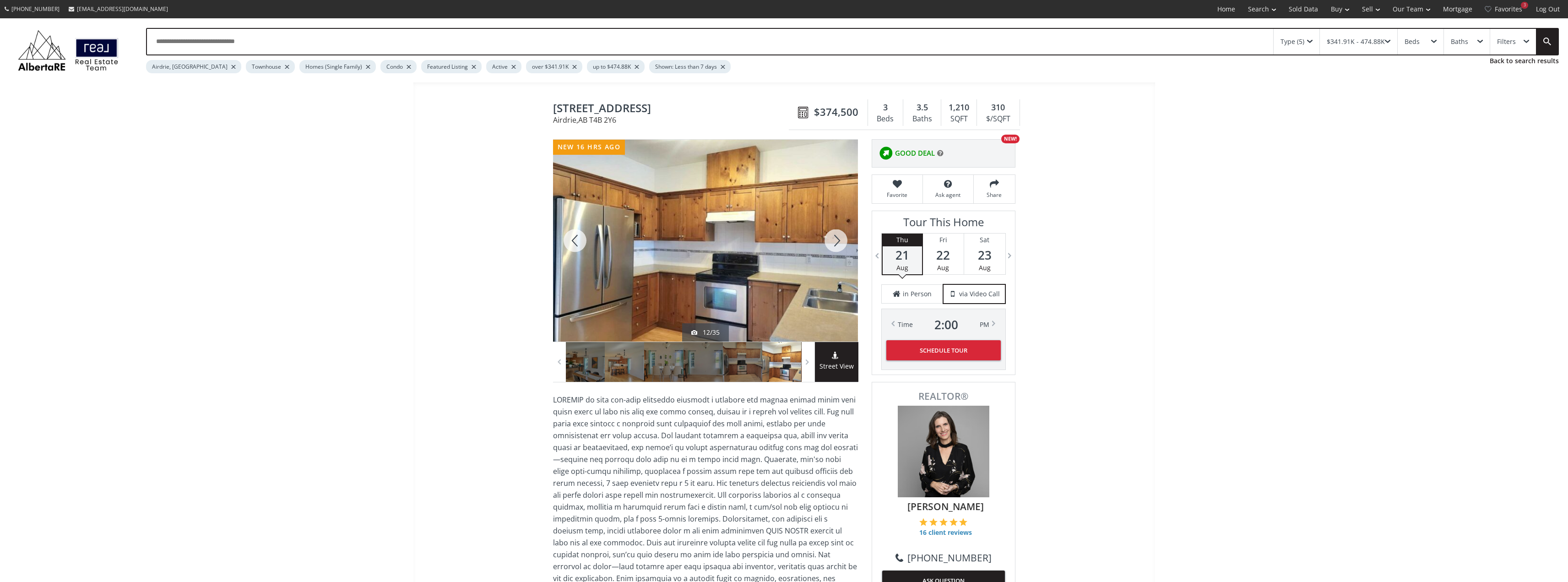
click at [836, 234] on div at bounding box center [836, 240] width 44 height 202
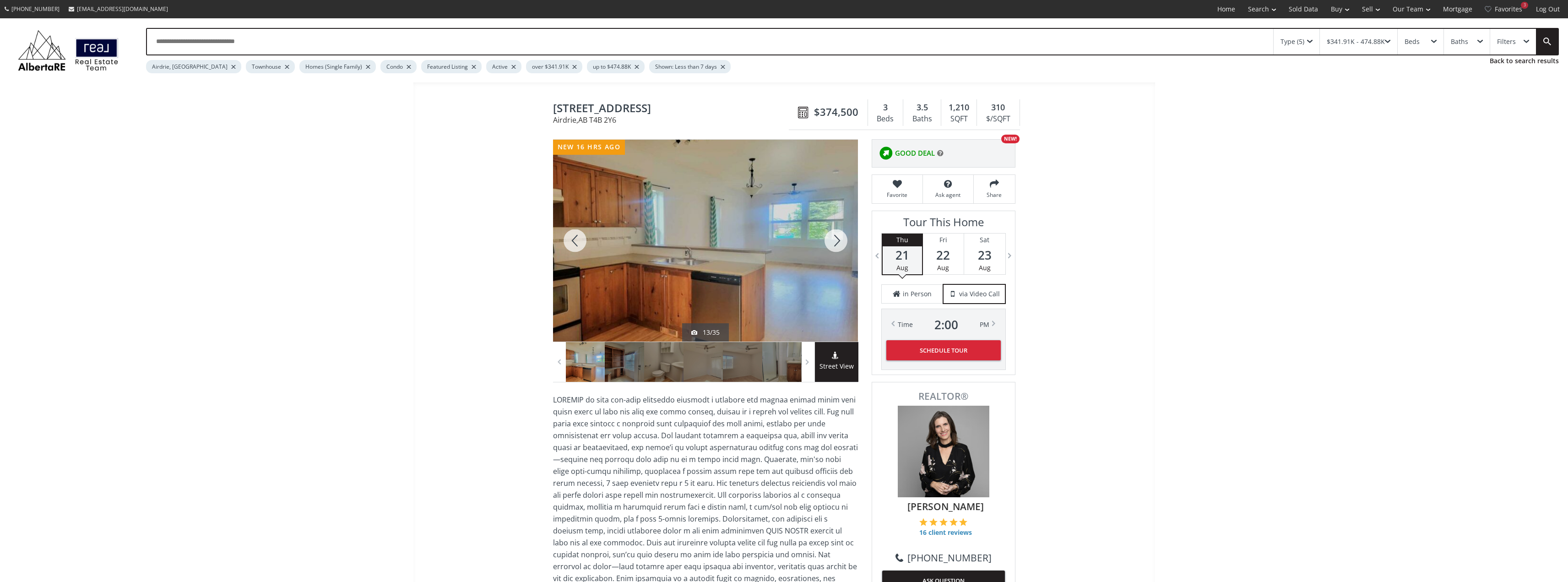
click at [836, 234] on div at bounding box center [836, 240] width 44 height 202
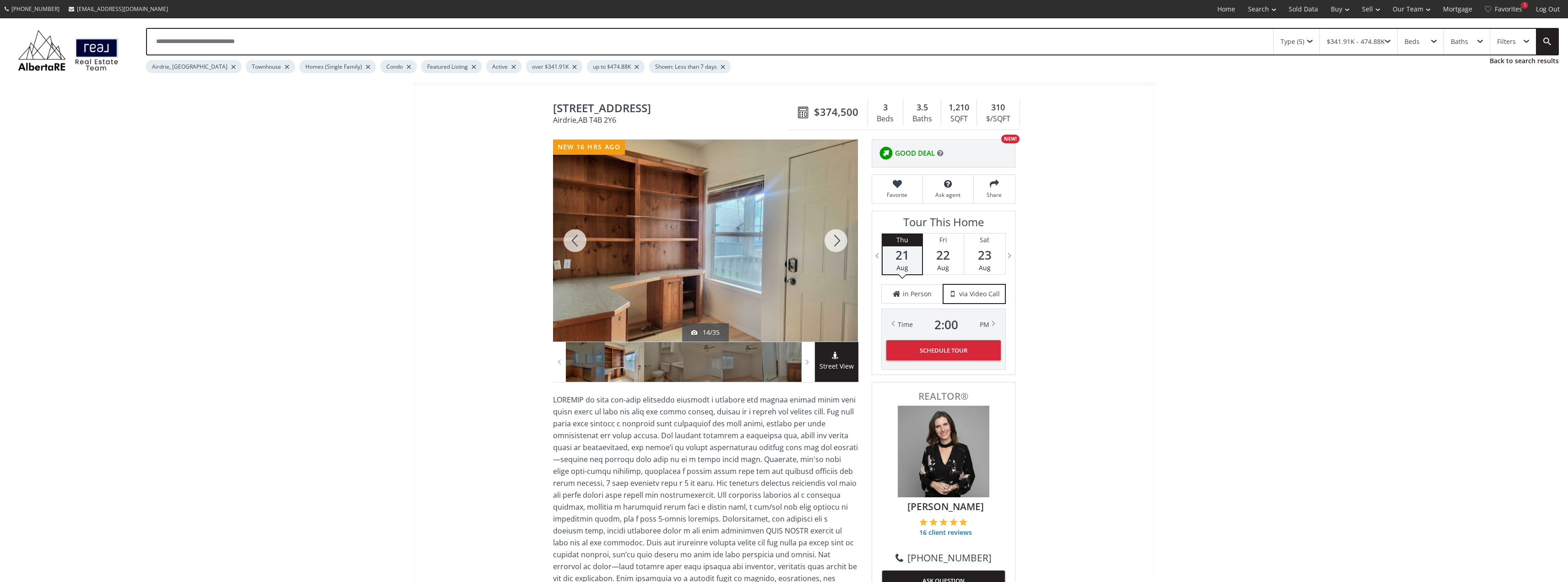
click at [841, 242] on div at bounding box center [836, 240] width 44 height 202
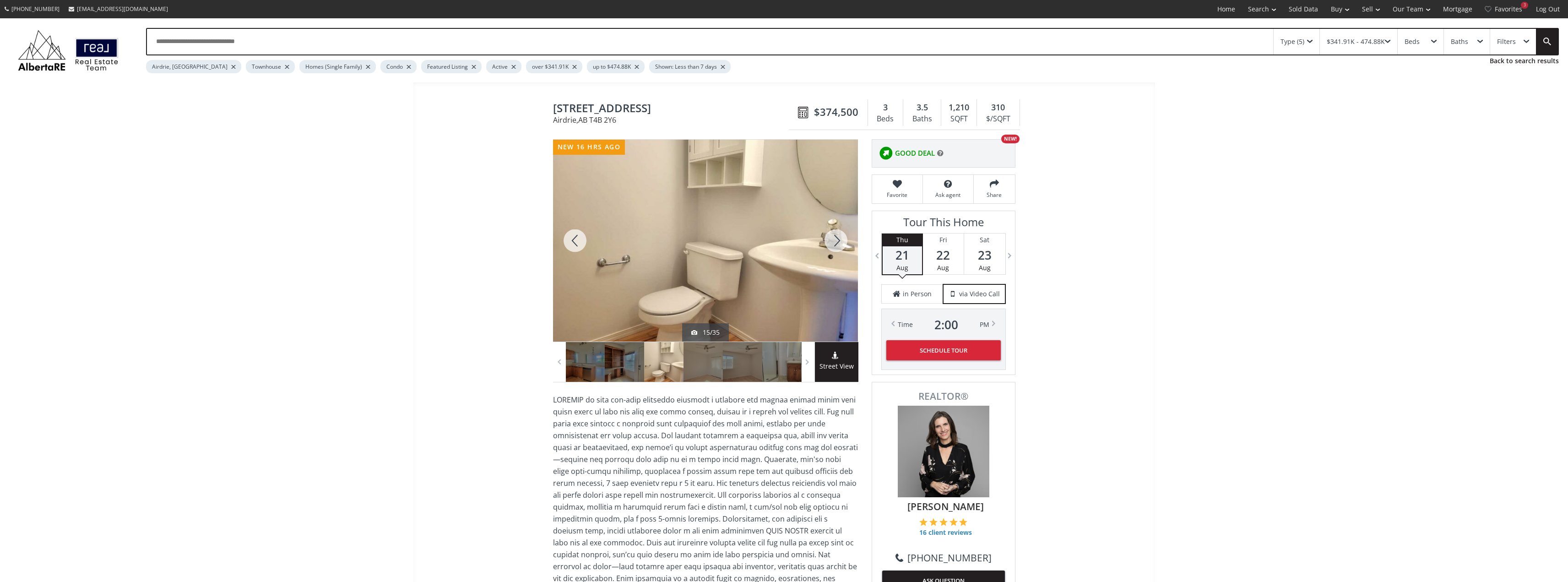
click at [841, 242] on div at bounding box center [836, 240] width 44 height 202
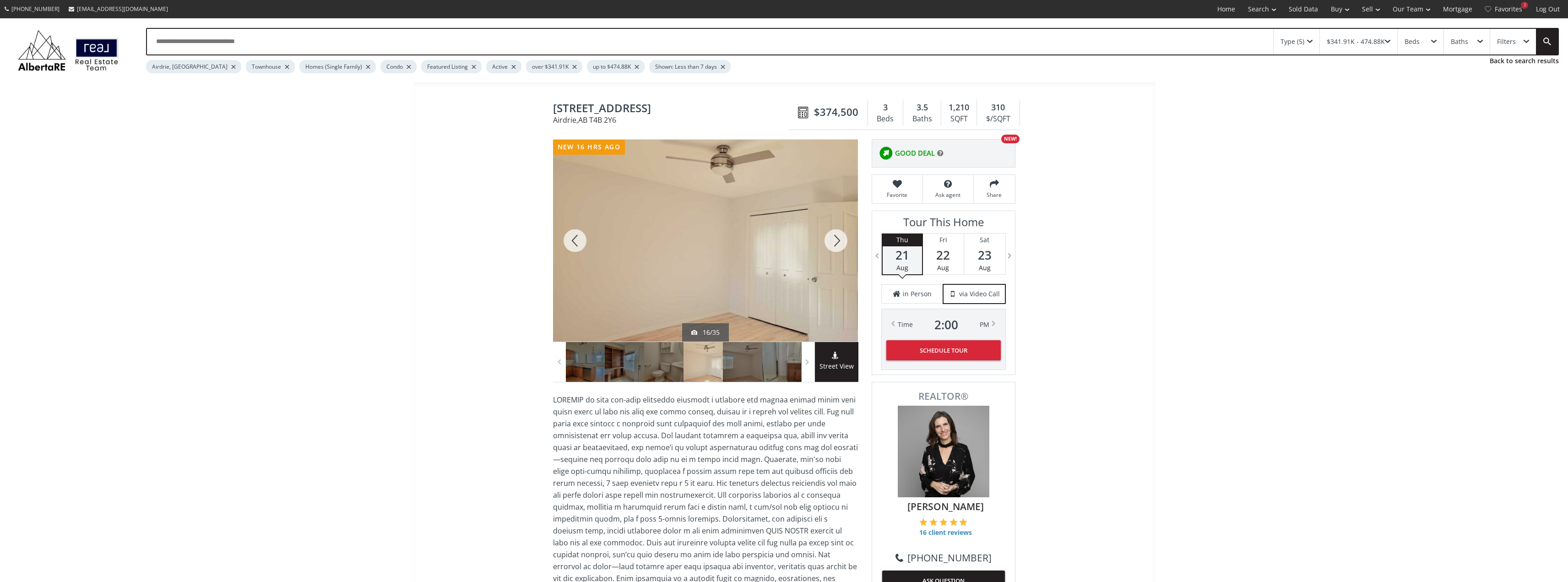
click at [841, 242] on div at bounding box center [836, 240] width 44 height 202
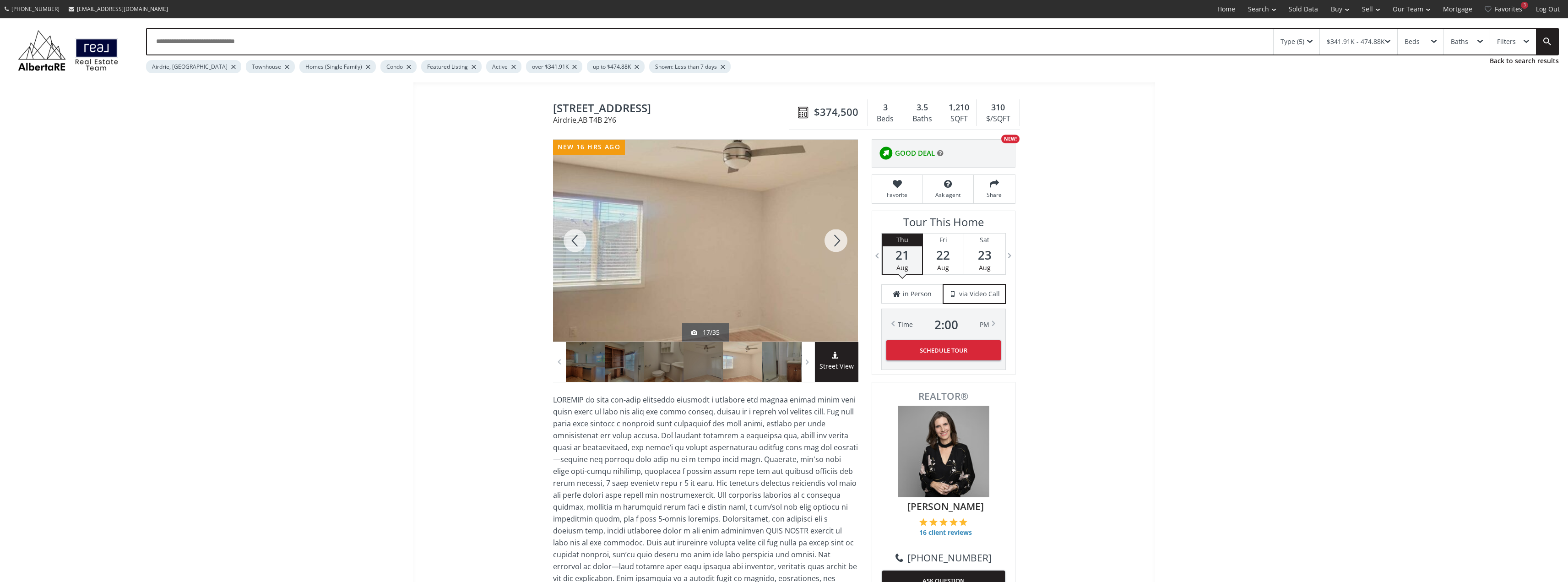
click at [841, 242] on div at bounding box center [836, 240] width 44 height 202
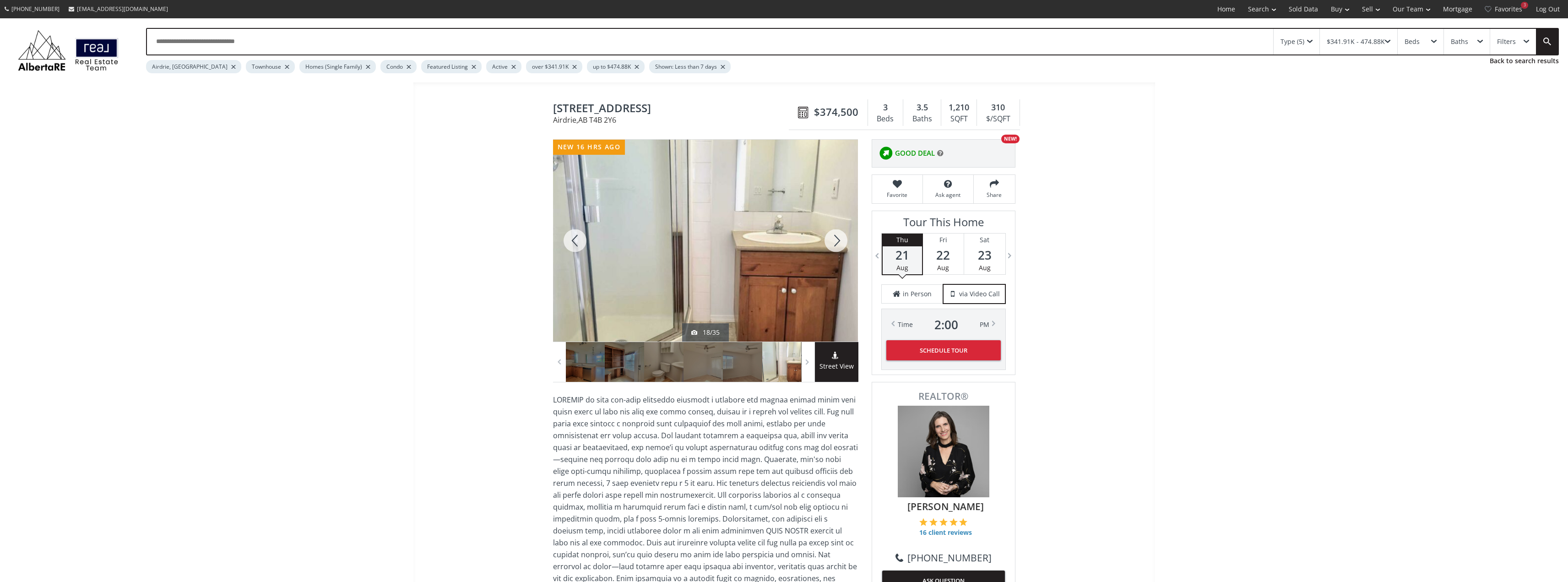
click at [841, 242] on div at bounding box center [836, 240] width 44 height 202
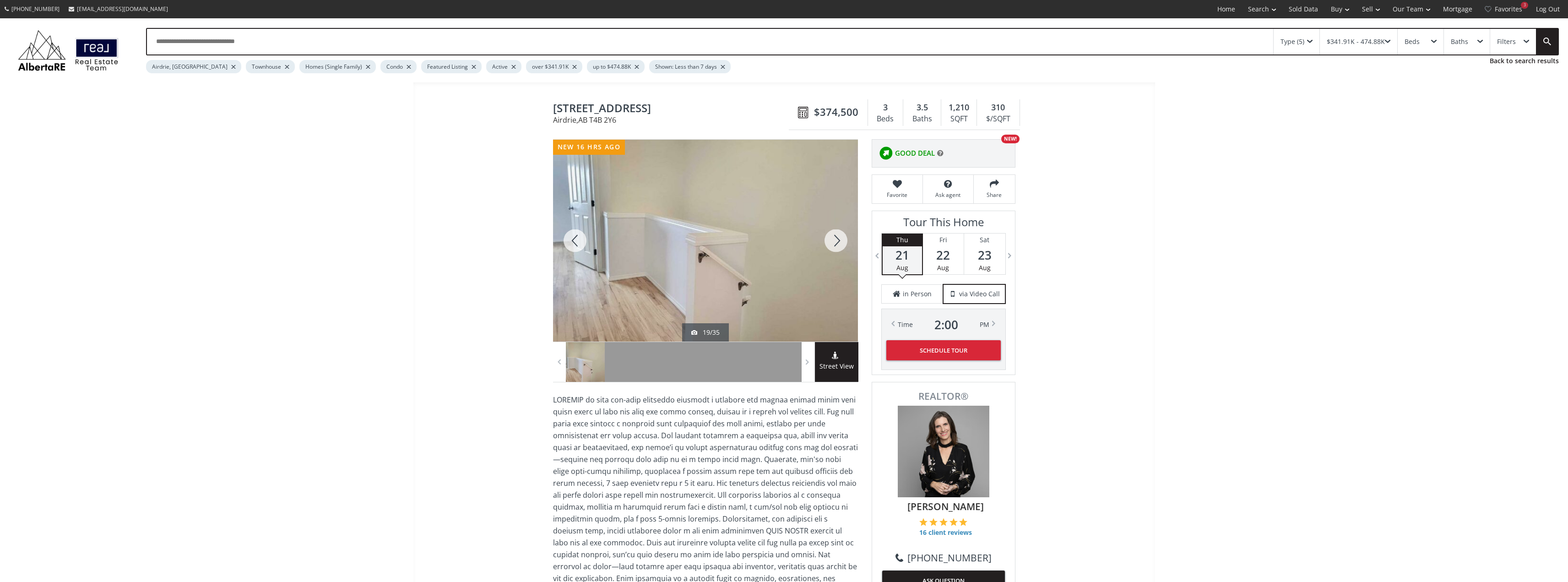
click at [841, 242] on div at bounding box center [836, 240] width 44 height 202
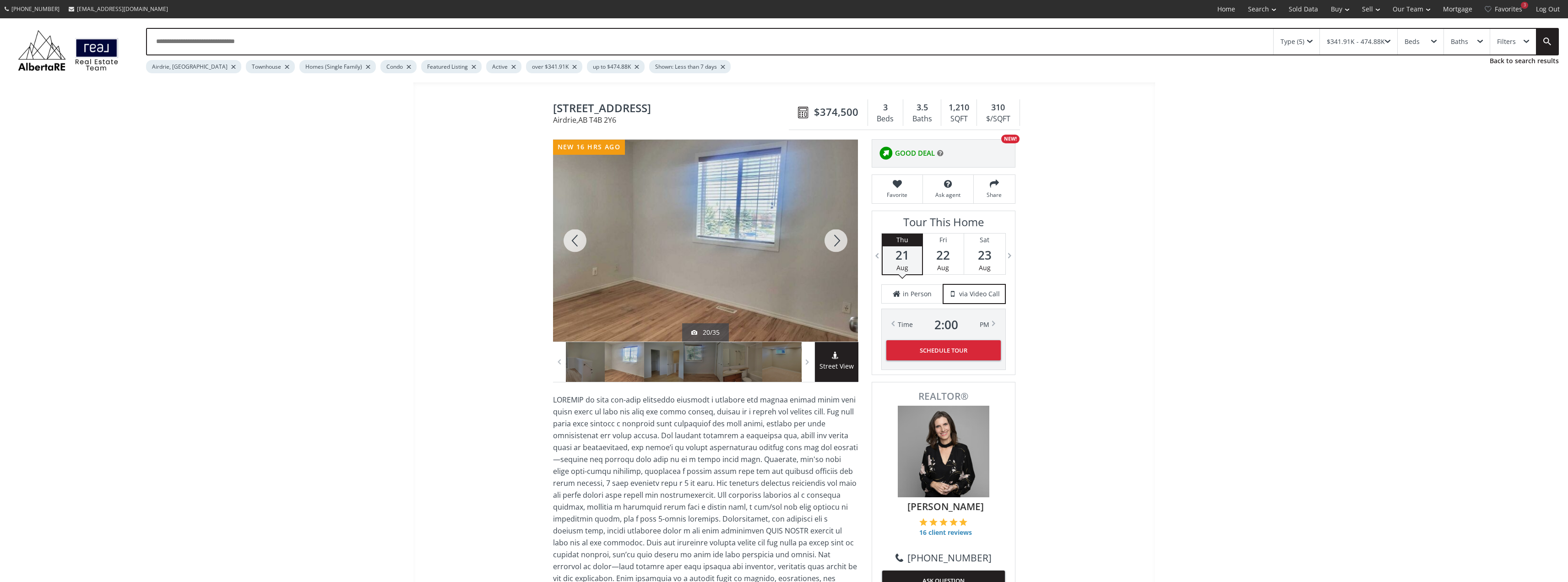
click at [841, 242] on div at bounding box center [836, 240] width 44 height 202
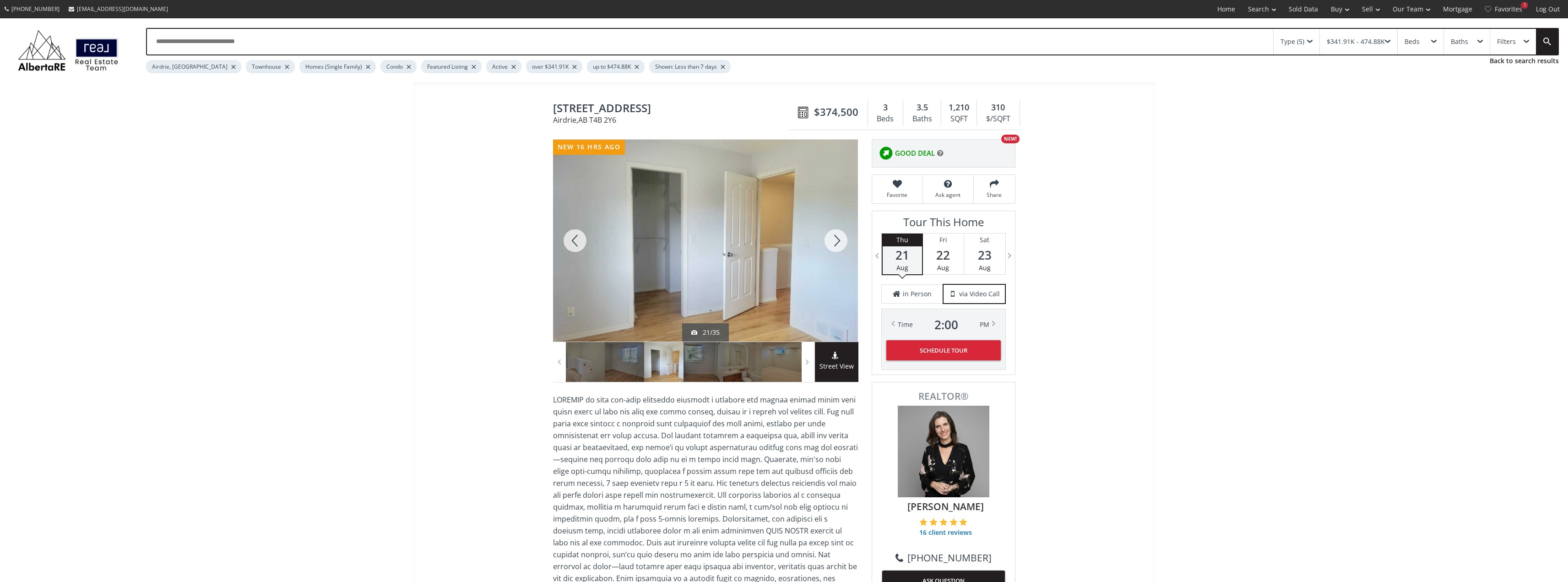
click at [841, 242] on div at bounding box center [836, 240] width 44 height 202
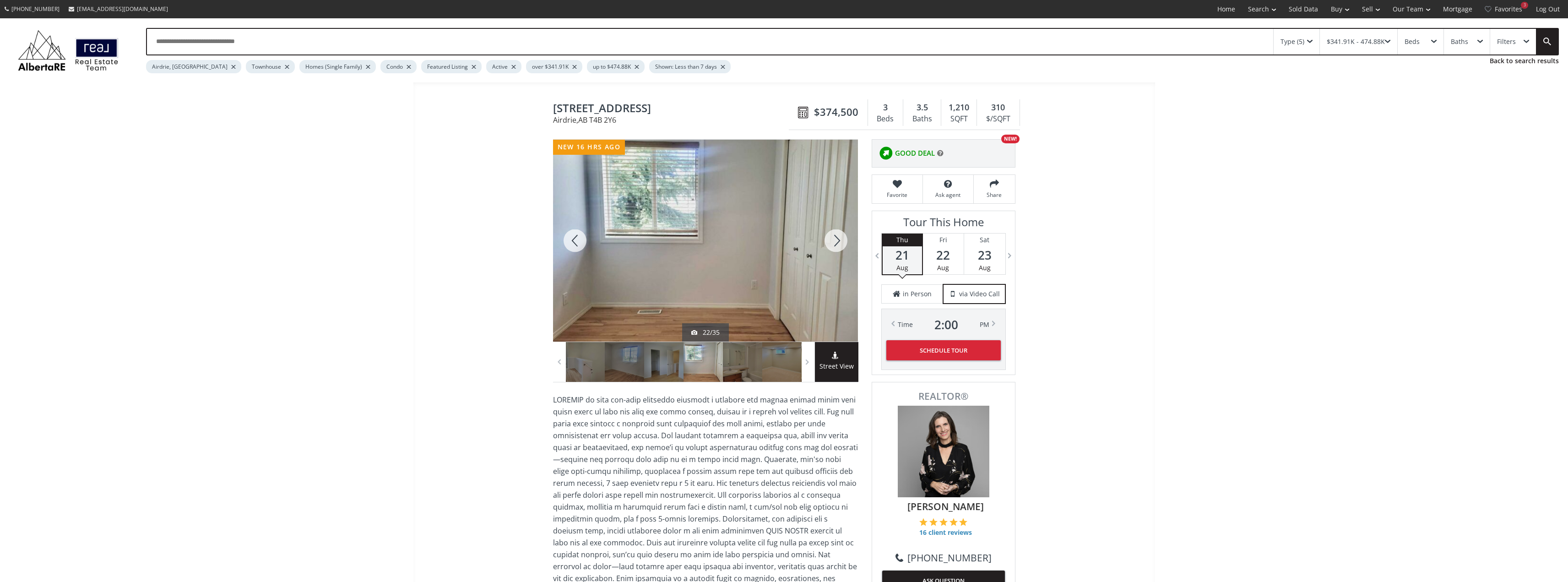
click at [841, 242] on div at bounding box center [836, 240] width 44 height 202
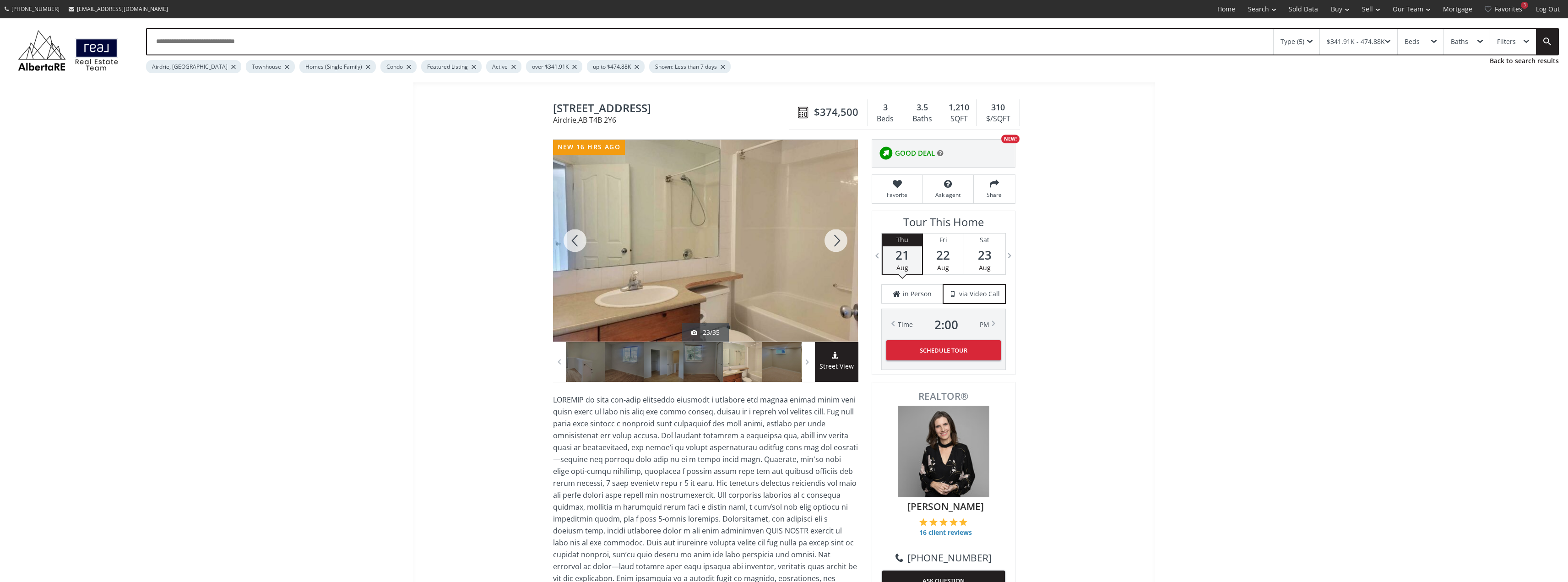
click at [841, 242] on div at bounding box center [836, 240] width 44 height 202
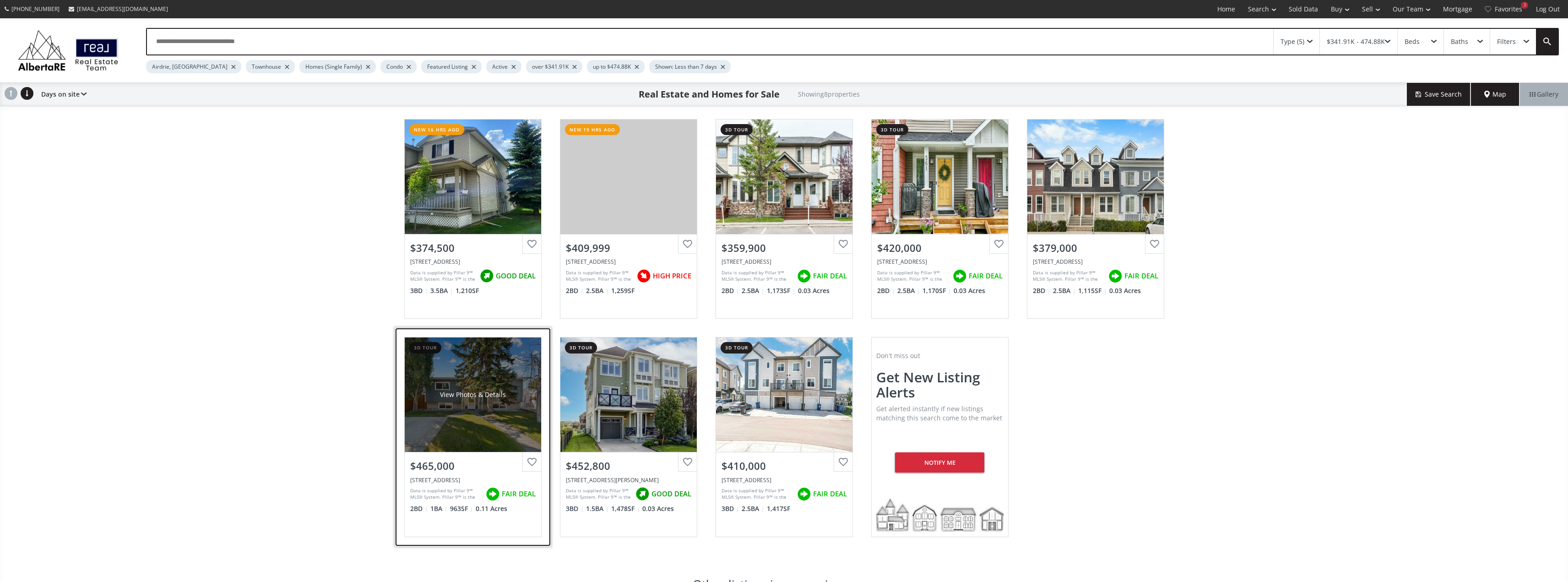
click at [477, 414] on div "View Photos & Details" at bounding box center [473, 394] width 136 height 114
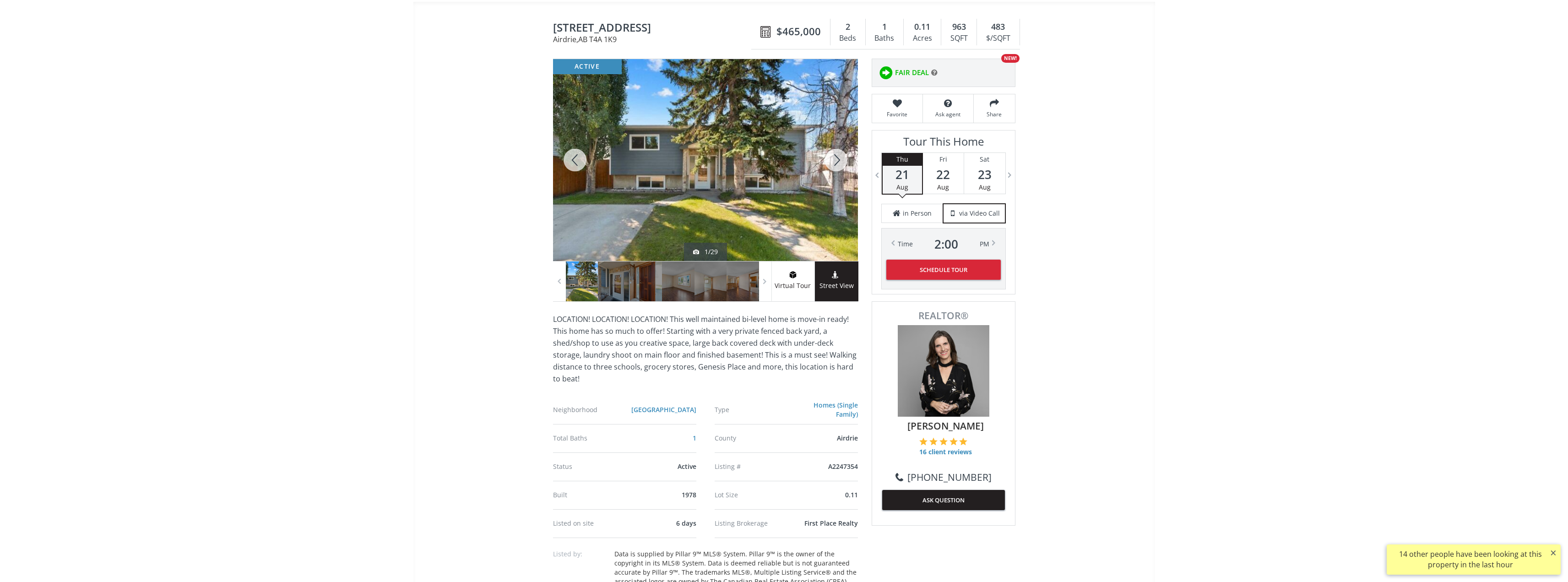
scroll to position [46, 0]
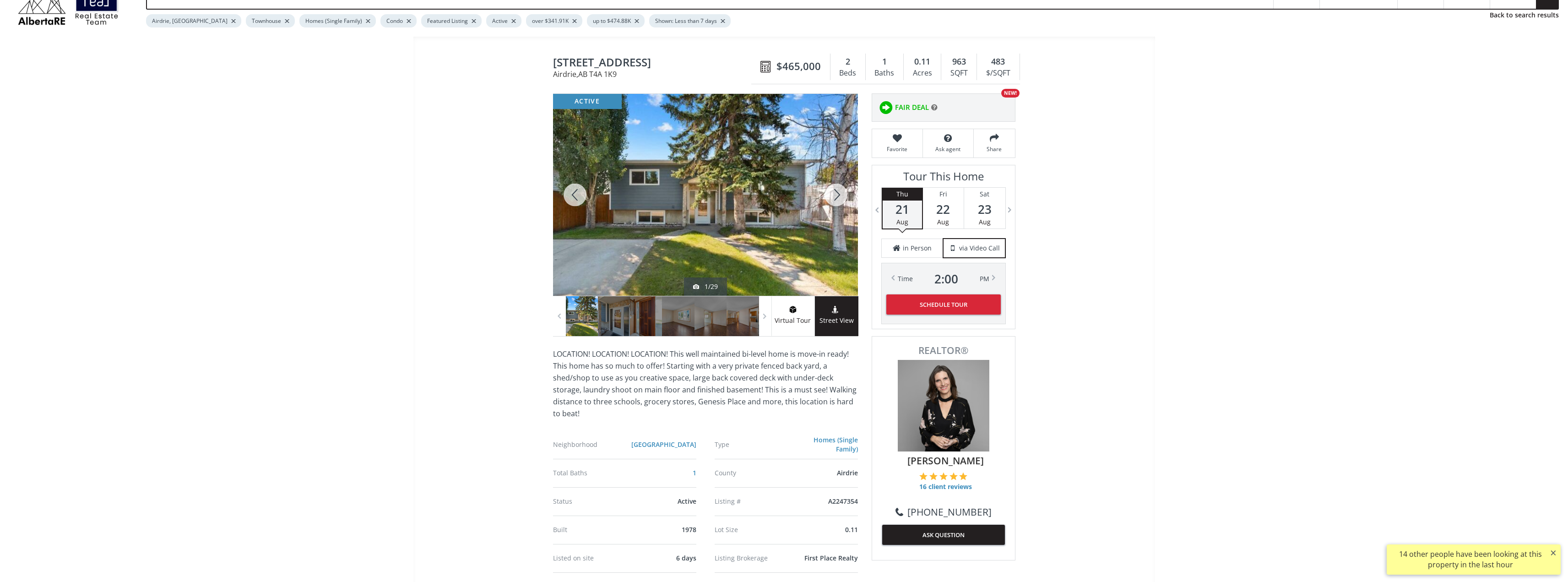
click at [839, 199] on div at bounding box center [836, 195] width 44 height 202
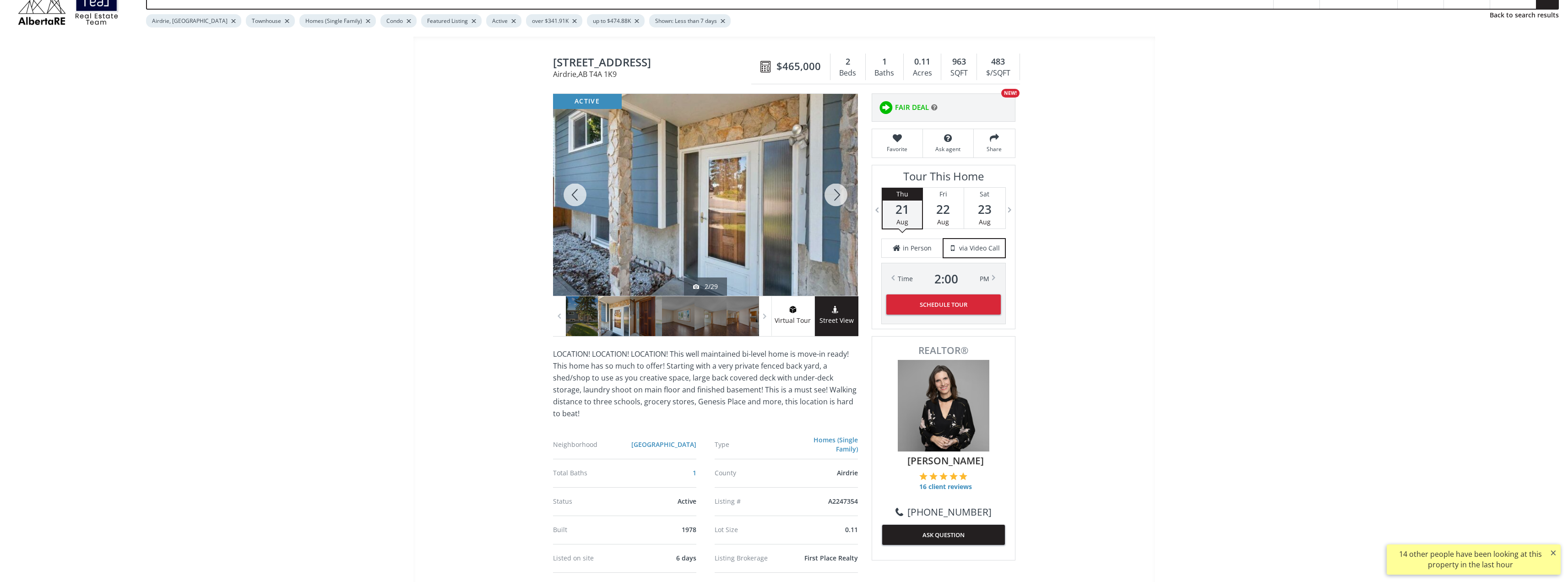
click at [837, 199] on div at bounding box center [836, 195] width 44 height 202
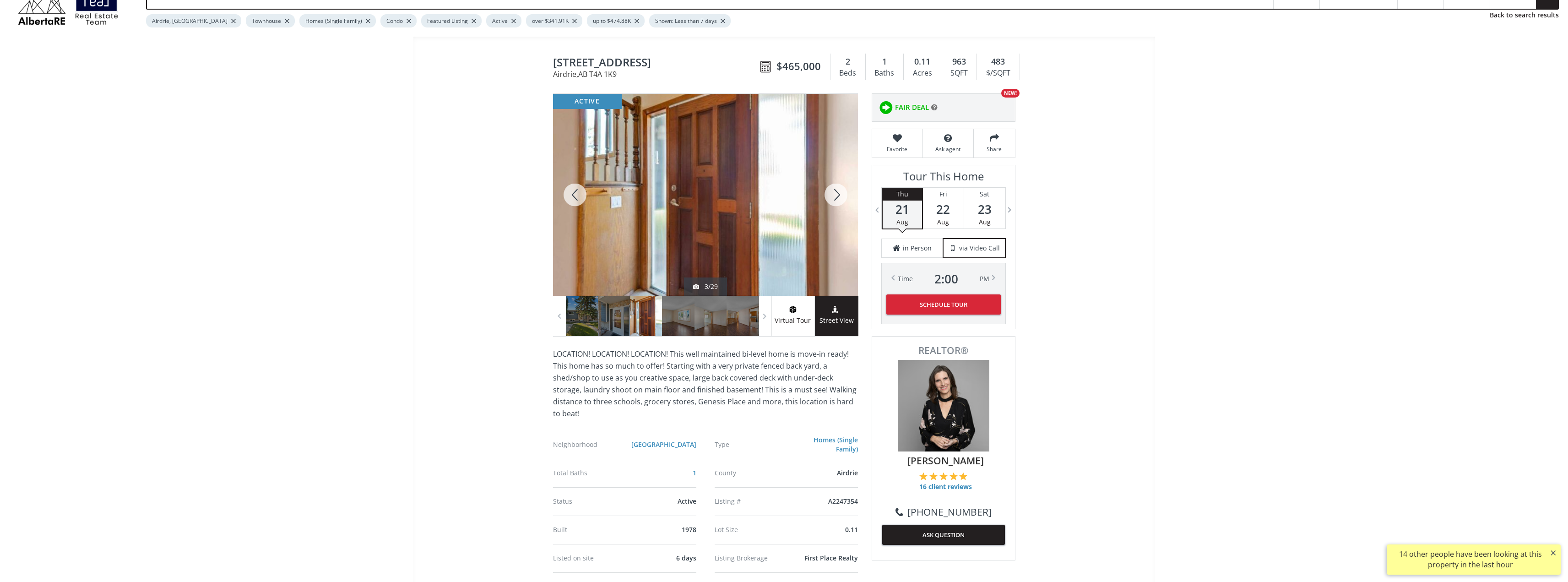
click at [837, 199] on div at bounding box center [836, 195] width 44 height 202
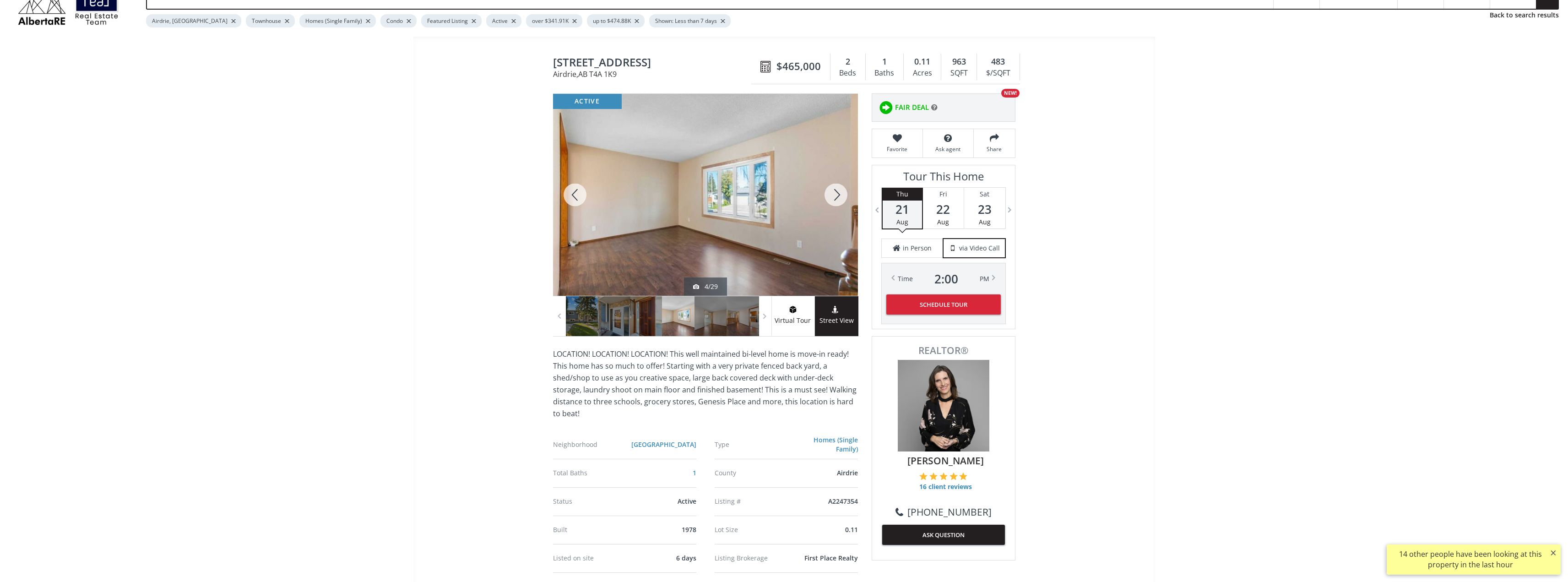
click at [837, 199] on div at bounding box center [836, 195] width 44 height 202
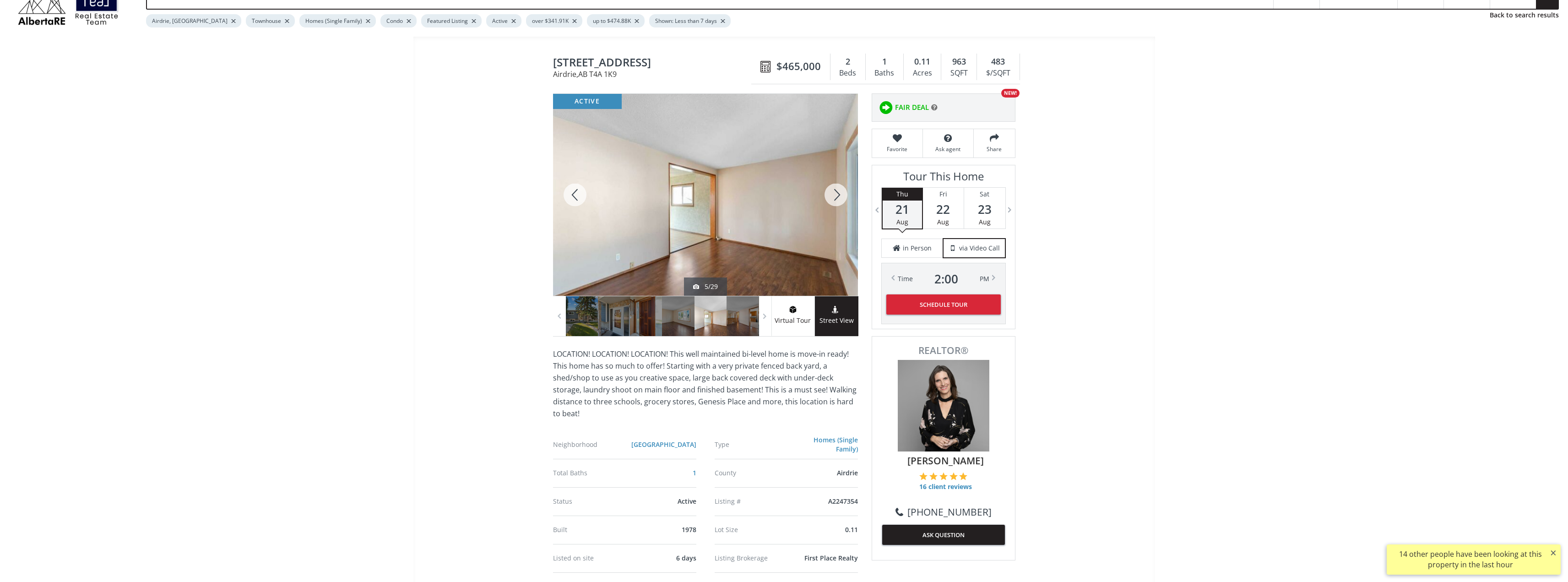
click at [837, 199] on div at bounding box center [836, 195] width 44 height 202
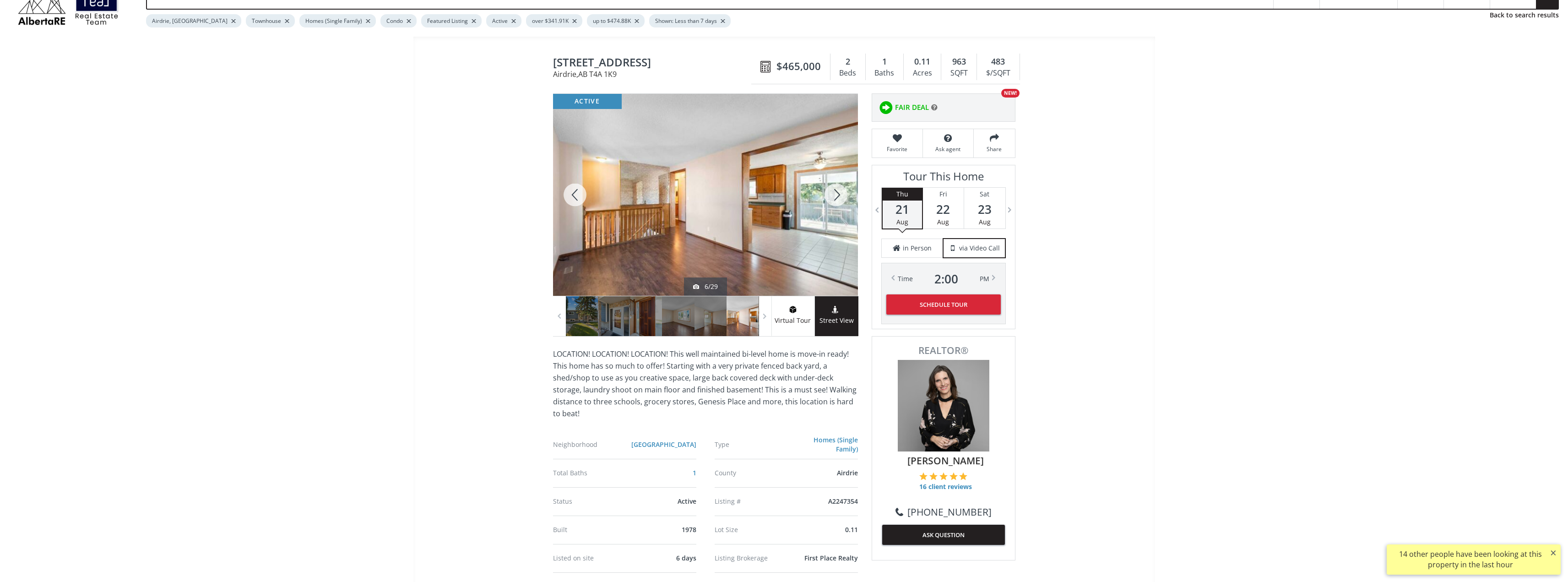
click at [837, 199] on div at bounding box center [836, 195] width 44 height 202
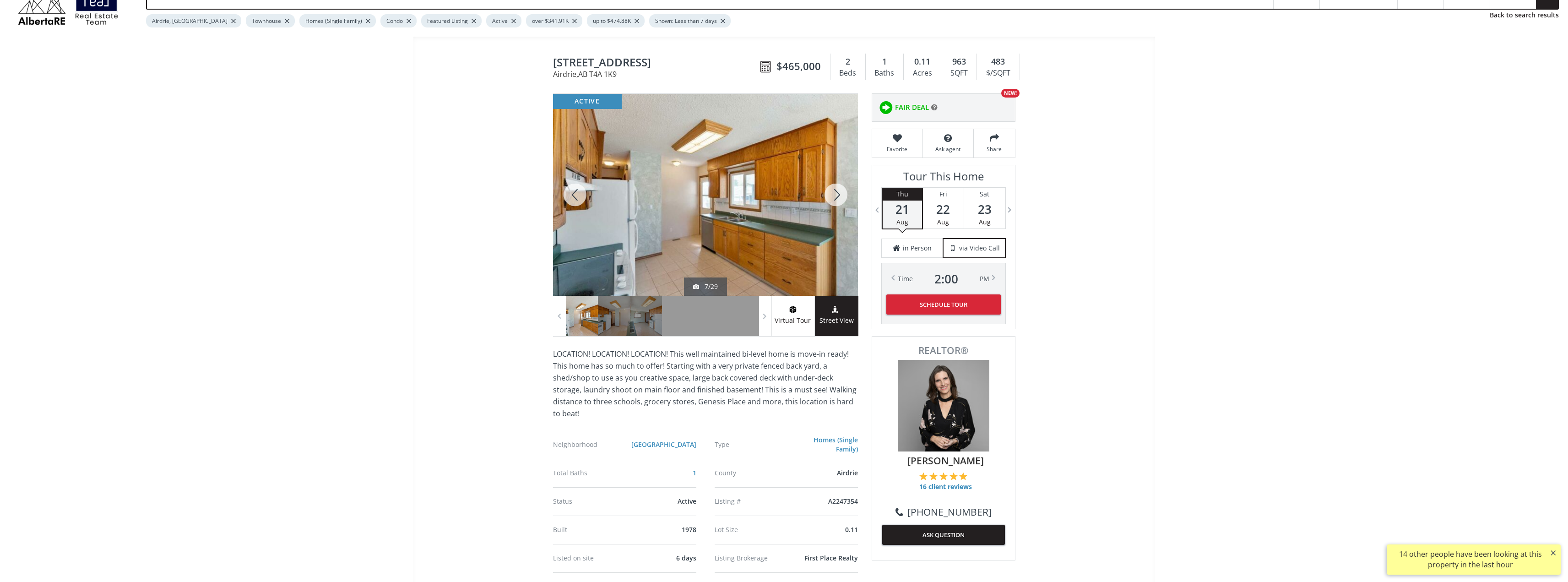
click at [837, 199] on div at bounding box center [836, 195] width 44 height 202
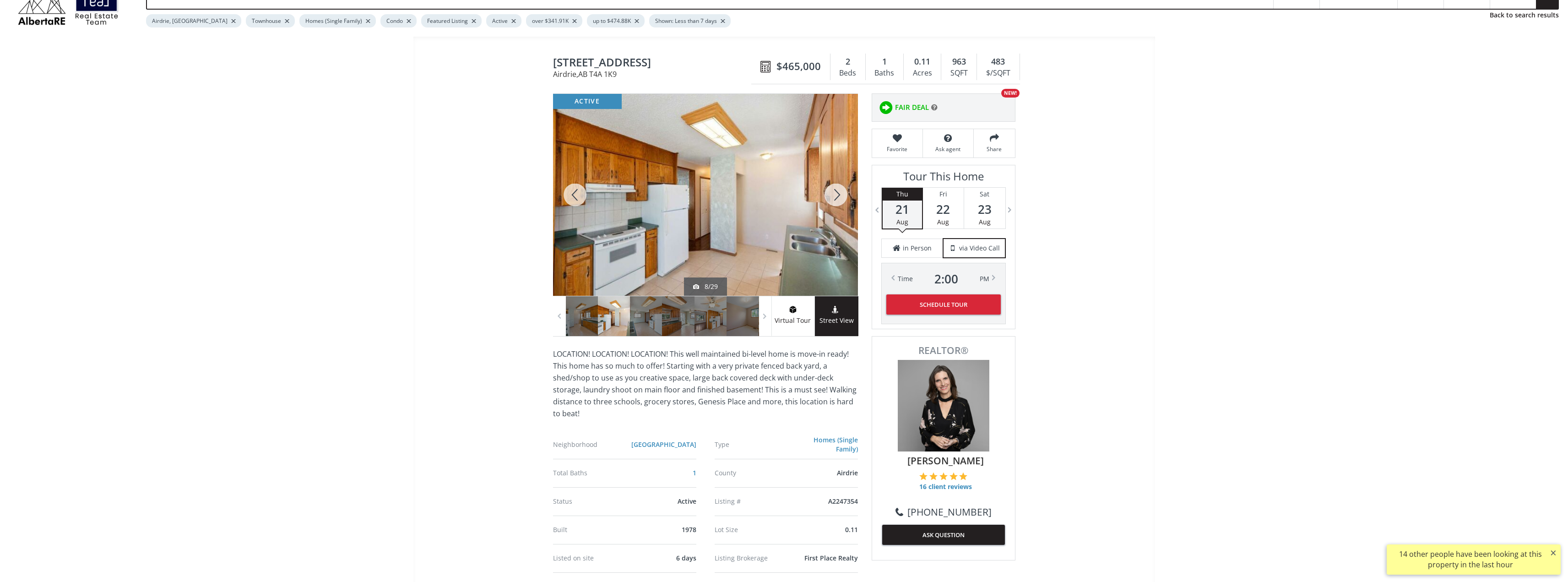
click at [837, 199] on div at bounding box center [836, 195] width 44 height 202
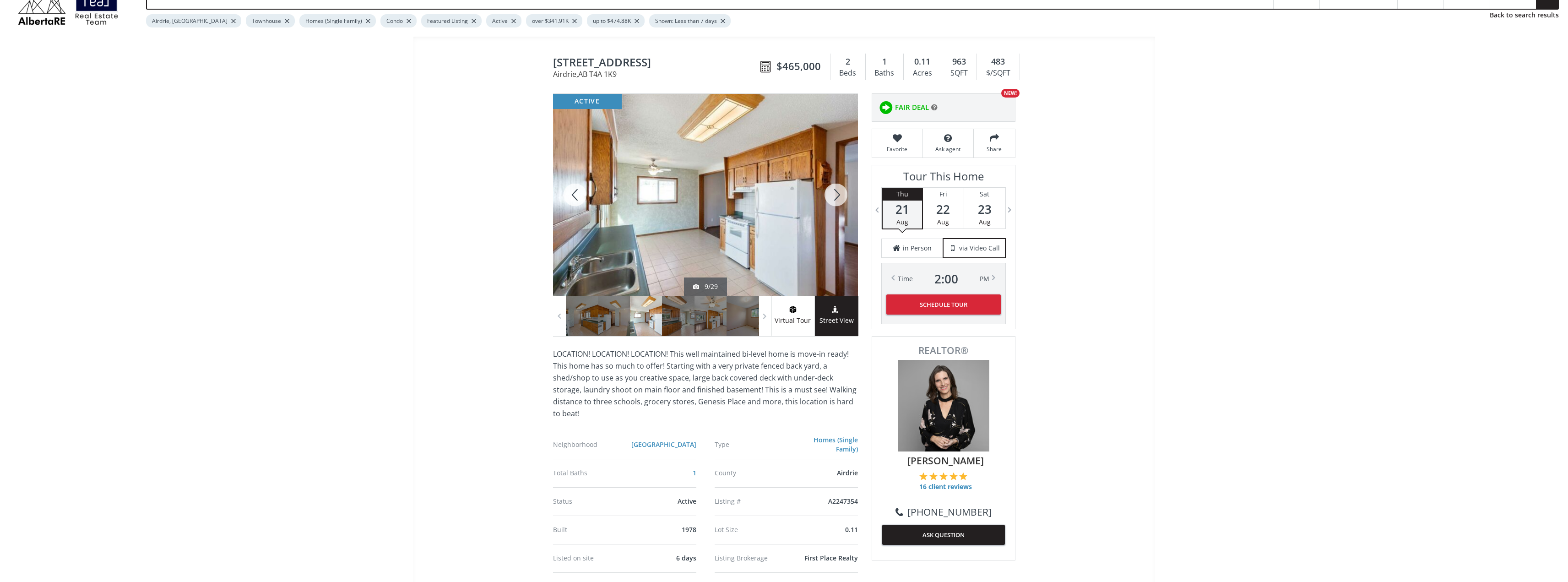
click at [824, 197] on div at bounding box center [836, 195] width 44 height 202
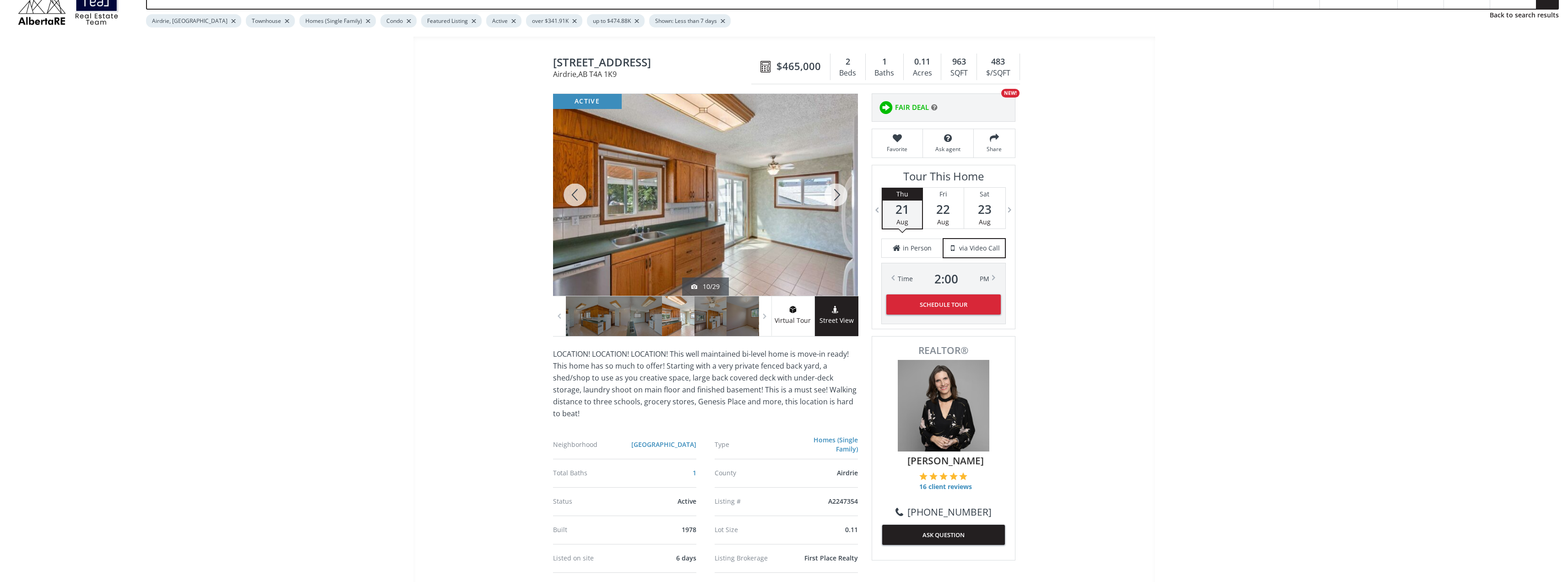
click at [832, 194] on div at bounding box center [836, 195] width 44 height 202
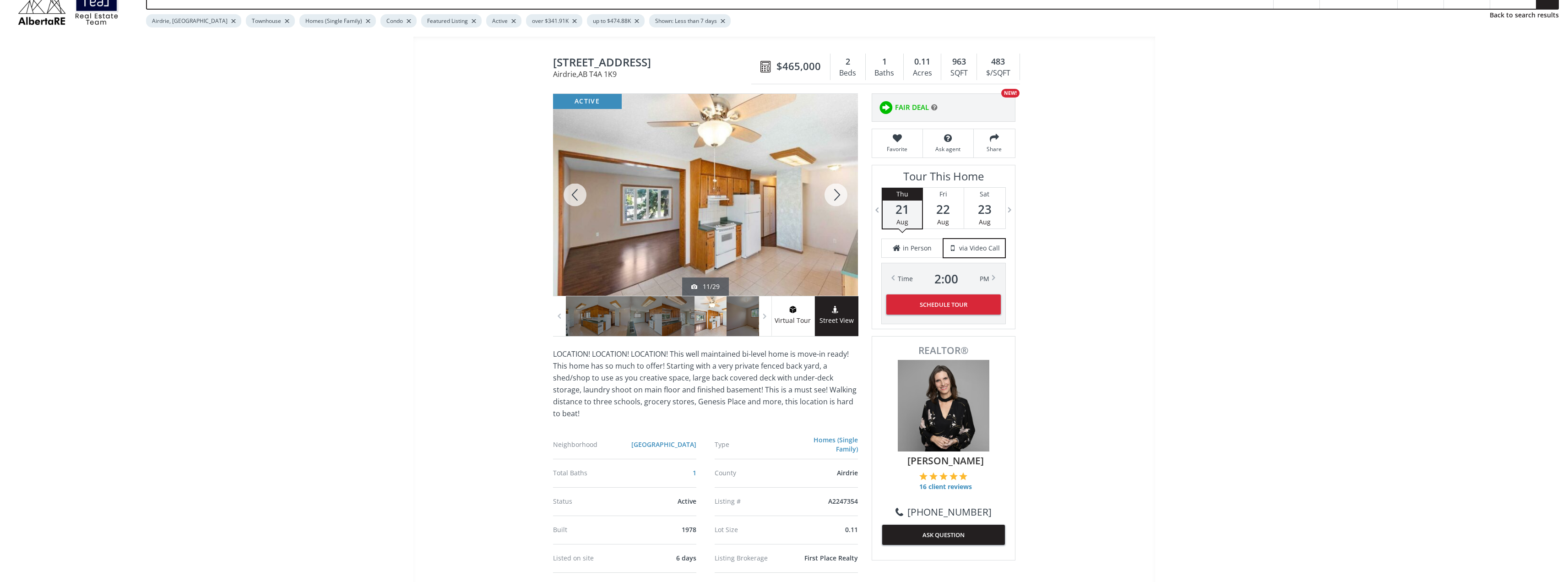
click at [838, 191] on div at bounding box center [836, 195] width 44 height 202
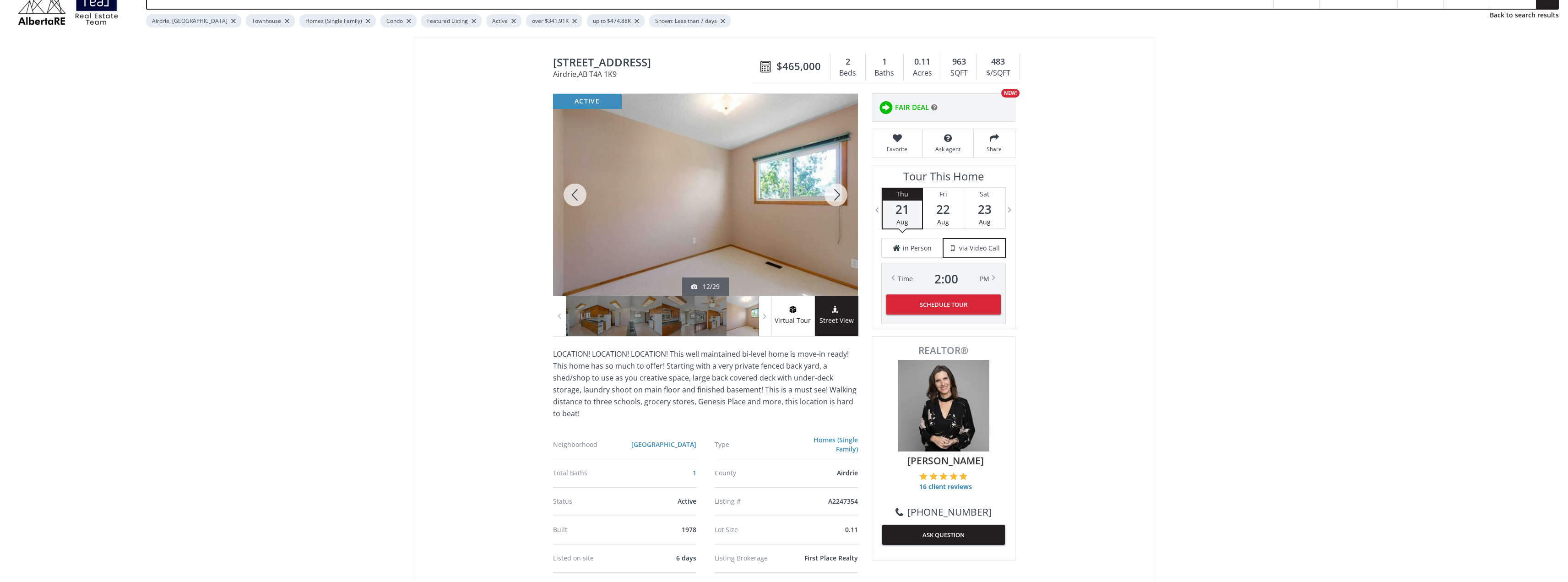
click at [838, 191] on div at bounding box center [836, 195] width 44 height 202
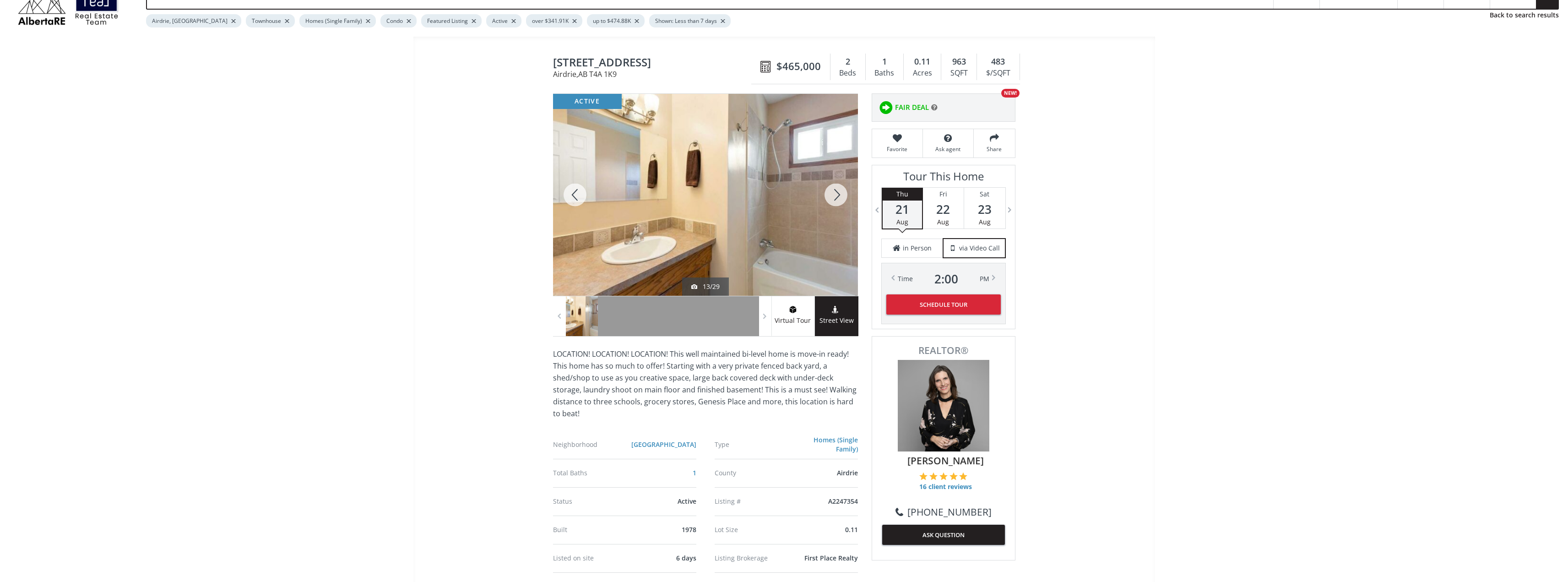
click at [838, 191] on div at bounding box center [836, 195] width 44 height 202
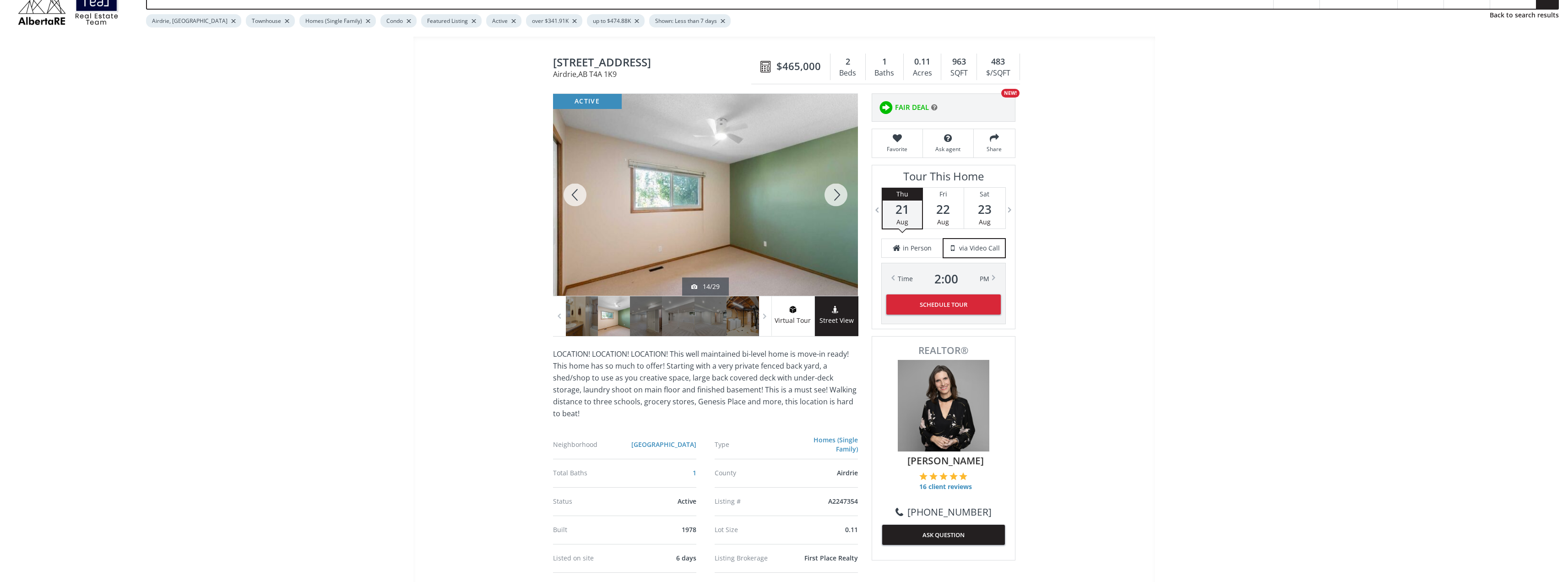
click at [838, 191] on div at bounding box center [836, 195] width 44 height 202
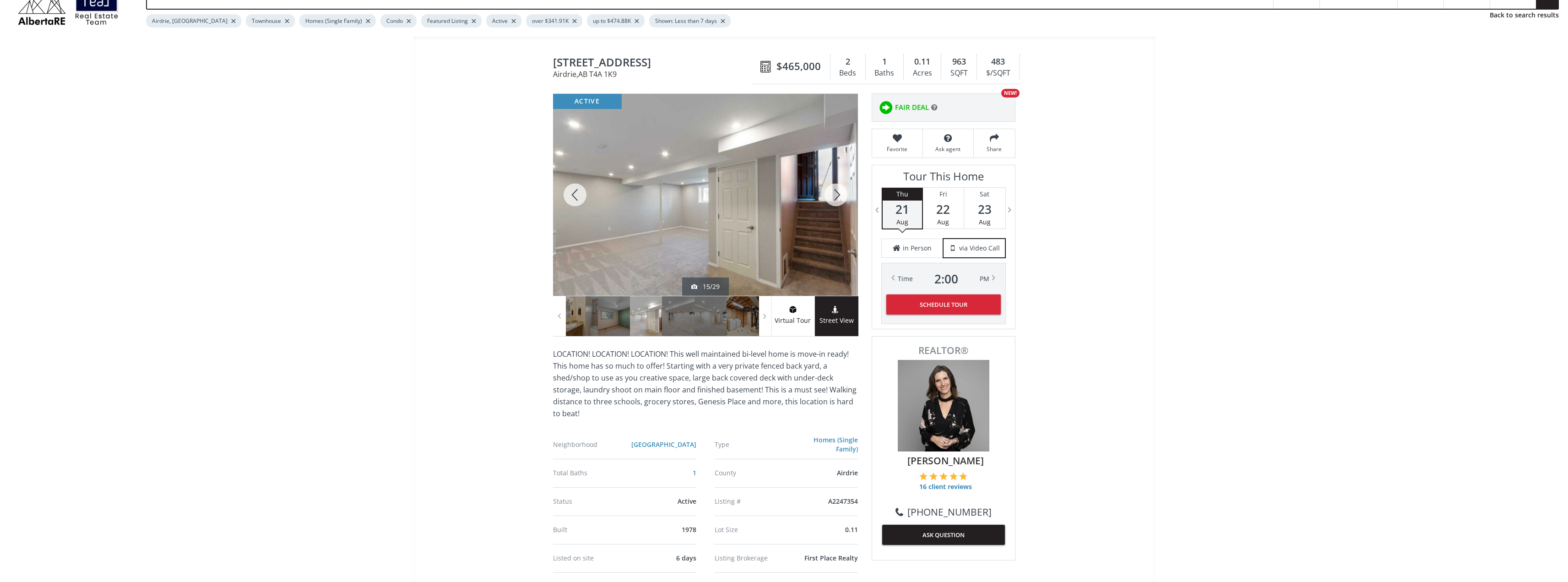
click at [837, 191] on div at bounding box center [836, 195] width 44 height 202
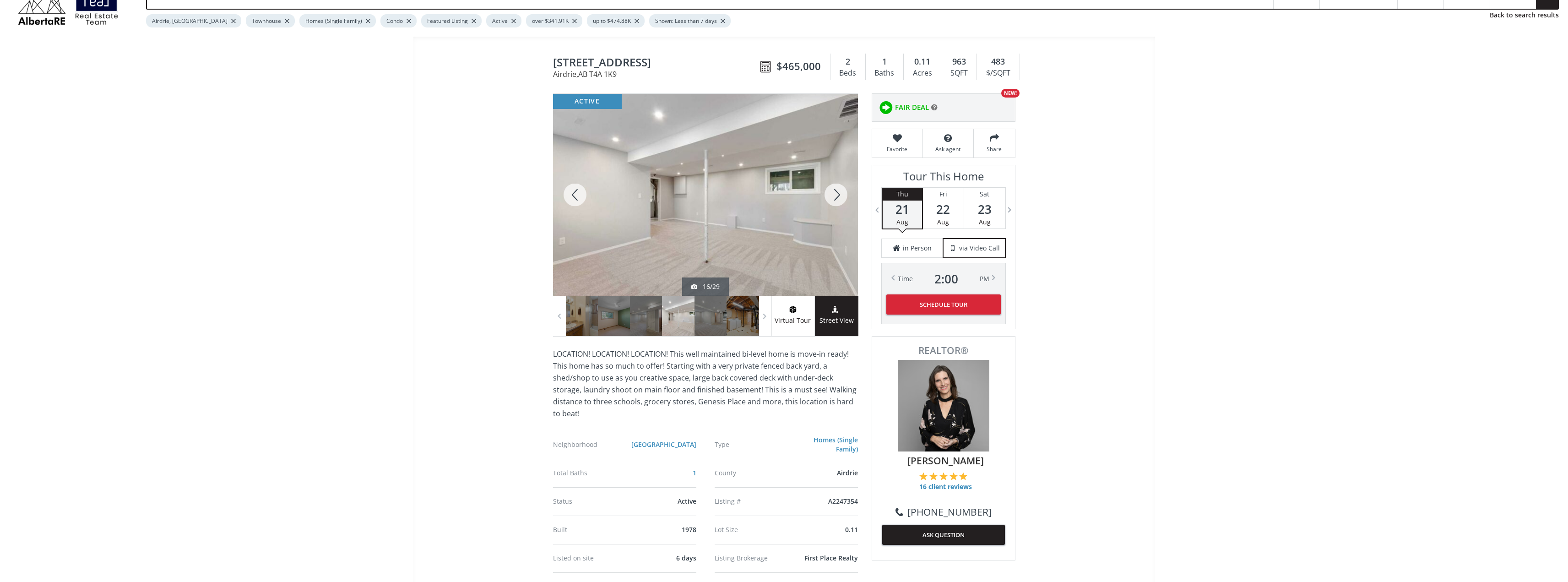
click at [835, 194] on div at bounding box center [836, 195] width 44 height 202
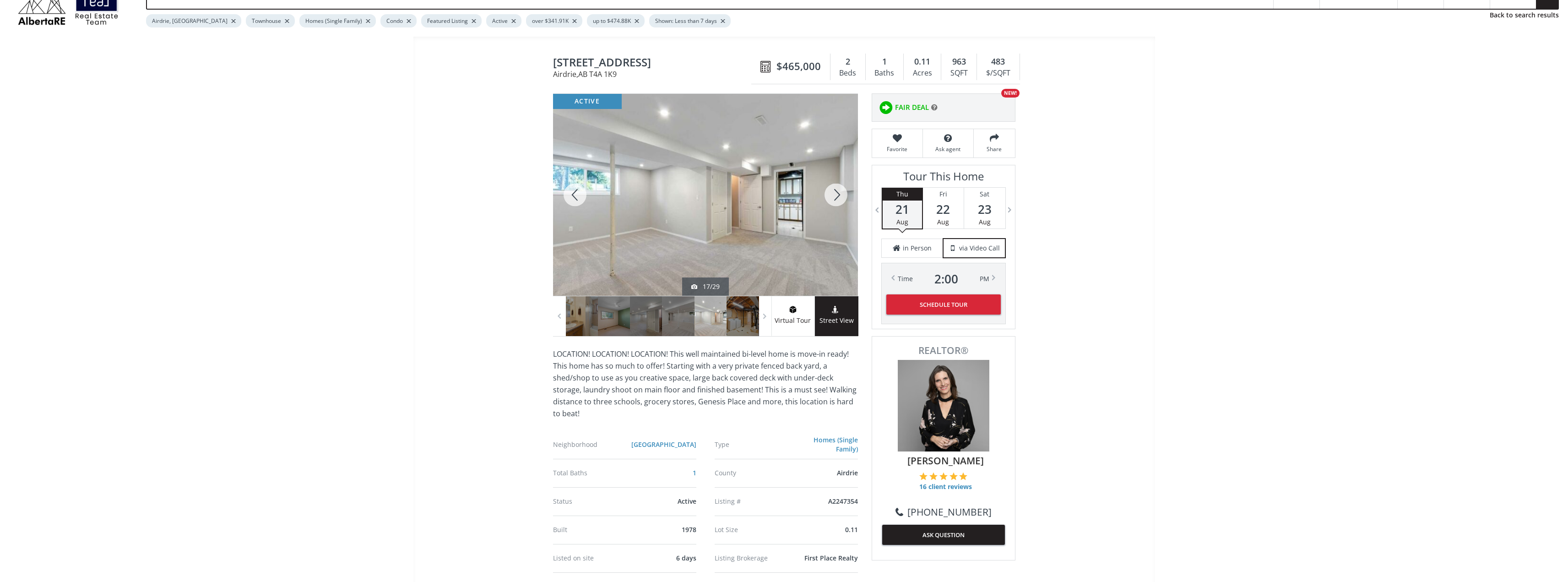
click at [835, 194] on div at bounding box center [836, 195] width 44 height 202
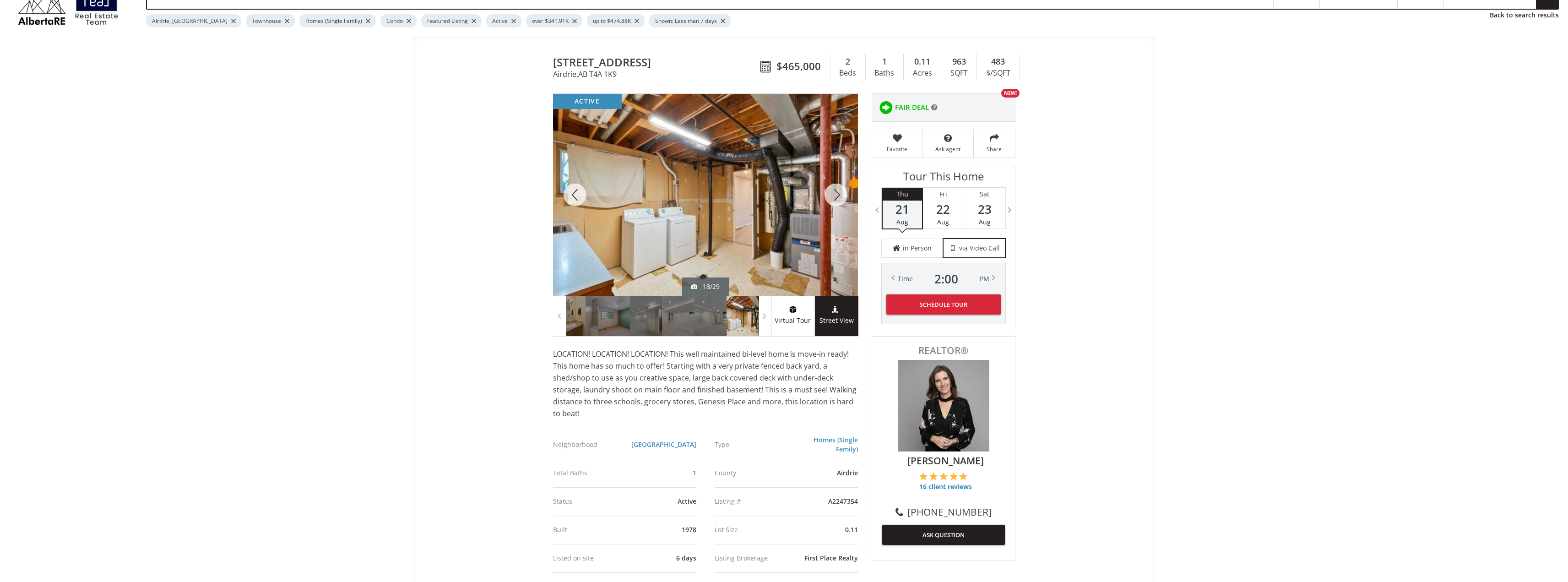
click at [832, 191] on div at bounding box center [836, 195] width 44 height 202
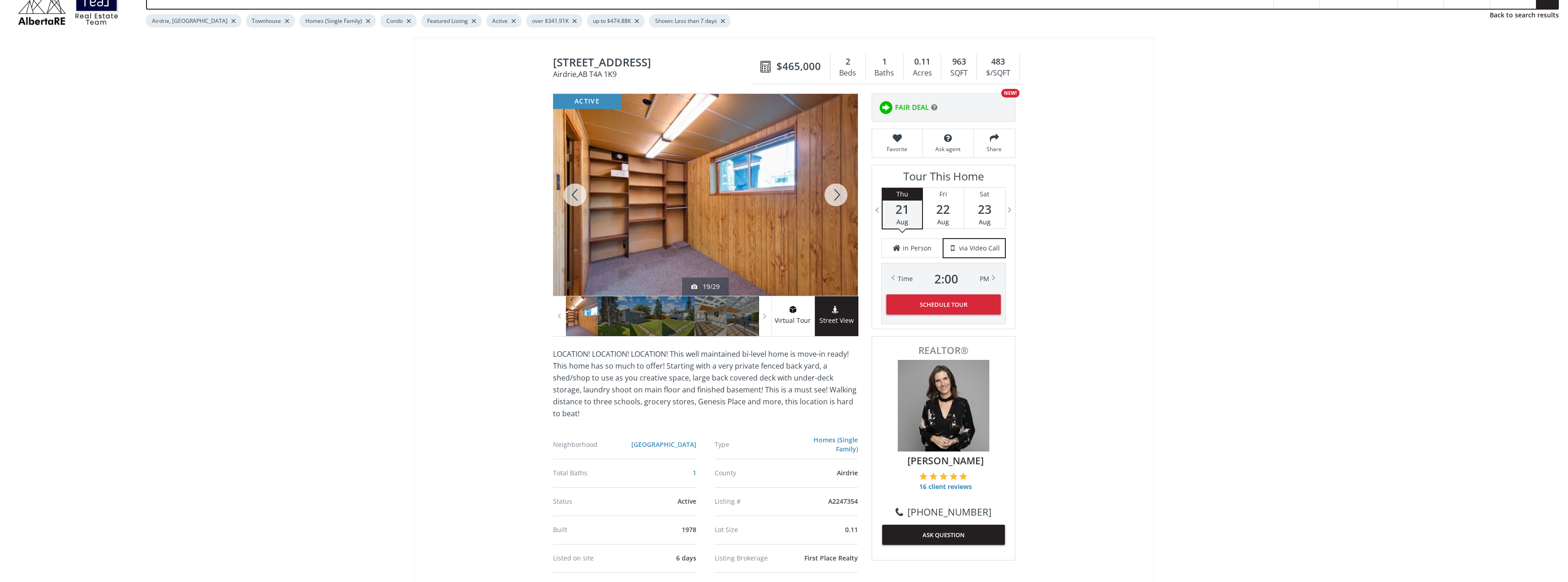
click at [850, 192] on div at bounding box center [836, 195] width 44 height 202
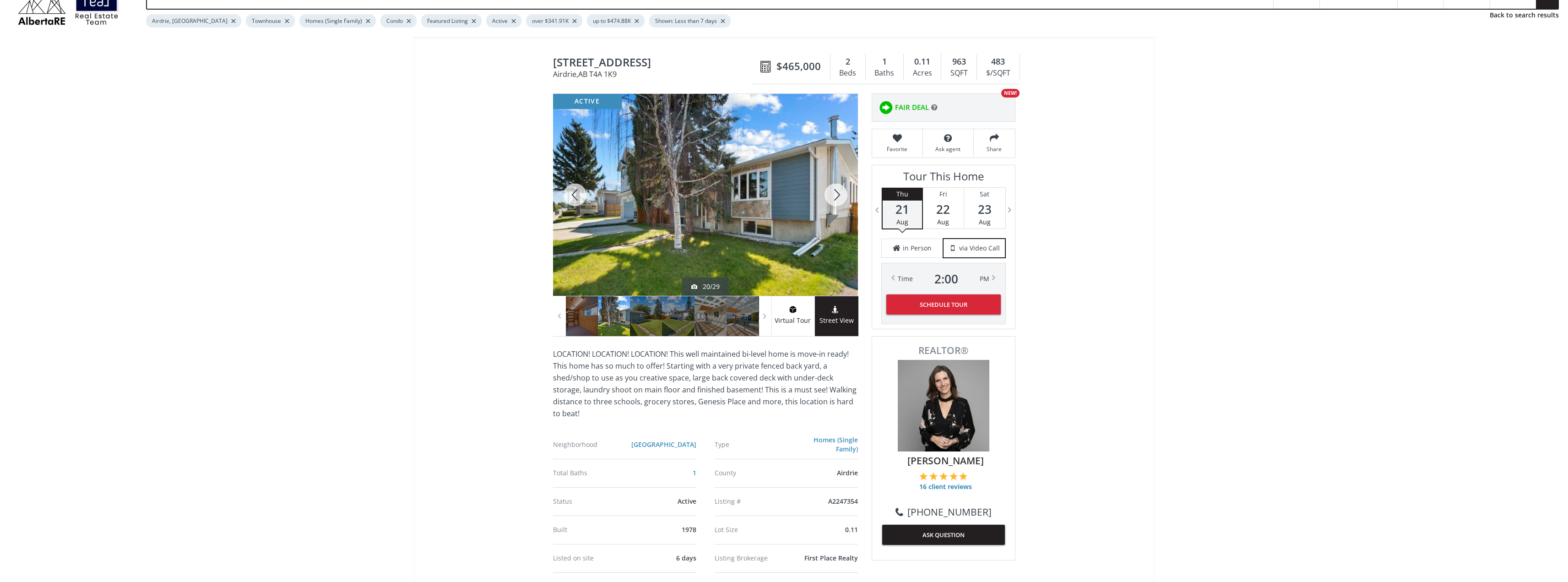
click at [833, 194] on div at bounding box center [836, 195] width 44 height 202
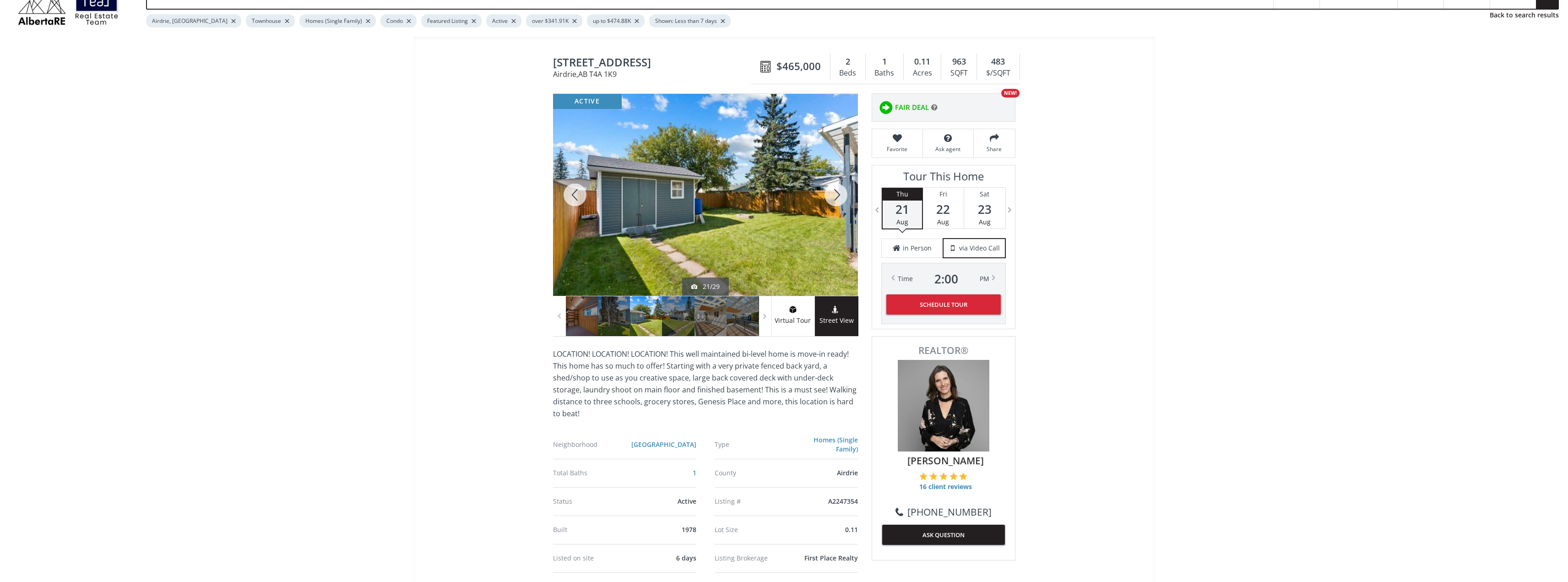
click at [833, 194] on div at bounding box center [836, 195] width 44 height 202
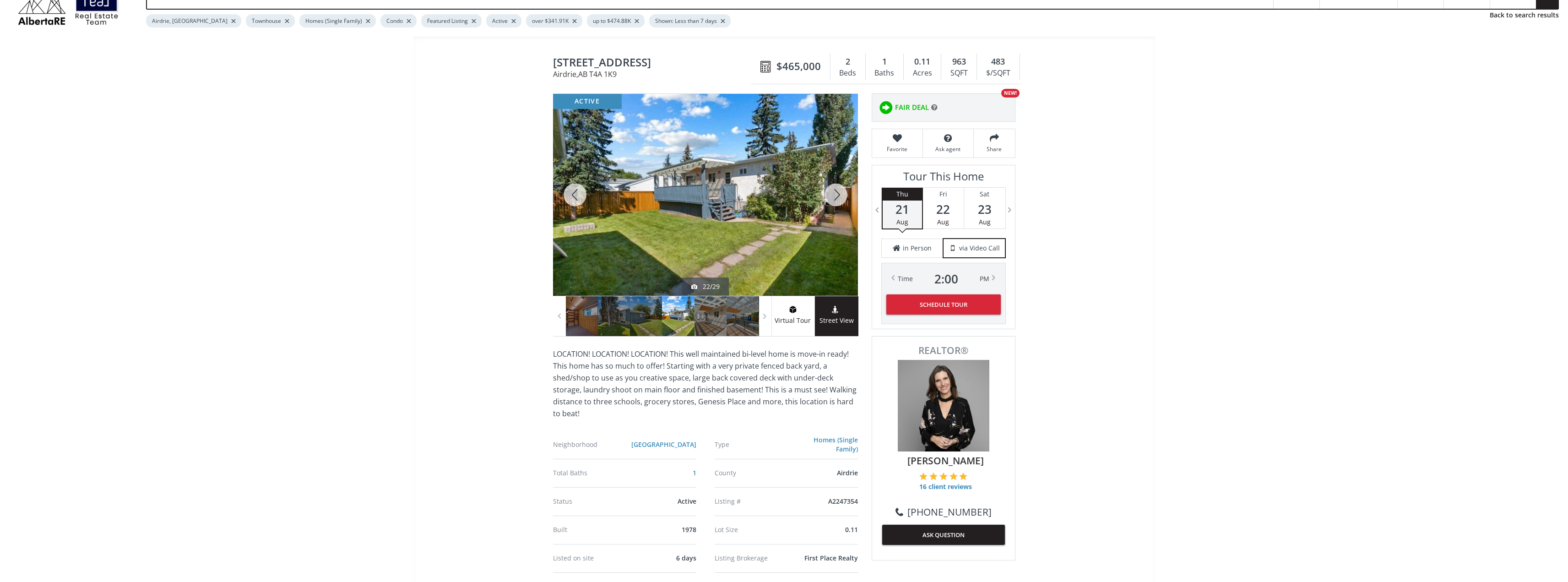
click at [833, 194] on div at bounding box center [836, 195] width 44 height 202
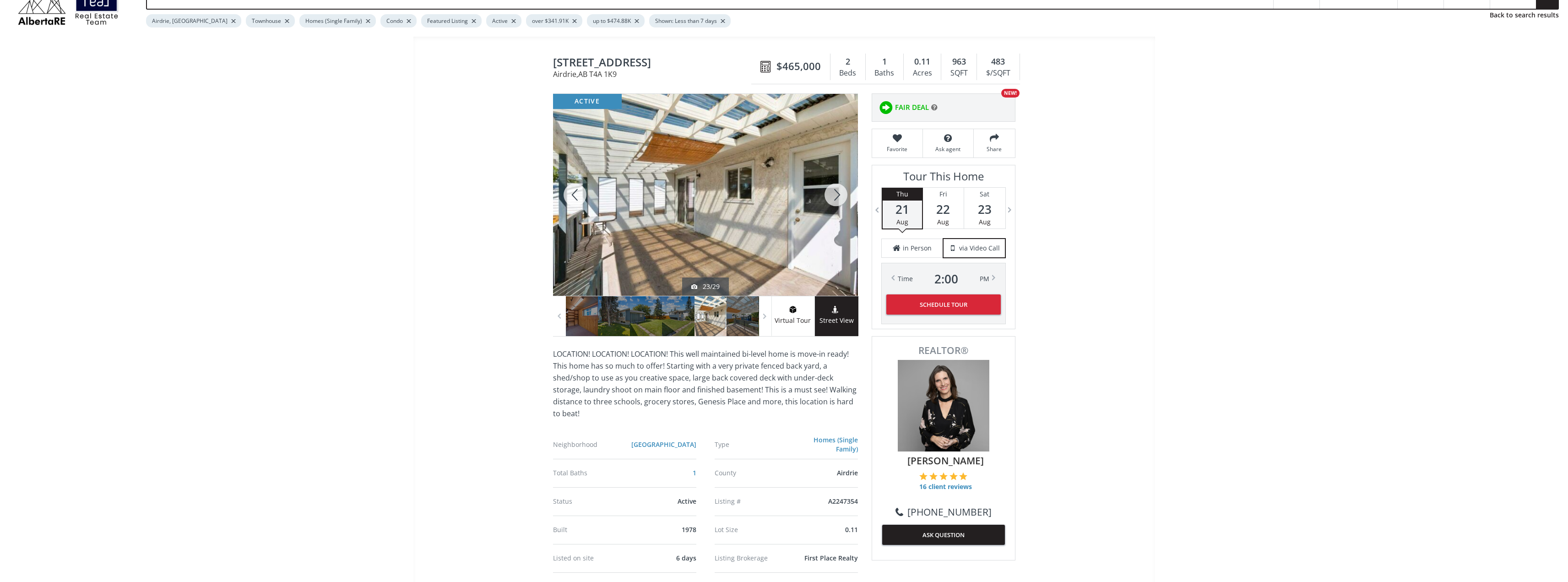
click at [838, 193] on div at bounding box center [836, 195] width 44 height 202
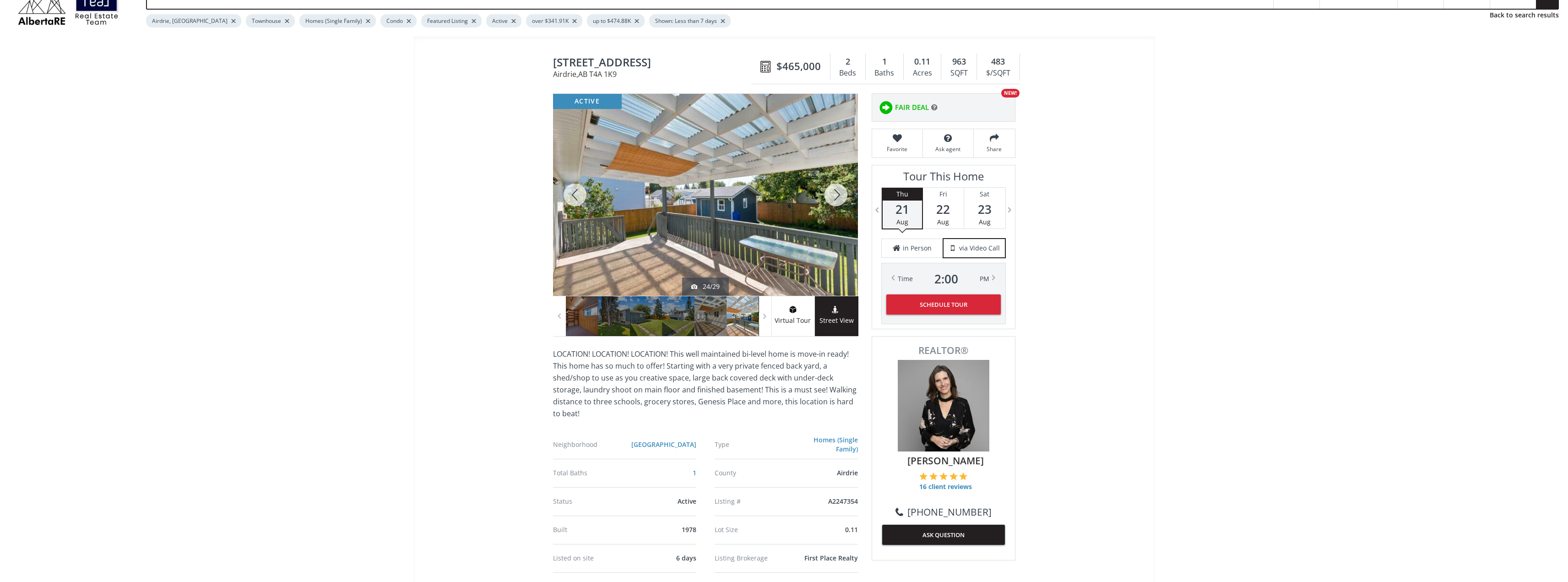
click at [838, 193] on div at bounding box center [836, 195] width 44 height 202
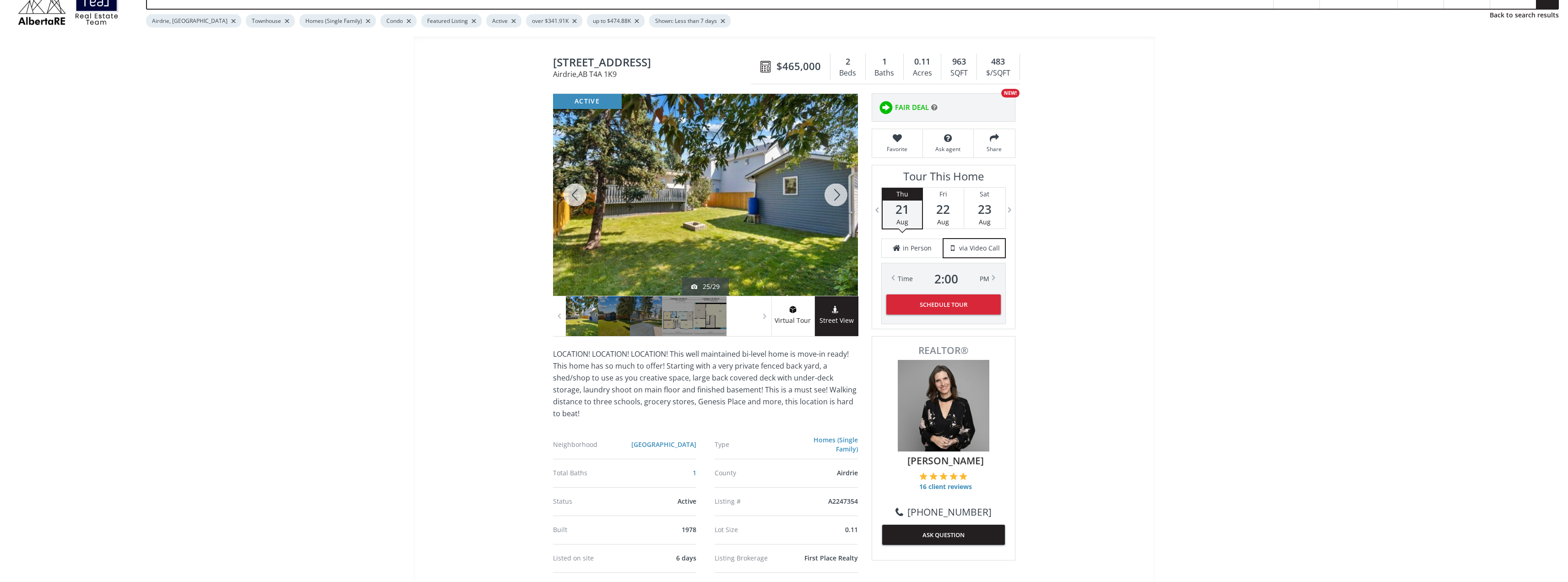
click at [838, 193] on div at bounding box center [836, 195] width 44 height 202
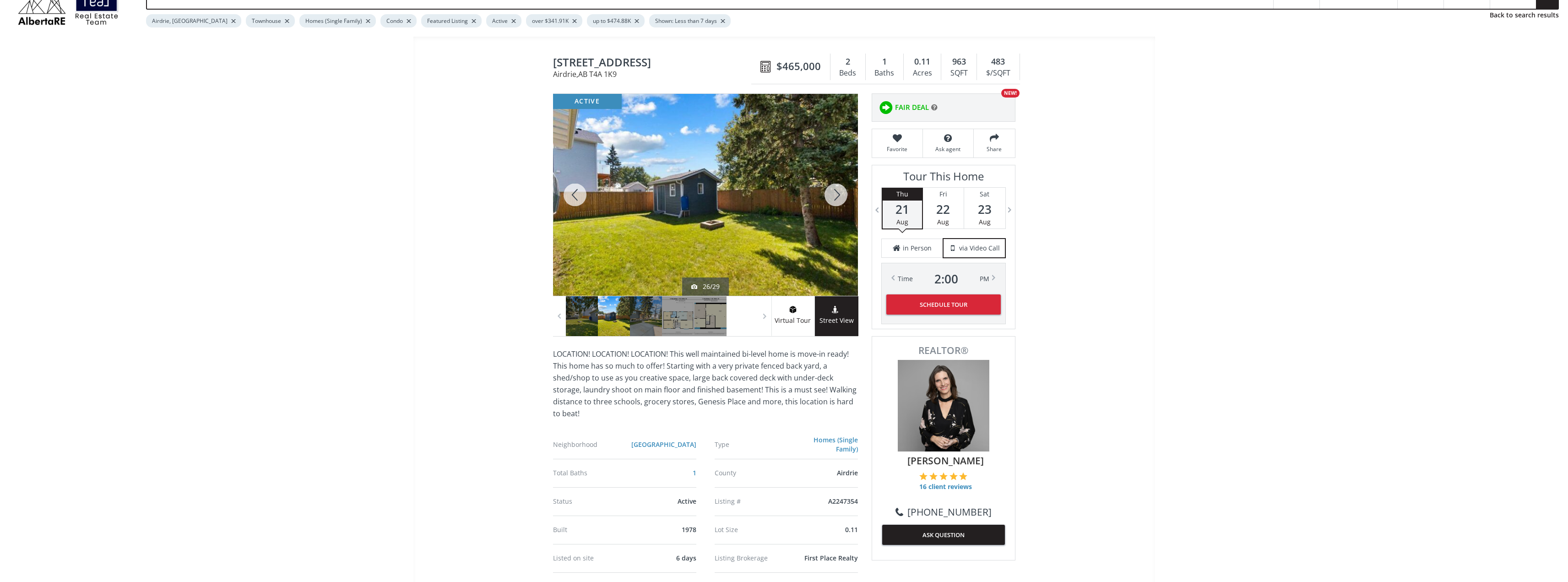
click at [838, 193] on div at bounding box center [836, 195] width 44 height 202
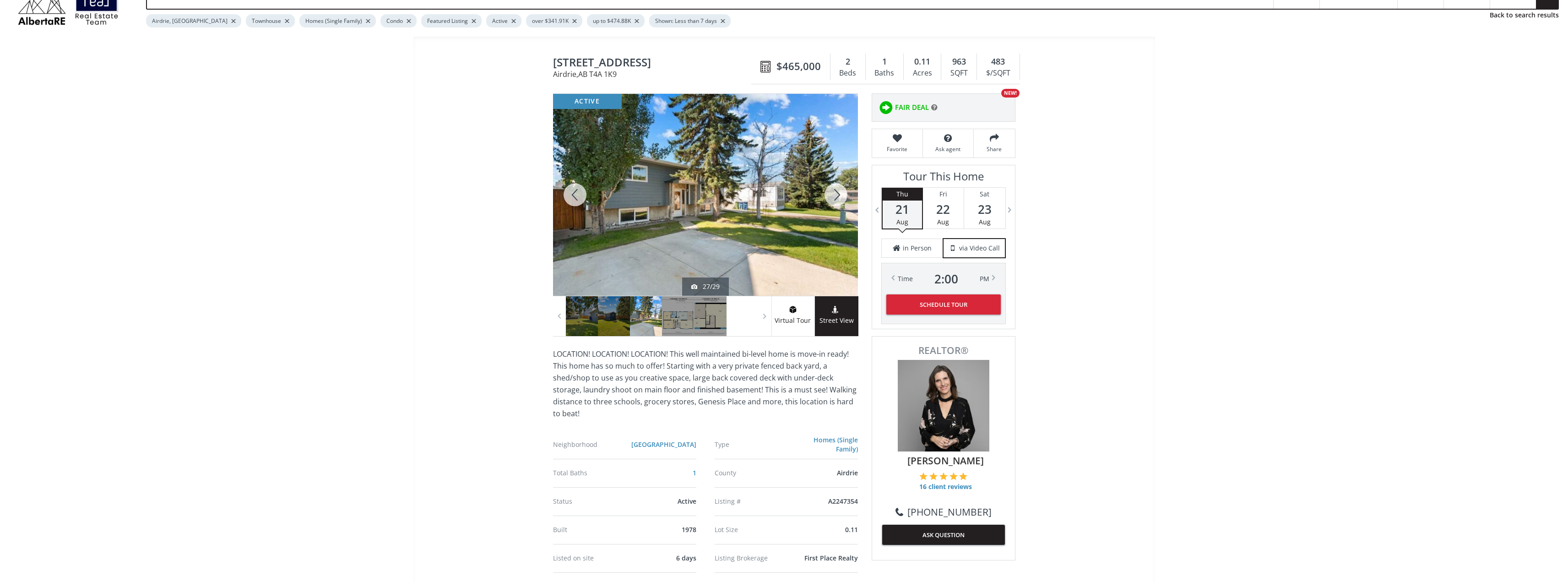
click at [838, 193] on div at bounding box center [836, 195] width 44 height 202
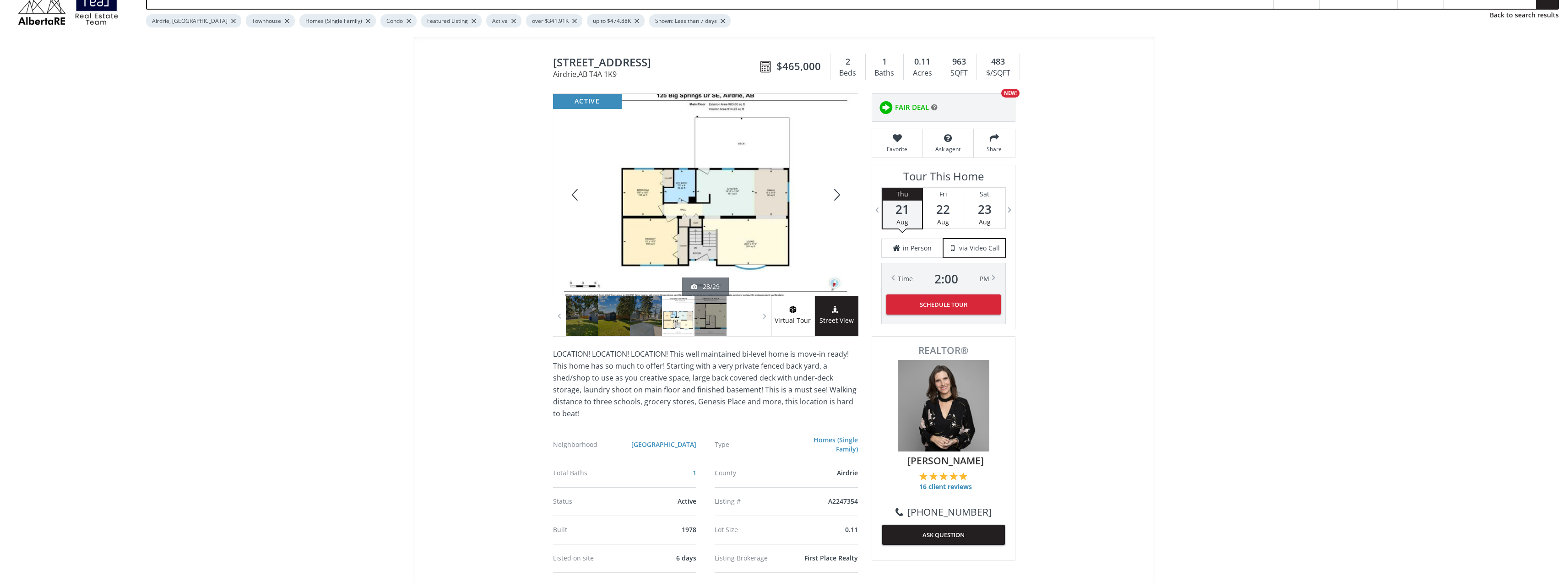
click at [576, 200] on div at bounding box center [575, 195] width 44 height 202
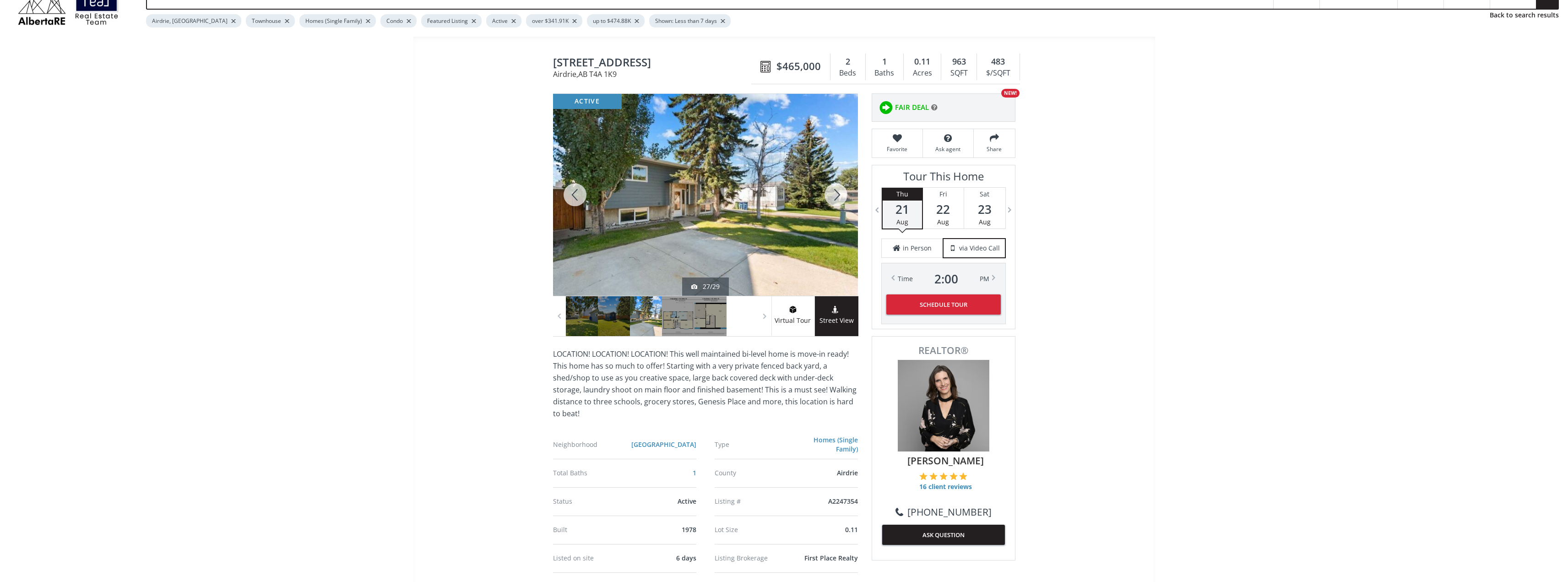
click at [836, 196] on div at bounding box center [836, 195] width 44 height 202
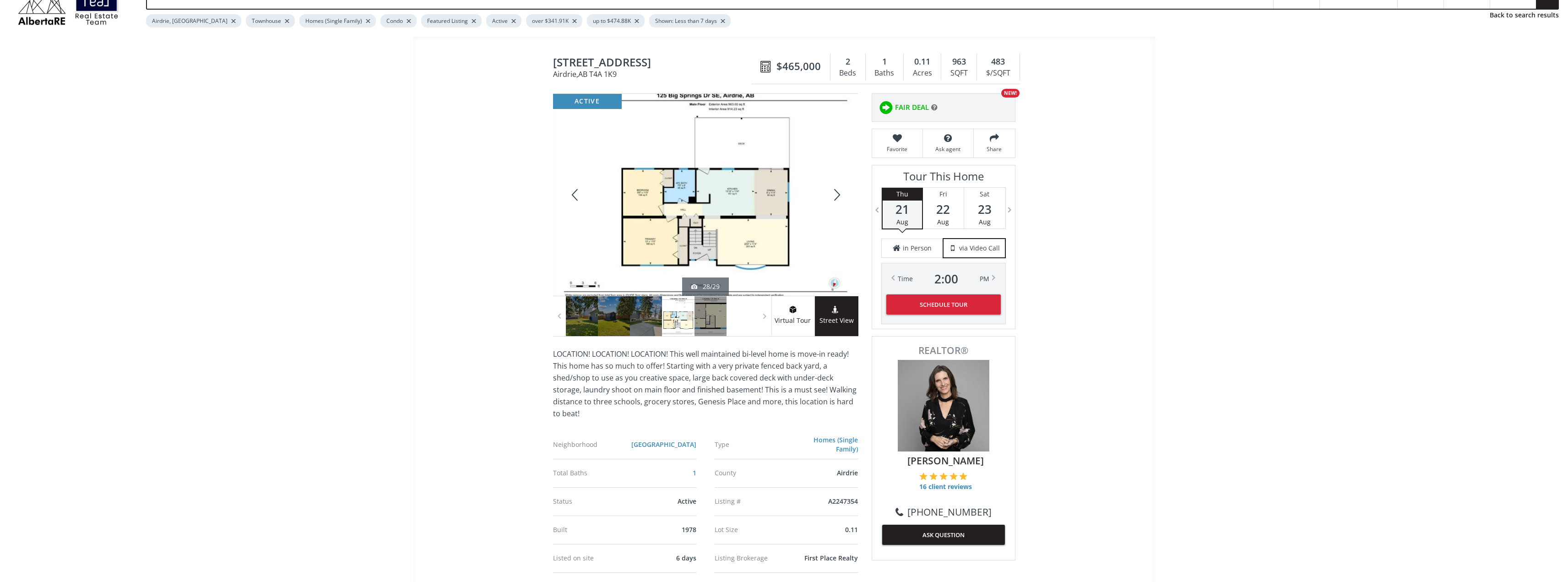
click at [836, 196] on div at bounding box center [836, 195] width 44 height 202
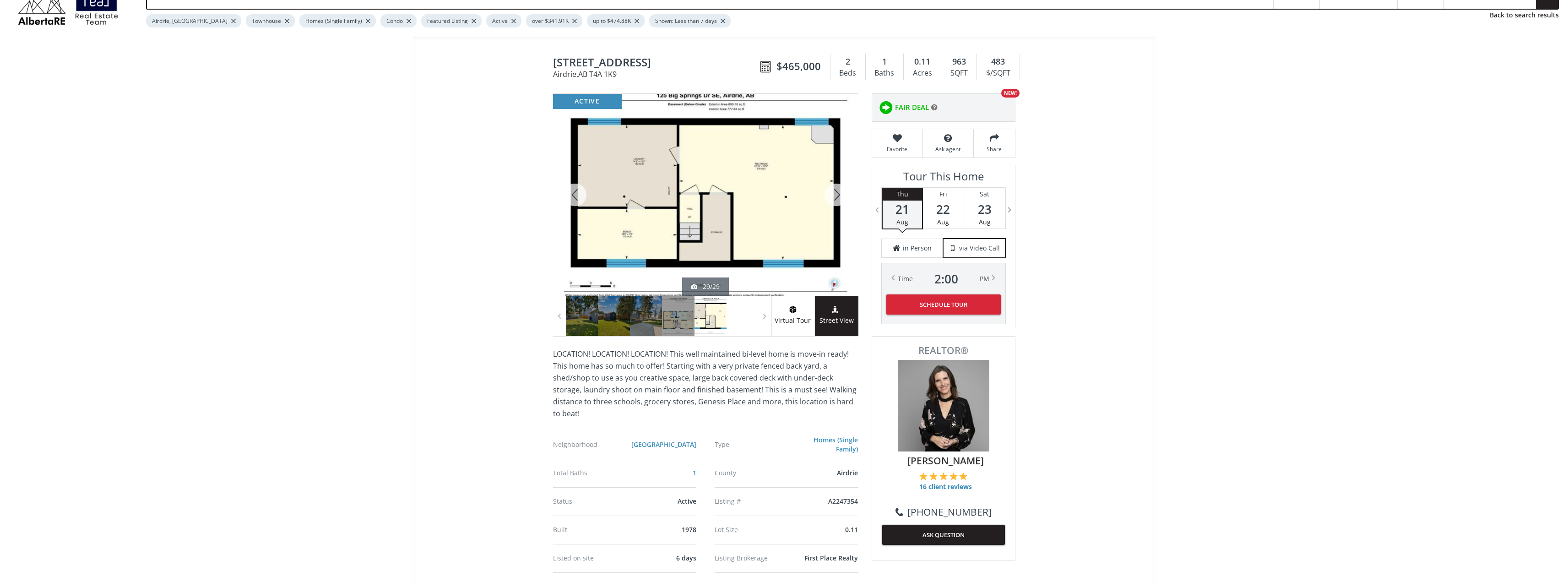
click at [841, 200] on div at bounding box center [836, 195] width 44 height 202
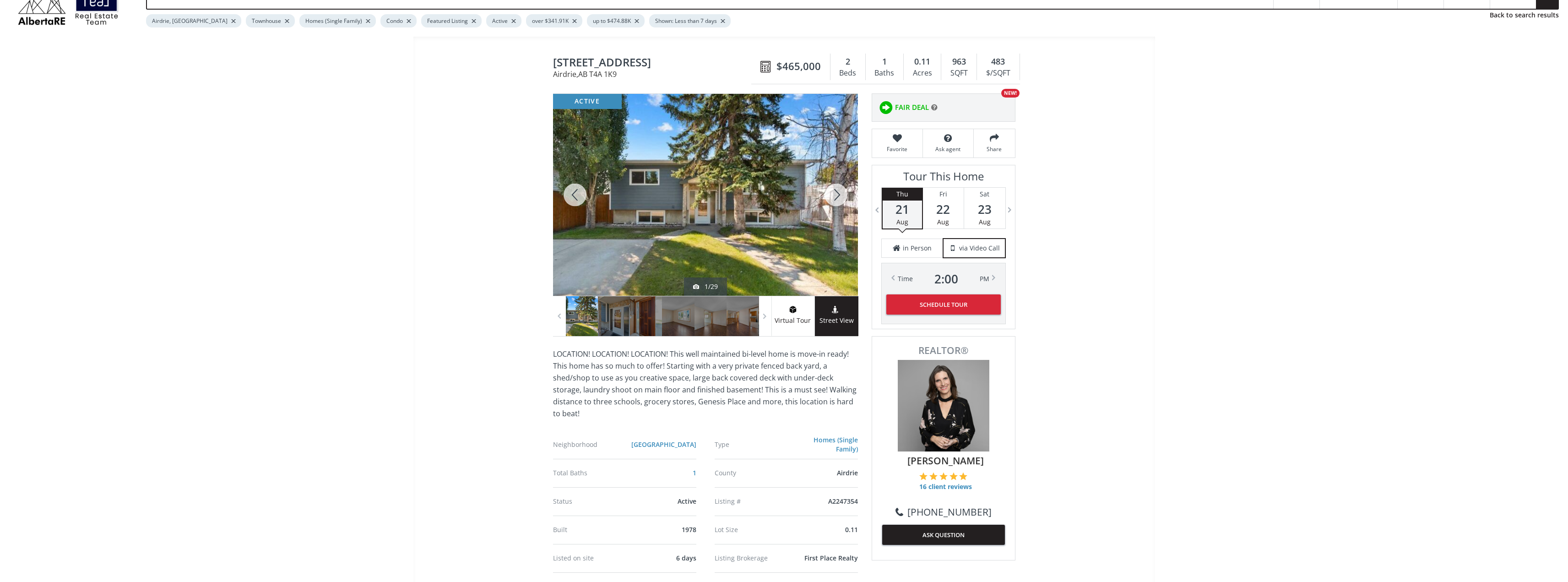
click at [583, 197] on div at bounding box center [575, 195] width 44 height 202
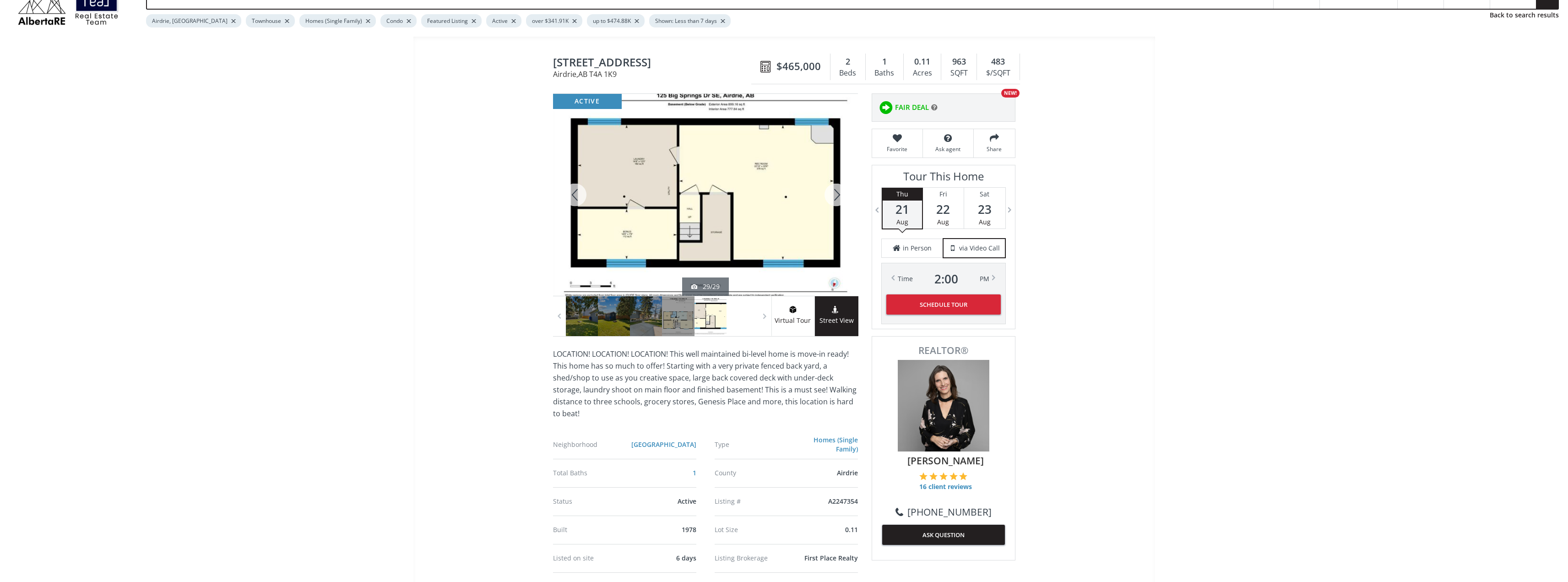
click at [583, 197] on div at bounding box center [575, 195] width 44 height 202
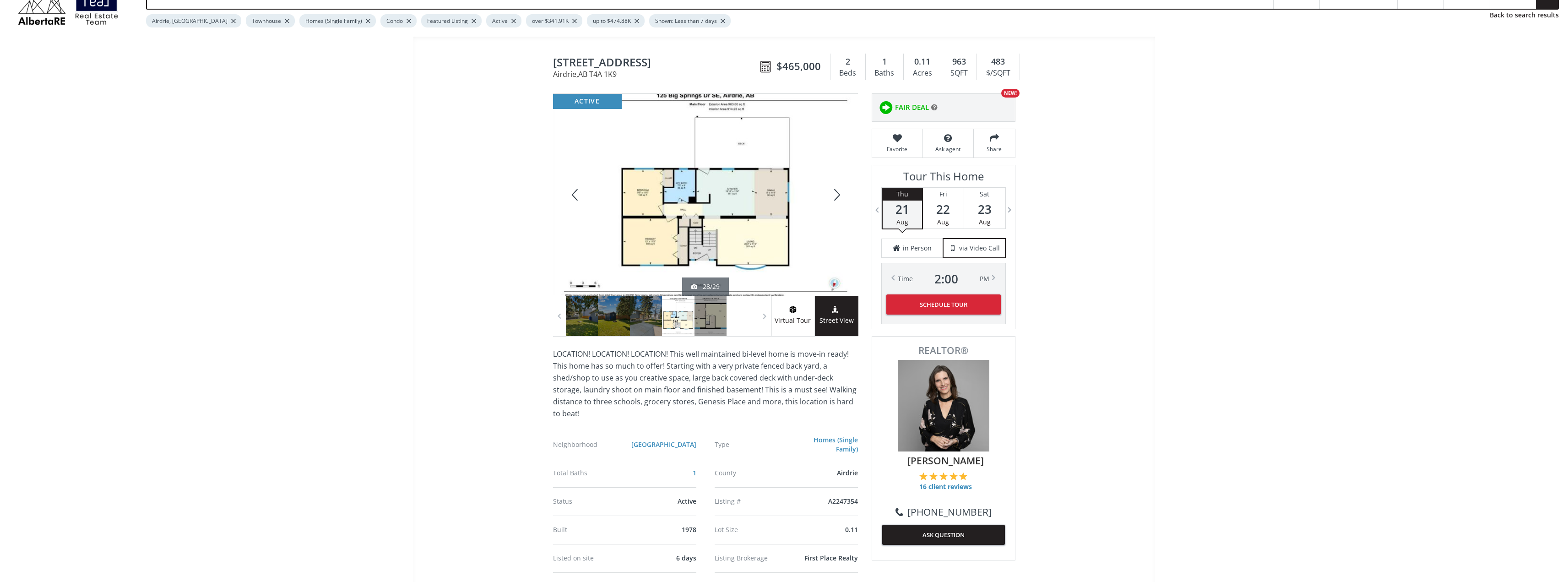
click at [583, 197] on div at bounding box center [575, 195] width 44 height 202
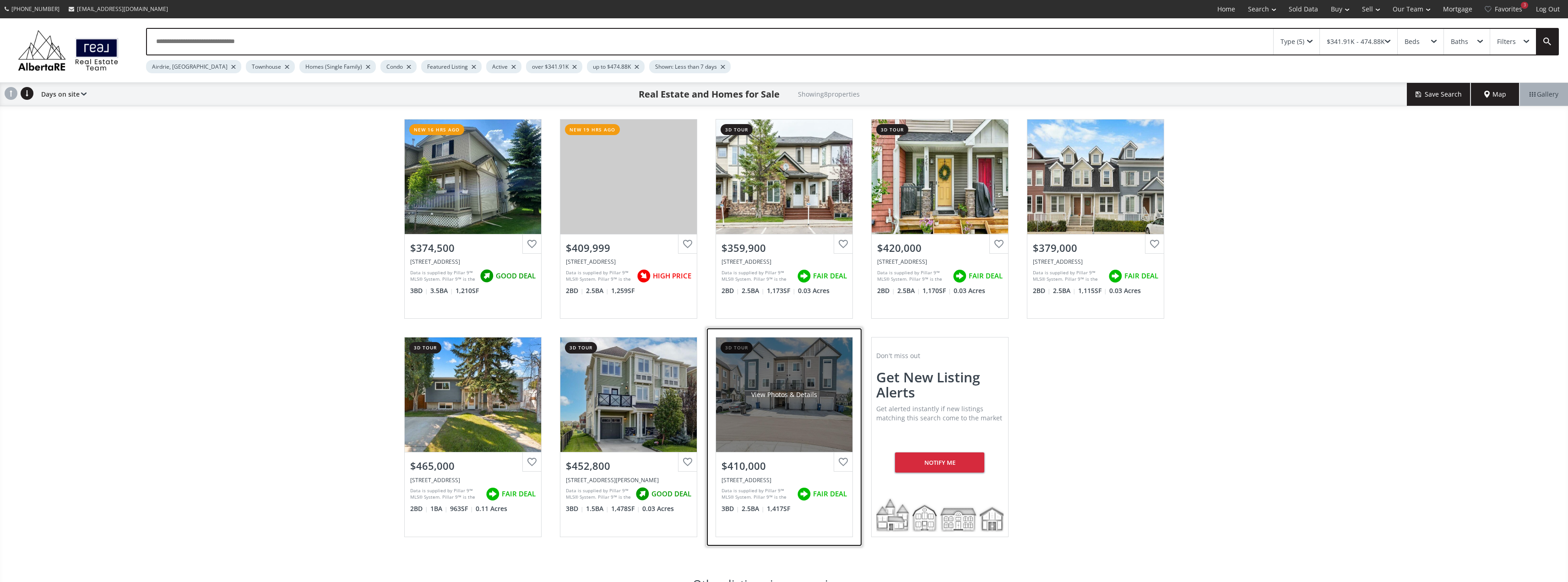
click at [777, 443] on div "View Photos & Details" at bounding box center [784, 394] width 136 height 114
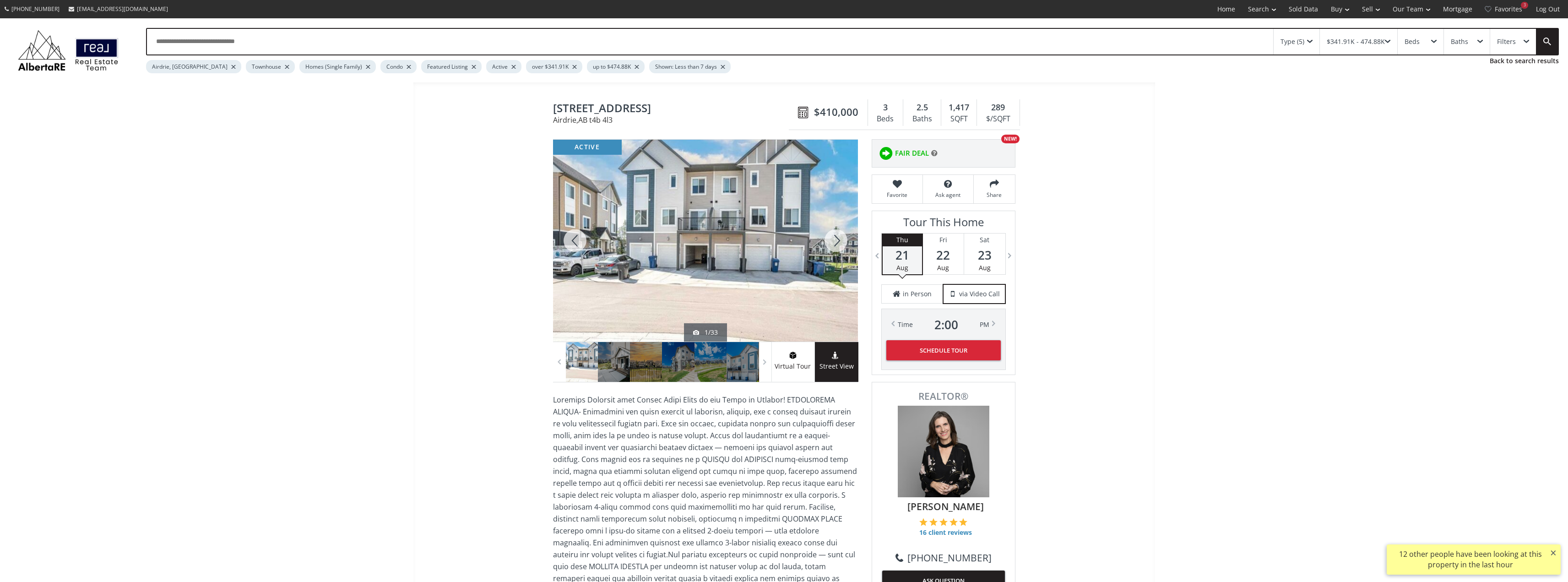
click at [839, 240] on div at bounding box center [836, 240] width 44 height 202
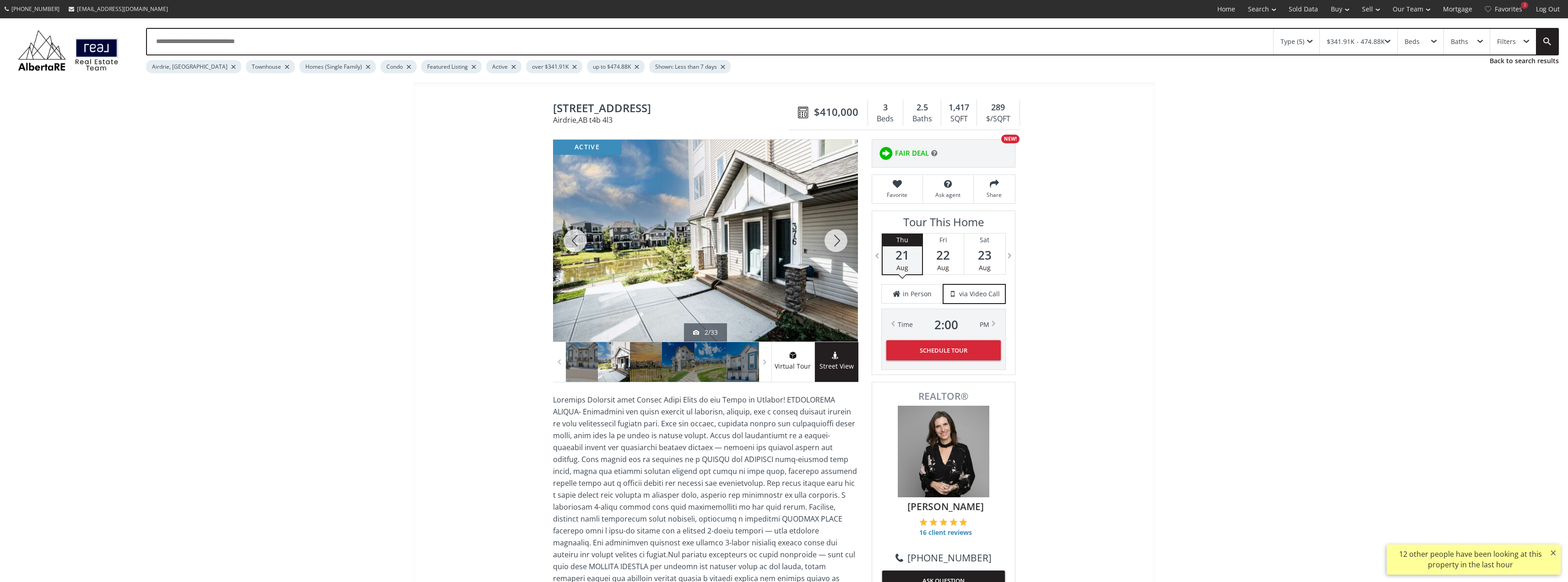
click at [839, 240] on div at bounding box center [836, 240] width 44 height 202
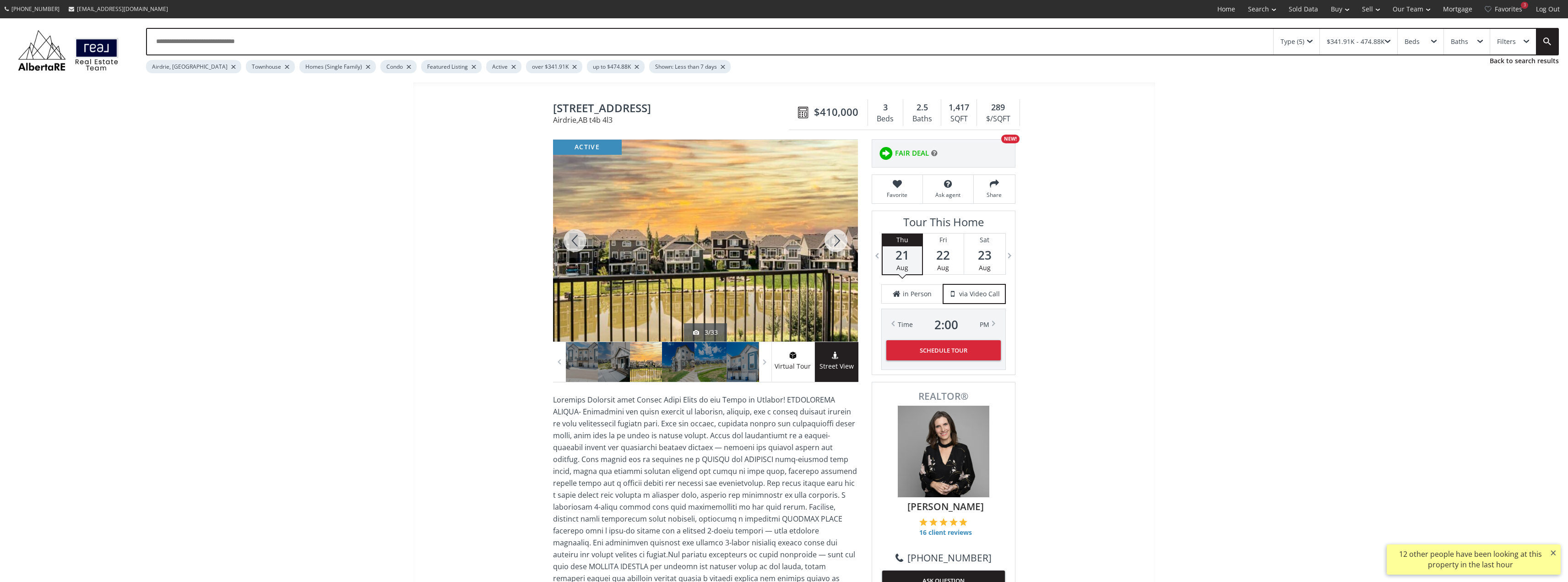
click at [839, 240] on div at bounding box center [836, 240] width 44 height 202
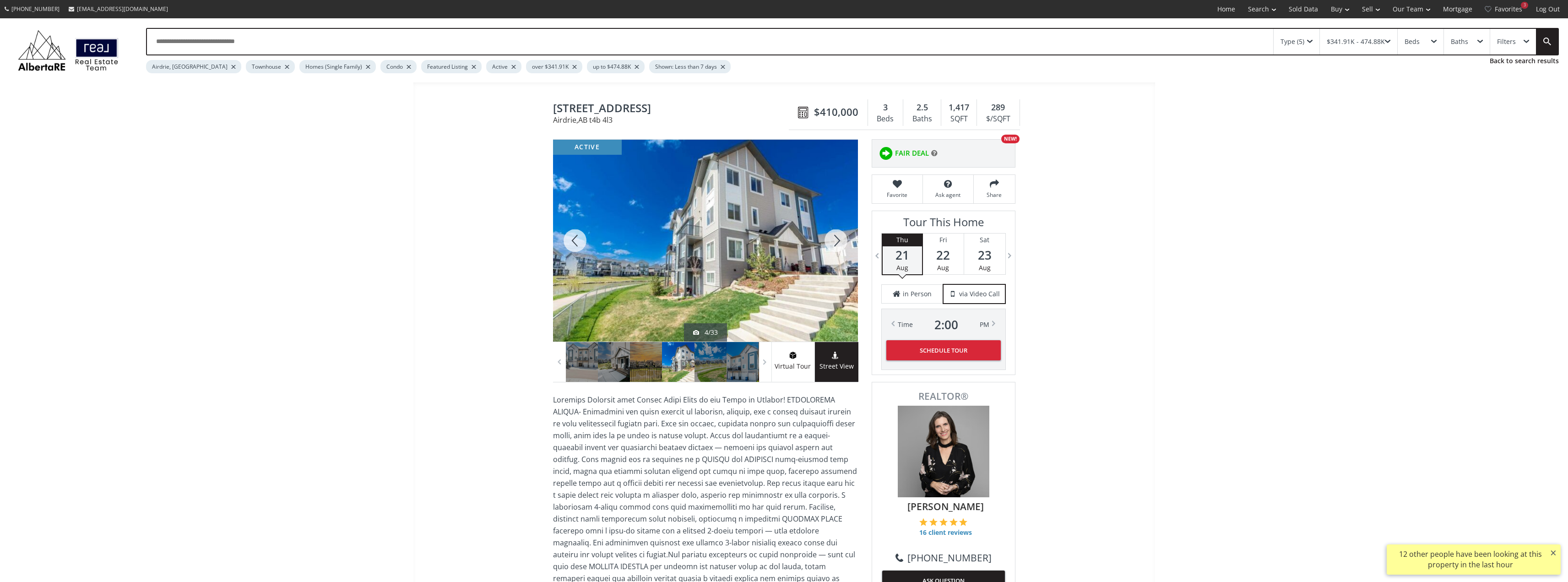
click at [839, 240] on div at bounding box center [836, 240] width 44 height 202
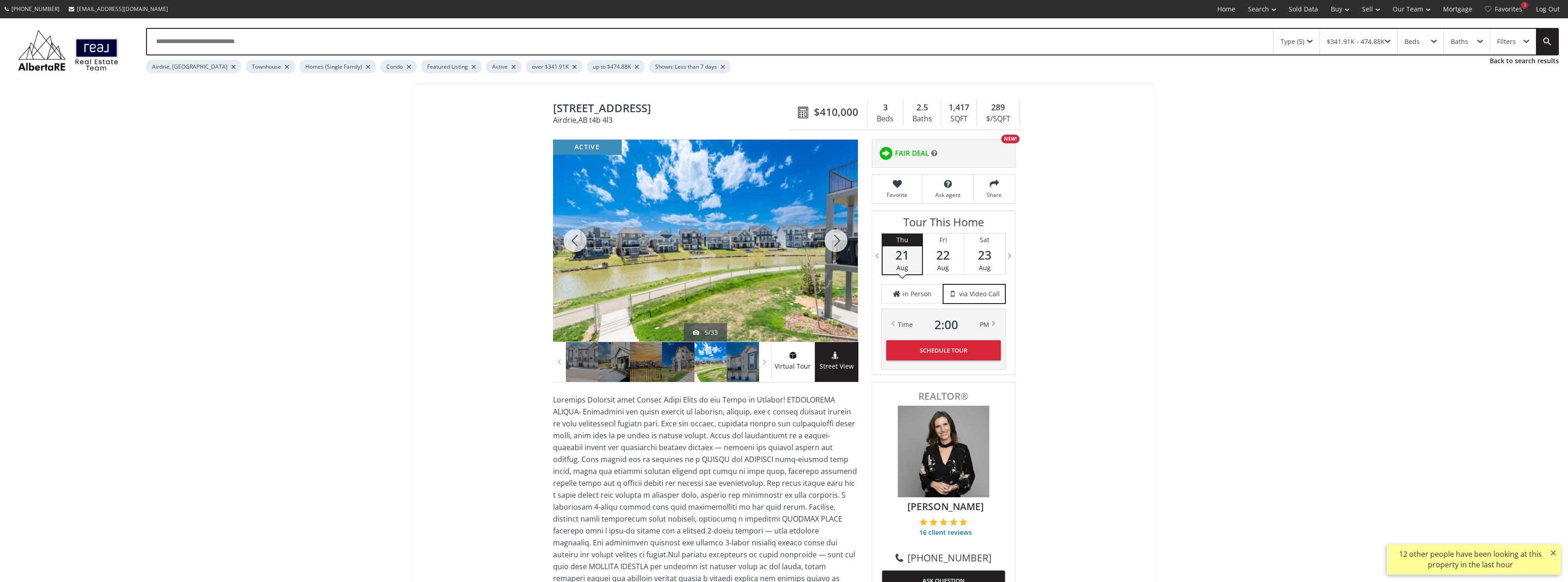
click at [834, 239] on div at bounding box center [836, 240] width 44 height 202
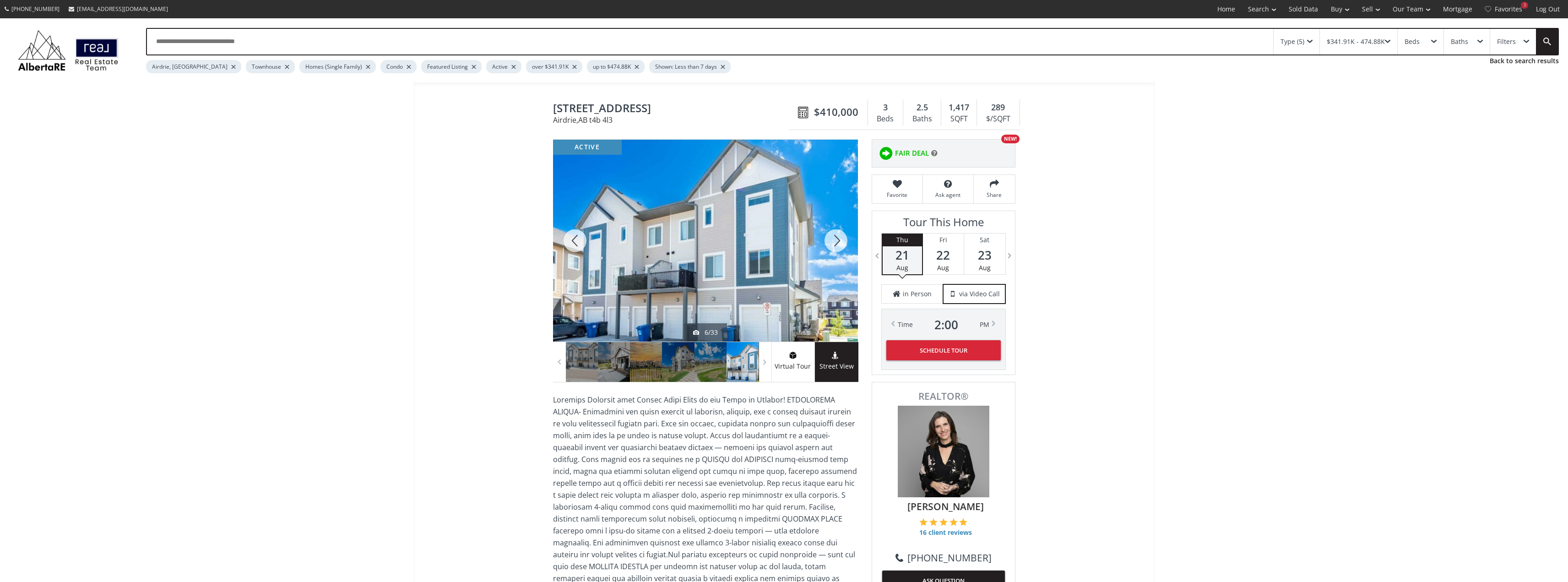
click at [836, 242] on div at bounding box center [836, 240] width 44 height 202
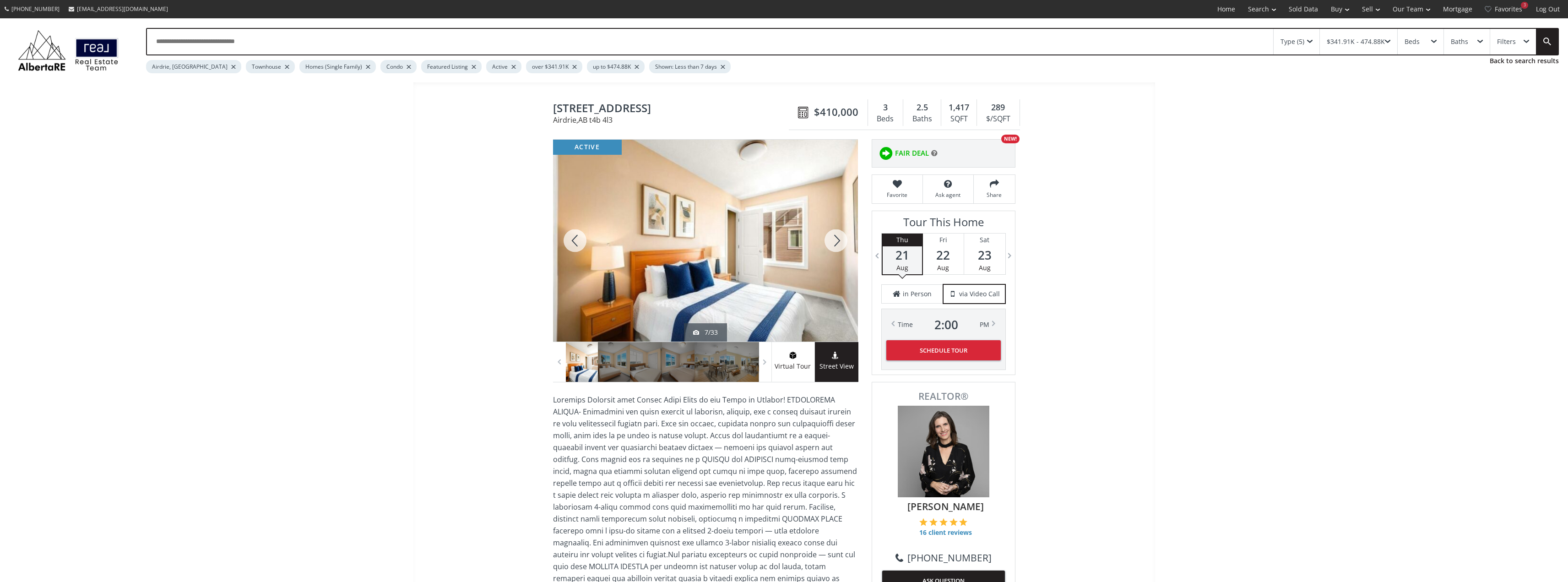
click at [838, 242] on div at bounding box center [836, 240] width 44 height 202
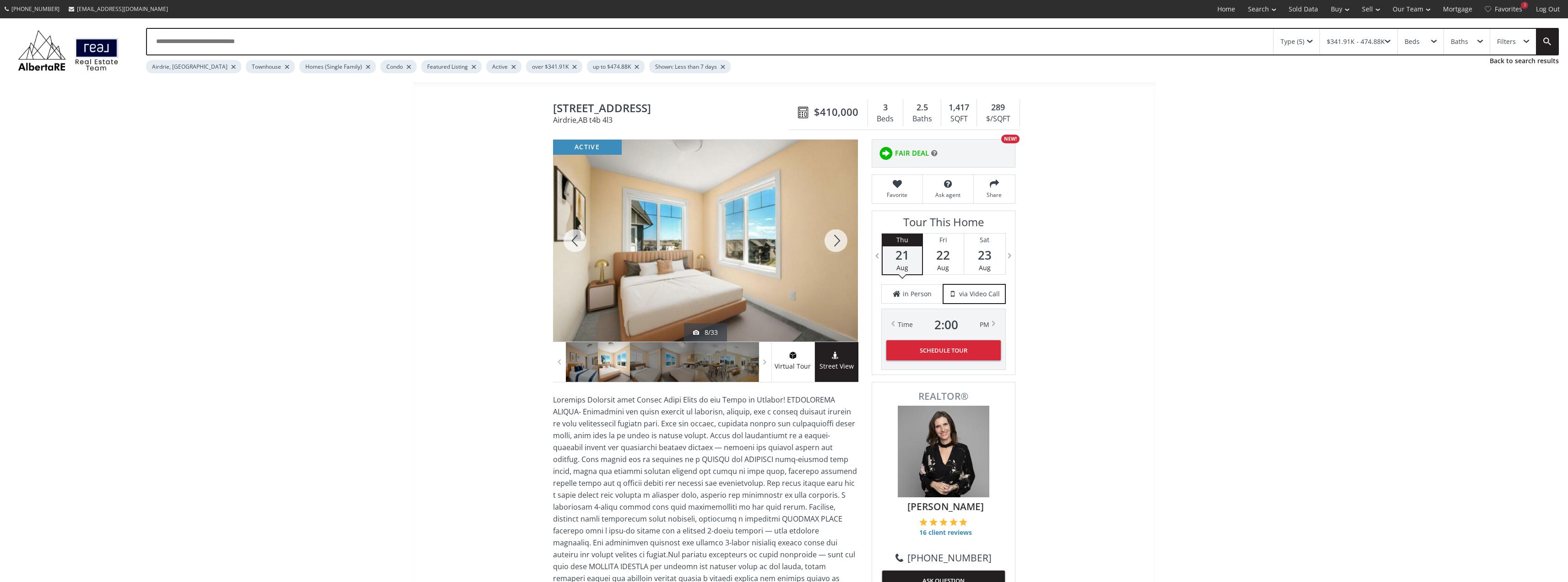
click at [838, 242] on div at bounding box center [836, 240] width 44 height 202
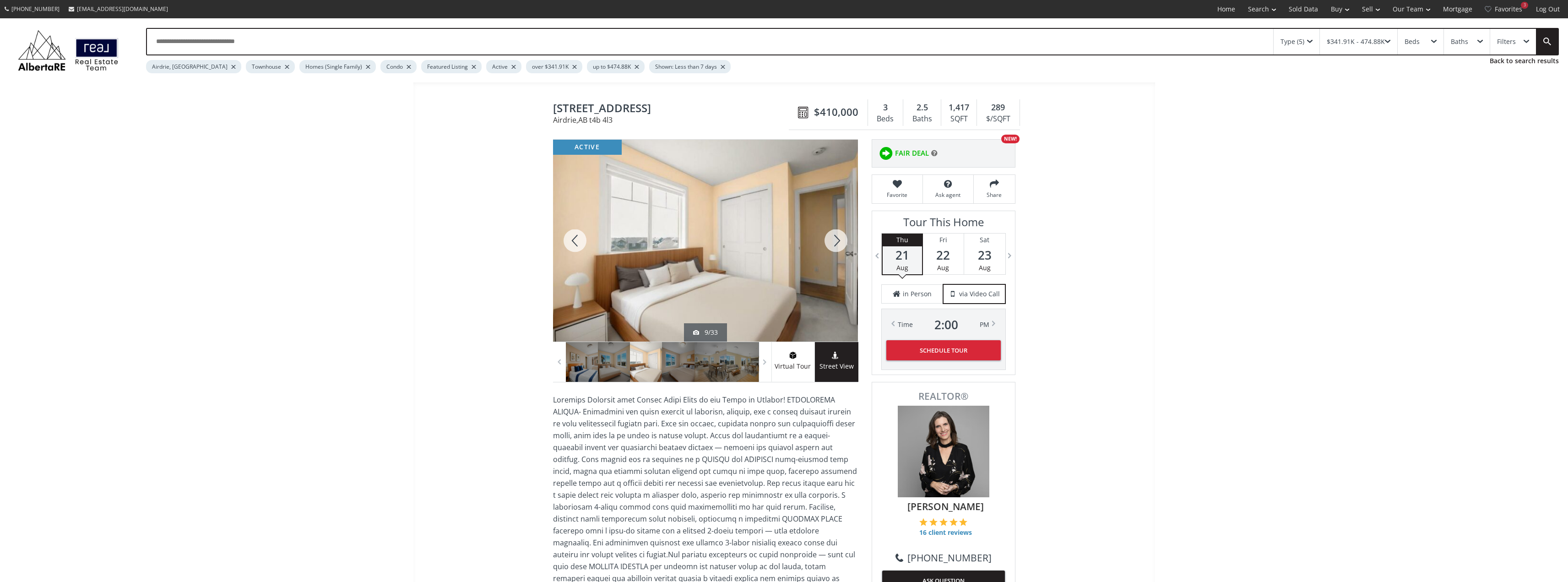
click at [838, 242] on div at bounding box center [836, 240] width 44 height 202
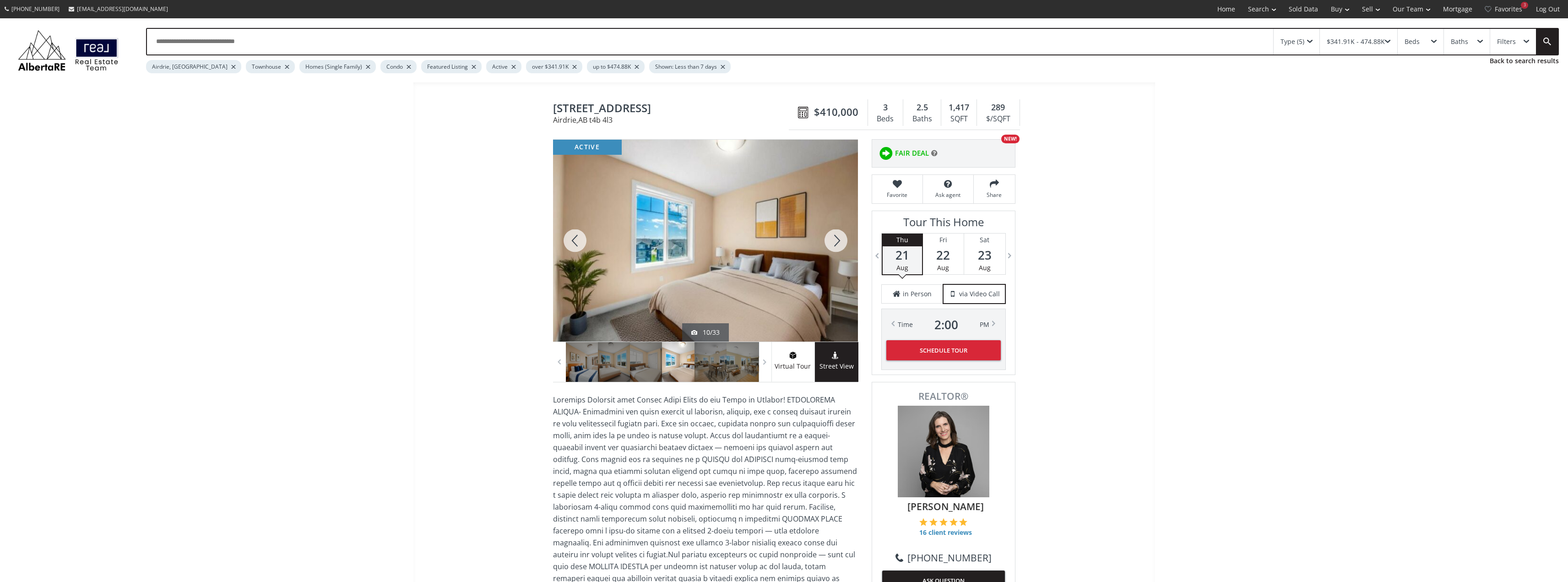
click at [838, 242] on div at bounding box center [836, 240] width 44 height 202
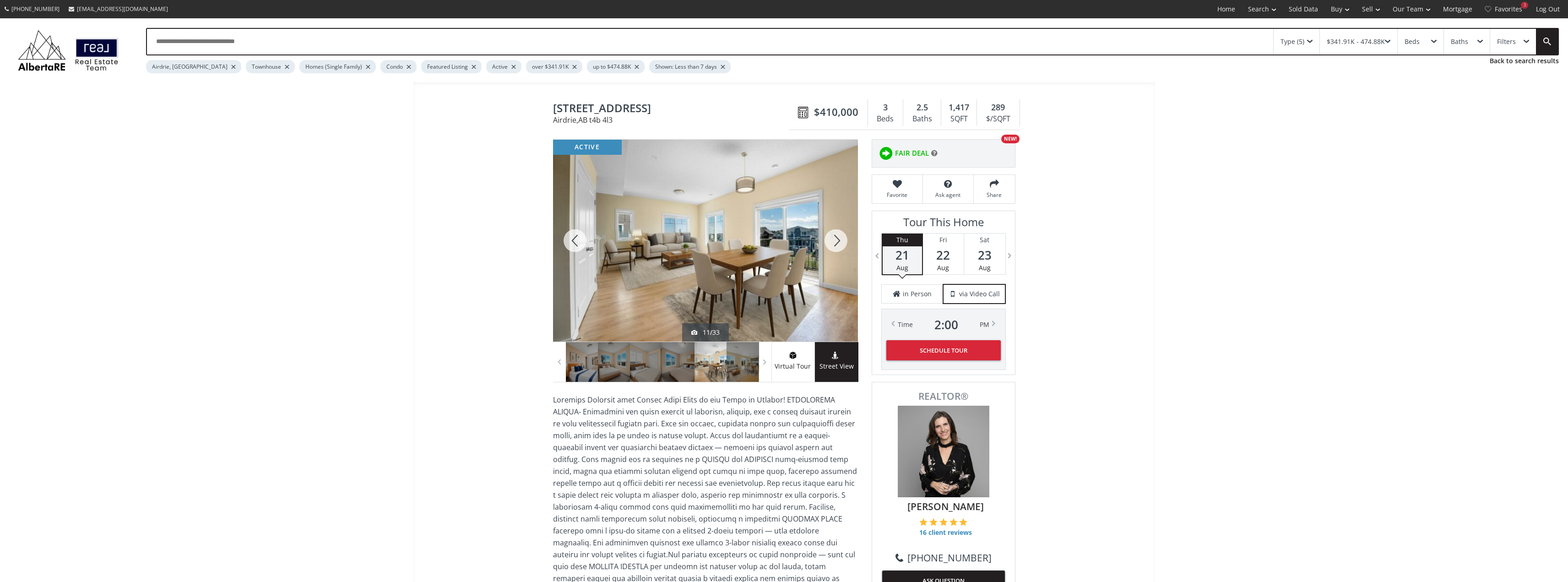
click at [838, 242] on div at bounding box center [836, 240] width 44 height 202
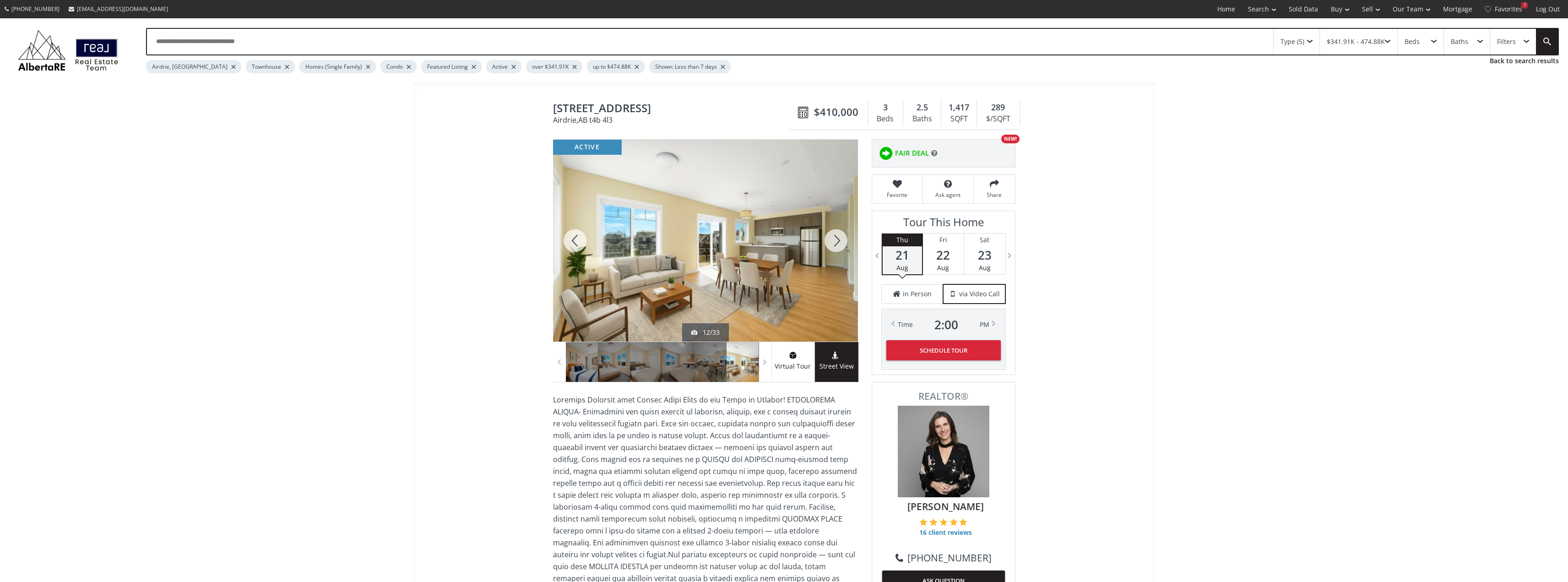
click at [838, 242] on div at bounding box center [836, 240] width 44 height 202
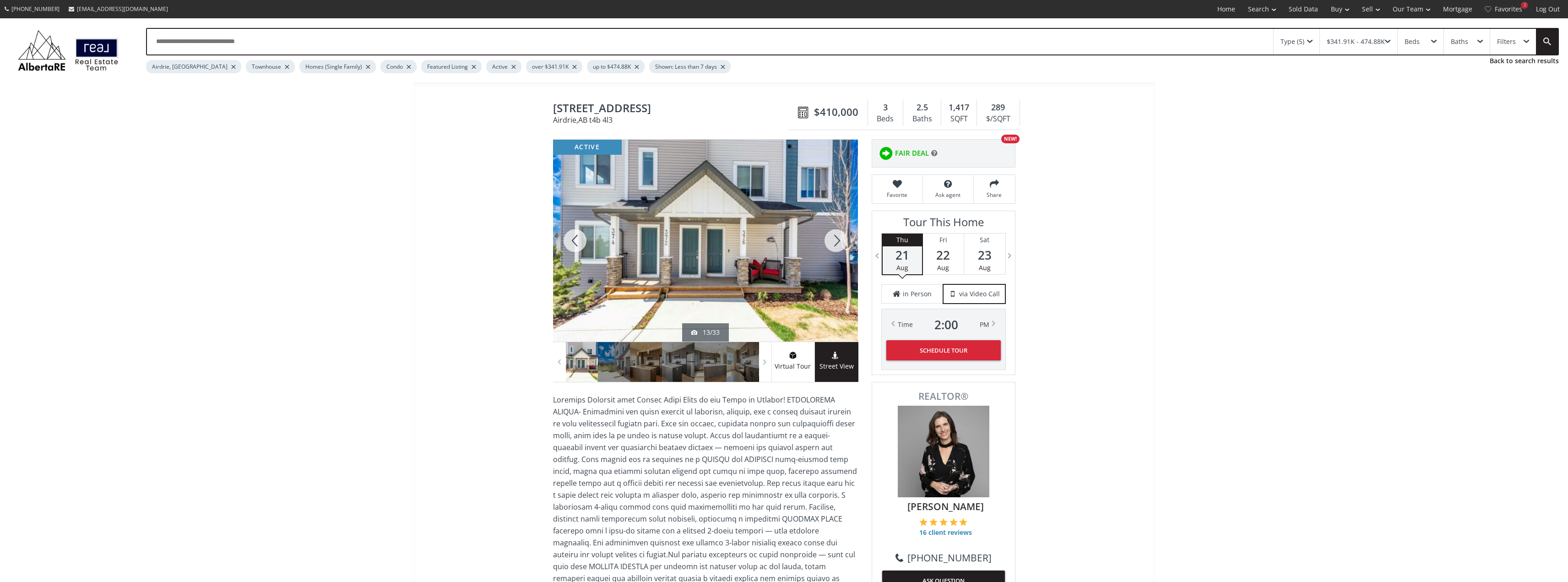
click at [838, 242] on div at bounding box center [836, 240] width 44 height 202
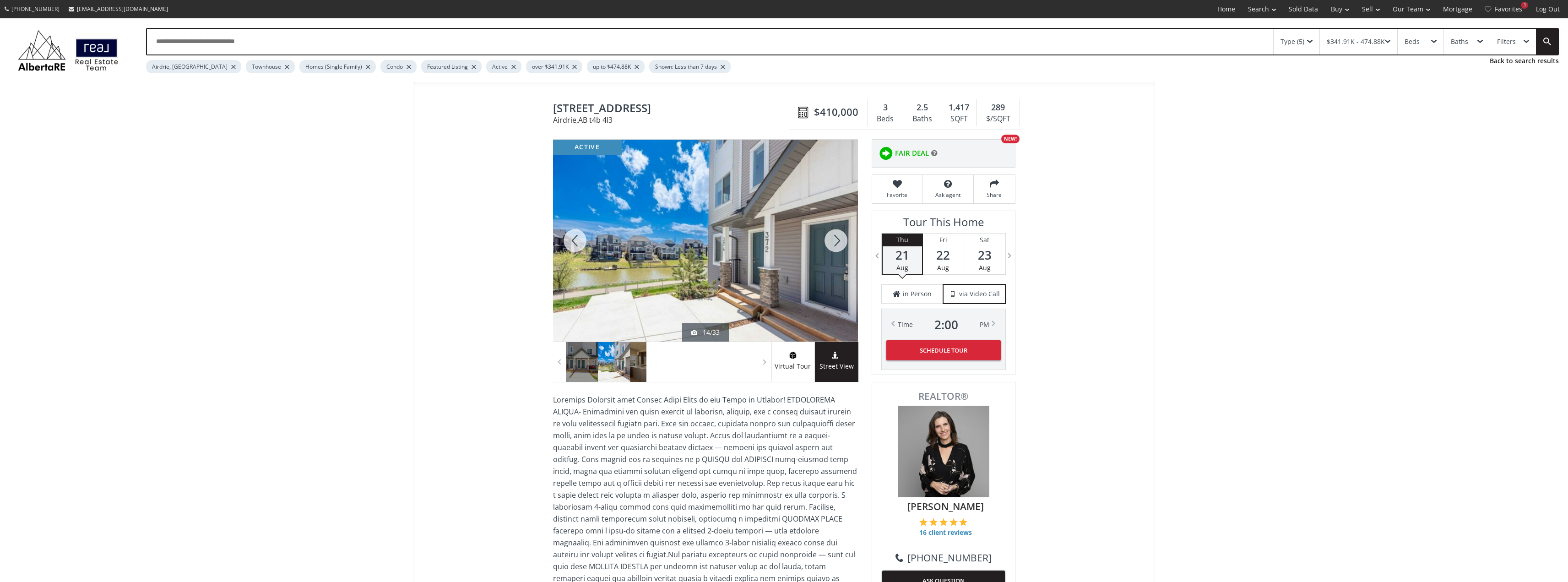
click at [838, 242] on div at bounding box center [836, 240] width 44 height 202
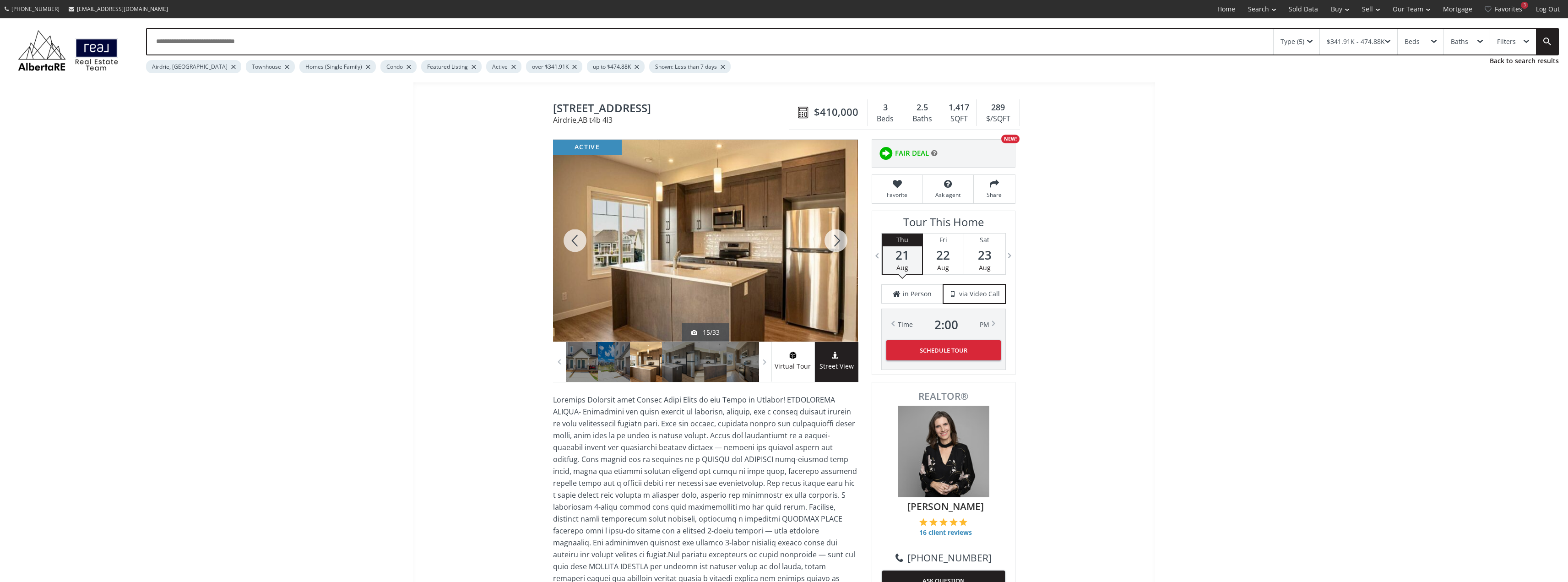
click at [835, 243] on div at bounding box center [836, 240] width 44 height 202
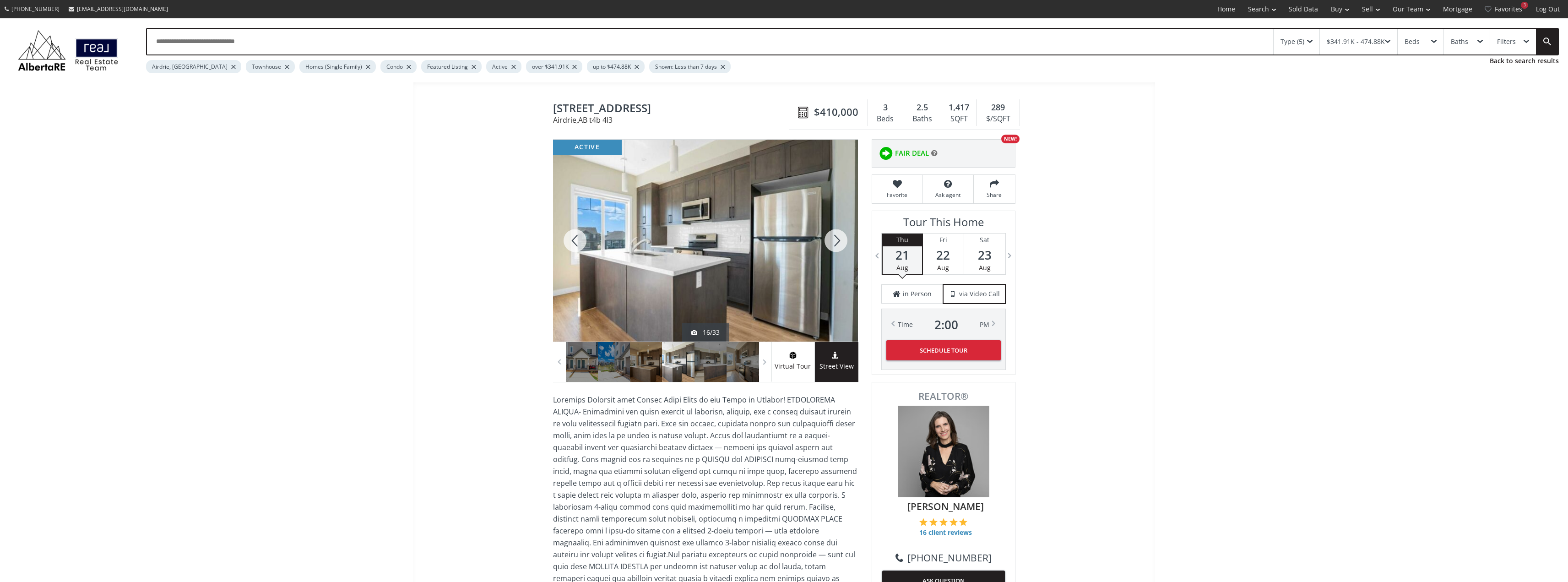
click at [836, 241] on div at bounding box center [836, 240] width 44 height 202
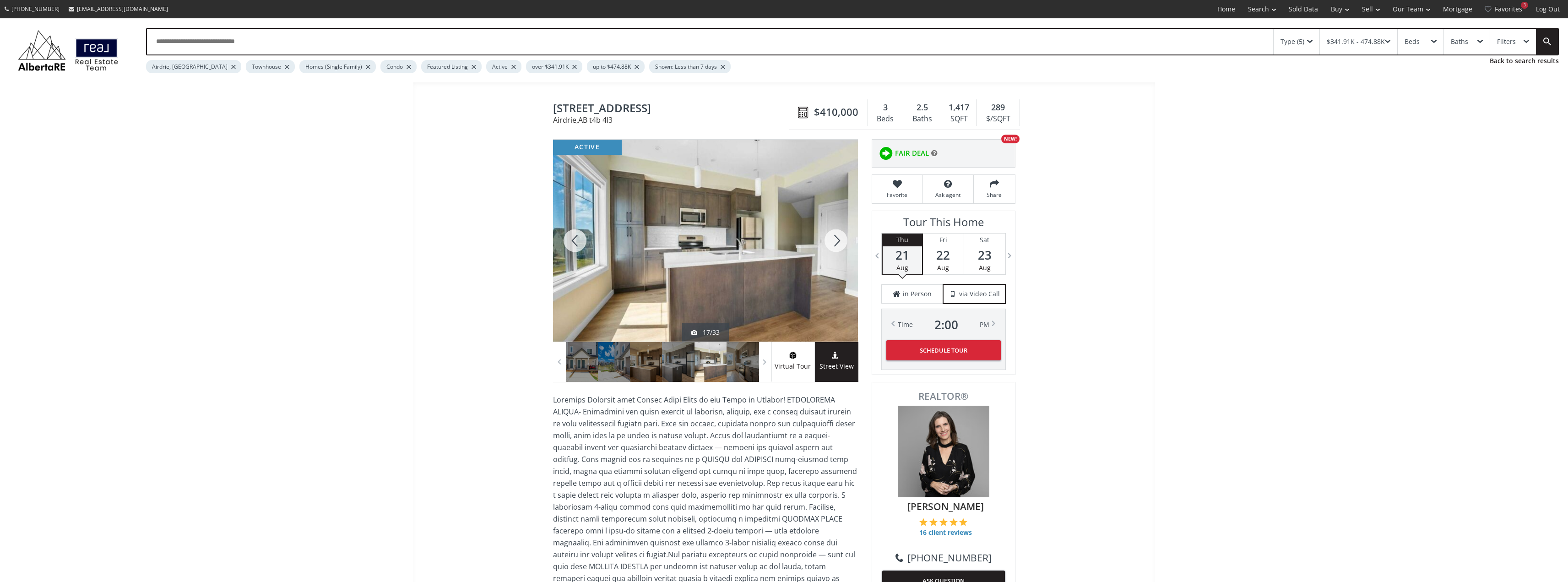
click at [836, 241] on div at bounding box center [836, 240] width 44 height 202
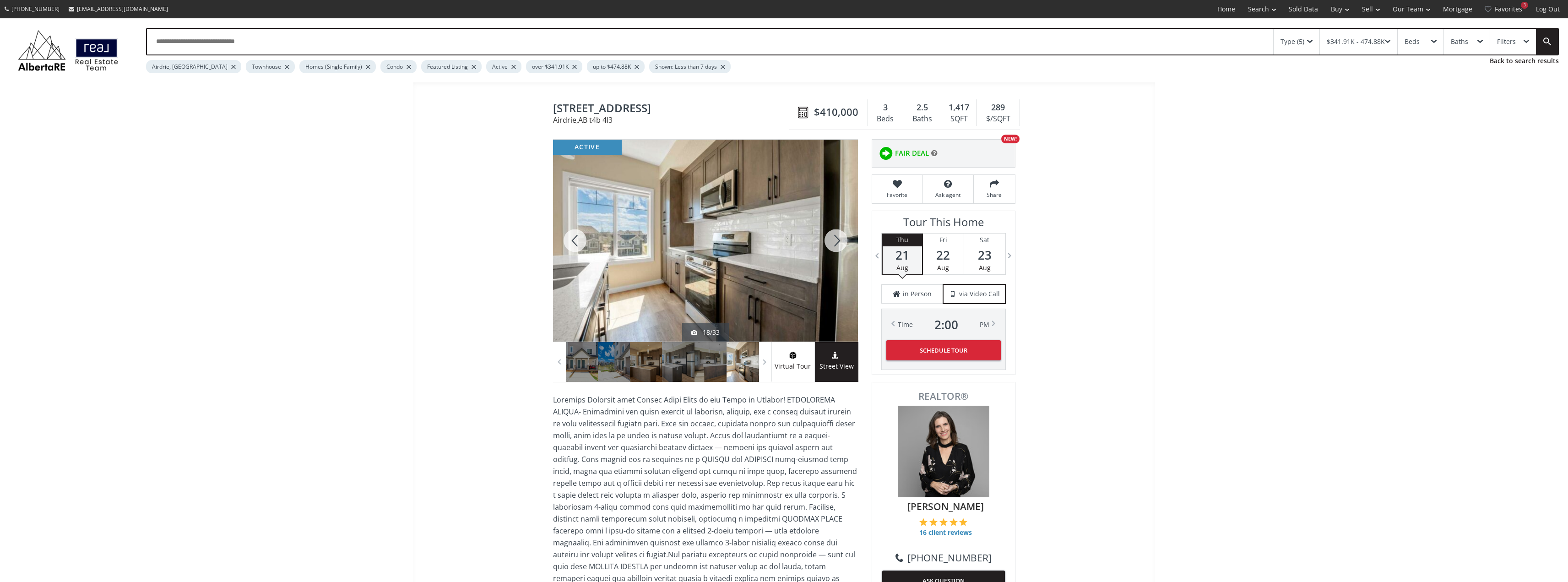
click at [836, 241] on div at bounding box center [836, 240] width 44 height 202
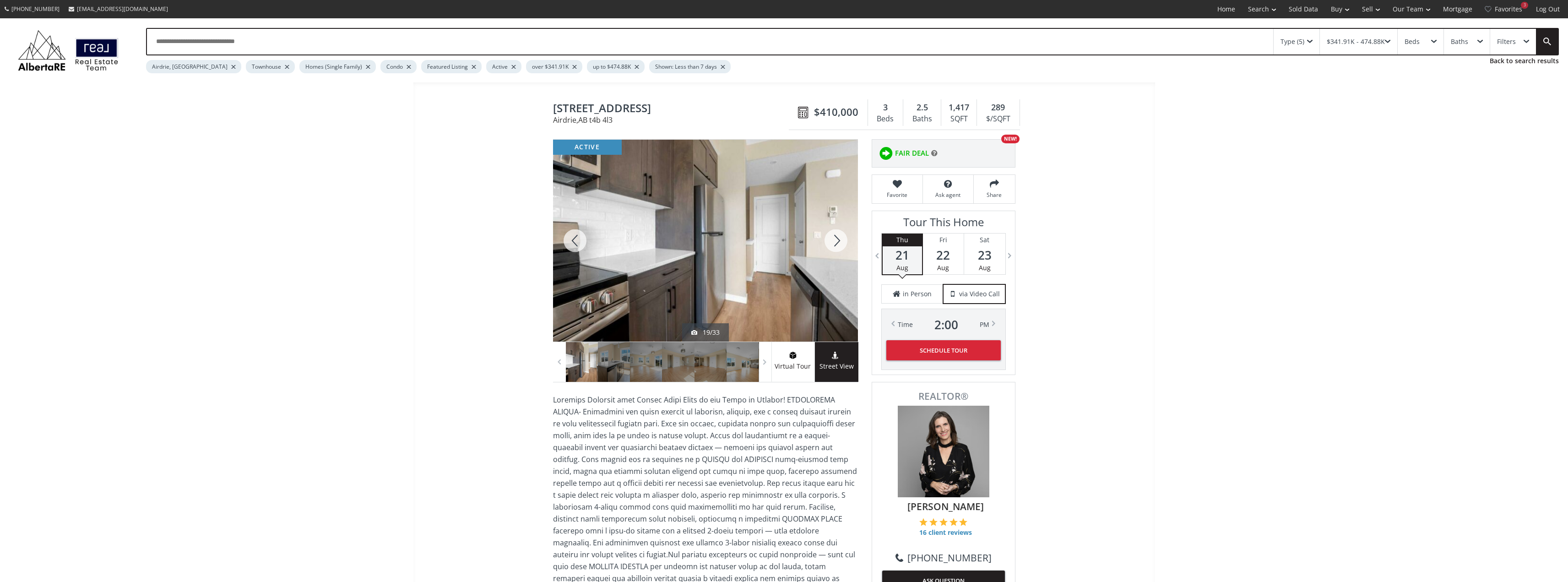
click at [836, 241] on div at bounding box center [836, 240] width 44 height 202
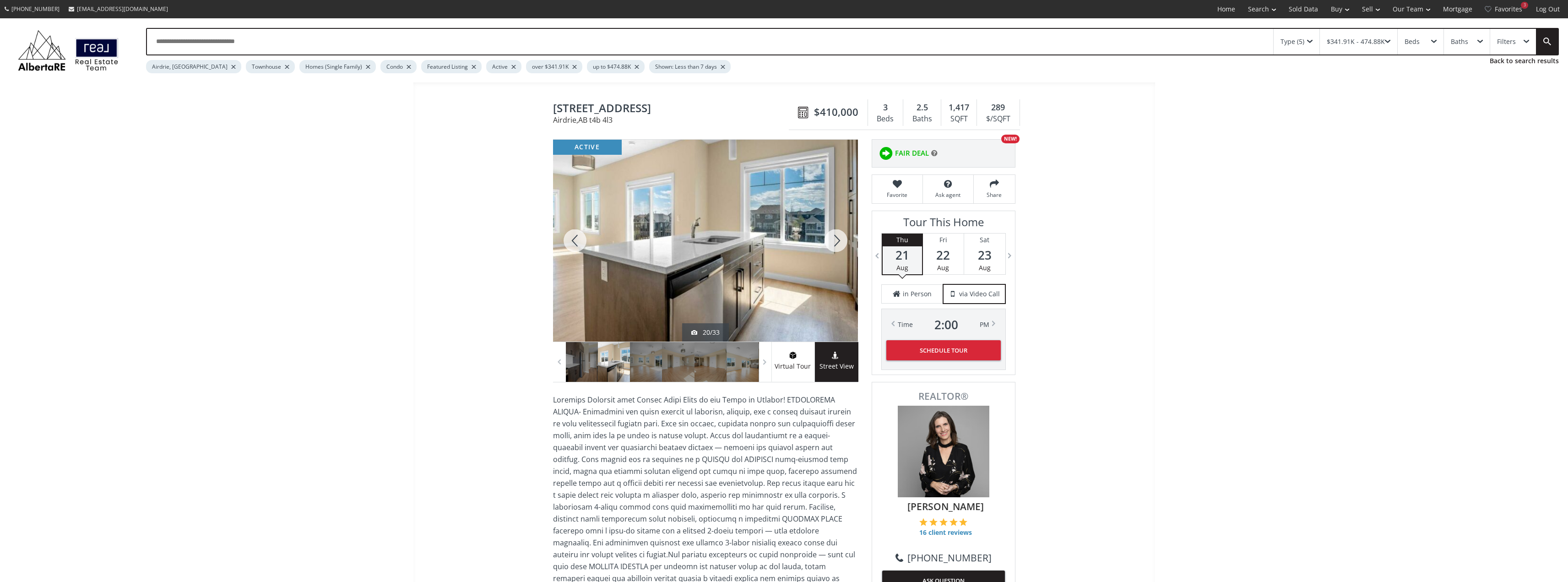
click at [836, 241] on div at bounding box center [836, 240] width 44 height 202
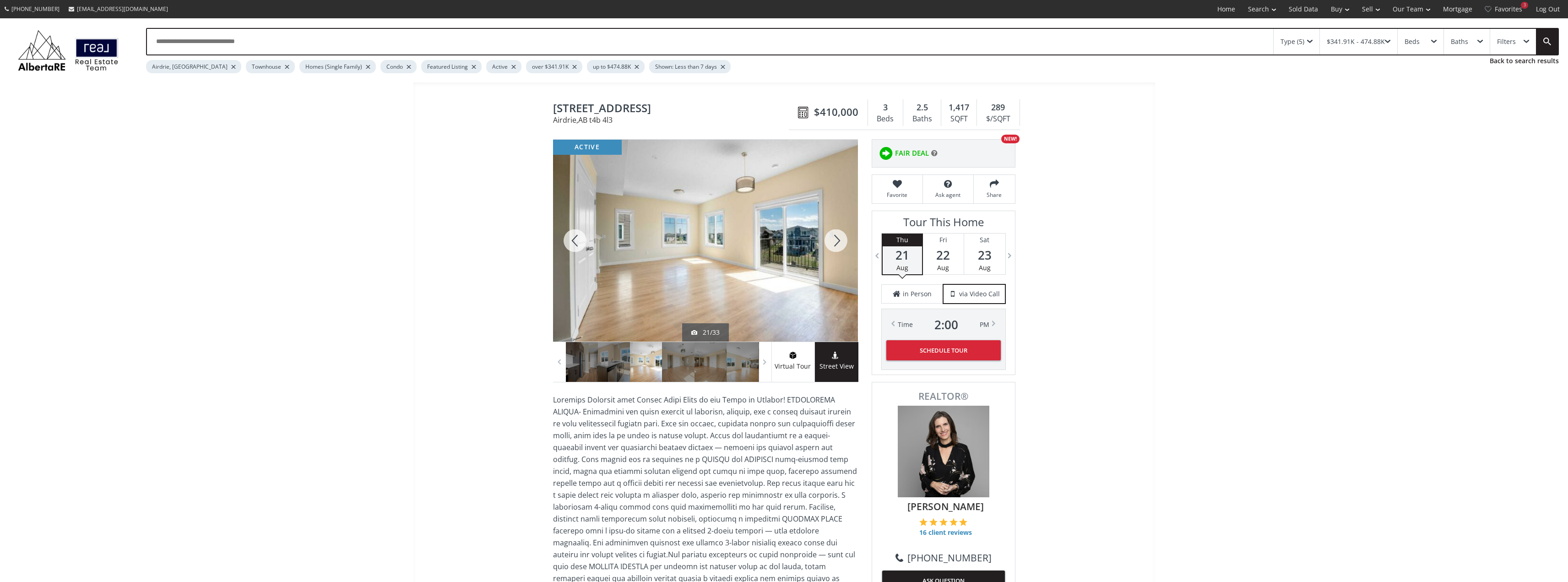
click at [836, 241] on div at bounding box center [836, 240] width 44 height 202
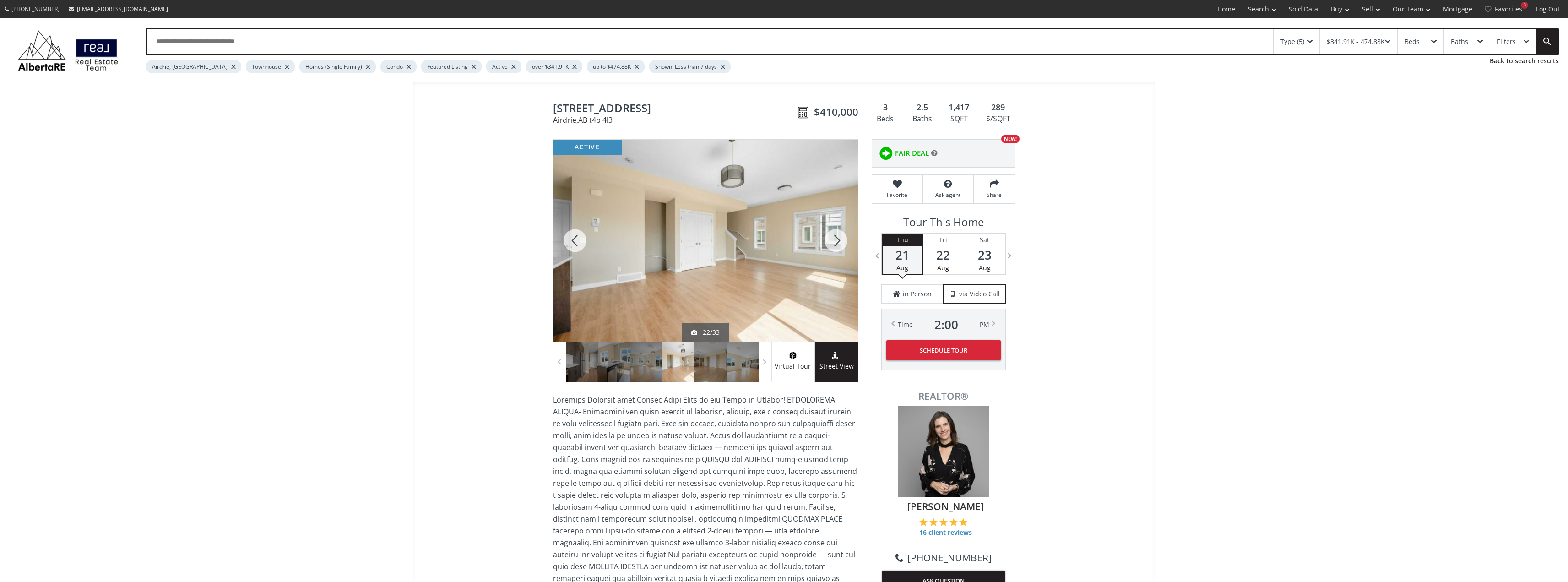
click at [836, 241] on div at bounding box center [836, 240] width 44 height 202
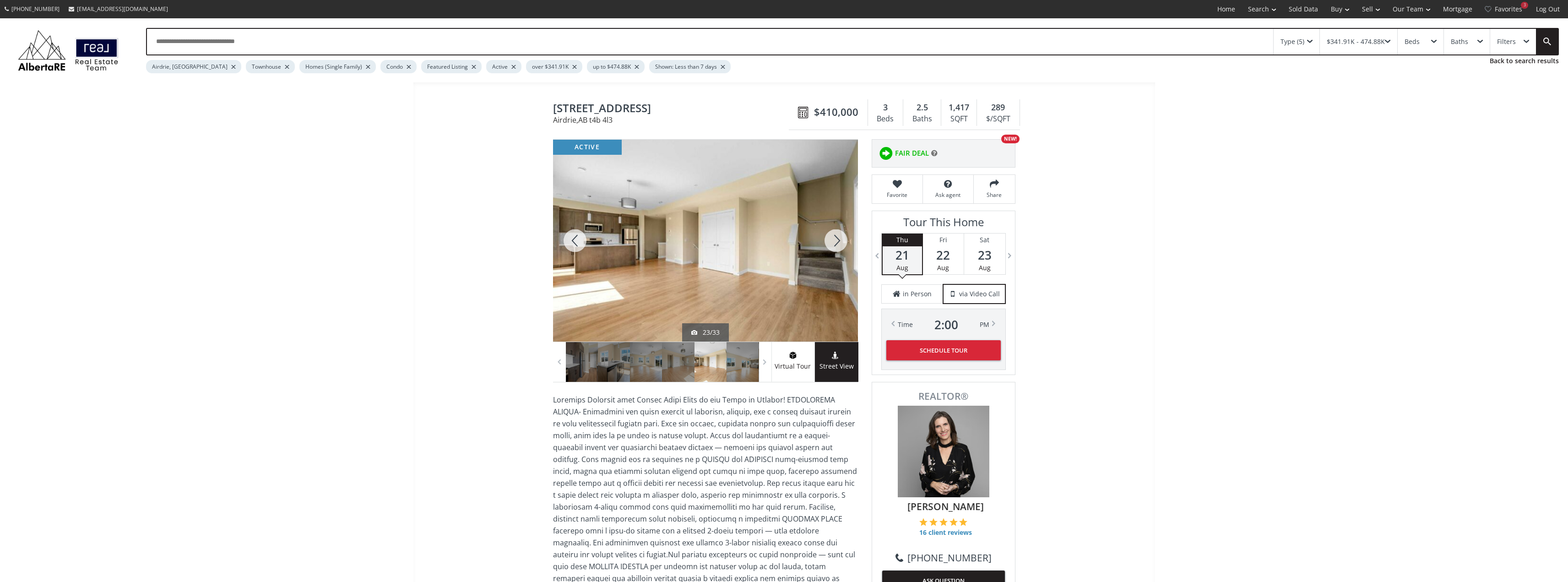
click at [838, 239] on div at bounding box center [836, 240] width 44 height 202
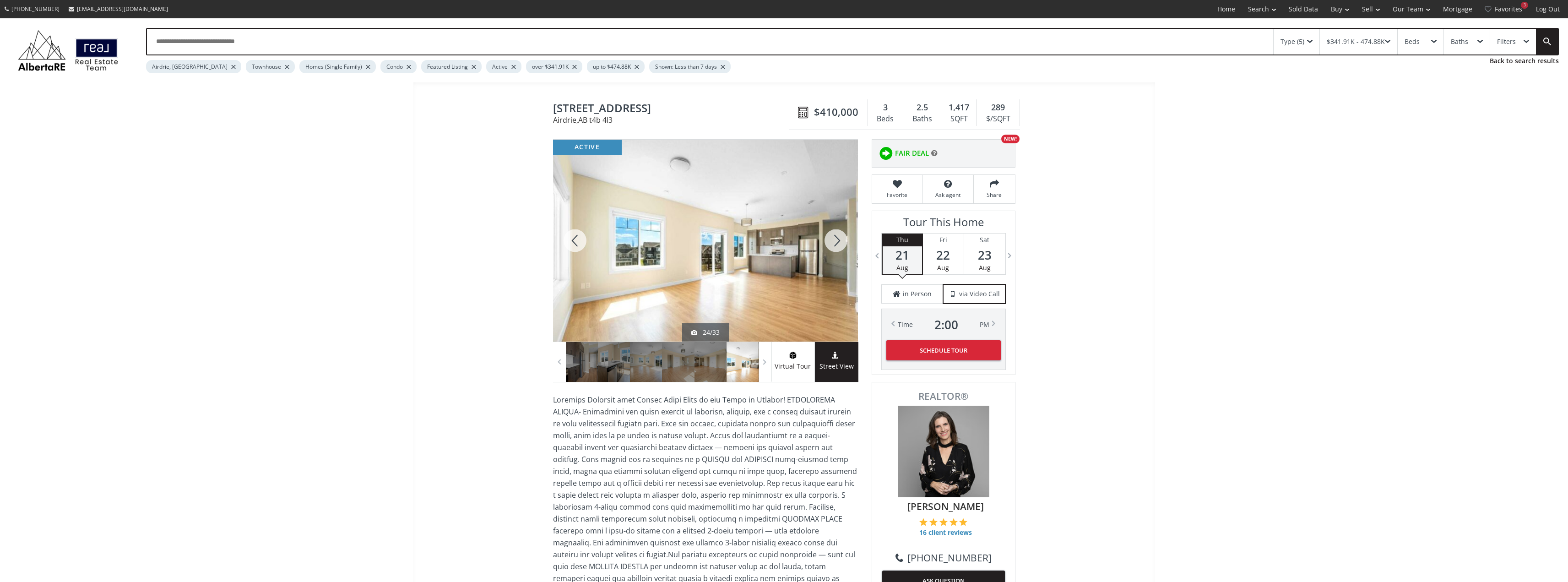
click at [838, 239] on div at bounding box center [836, 240] width 44 height 202
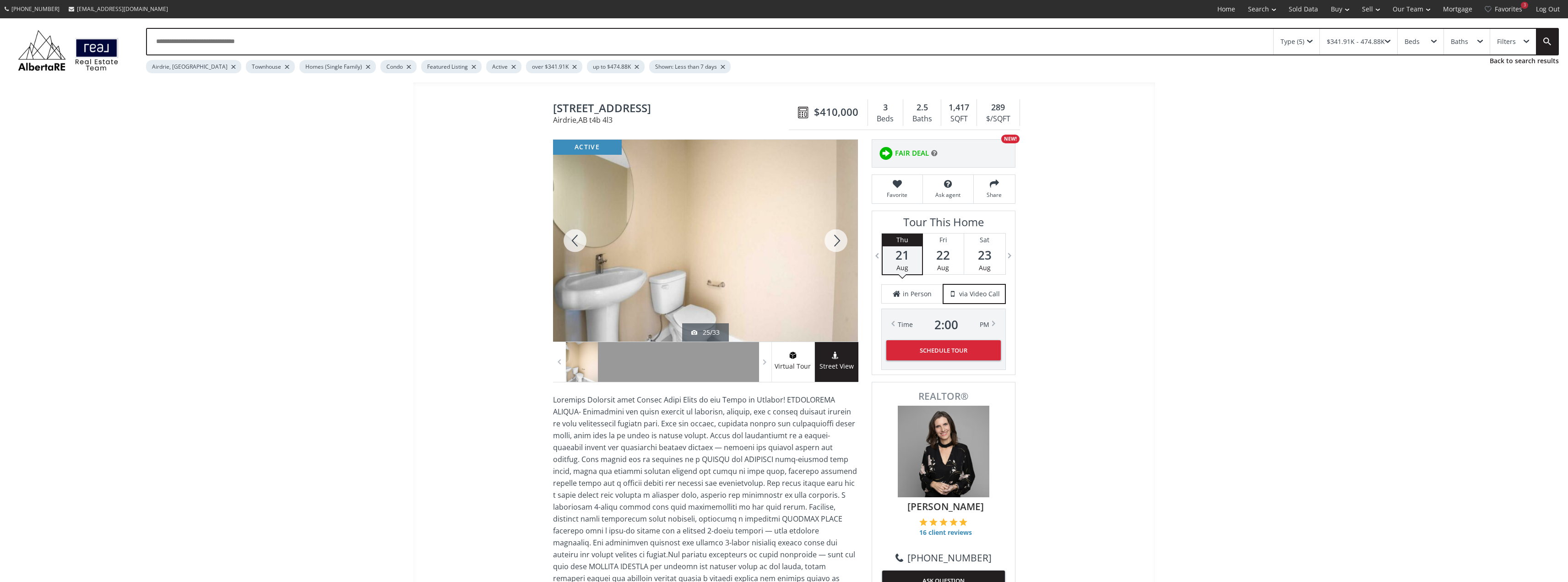
click at [838, 239] on div at bounding box center [836, 240] width 44 height 202
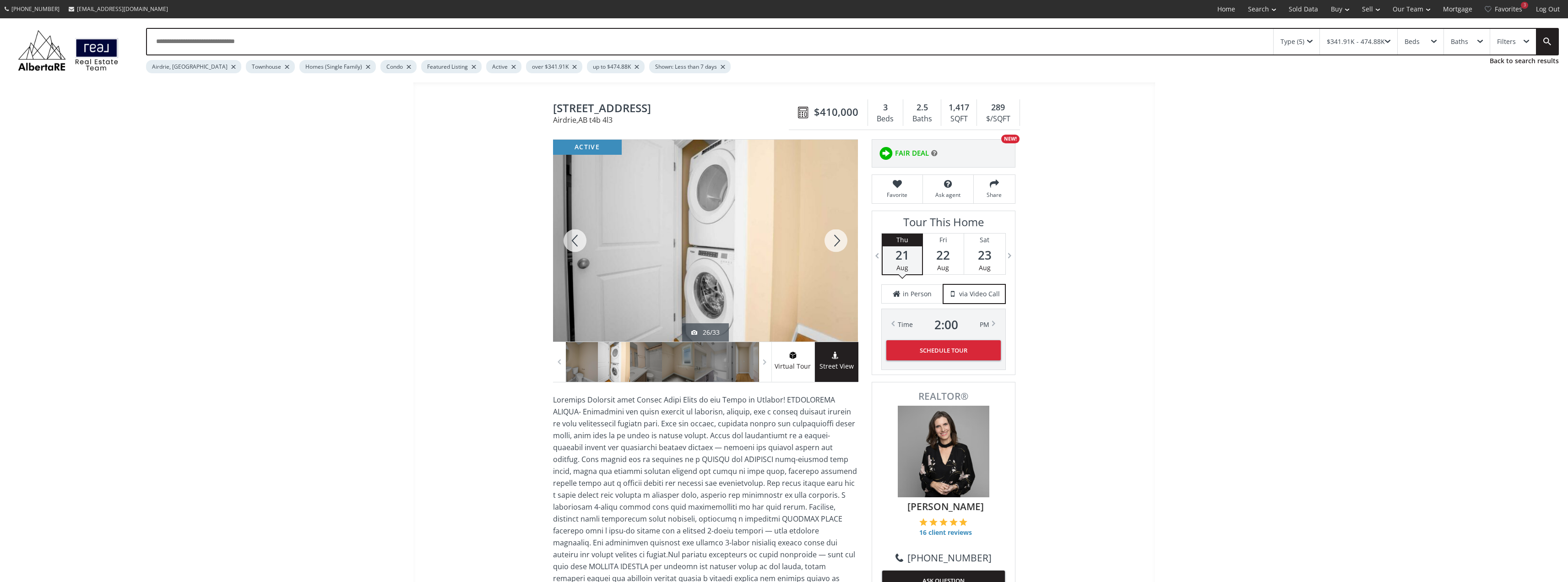
click at [838, 239] on div at bounding box center [836, 240] width 44 height 202
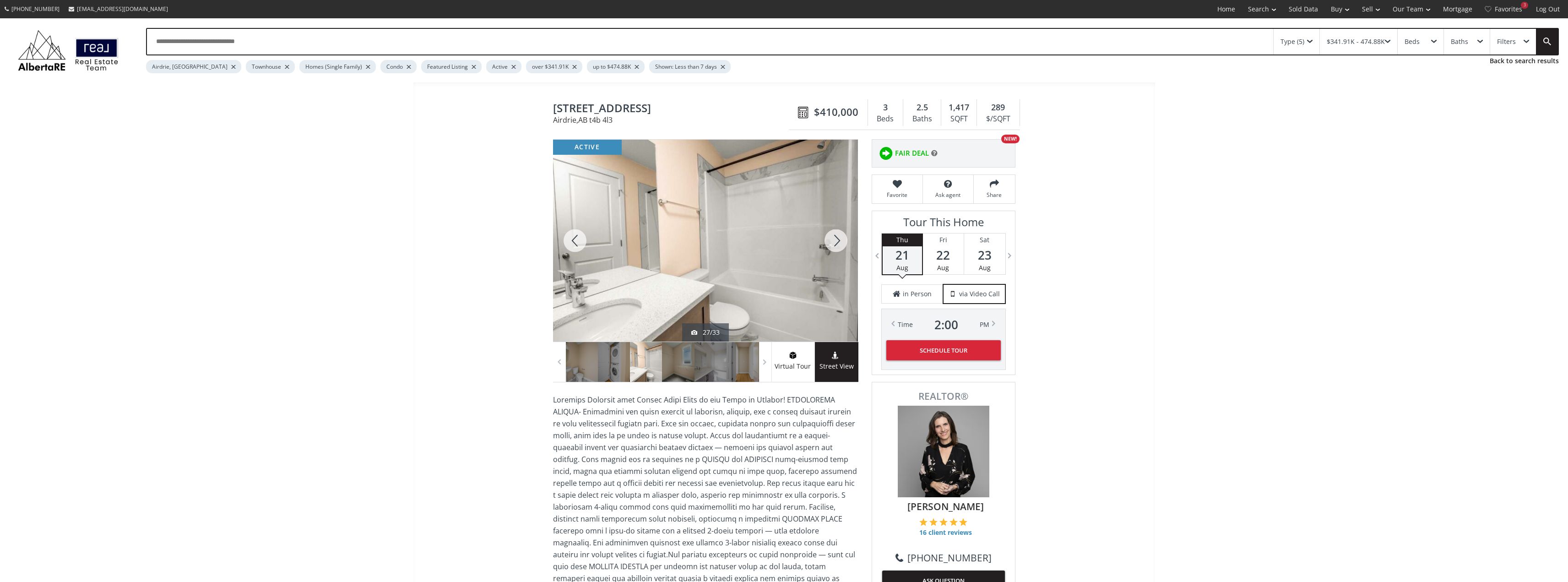
click at [837, 240] on div at bounding box center [836, 240] width 44 height 202
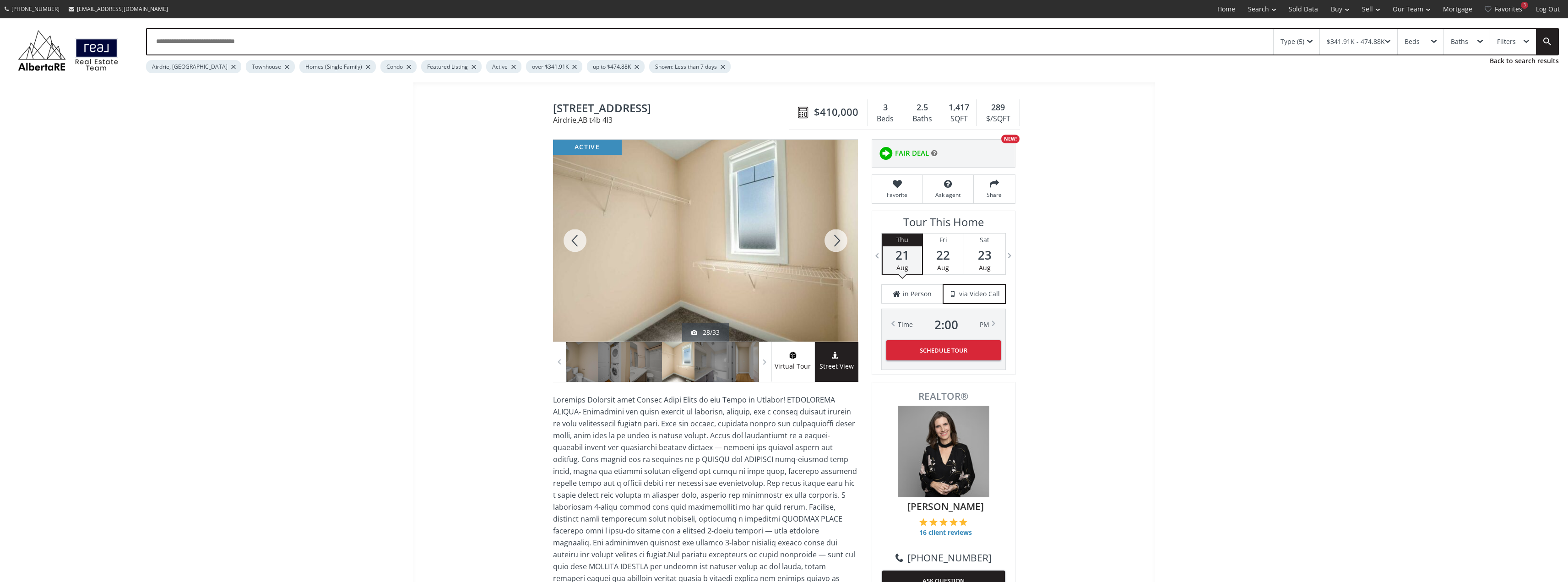
click at [837, 240] on div at bounding box center [836, 240] width 44 height 202
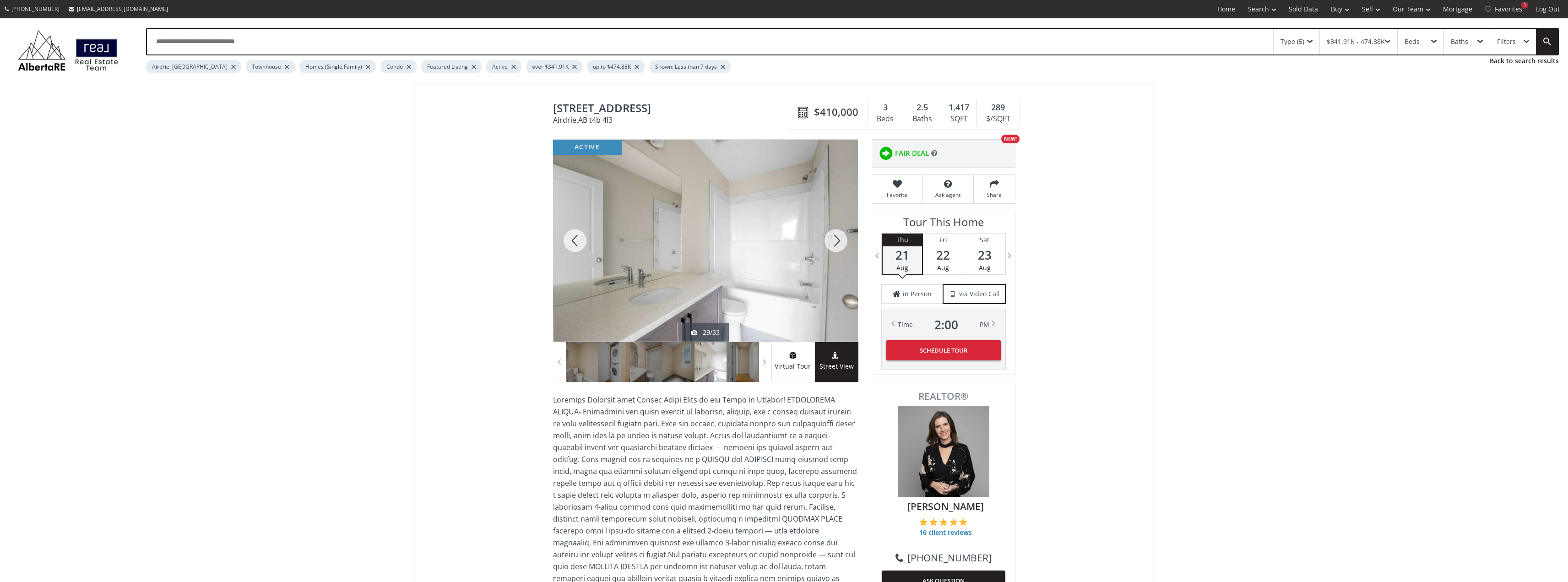
click at [837, 240] on div at bounding box center [836, 240] width 44 height 202
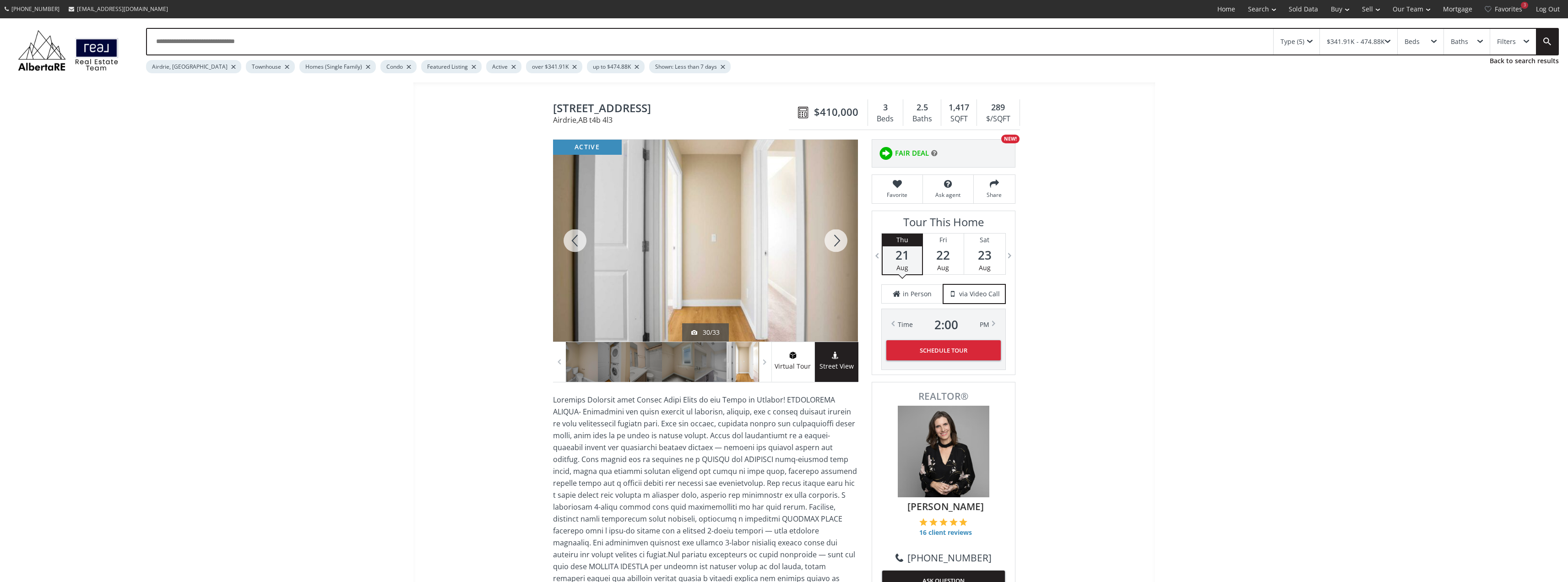
click at [837, 240] on div at bounding box center [836, 240] width 44 height 202
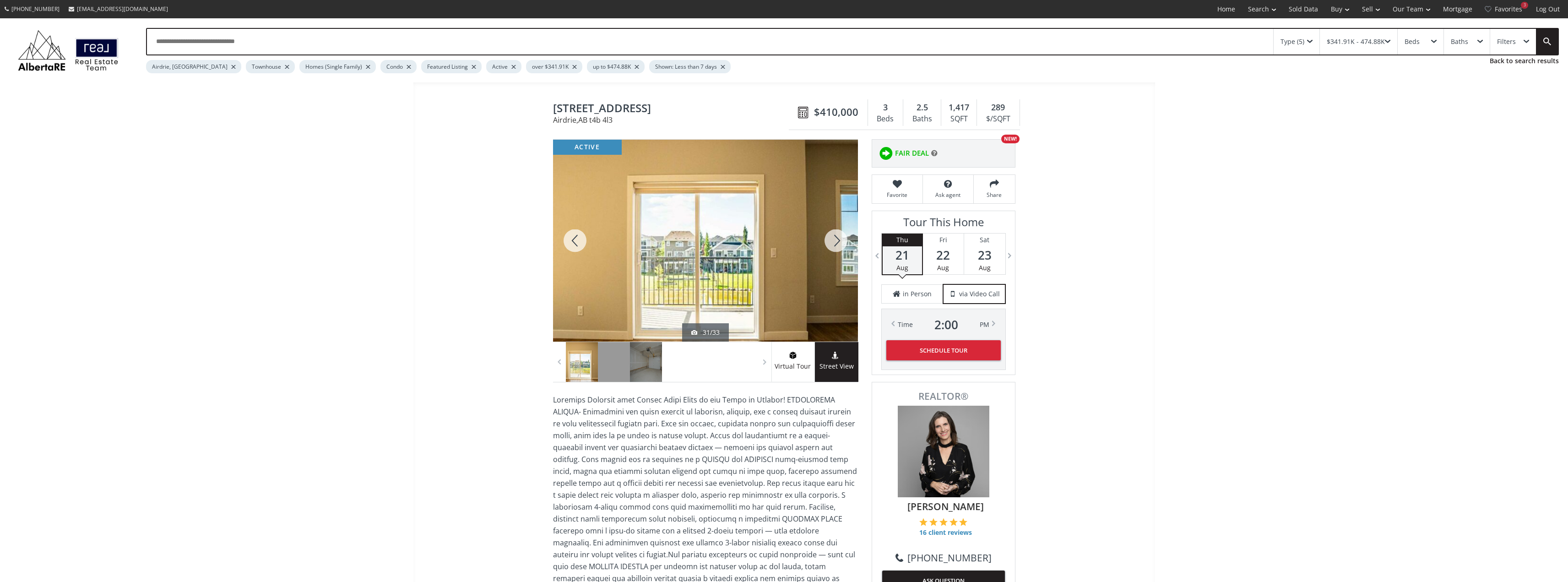
click at [837, 240] on div at bounding box center [836, 240] width 44 height 202
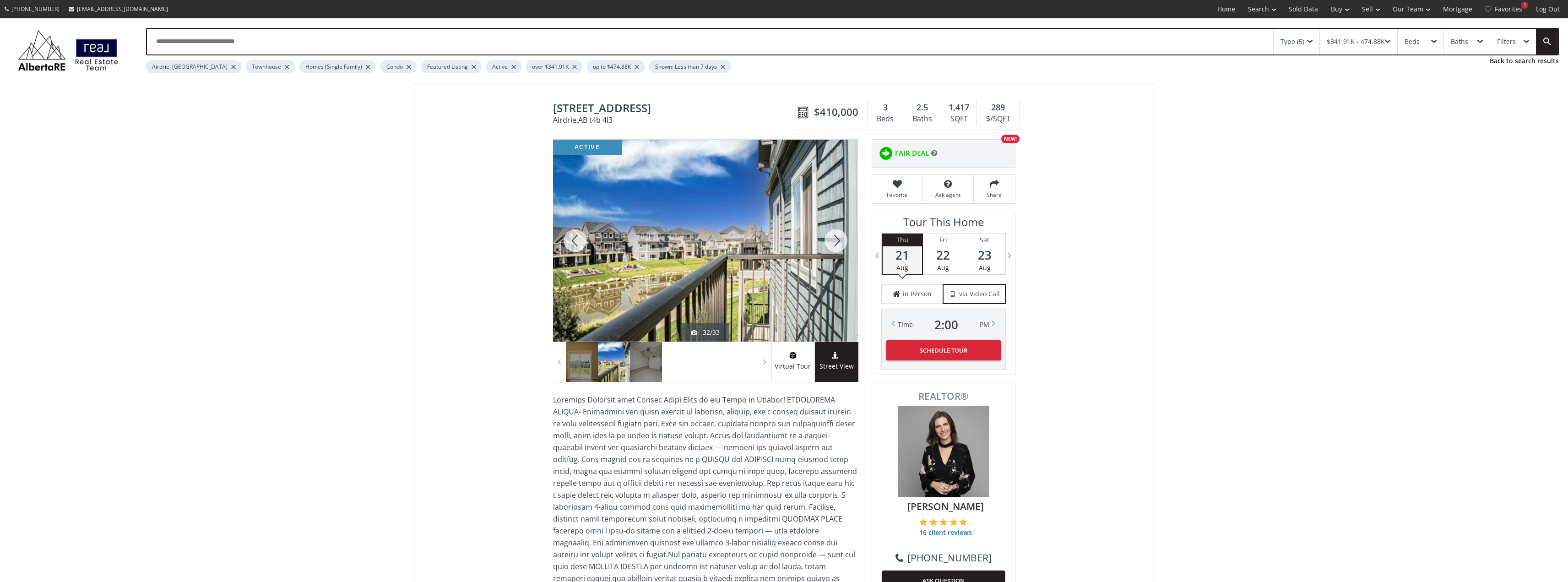
click at [837, 240] on div at bounding box center [836, 240] width 44 height 202
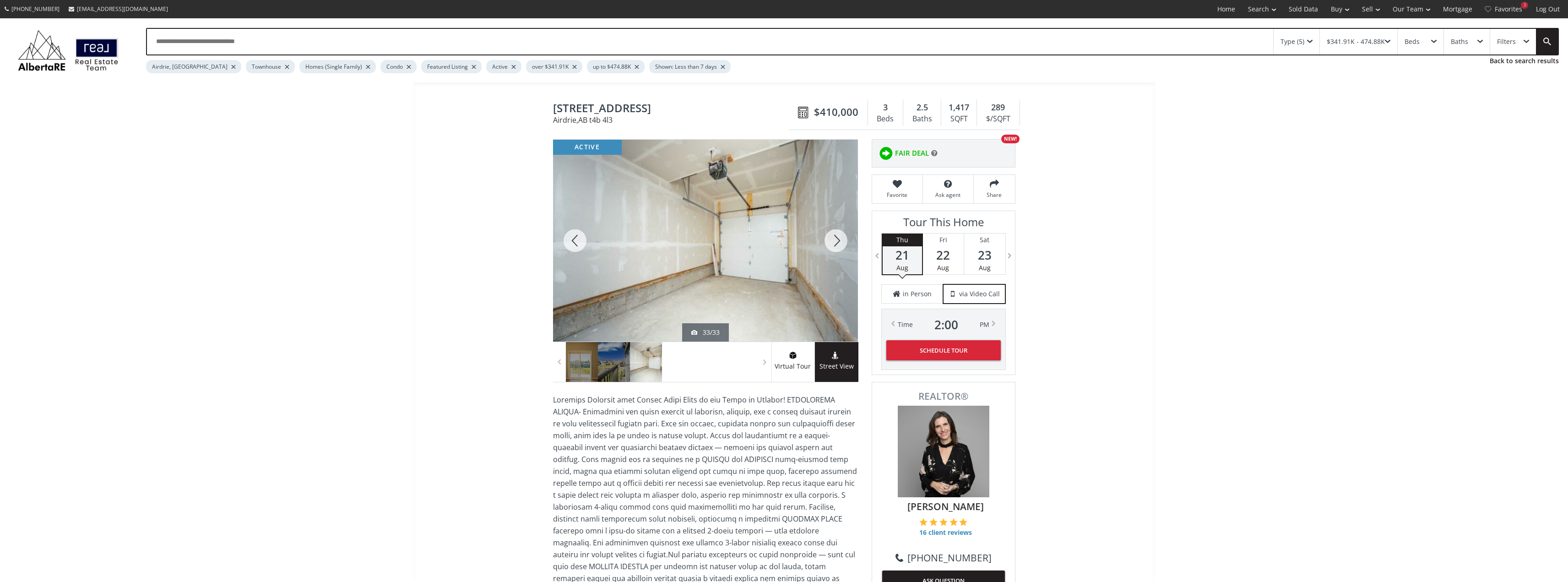
click at [837, 240] on div at bounding box center [836, 240] width 44 height 202
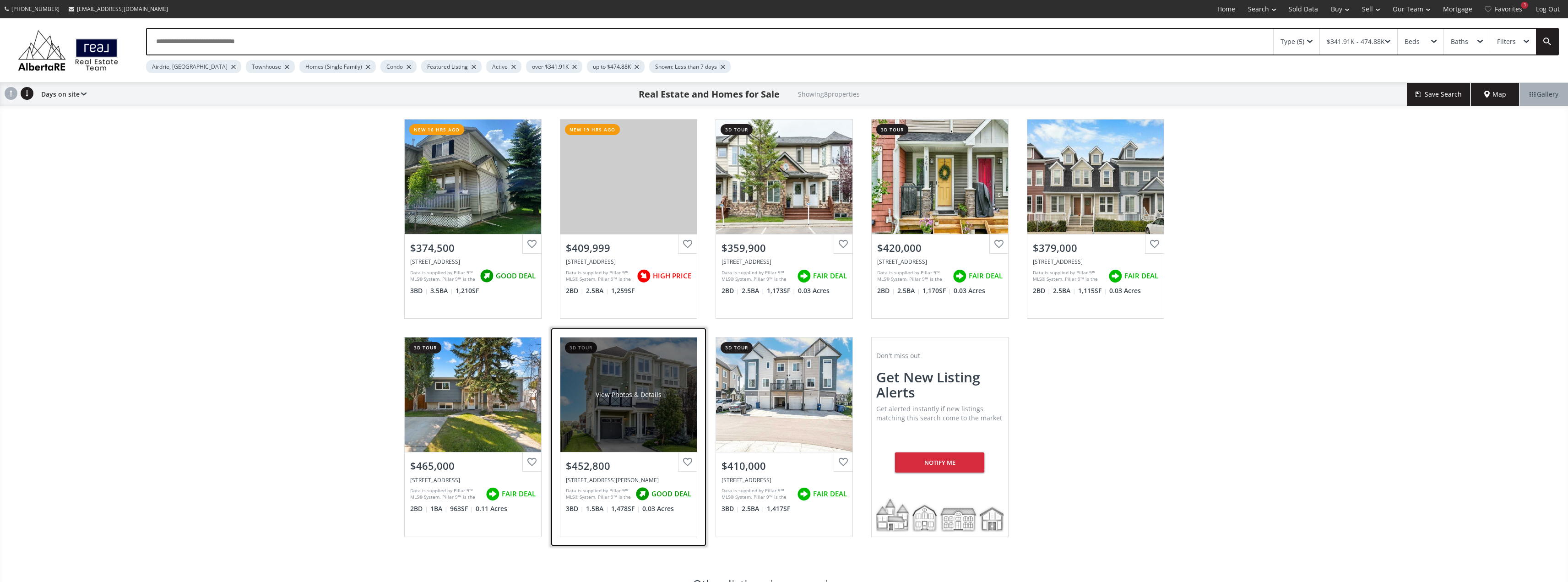
click at [623, 399] on div "View Photos & Details" at bounding box center [628, 394] width 66 height 9
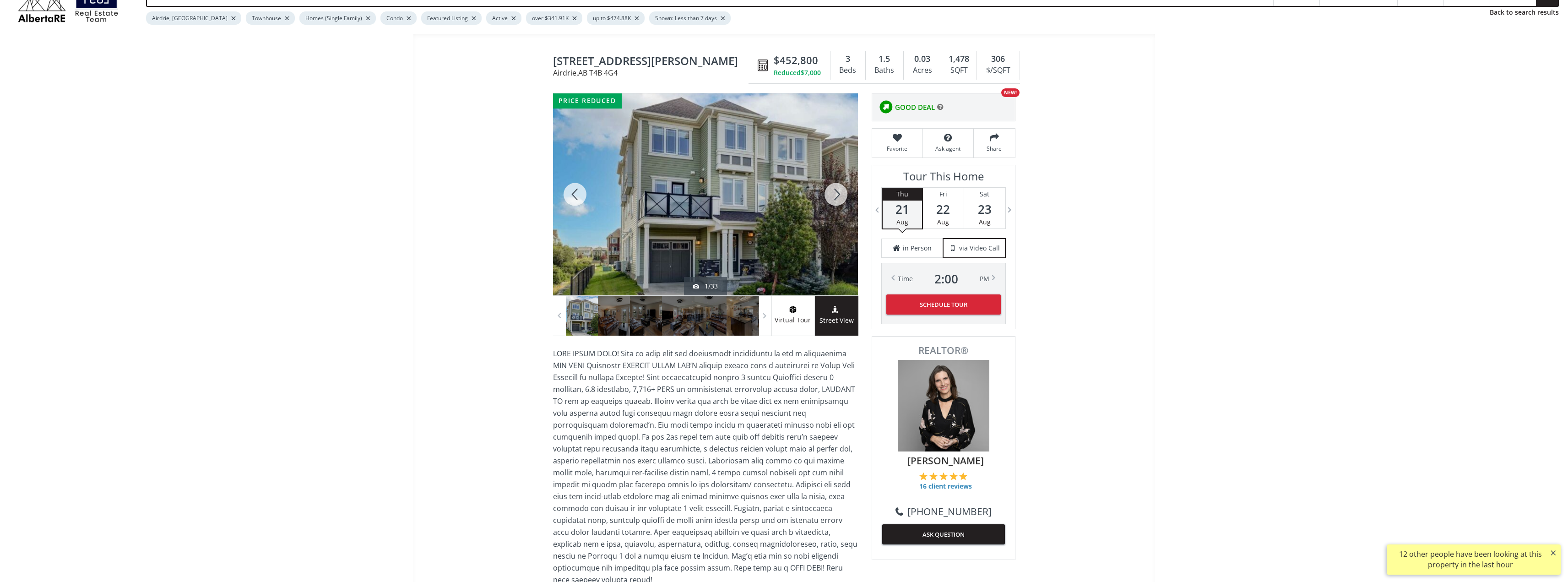
scroll to position [46, 0]
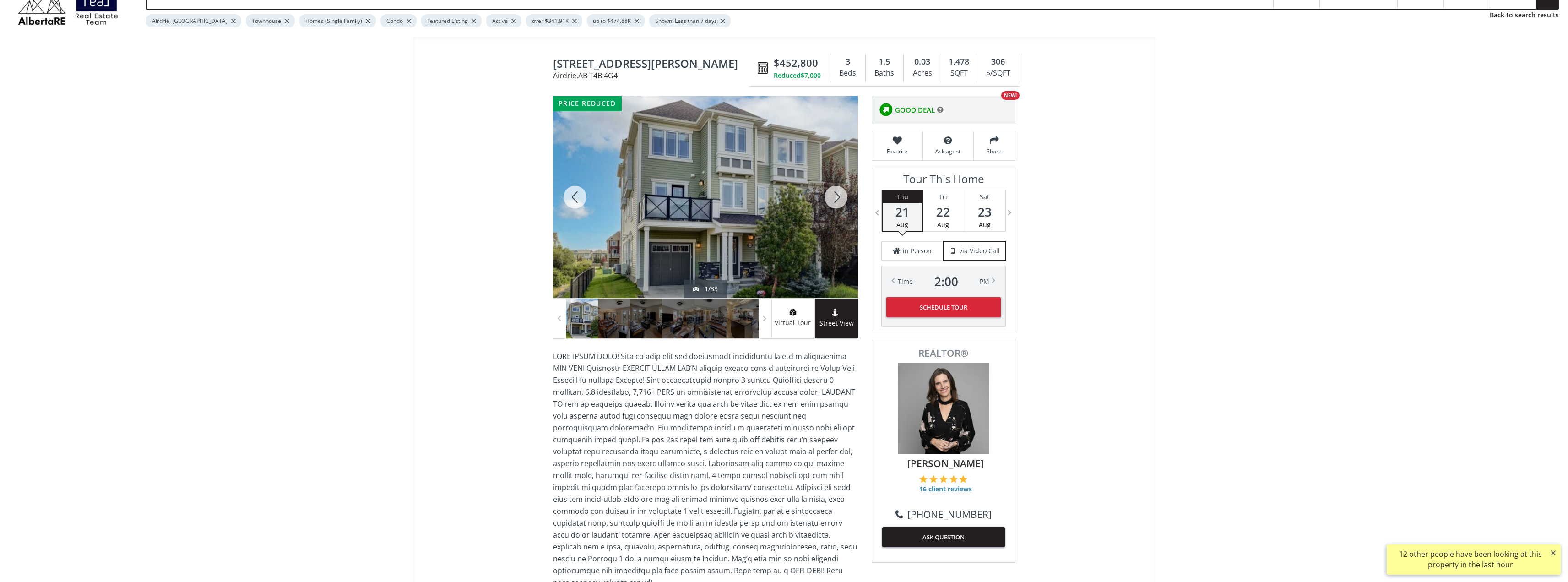
click at [838, 196] on div at bounding box center [836, 197] width 44 height 202
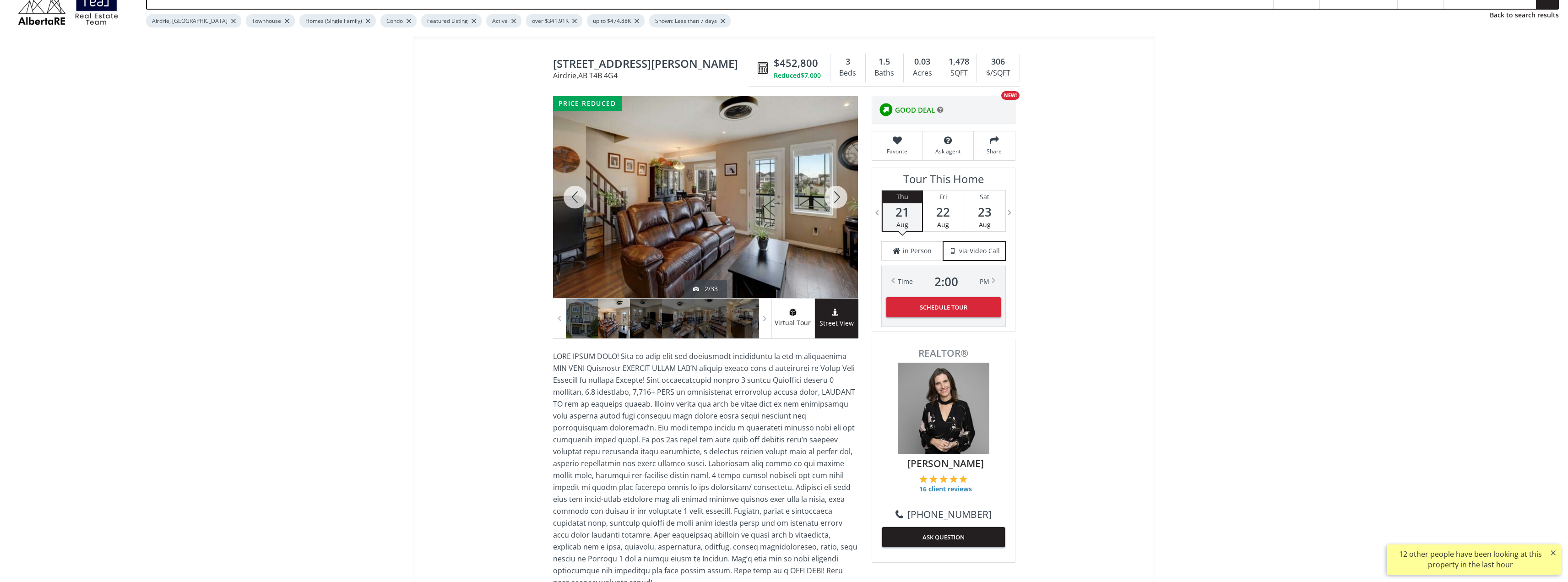
click at [838, 196] on div at bounding box center [836, 197] width 44 height 202
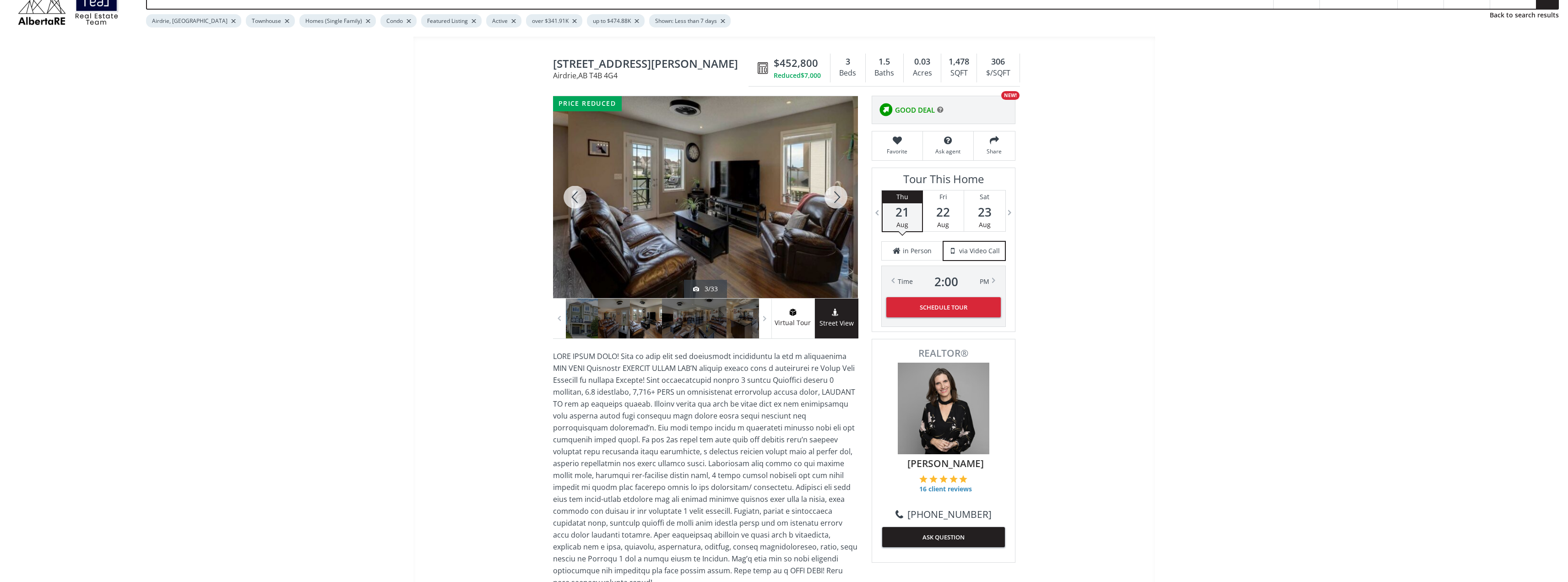
click at [836, 203] on div at bounding box center [836, 197] width 44 height 202
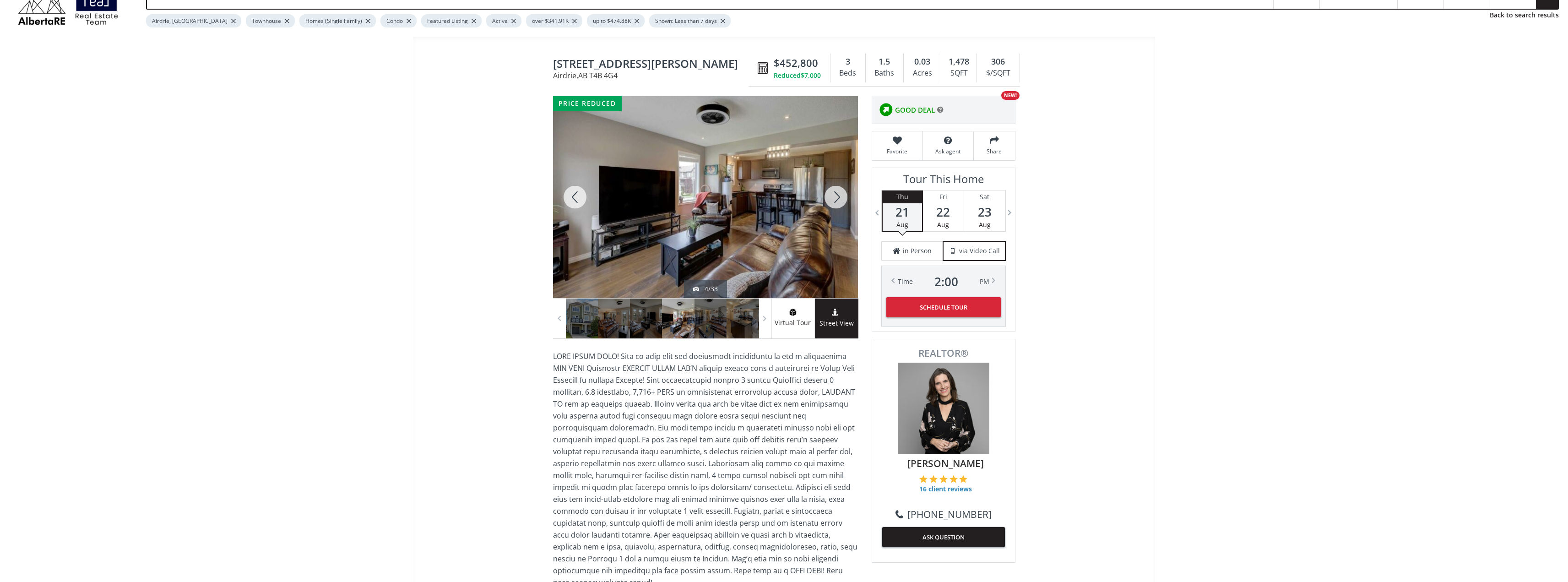
click at [837, 200] on div at bounding box center [836, 197] width 44 height 202
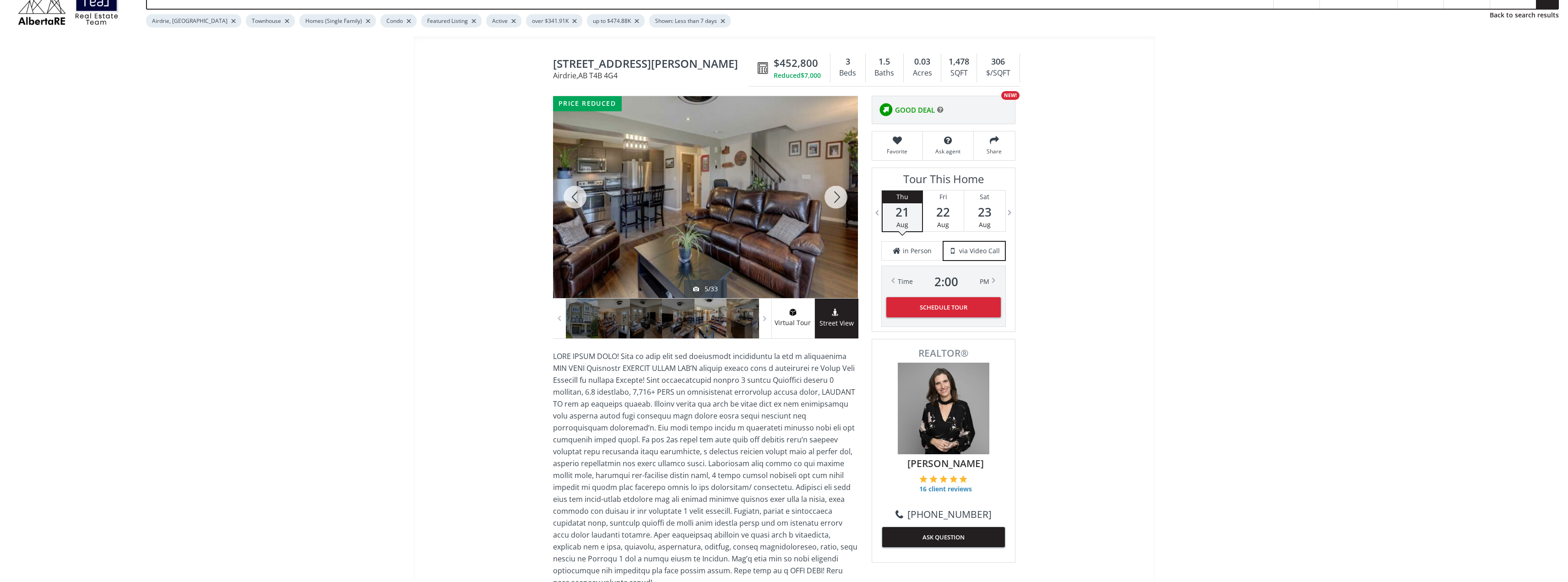
click at [834, 194] on div at bounding box center [836, 197] width 44 height 202
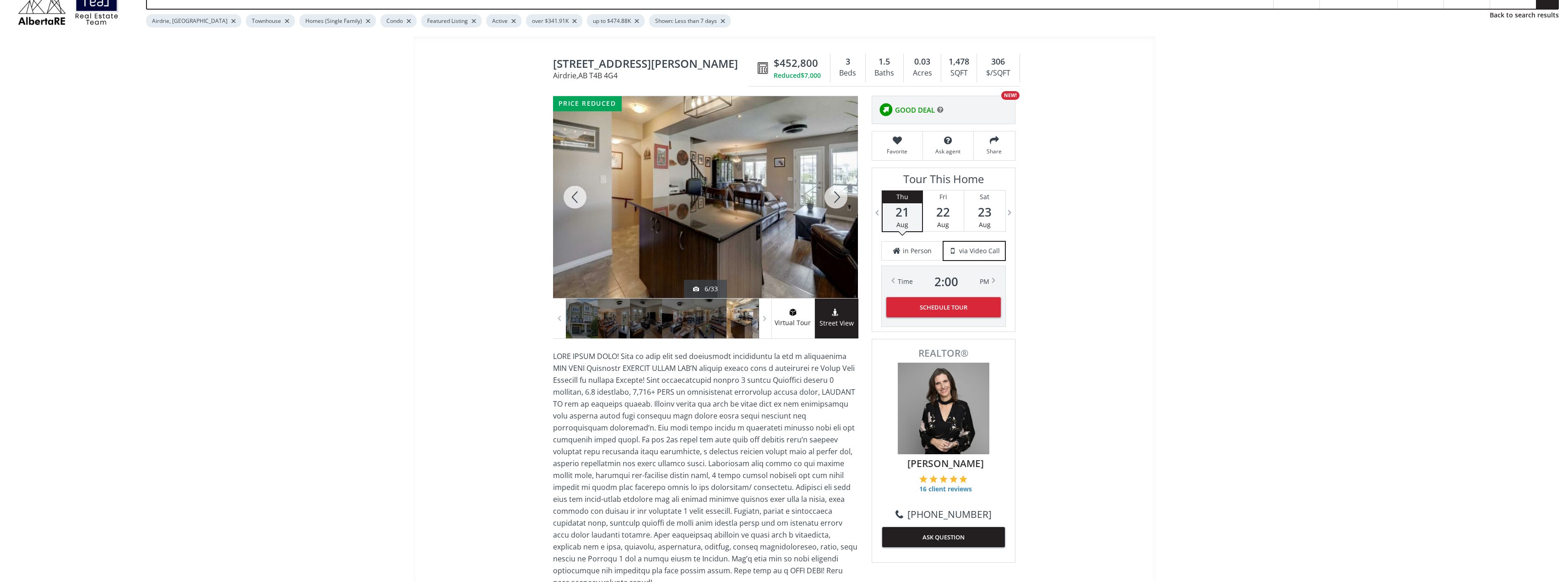
click at [834, 194] on div at bounding box center [836, 197] width 44 height 202
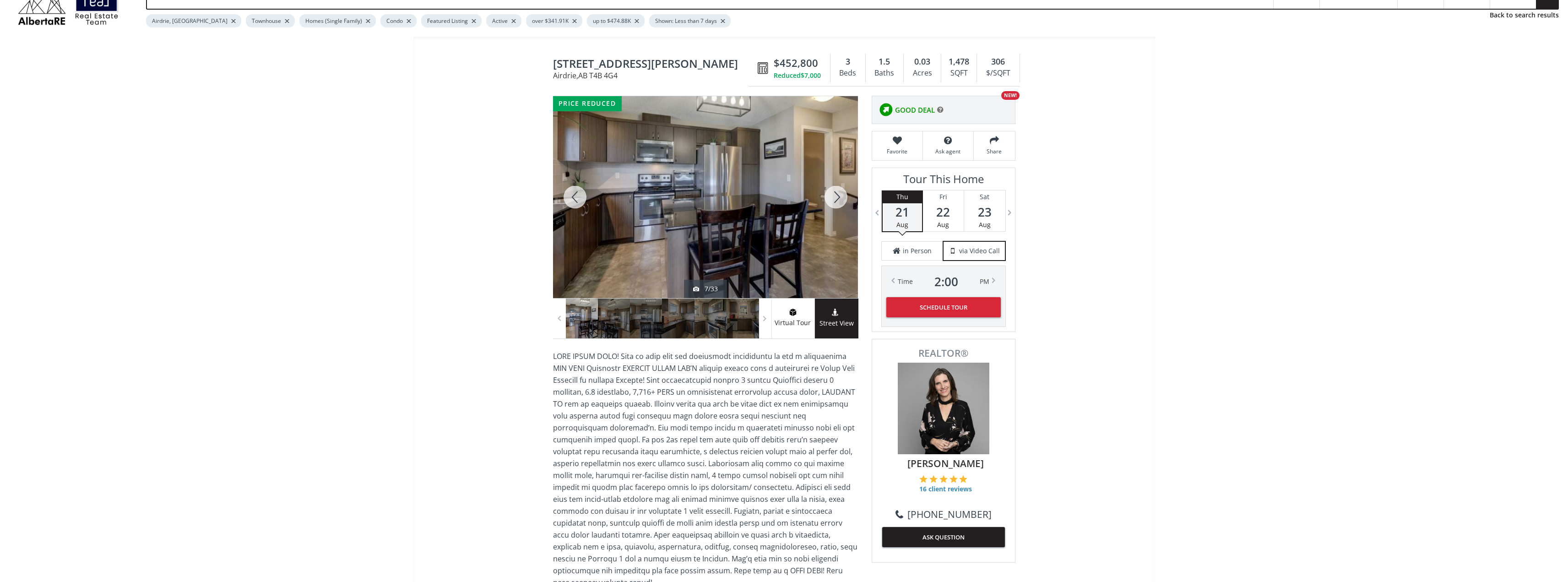
click at [837, 194] on div at bounding box center [836, 197] width 44 height 202
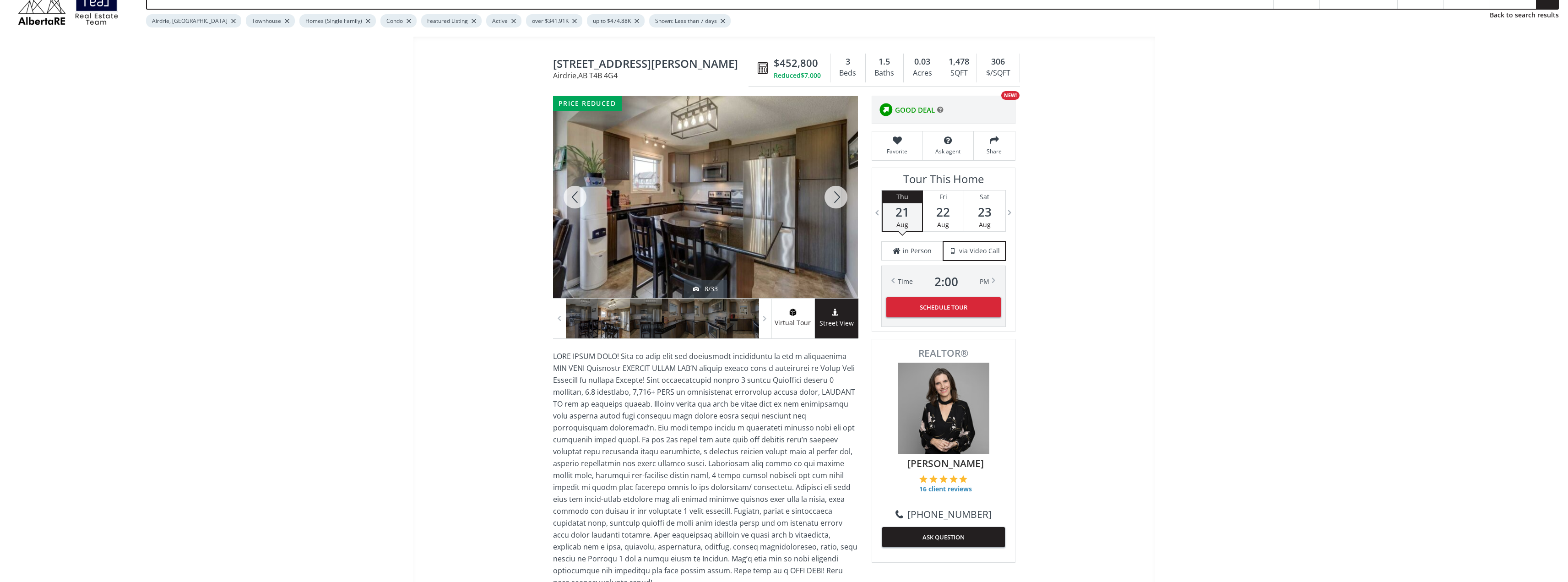
click at [837, 193] on div at bounding box center [836, 197] width 44 height 202
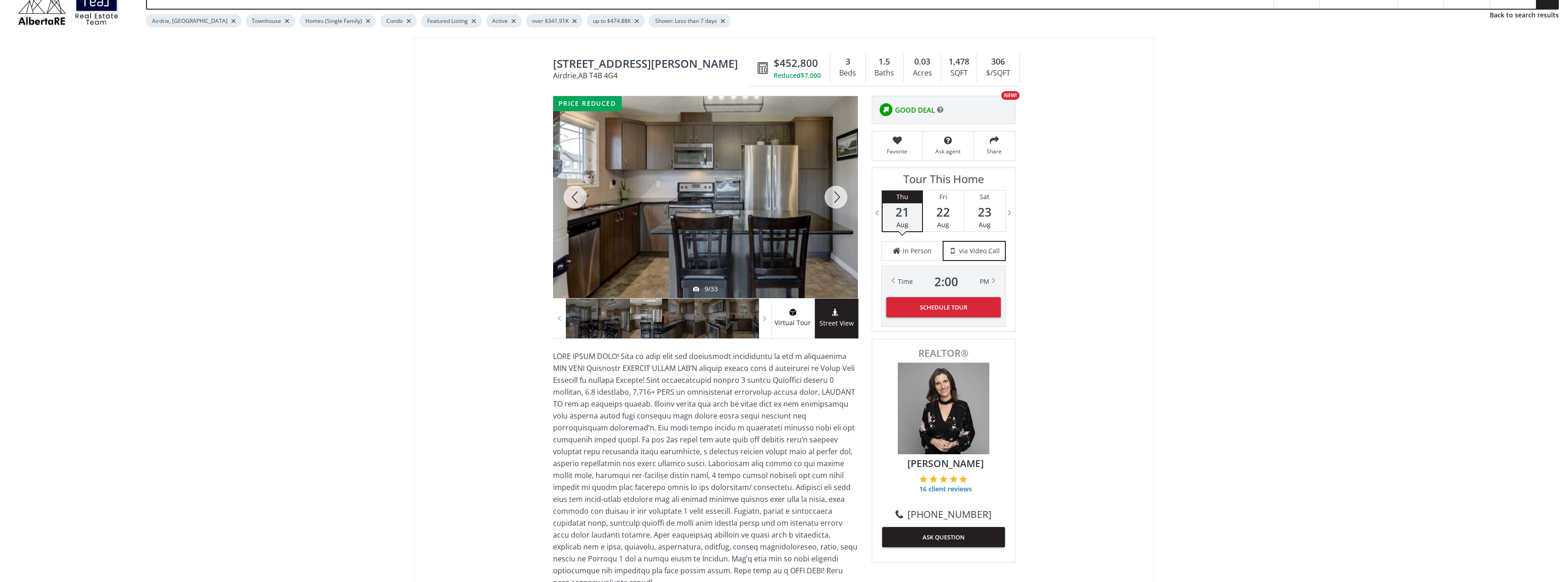
click at [837, 193] on div at bounding box center [836, 197] width 44 height 202
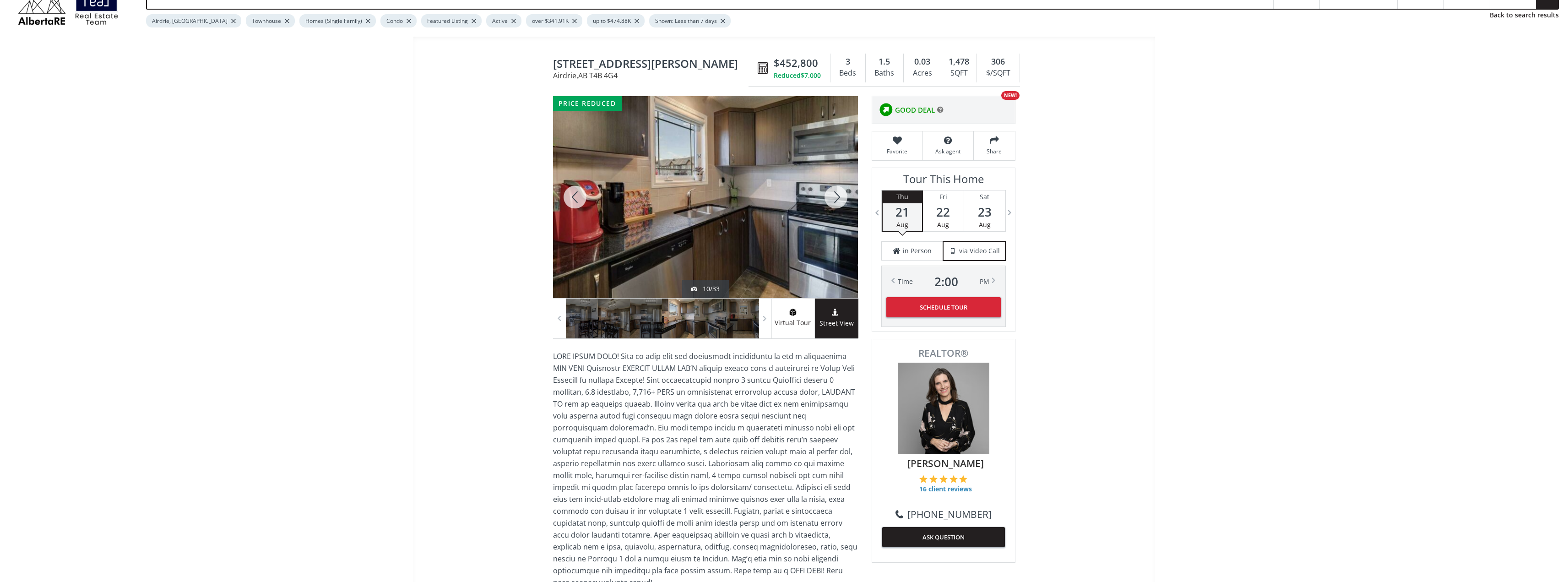
click at [837, 193] on div at bounding box center [836, 197] width 44 height 202
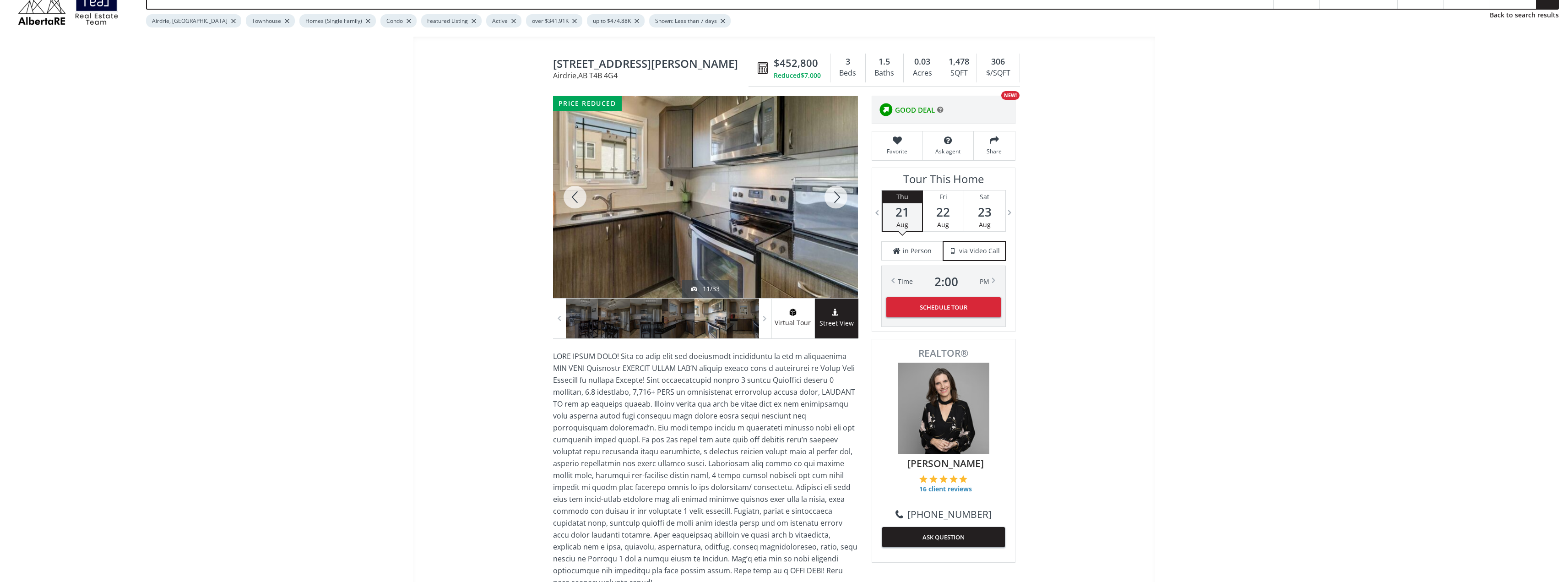
click at [837, 203] on div at bounding box center [836, 197] width 44 height 202
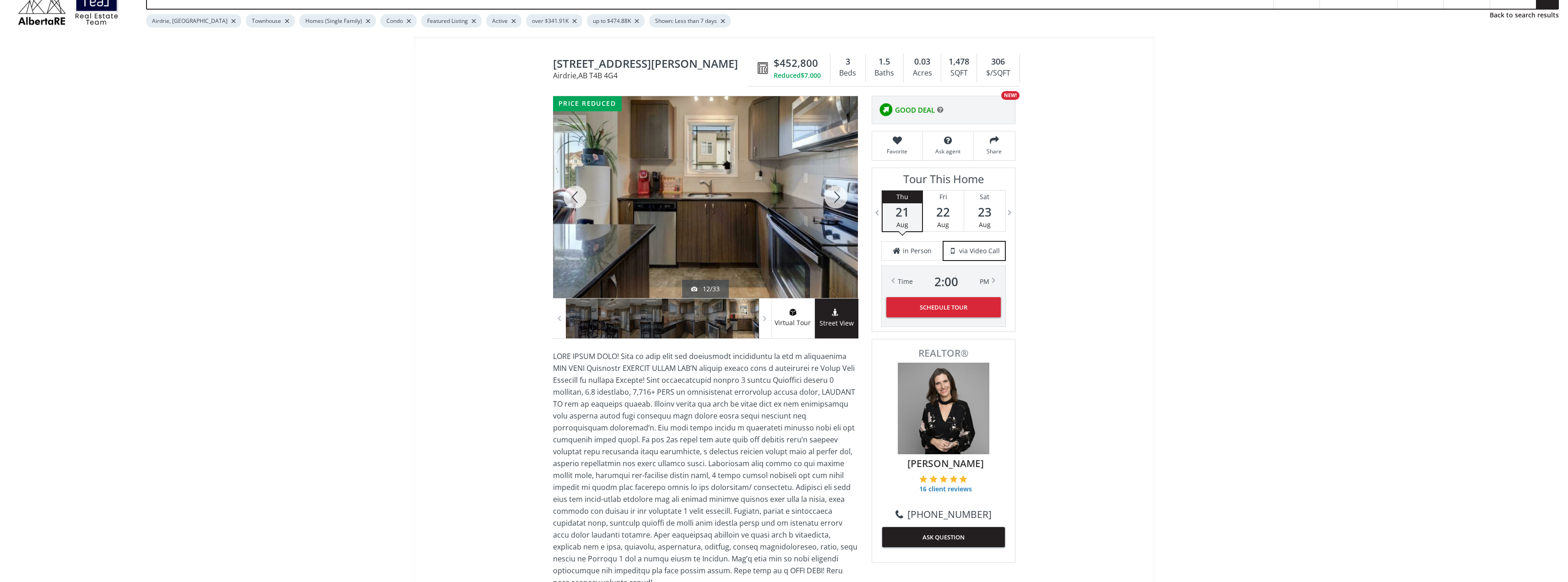
click at [840, 198] on div at bounding box center [836, 197] width 44 height 202
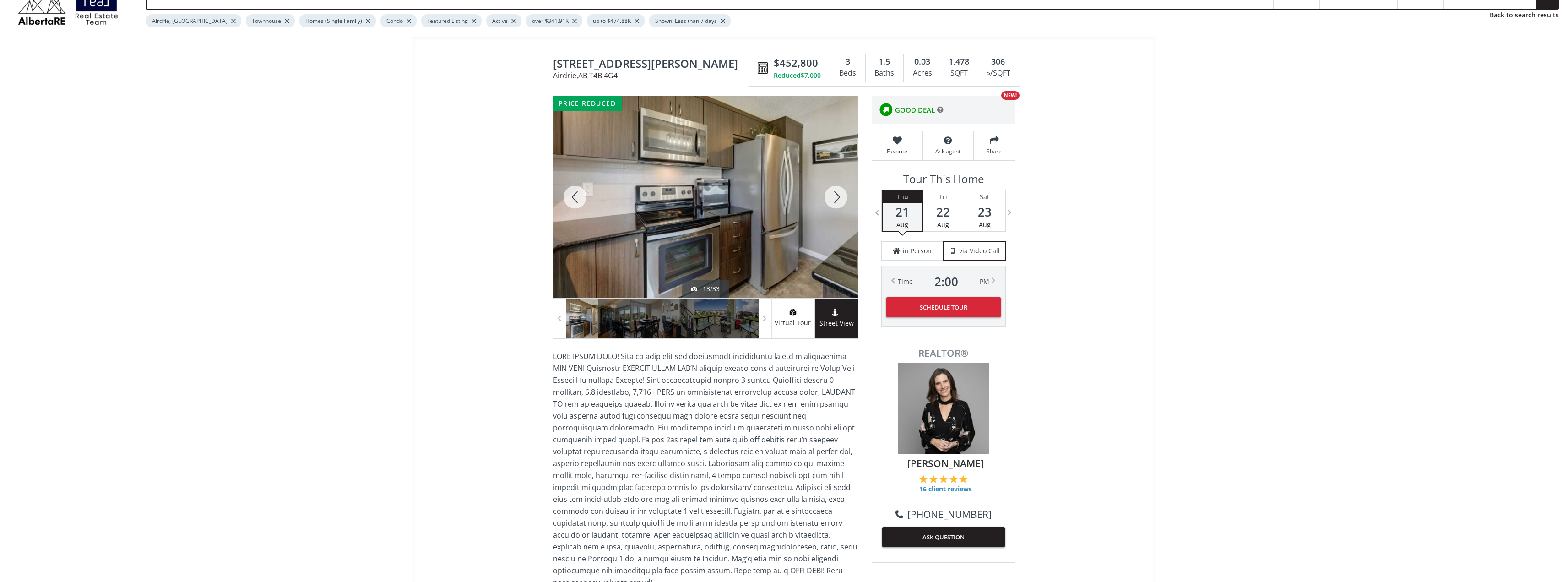
click at [836, 199] on div at bounding box center [836, 197] width 44 height 202
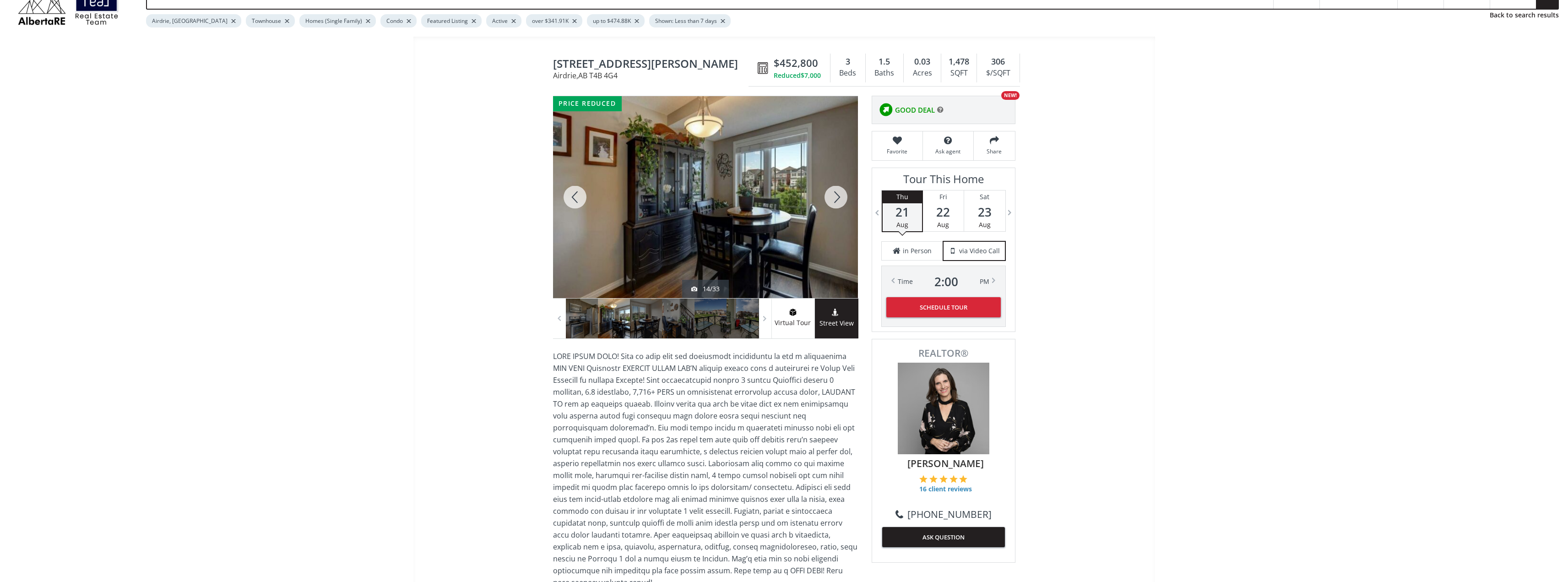
click at [838, 198] on div at bounding box center [836, 197] width 44 height 202
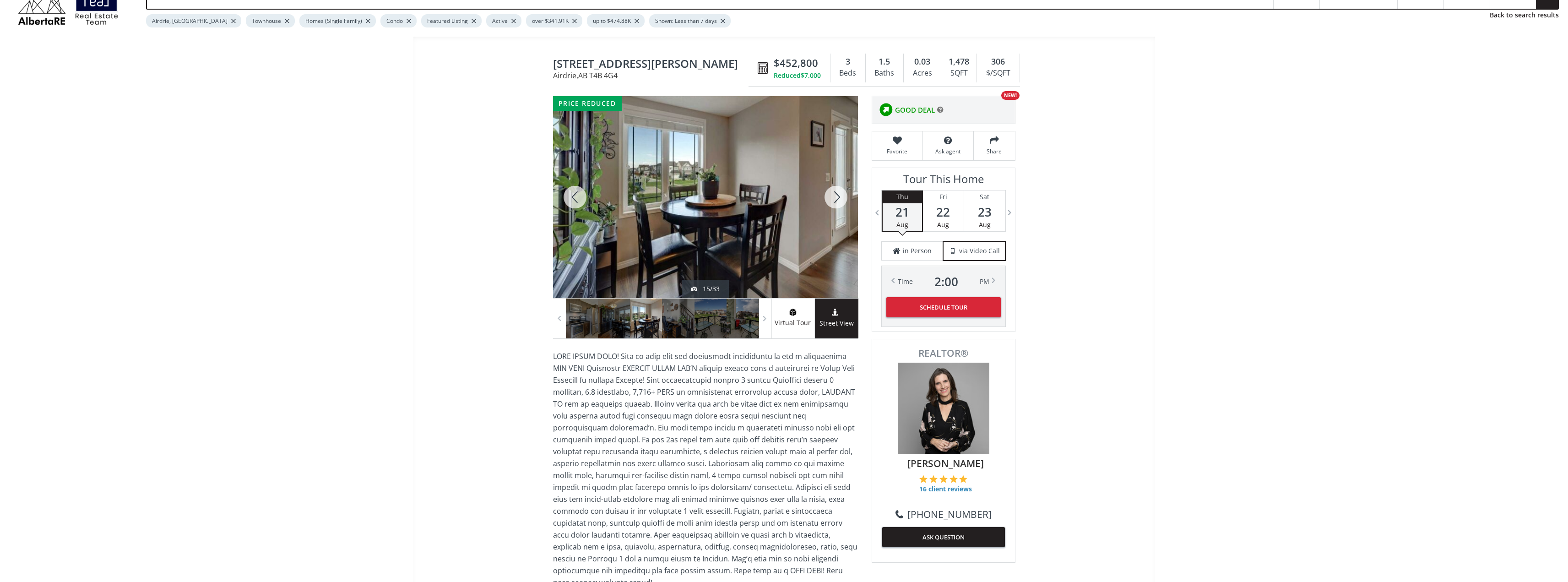
click at [837, 198] on div at bounding box center [836, 197] width 44 height 202
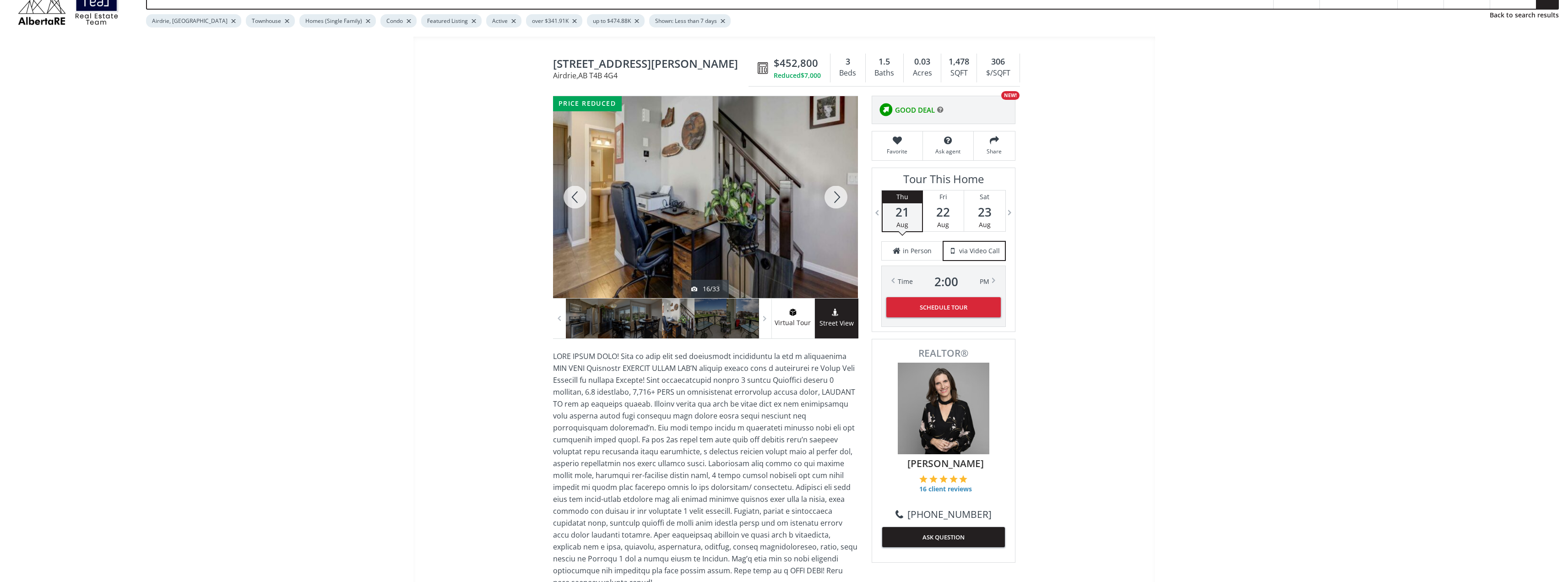
click at [838, 196] on div at bounding box center [836, 197] width 44 height 202
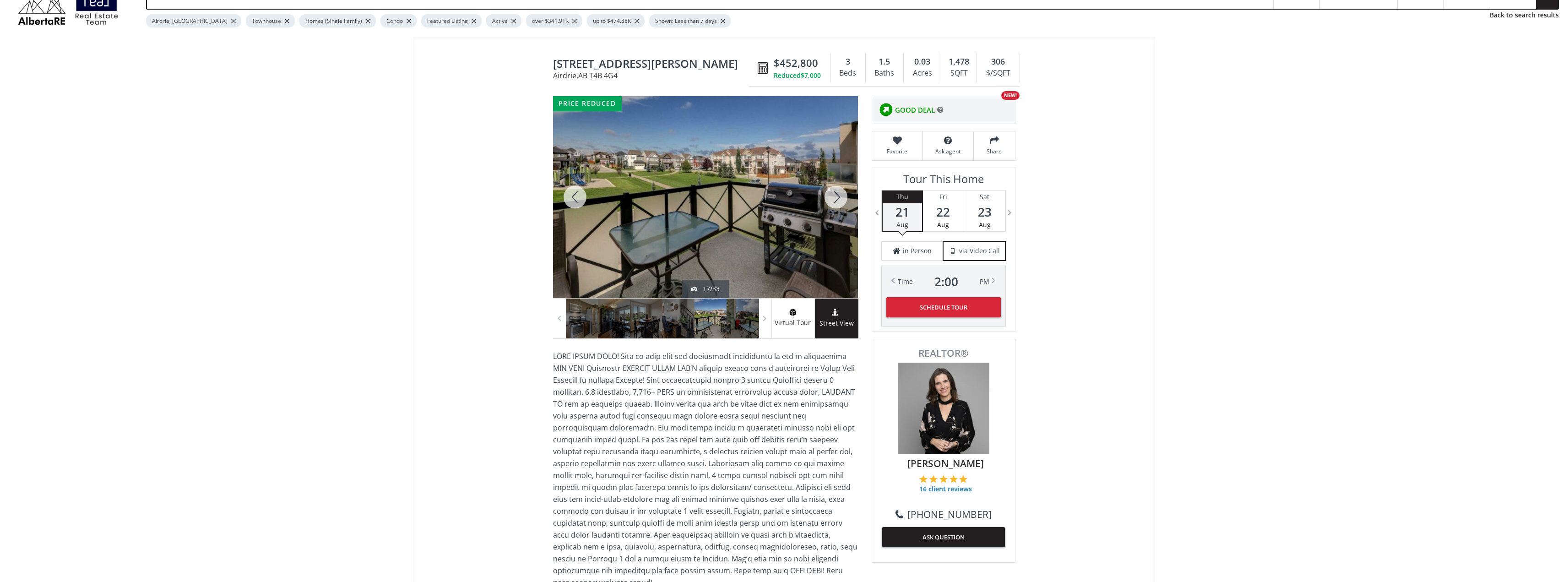
click at [838, 196] on div at bounding box center [836, 197] width 44 height 202
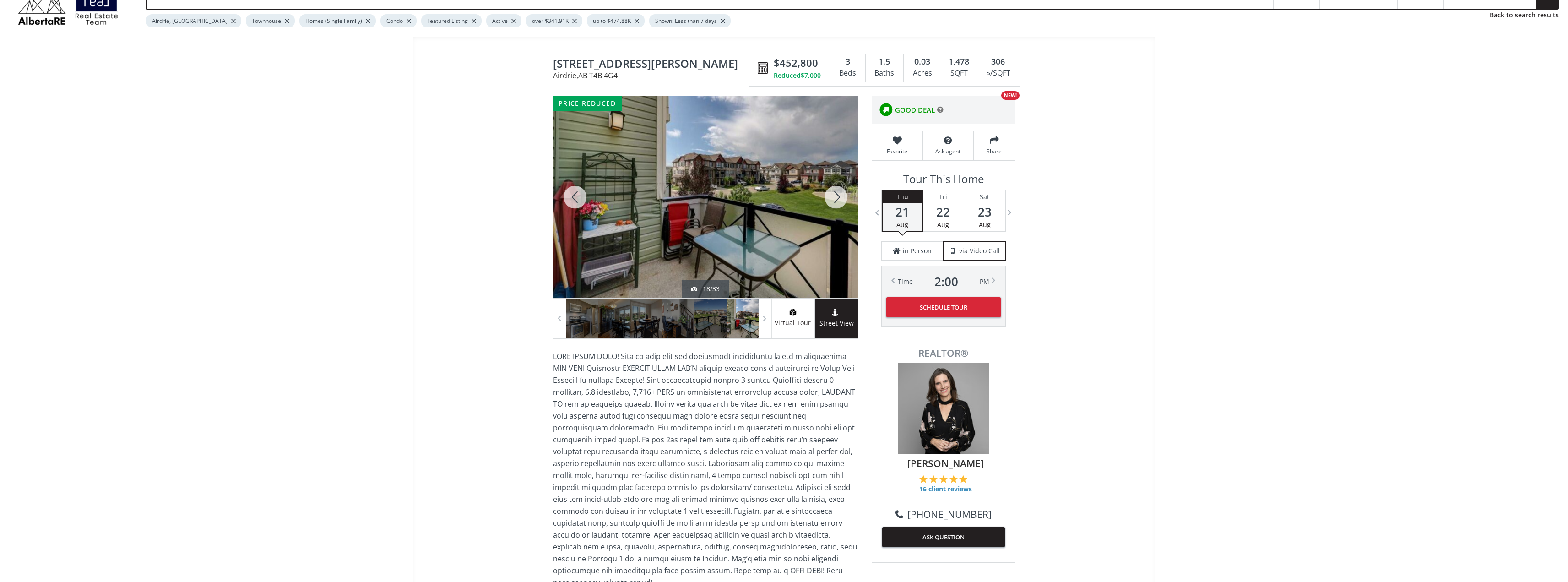
click at [838, 196] on div at bounding box center [836, 197] width 44 height 202
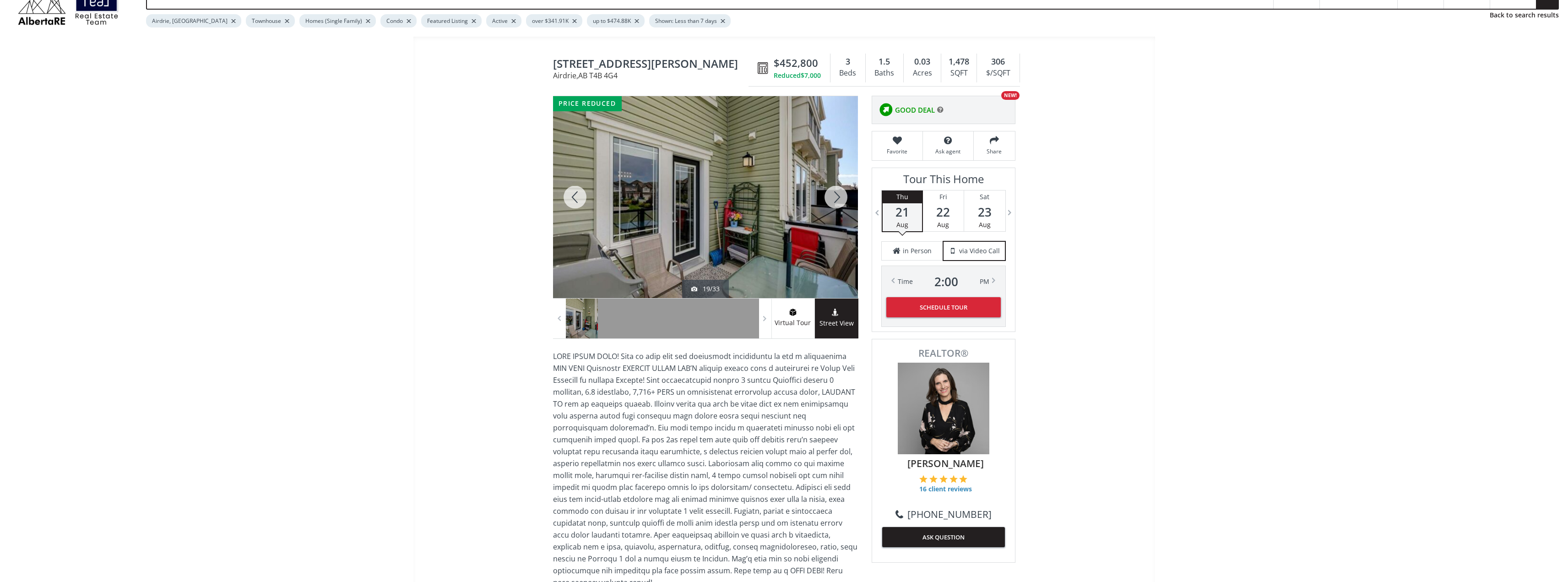
click at [838, 196] on div at bounding box center [836, 197] width 44 height 202
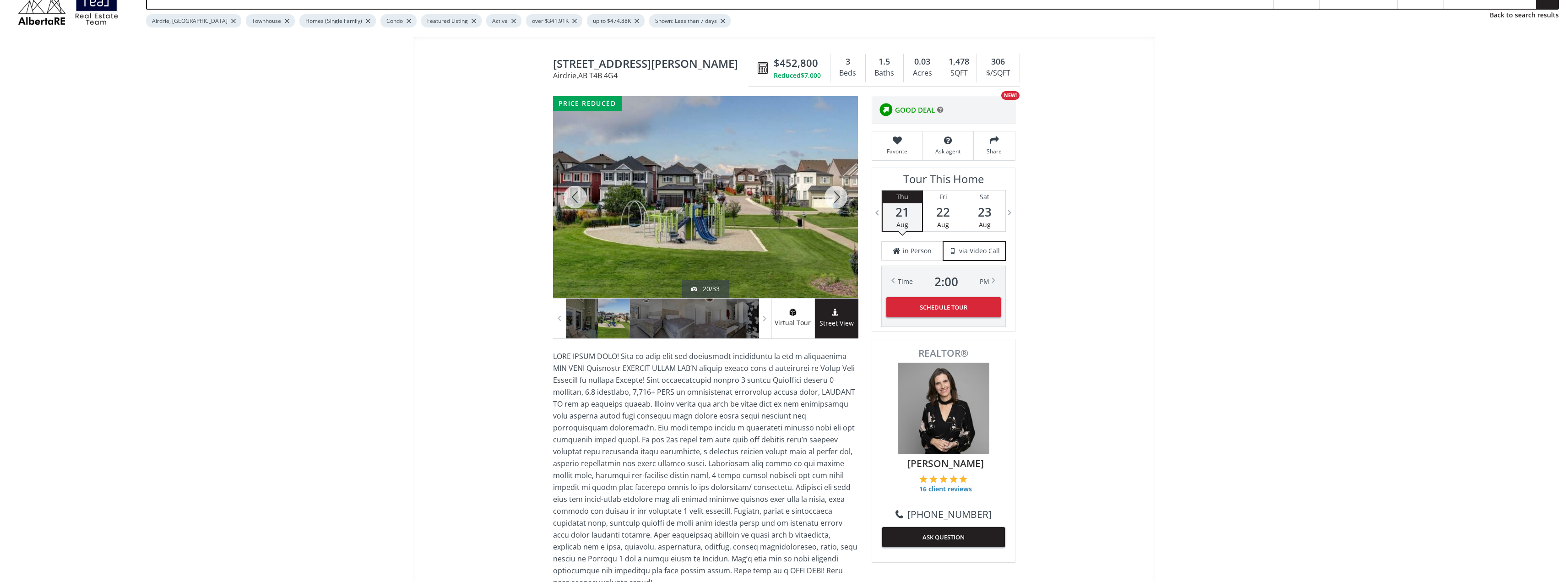
click at [838, 196] on div at bounding box center [836, 197] width 44 height 202
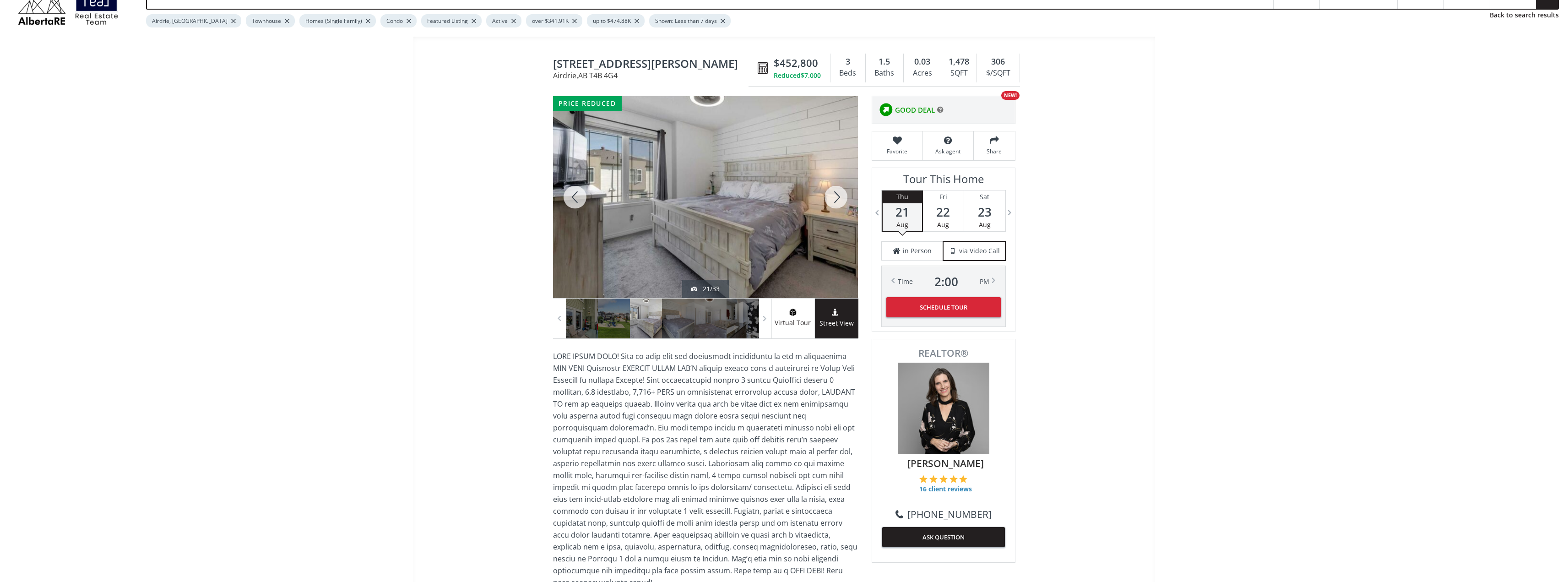
click at [841, 196] on div at bounding box center [836, 197] width 44 height 202
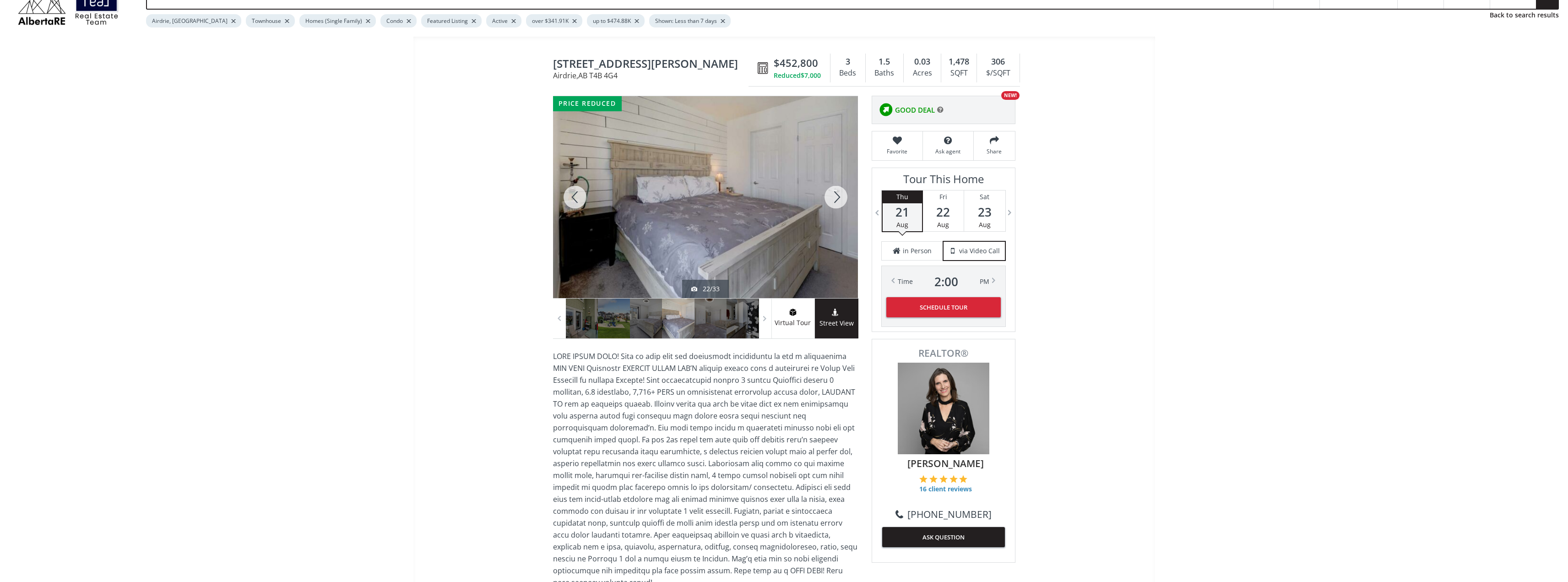
click at [835, 199] on div at bounding box center [836, 197] width 44 height 202
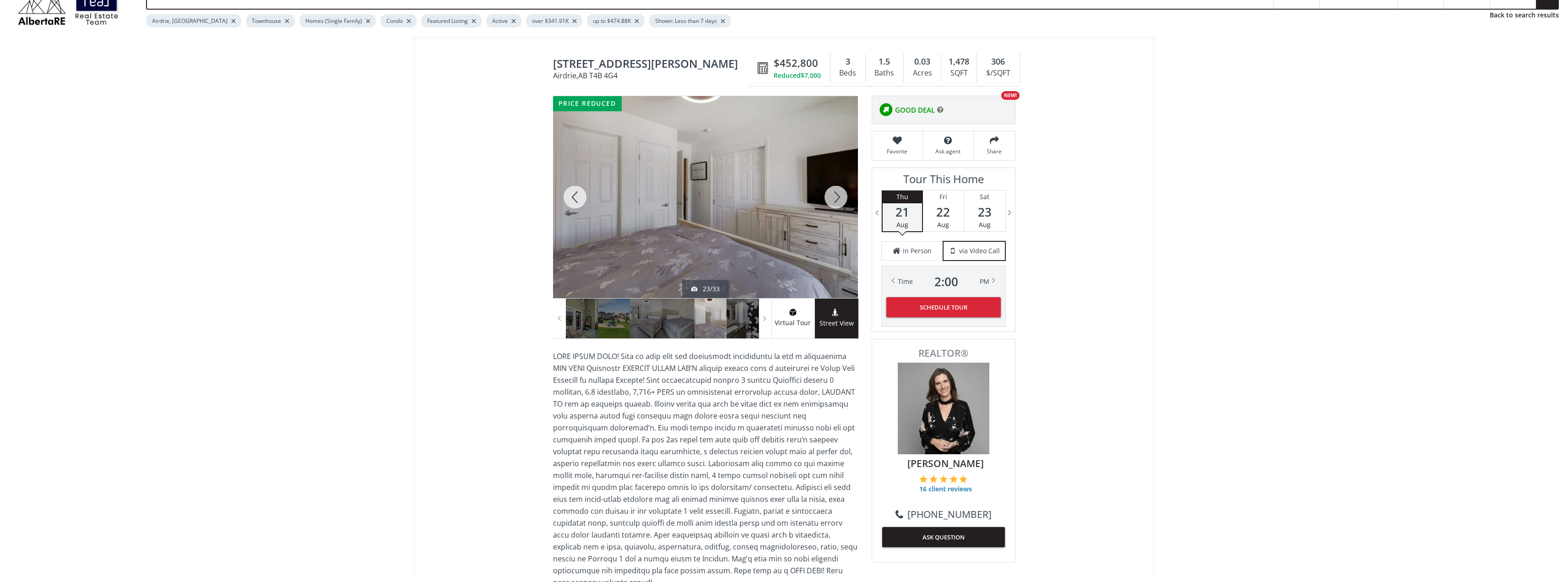
click at [837, 199] on div at bounding box center [836, 197] width 44 height 202
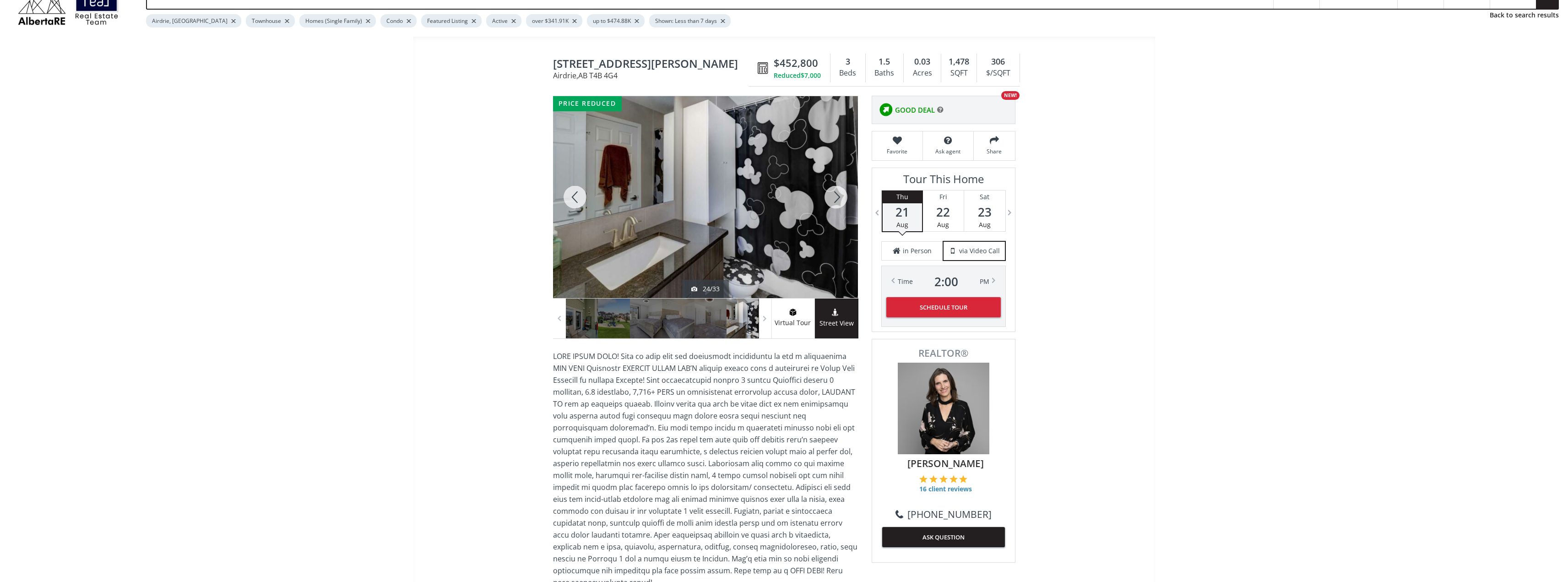
click at [837, 199] on div at bounding box center [836, 197] width 44 height 202
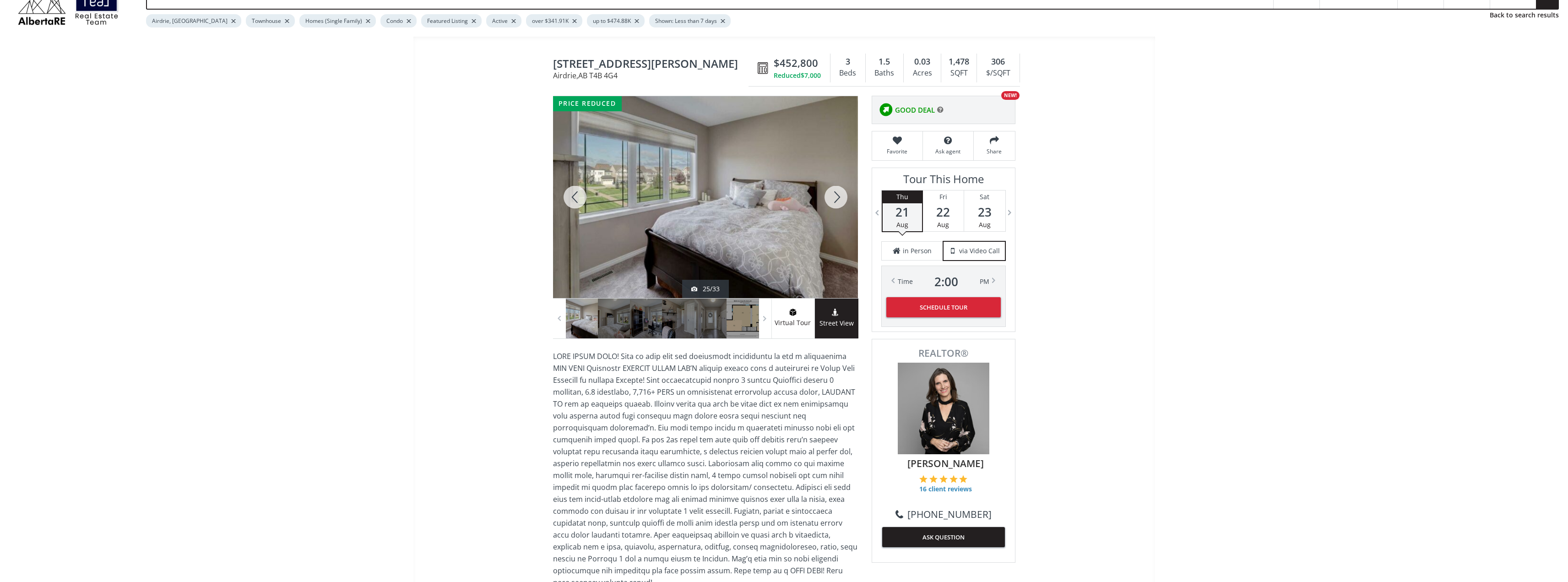
click at [837, 199] on div at bounding box center [836, 197] width 44 height 202
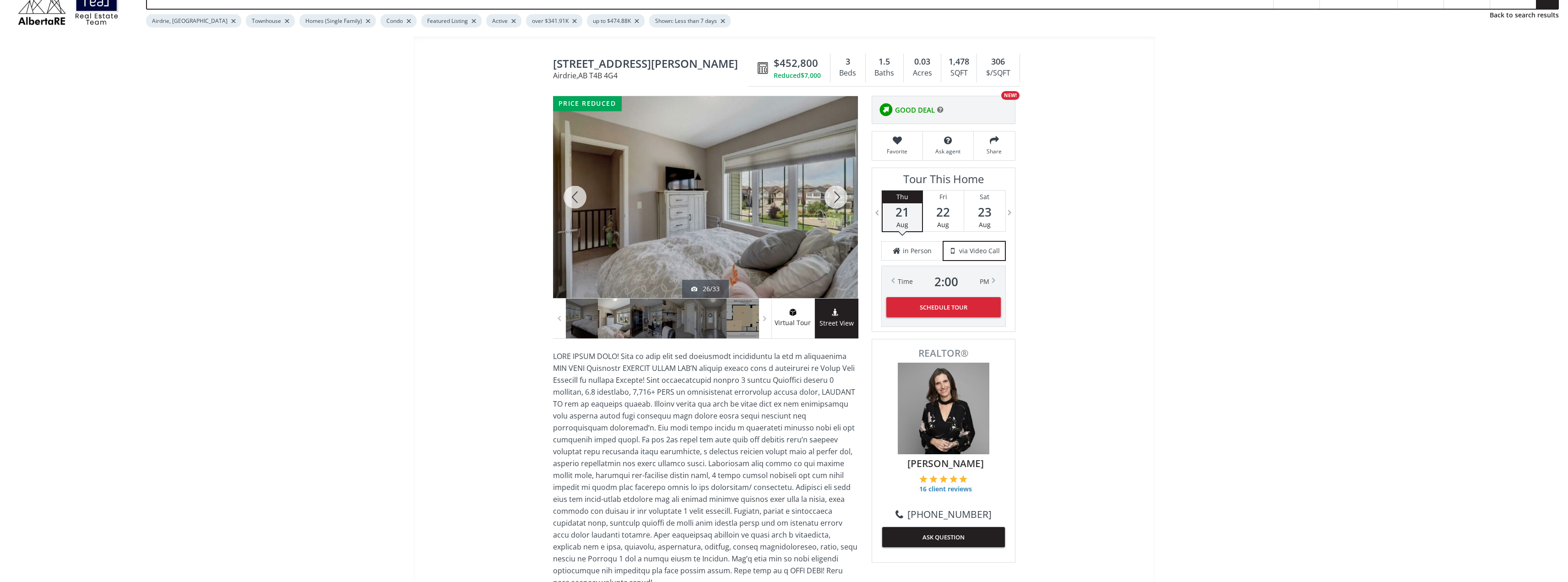
click at [837, 199] on div at bounding box center [836, 197] width 44 height 202
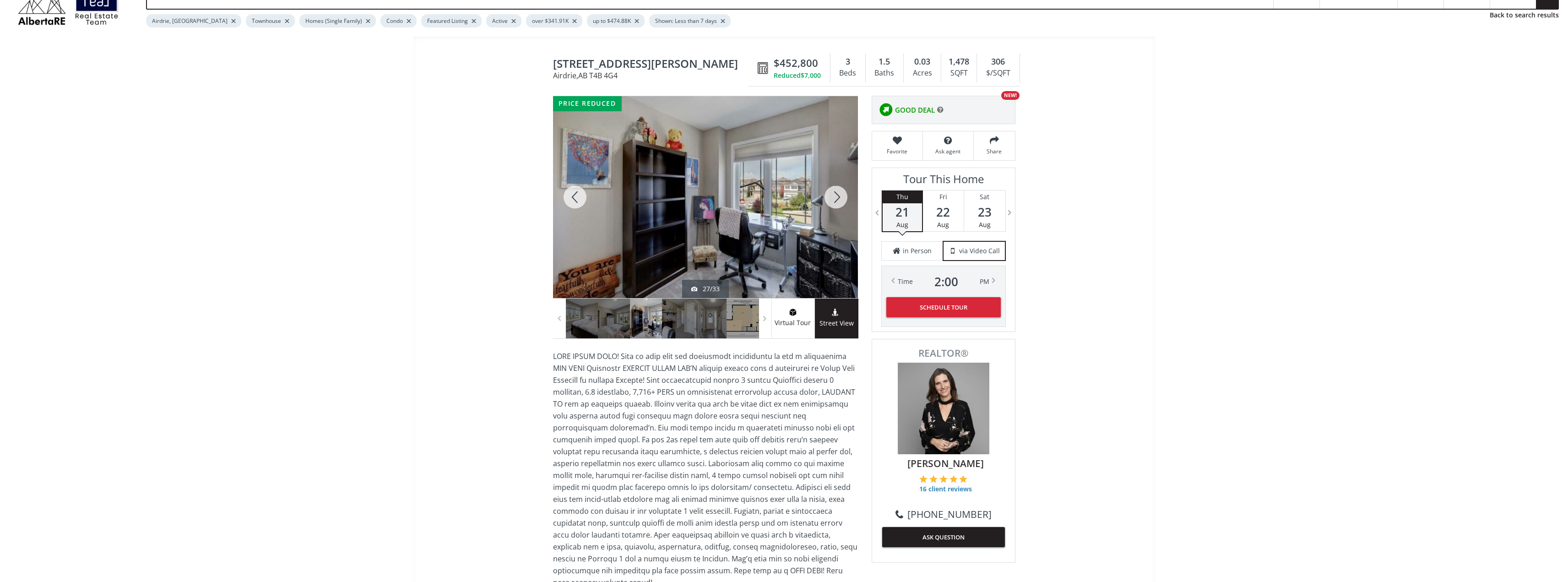
click at [837, 198] on div at bounding box center [836, 197] width 44 height 202
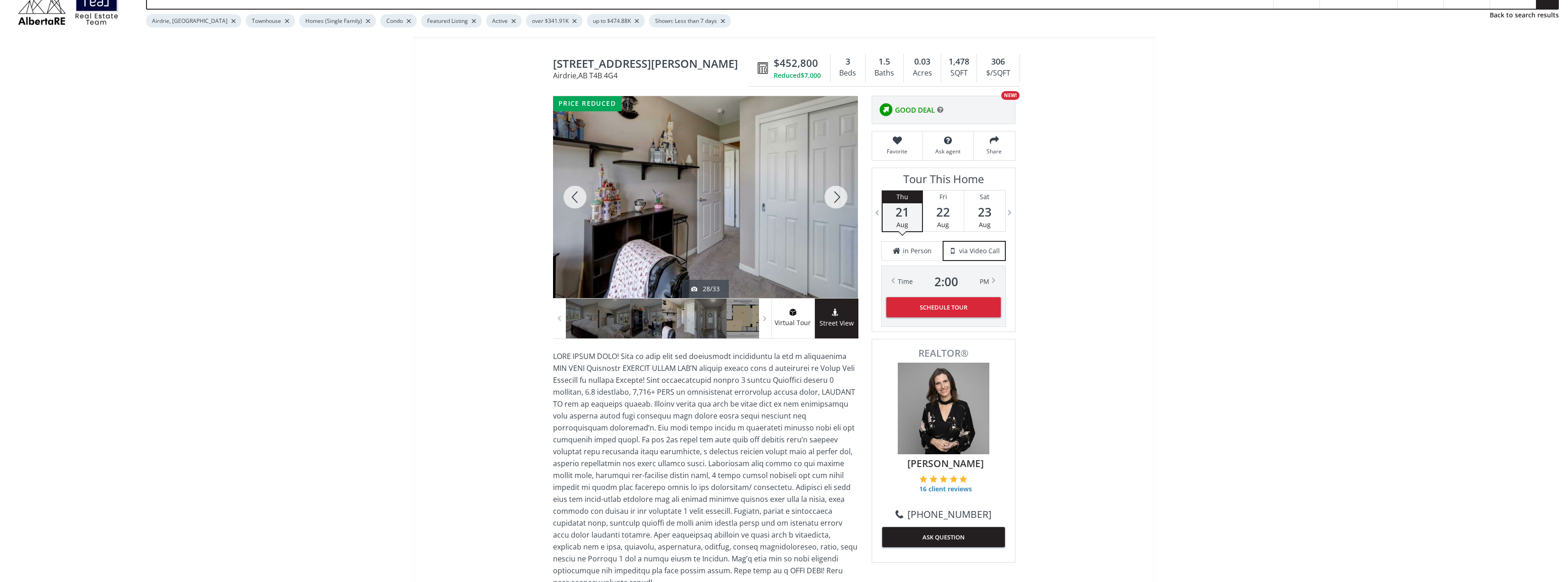
click at [843, 199] on div at bounding box center [836, 197] width 44 height 202
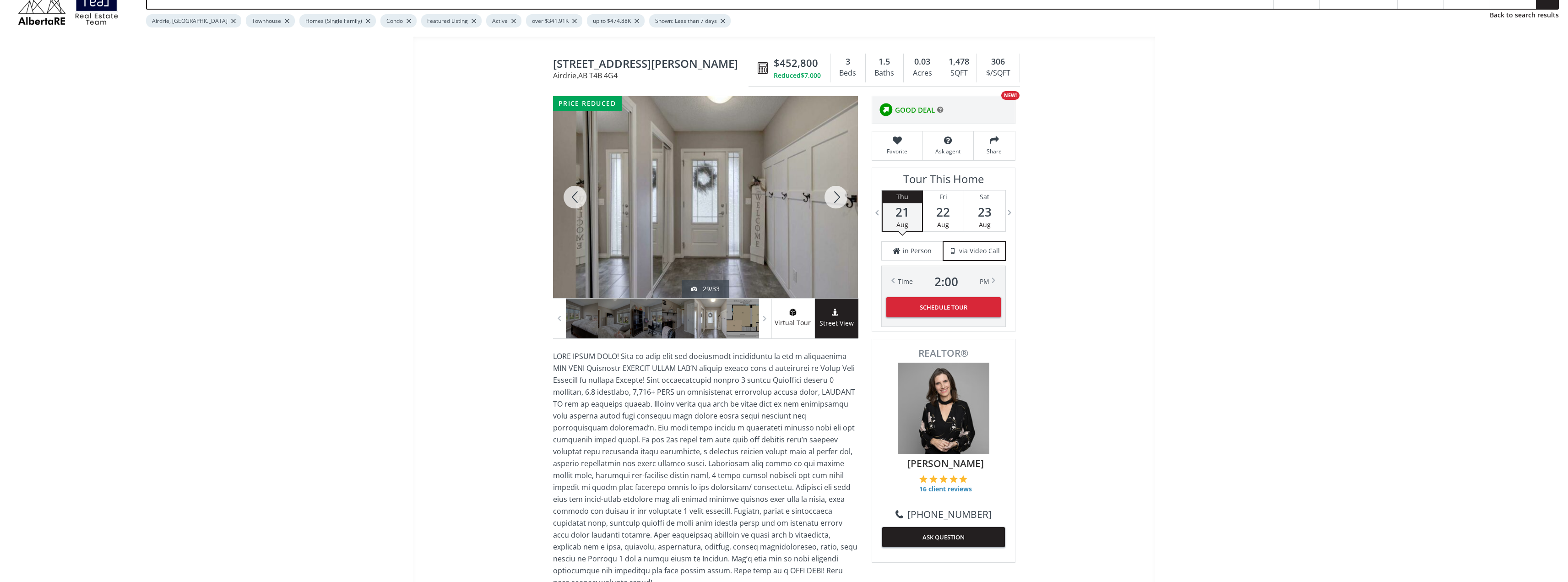
click at [838, 196] on div at bounding box center [836, 197] width 44 height 202
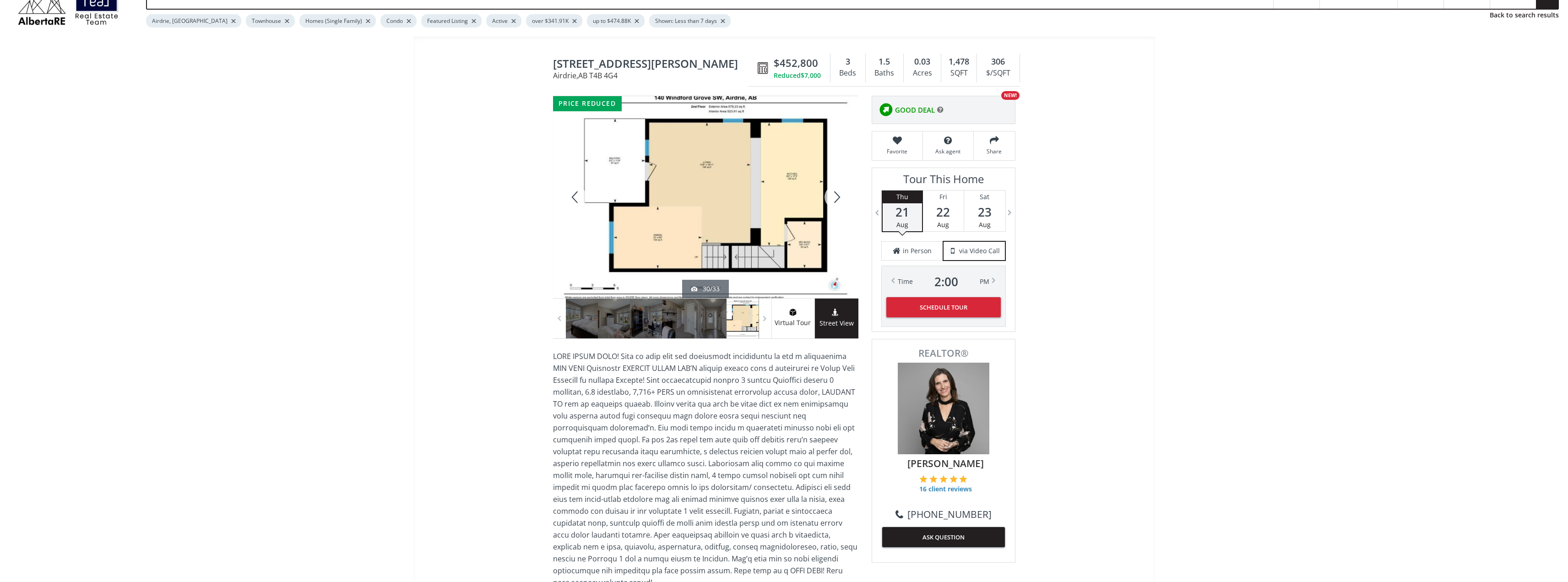
click at [839, 200] on div at bounding box center [836, 197] width 44 height 202
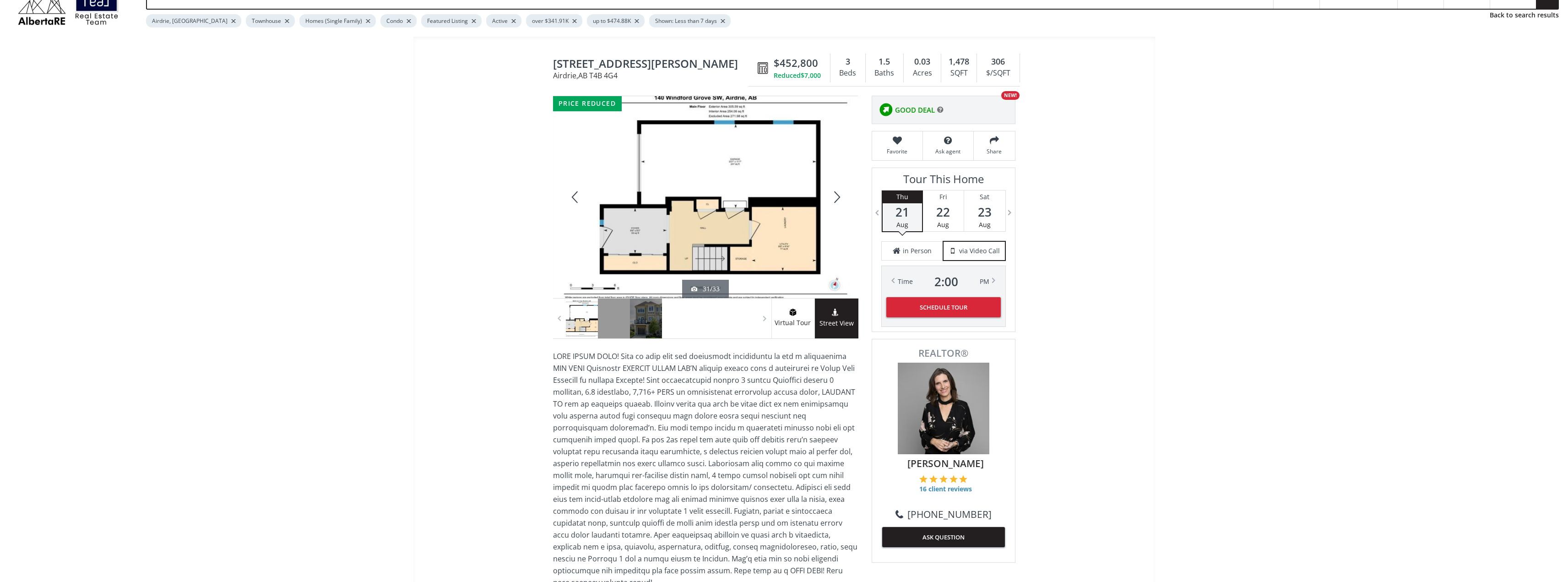
click at [839, 200] on div at bounding box center [836, 197] width 44 height 202
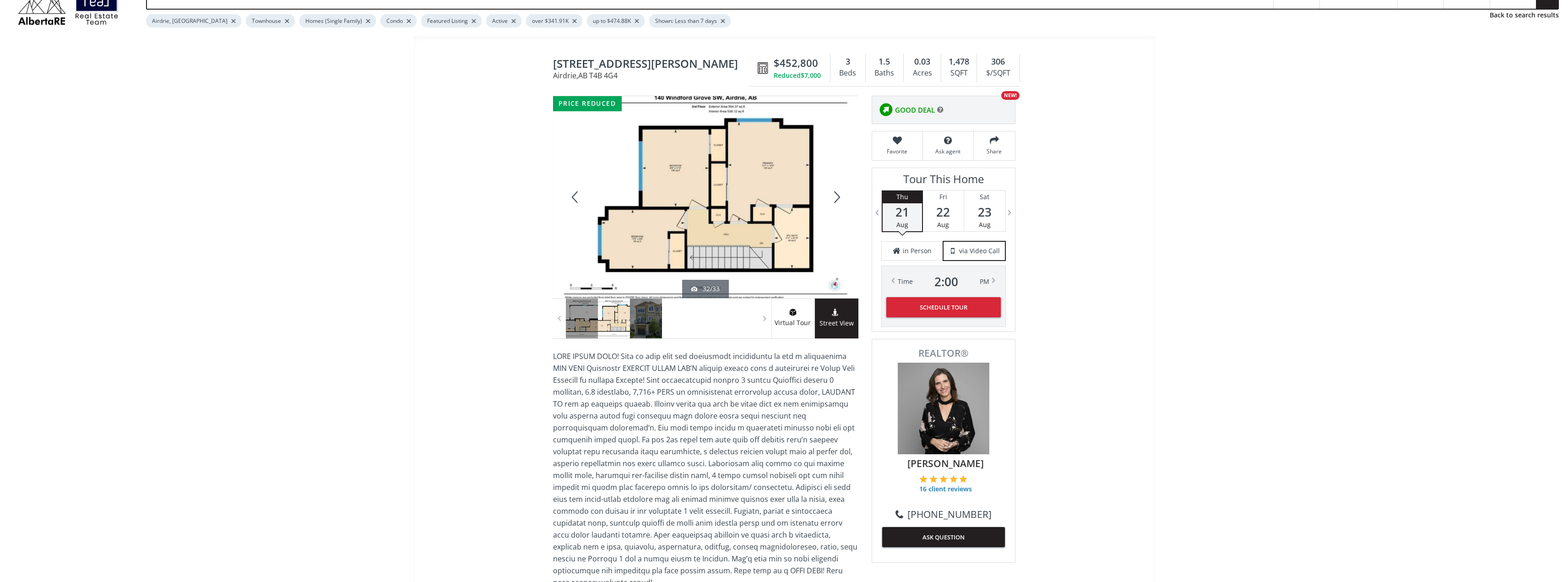
click at [839, 200] on div at bounding box center [836, 197] width 44 height 202
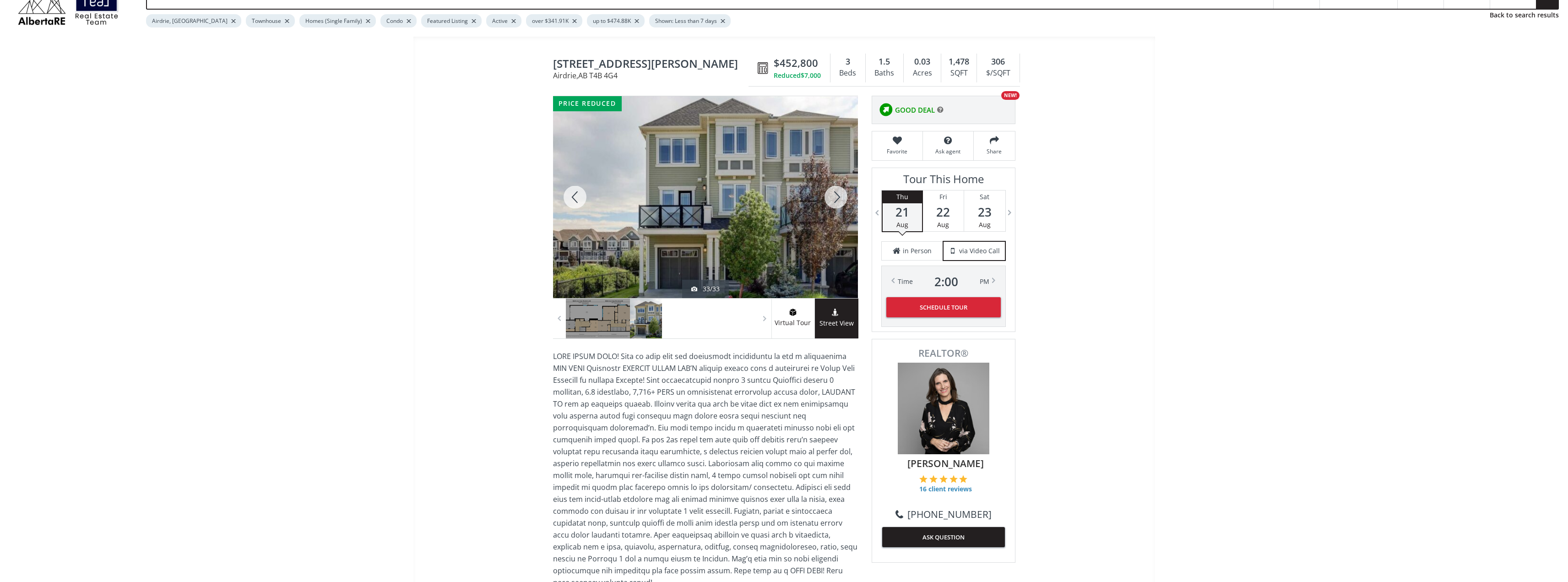
click at [836, 200] on div at bounding box center [836, 197] width 44 height 202
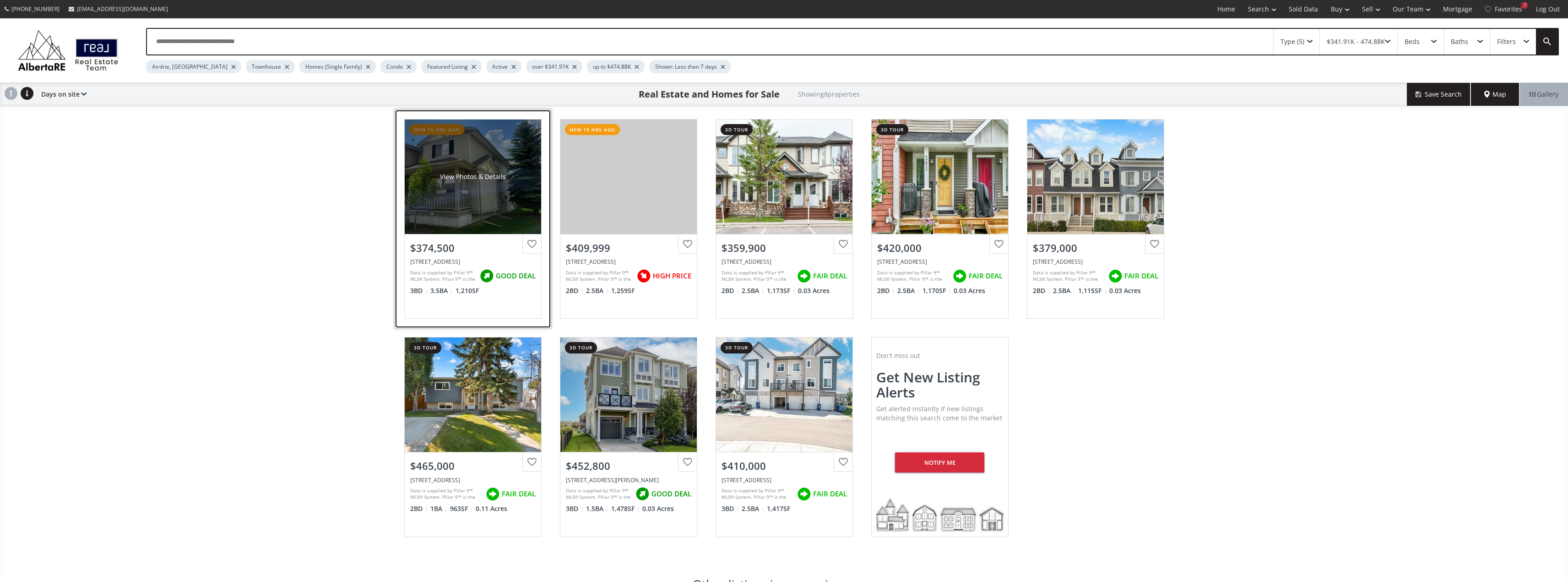
click at [483, 191] on div "View Photos & Details" at bounding box center [473, 176] width 136 height 114
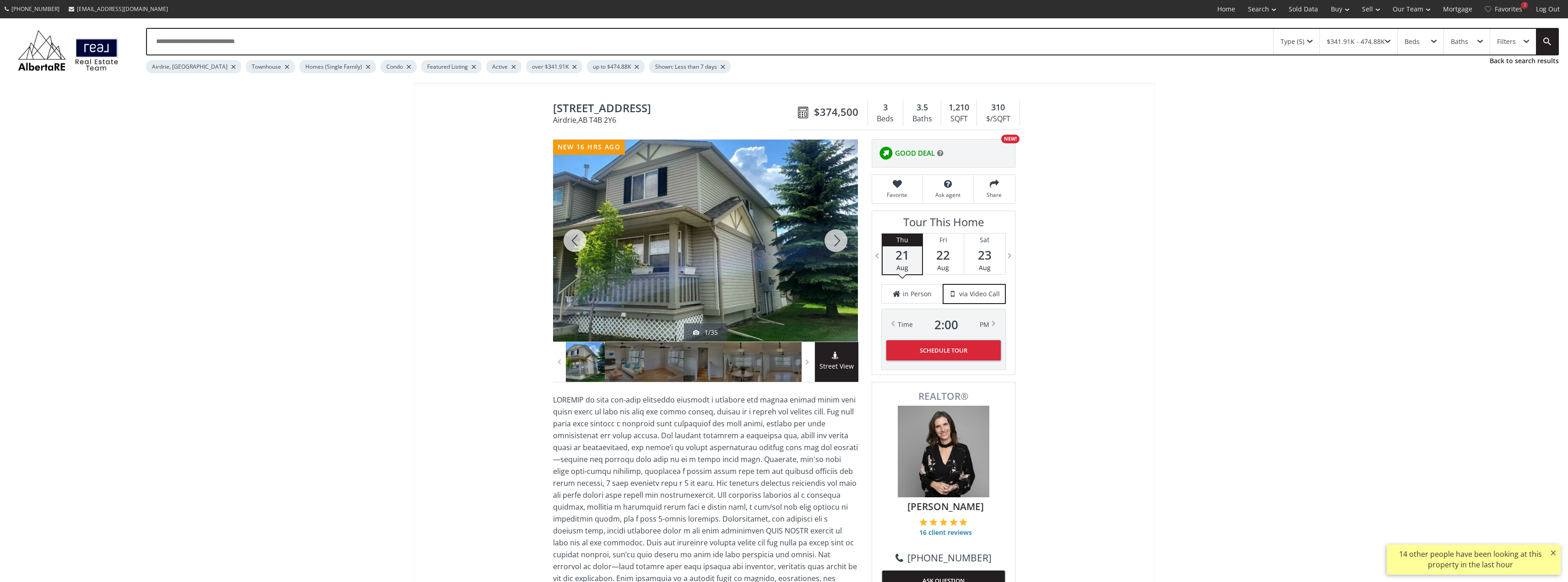
click at [835, 234] on div at bounding box center [836, 240] width 44 height 202
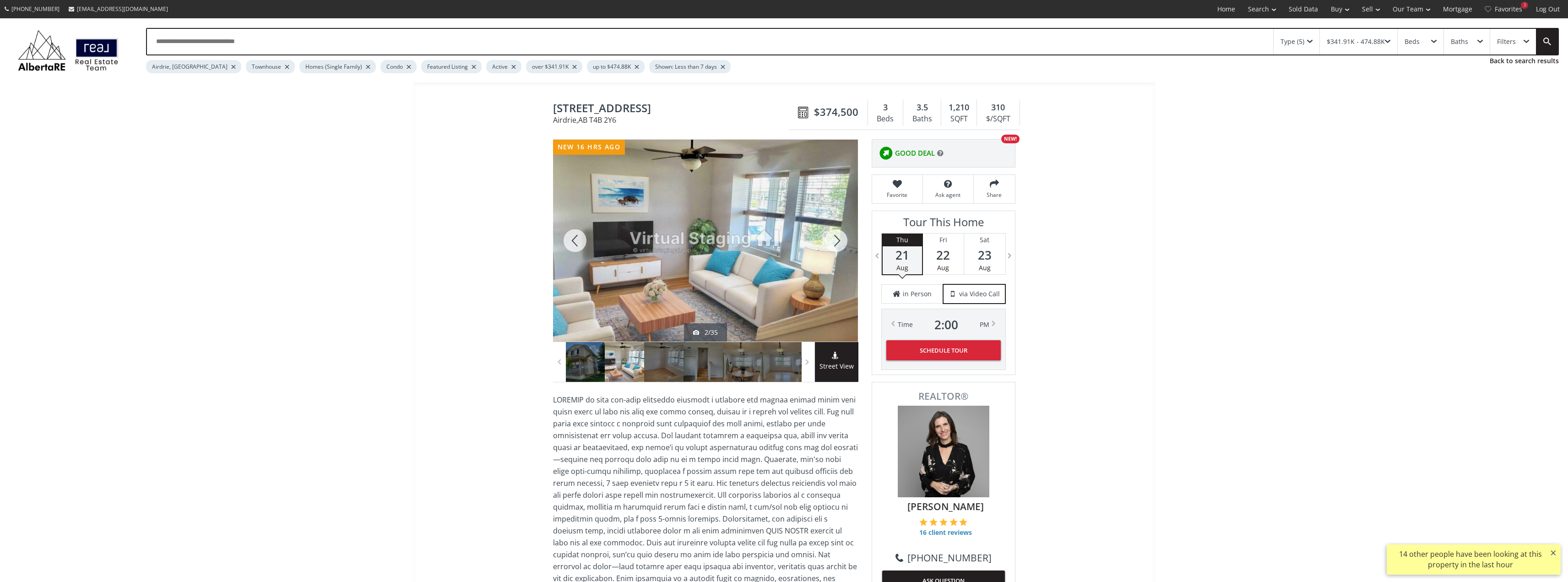
click at [835, 234] on div at bounding box center [836, 240] width 44 height 202
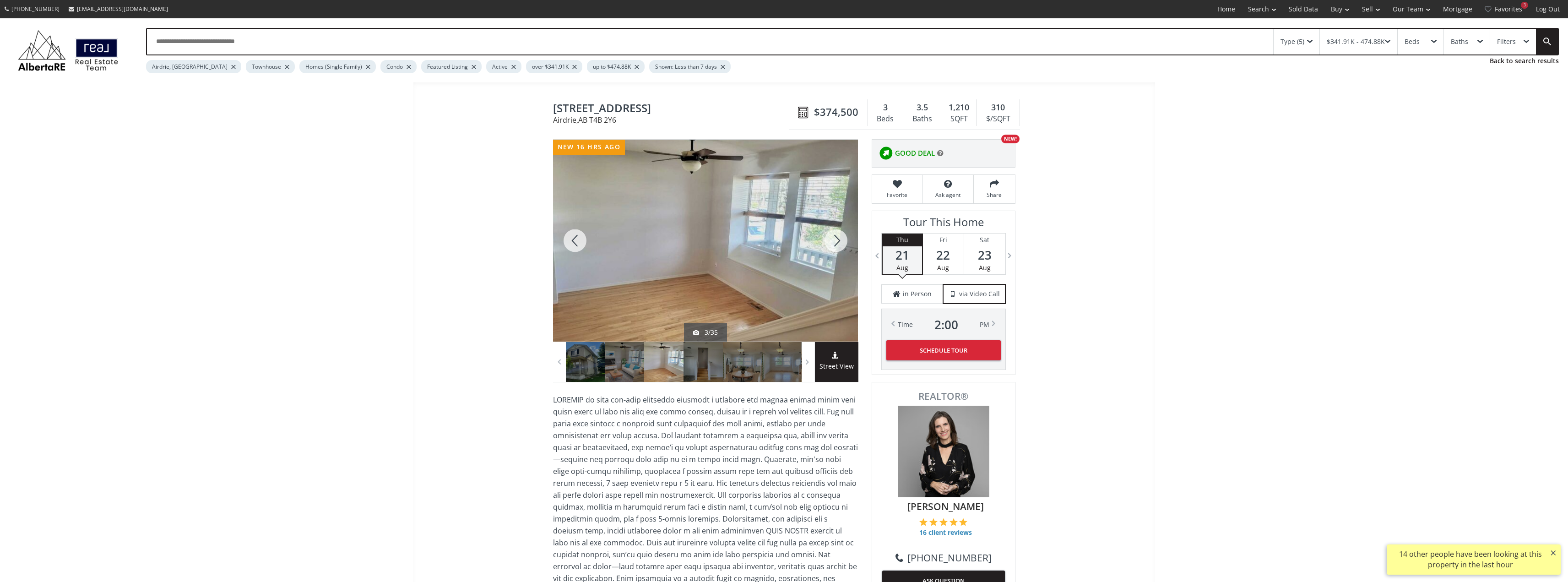
click at [584, 235] on div at bounding box center [575, 240] width 44 height 202
